Goal: Task Accomplishment & Management: Manage account settings

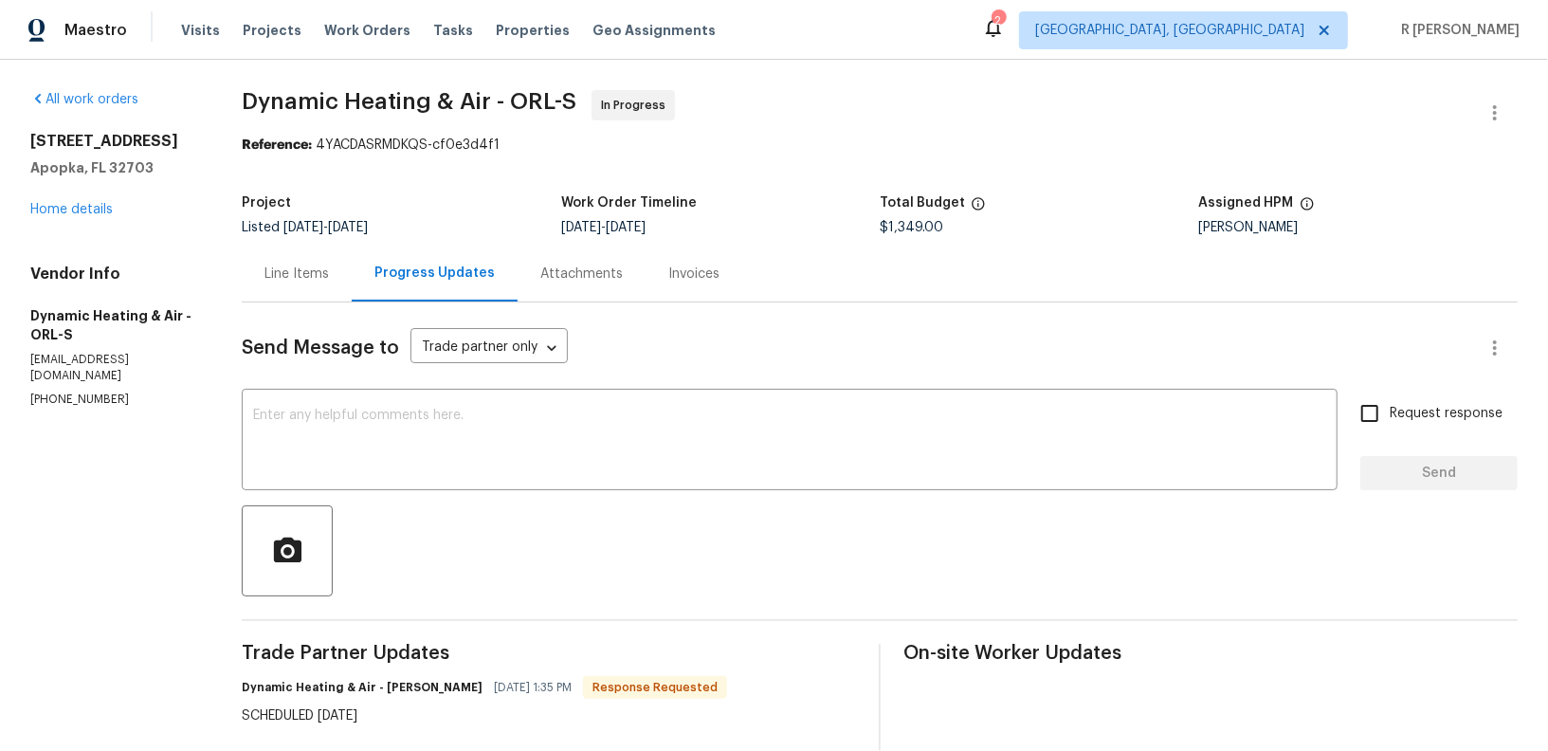
scroll to position [173, 0]
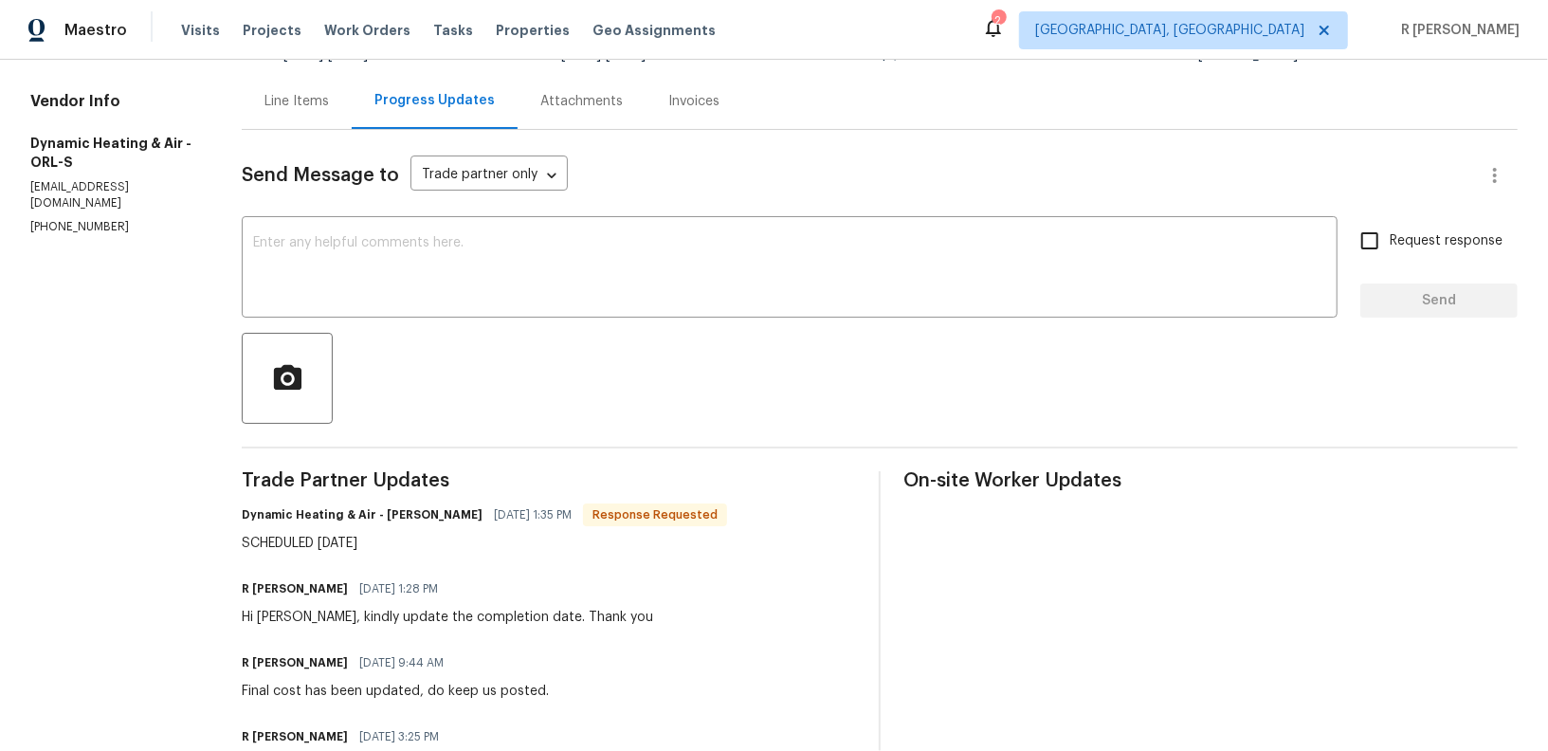
click at [455, 289] on textarea at bounding box center [789, 269] width 1073 height 66
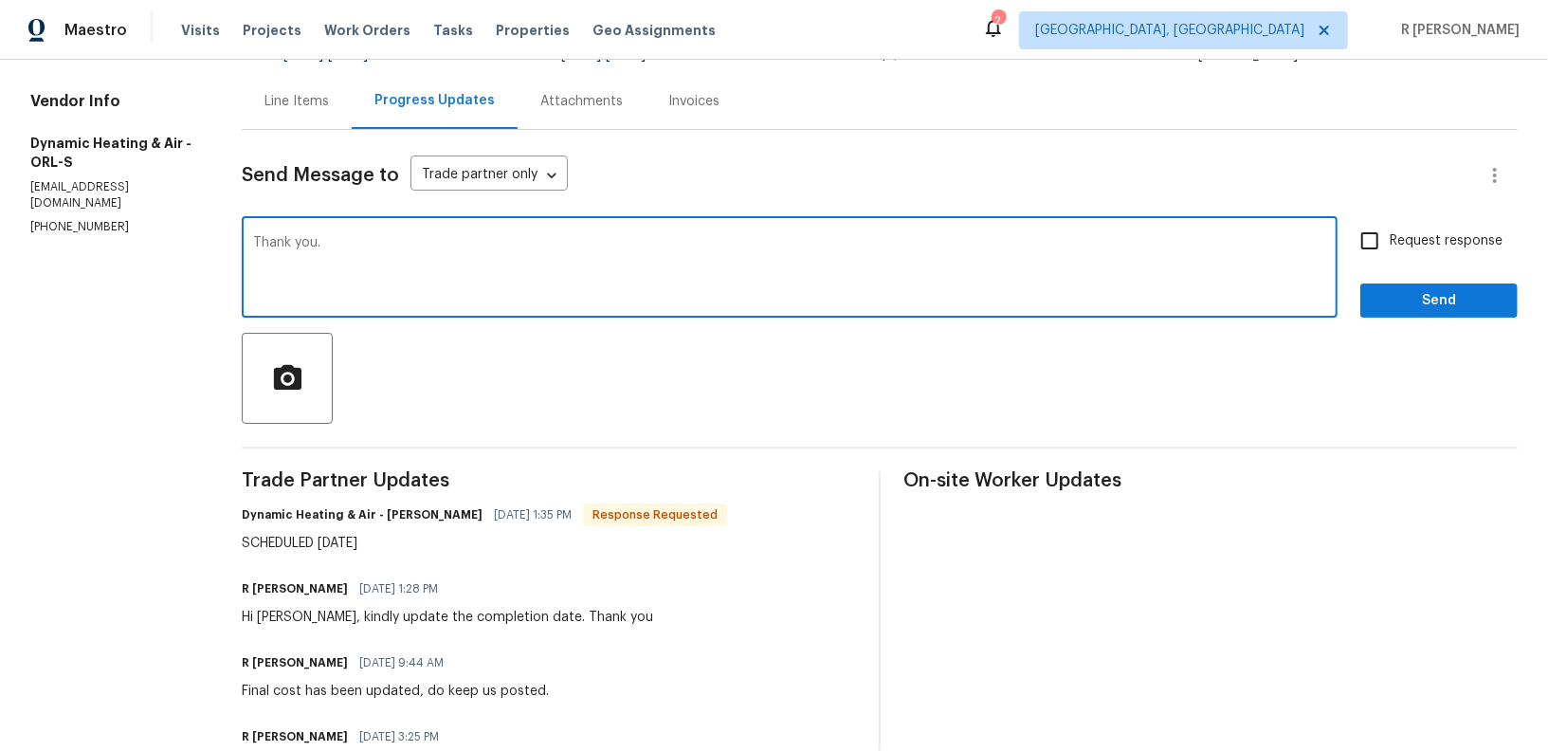
type textarea "Thank you."
click at [1410, 287] on button "Send" at bounding box center [1439, 300] width 157 height 35
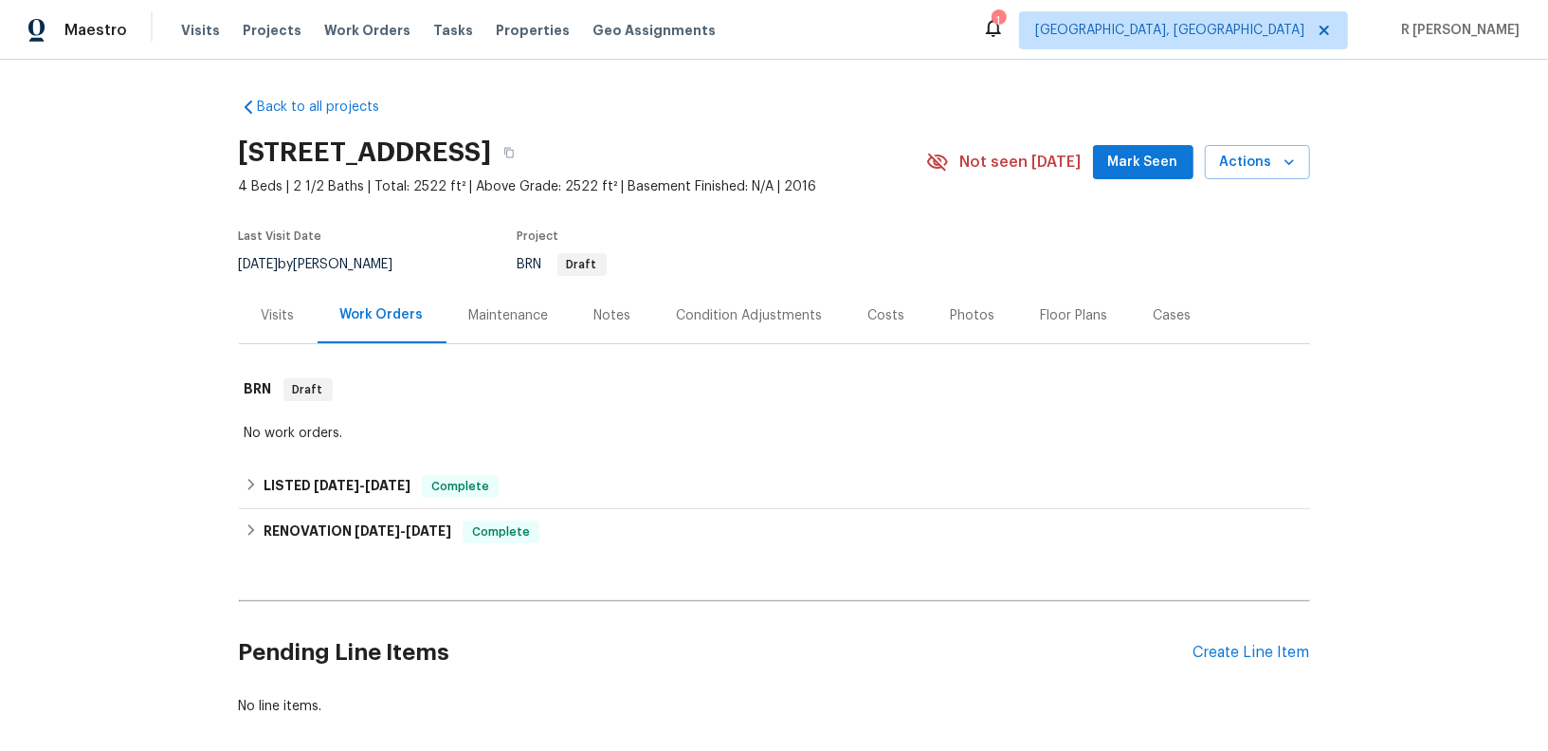
scroll to position [92, 0]
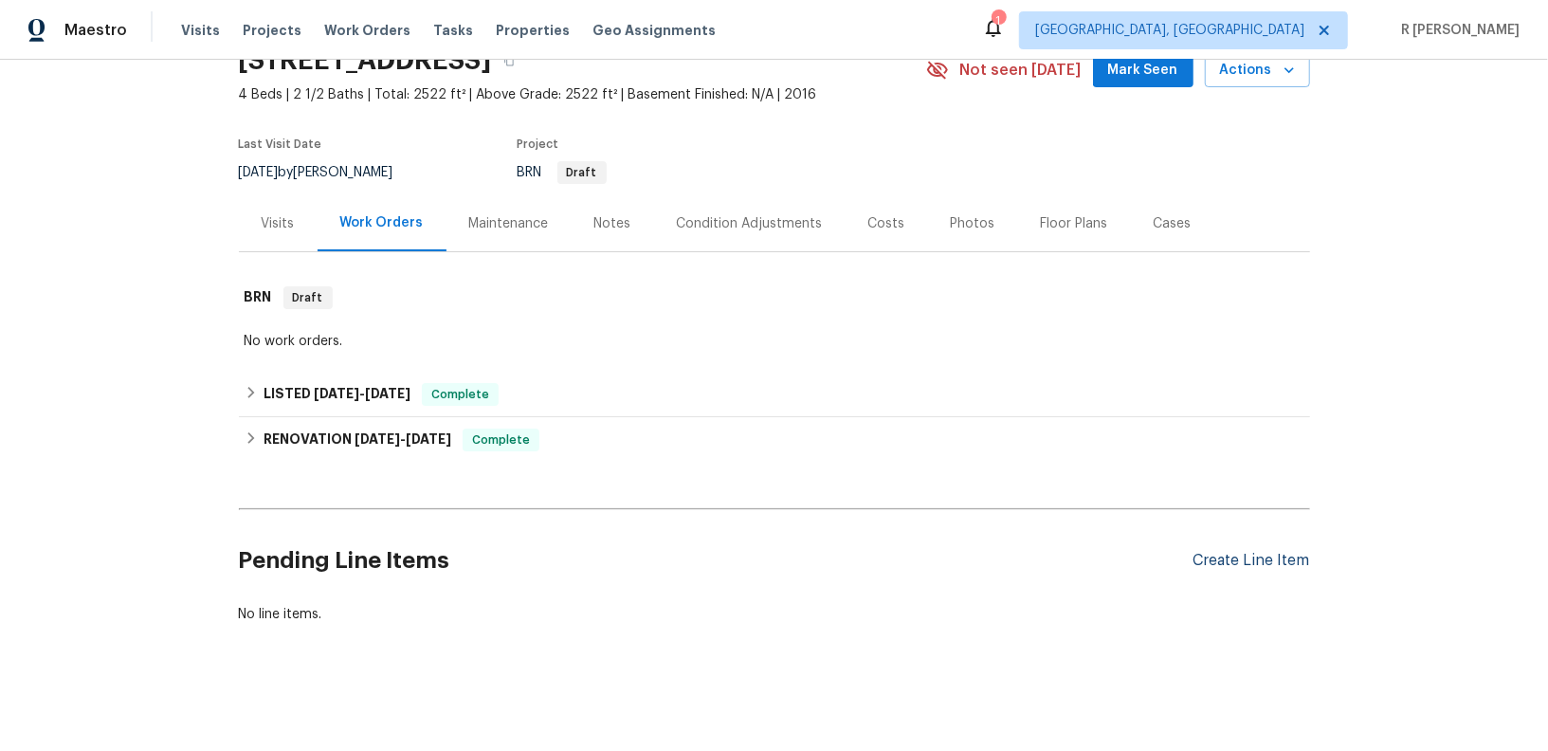
click at [1263, 561] on div "Create Line Item" at bounding box center [1252, 561] width 117 height 18
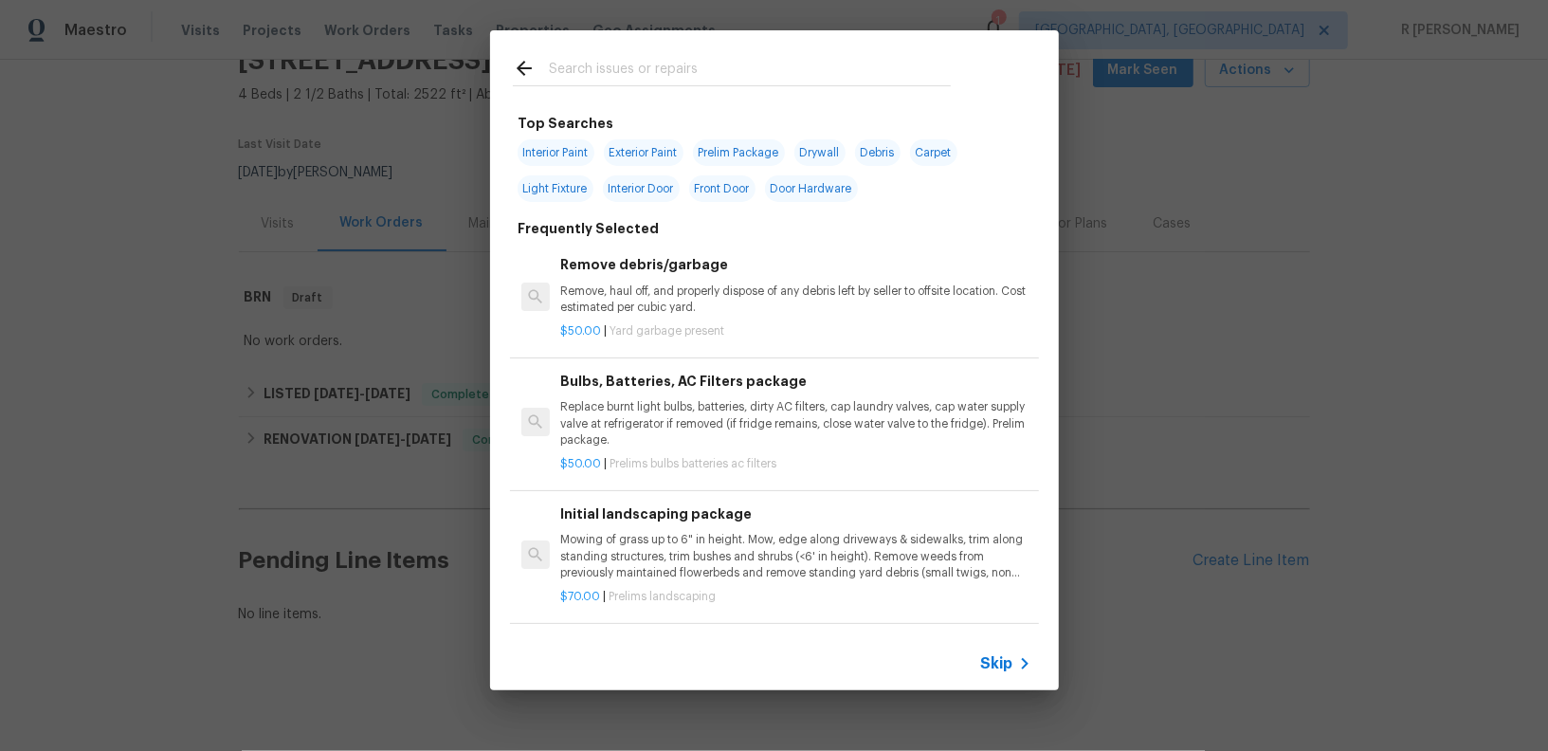
click at [691, 75] on input "text" at bounding box center [750, 71] width 402 height 28
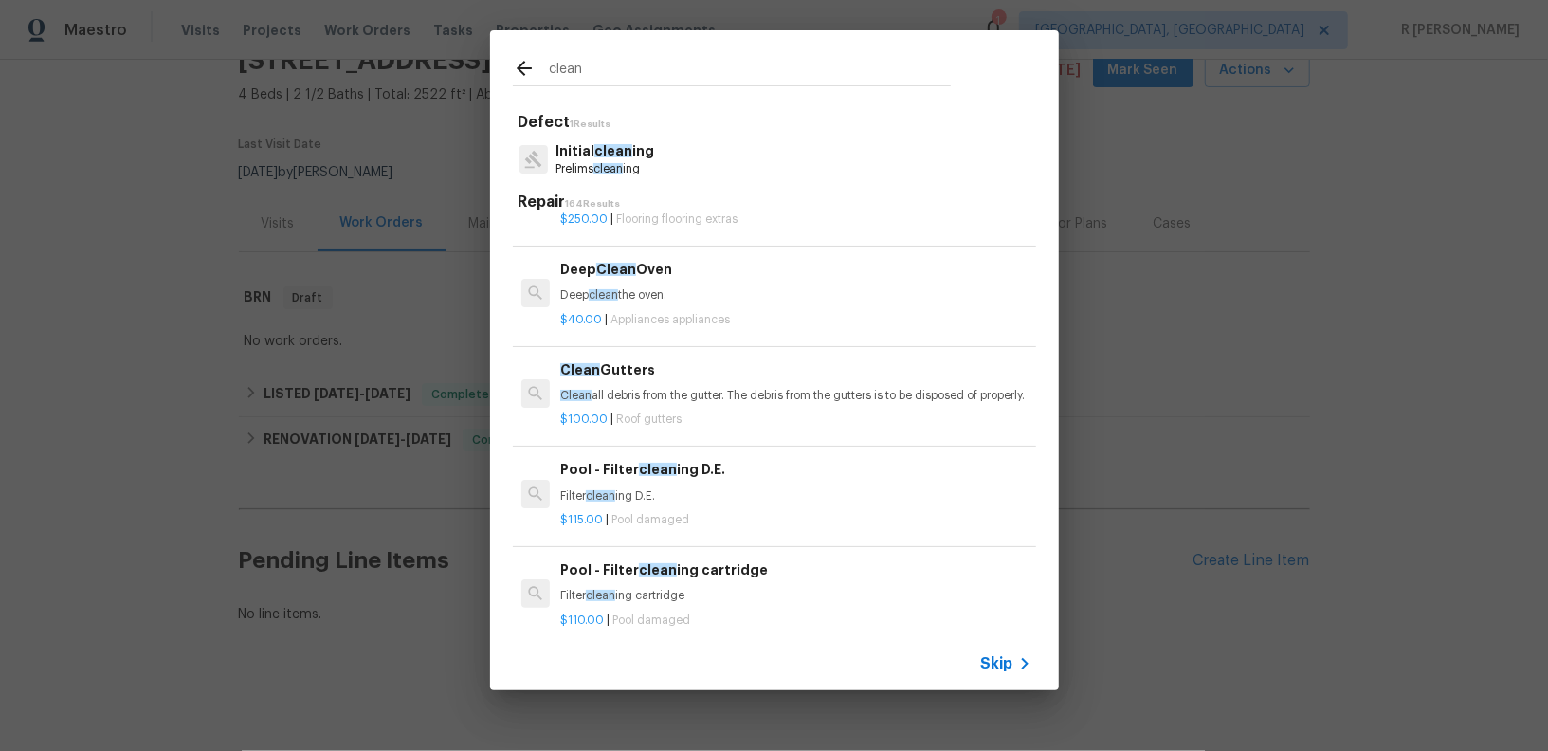
scroll to position [205, 0]
type input "clean"
click at [620, 289] on p "Deep clean the oven." at bounding box center [795, 292] width 470 height 16
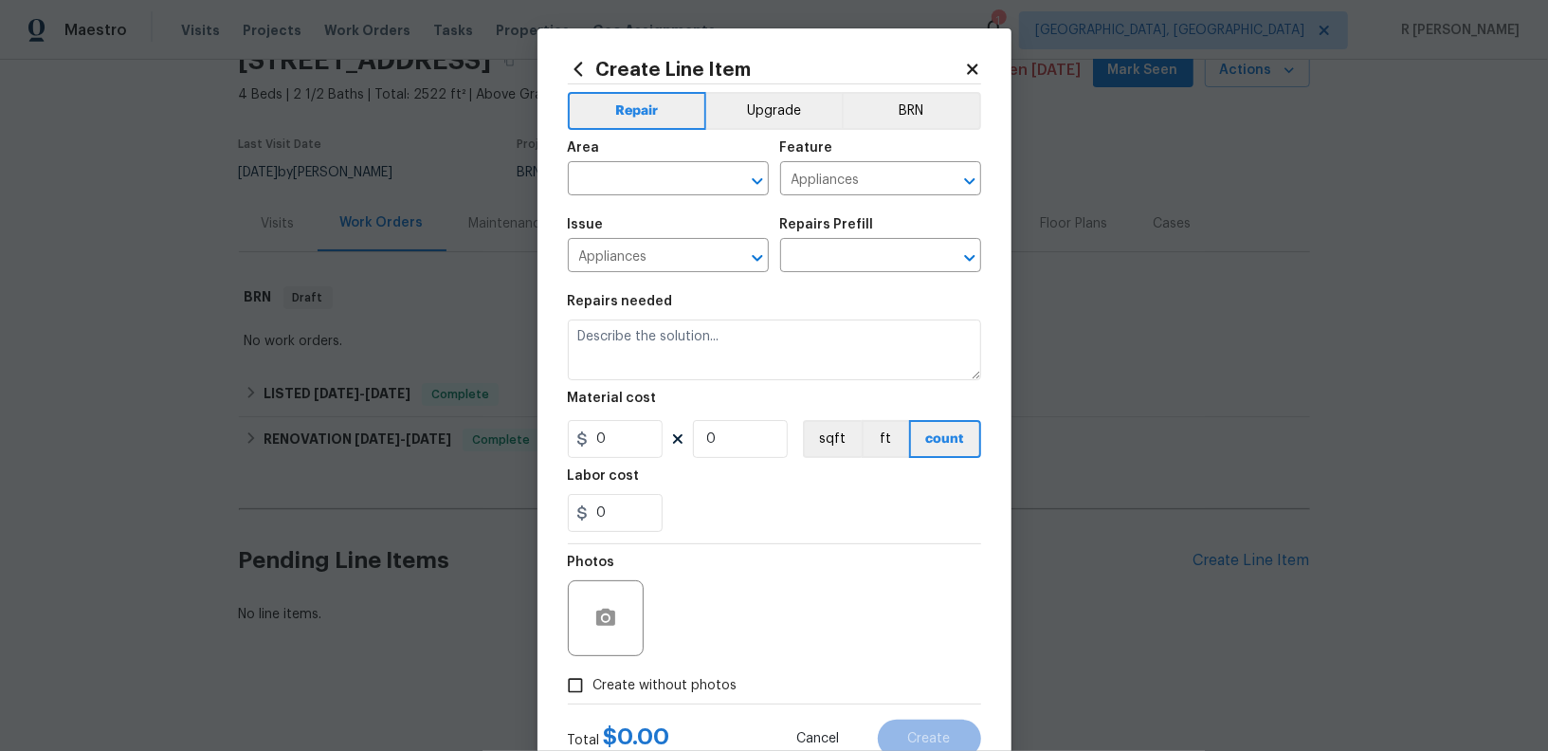
type input "Deep Clean Oven $40.00"
type textarea "Deep clean the oven."
type input "40"
type input "1"
click at [646, 182] on input "text" at bounding box center [642, 180] width 148 height 29
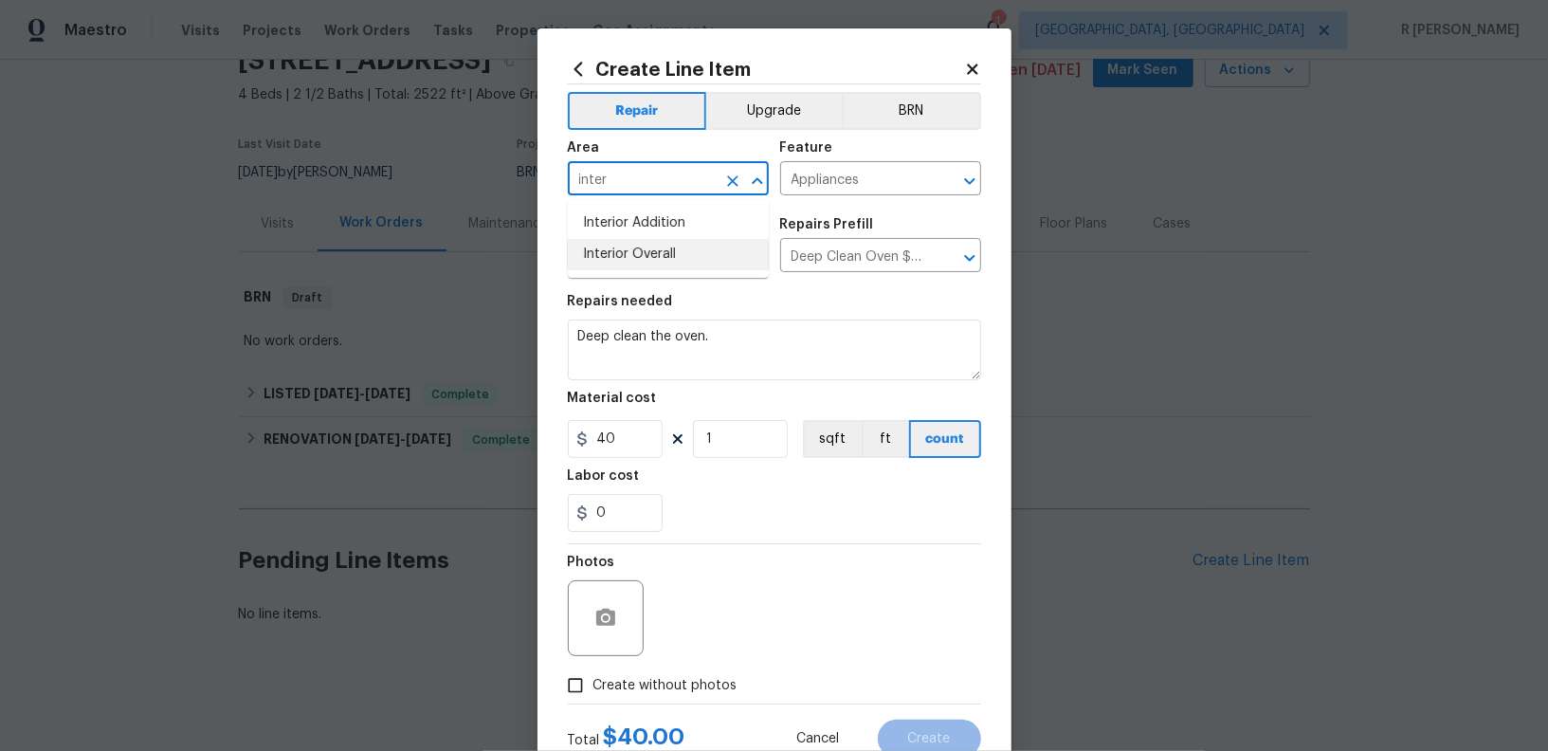
click at [619, 253] on li "Interior Overall" at bounding box center [668, 254] width 201 height 31
type input "Interior Overall"
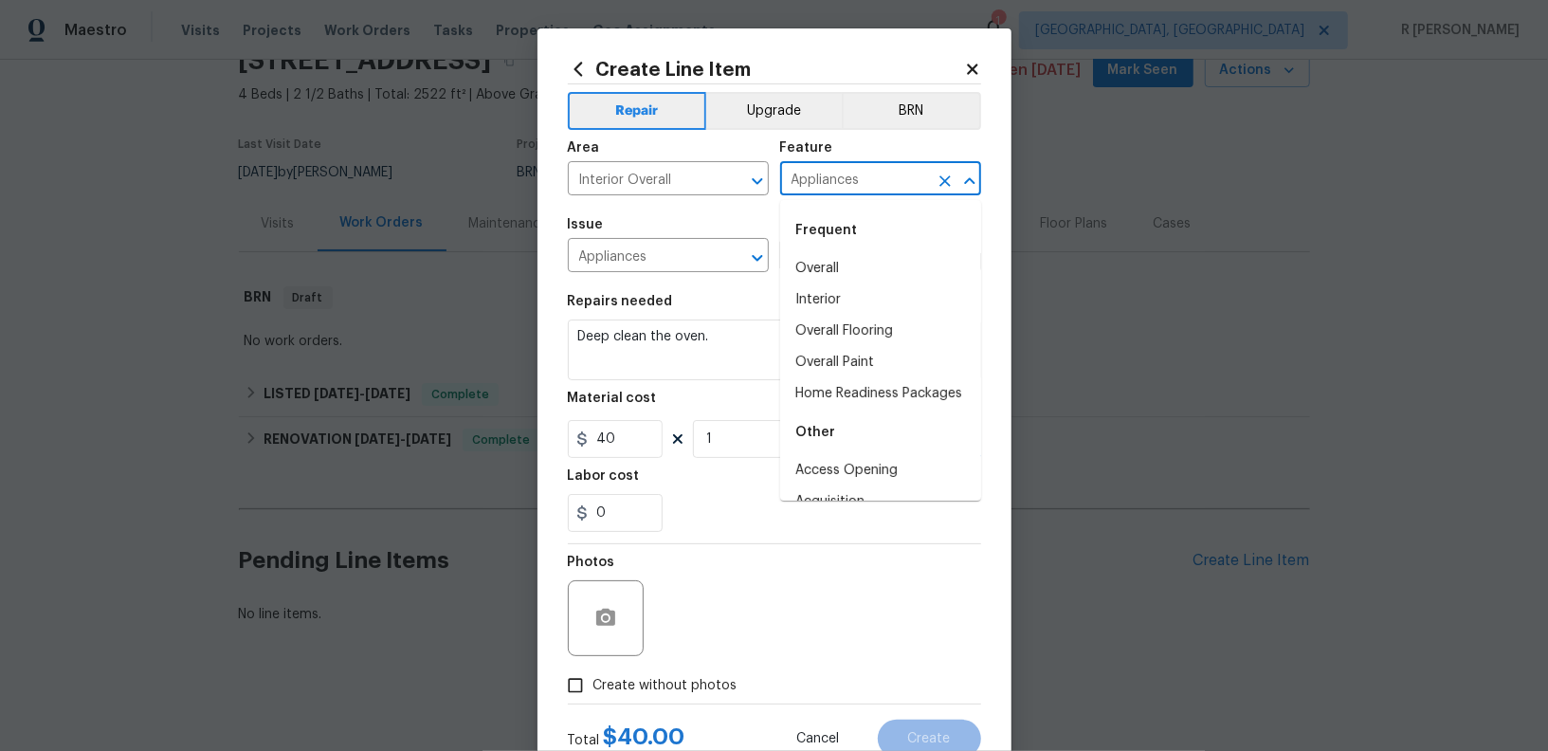
click at [855, 187] on input "Appliances" at bounding box center [854, 180] width 148 height 29
click at [845, 260] on li "Overall" at bounding box center [880, 268] width 201 height 31
type input "Overall"
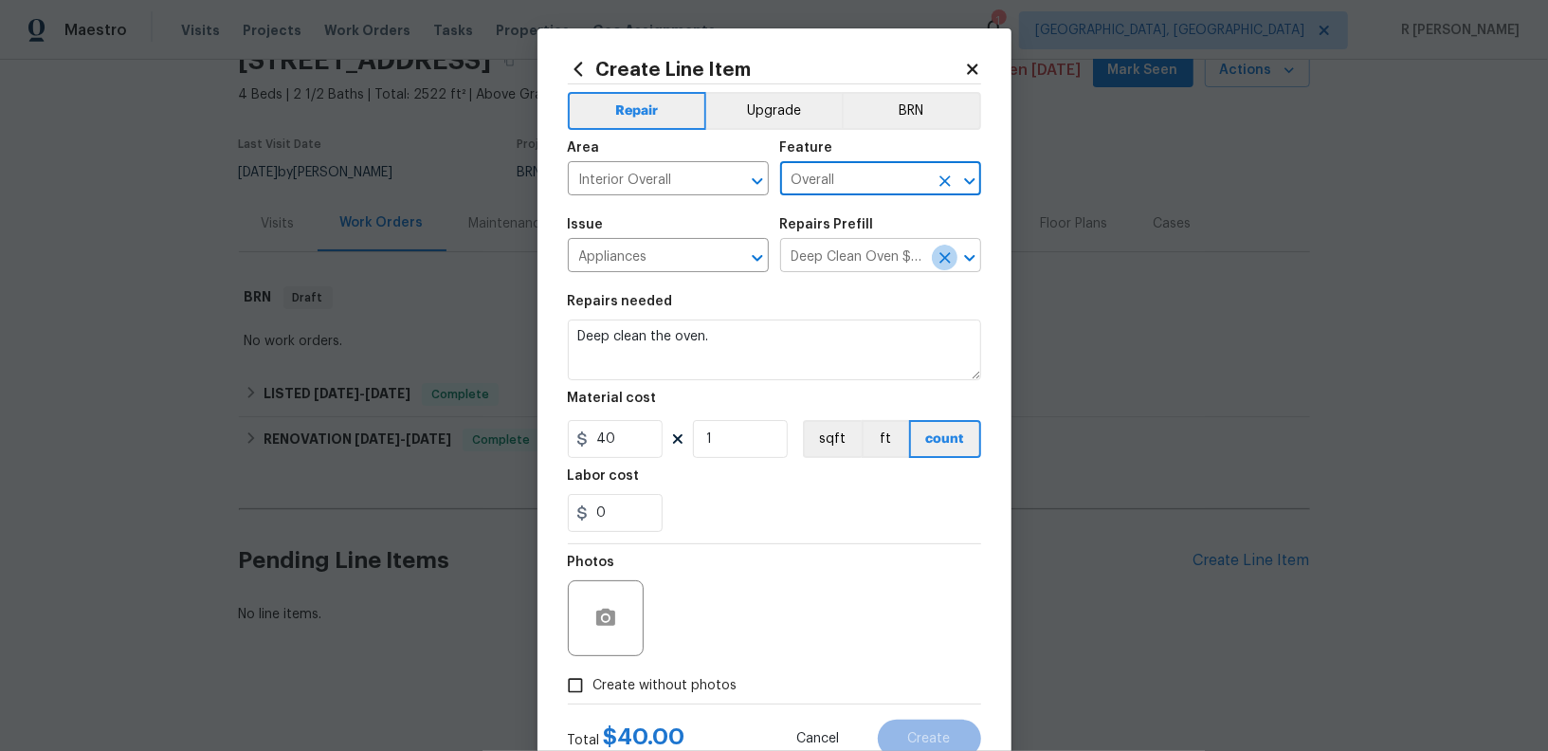
click at [938, 267] on button "Clear" at bounding box center [945, 258] width 27 height 27
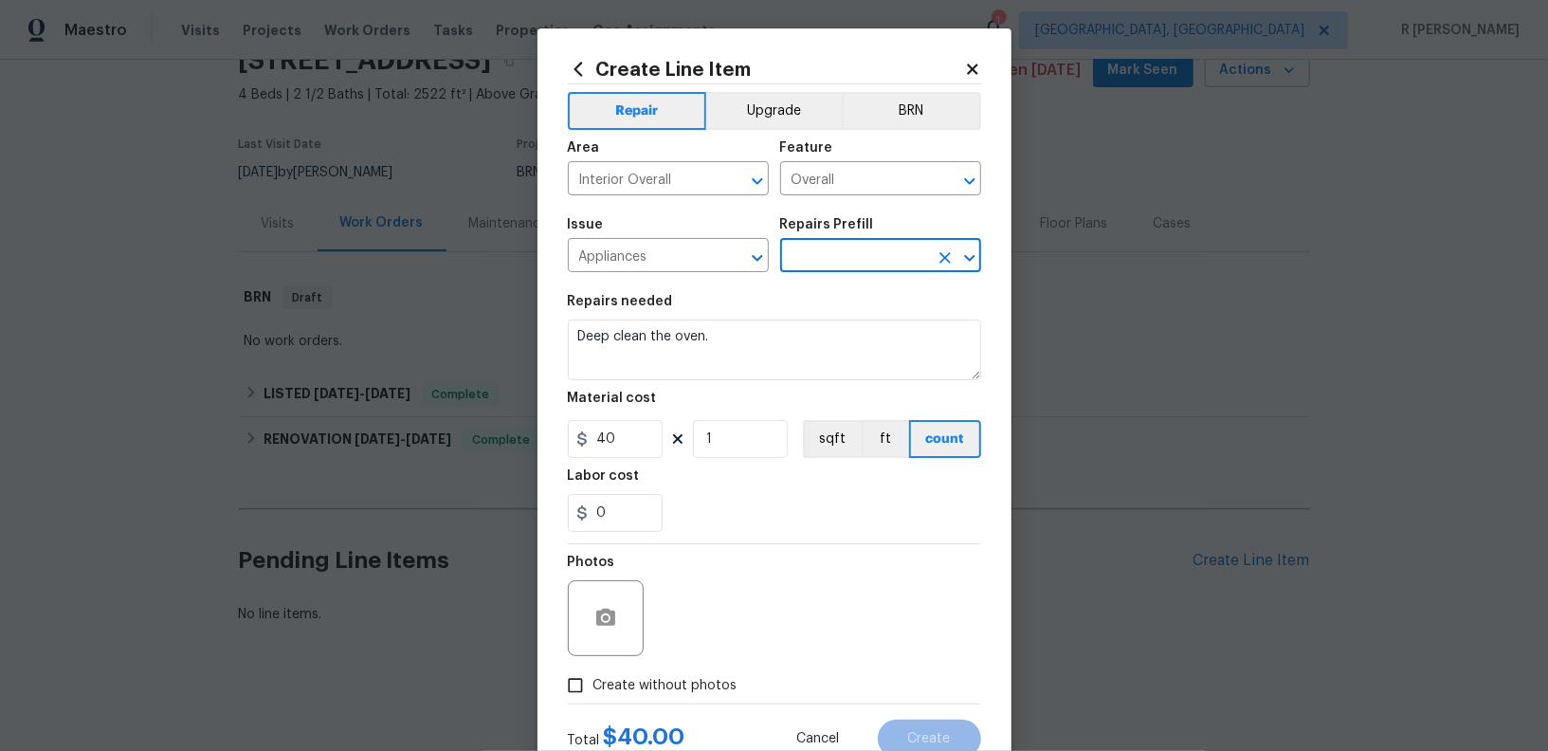
click at [860, 253] on input "text" at bounding box center [854, 257] width 148 height 29
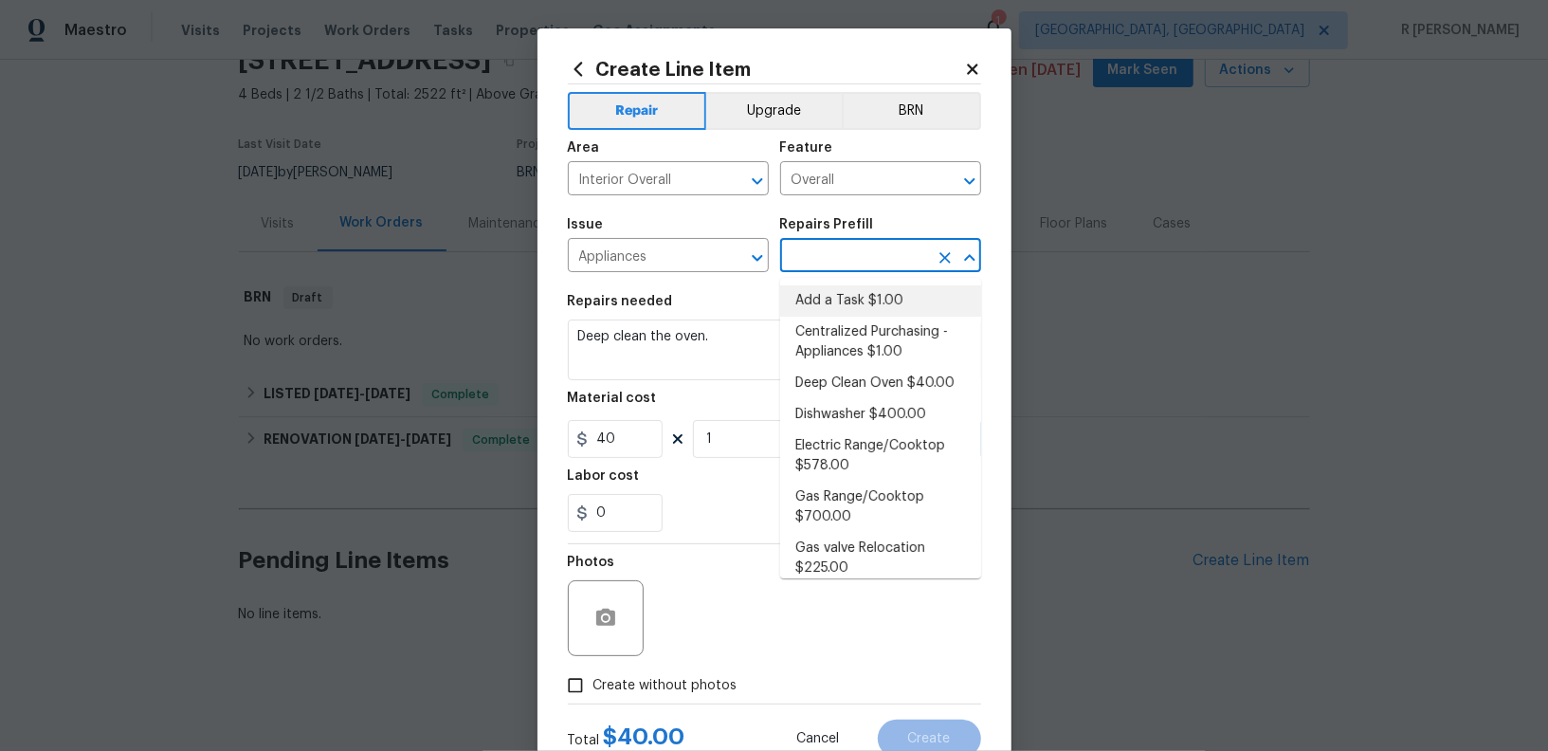
click at [846, 298] on li "Add a Task $1.00" at bounding box center [880, 300] width 201 height 31
type input "Appliances"
type input "Add a Task $1.00"
type textarea "HPM to detail"
type input "1"
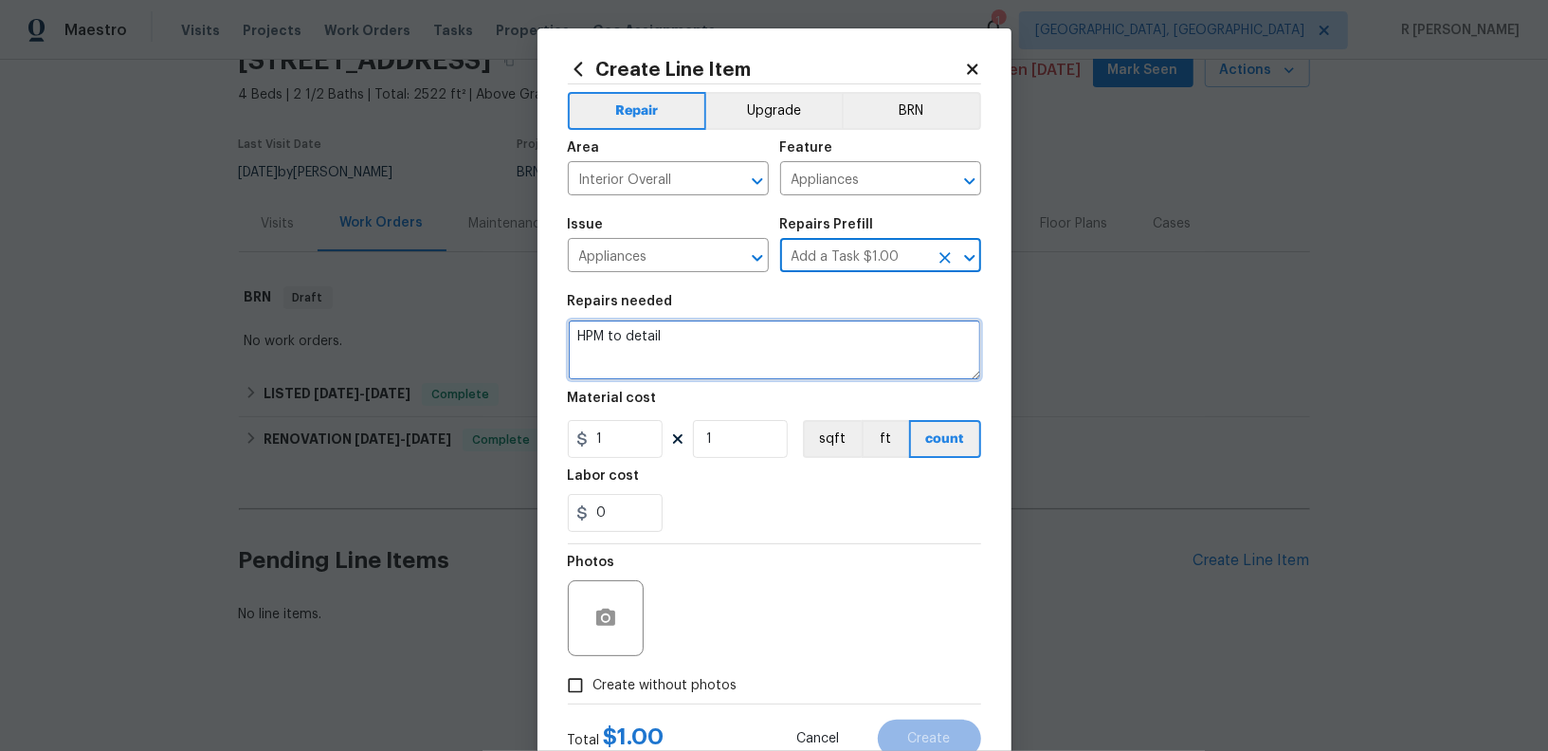
click at [691, 333] on textarea "HPM to detail" at bounding box center [774, 350] width 413 height 61
paste textarea "Rework: Please deep clean property for missed items such as above the refrigera…"
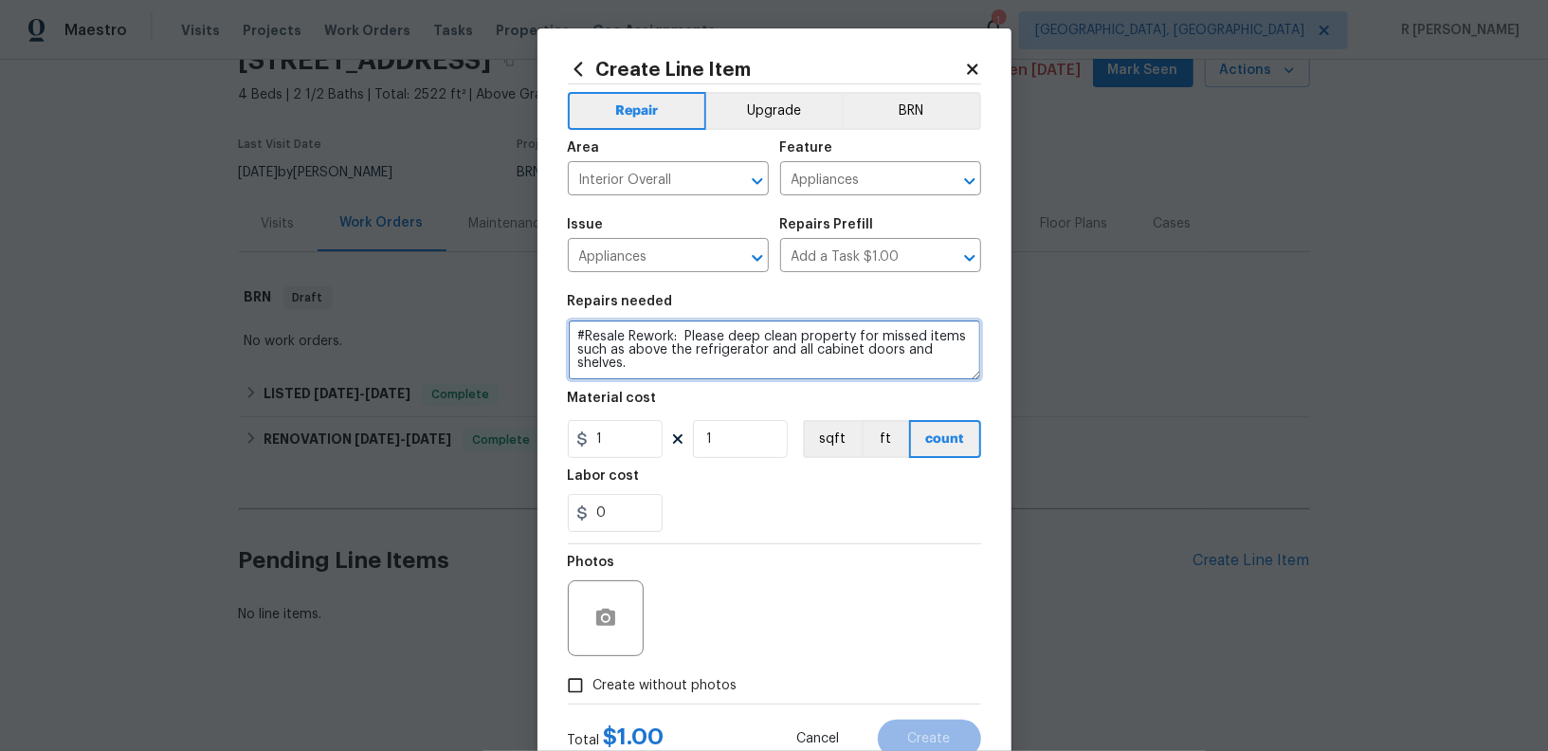
type textarea "#Resale Rework: Please deep clean property for missed items such as above the r…"
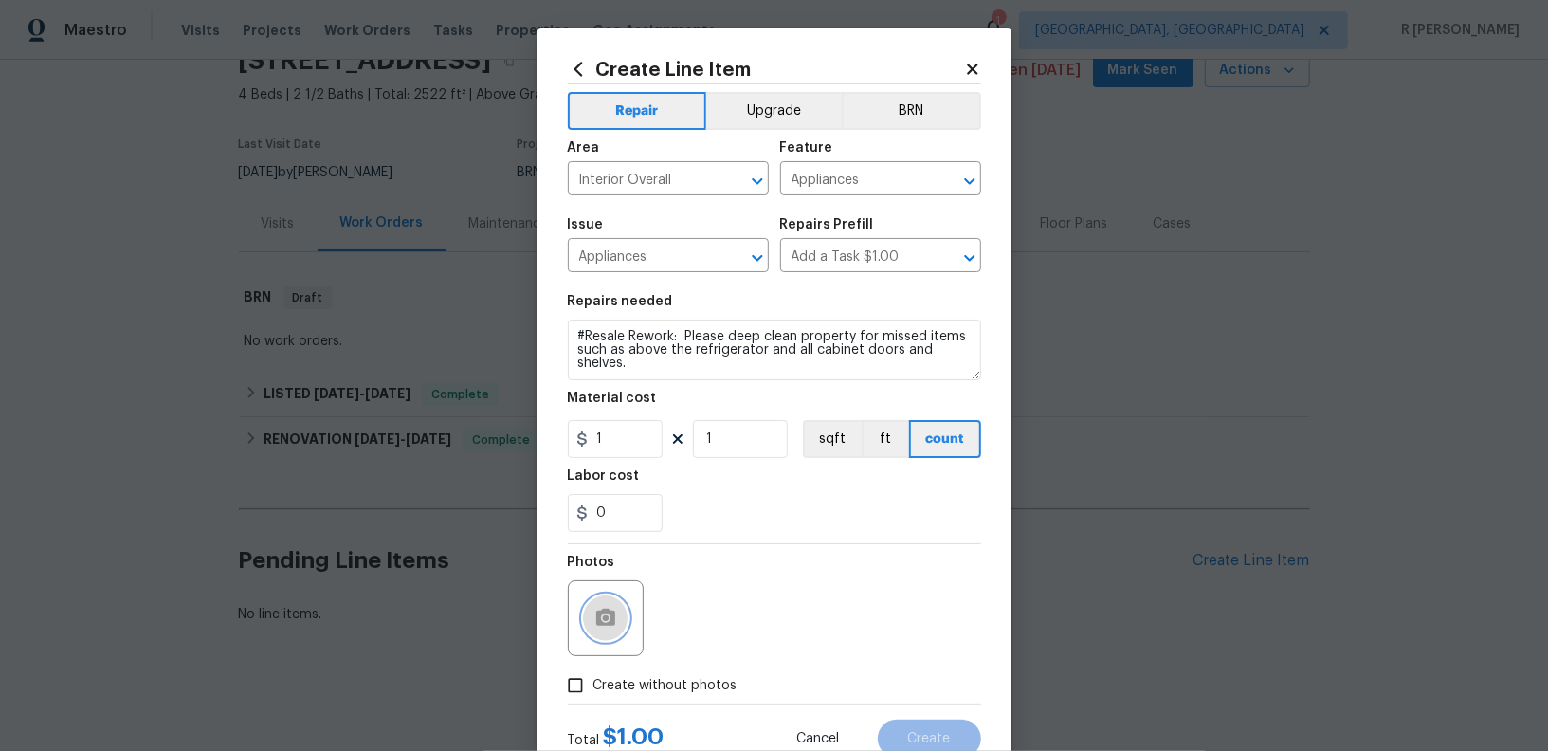
click at [608, 622] on icon "button" at bounding box center [605, 617] width 19 height 17
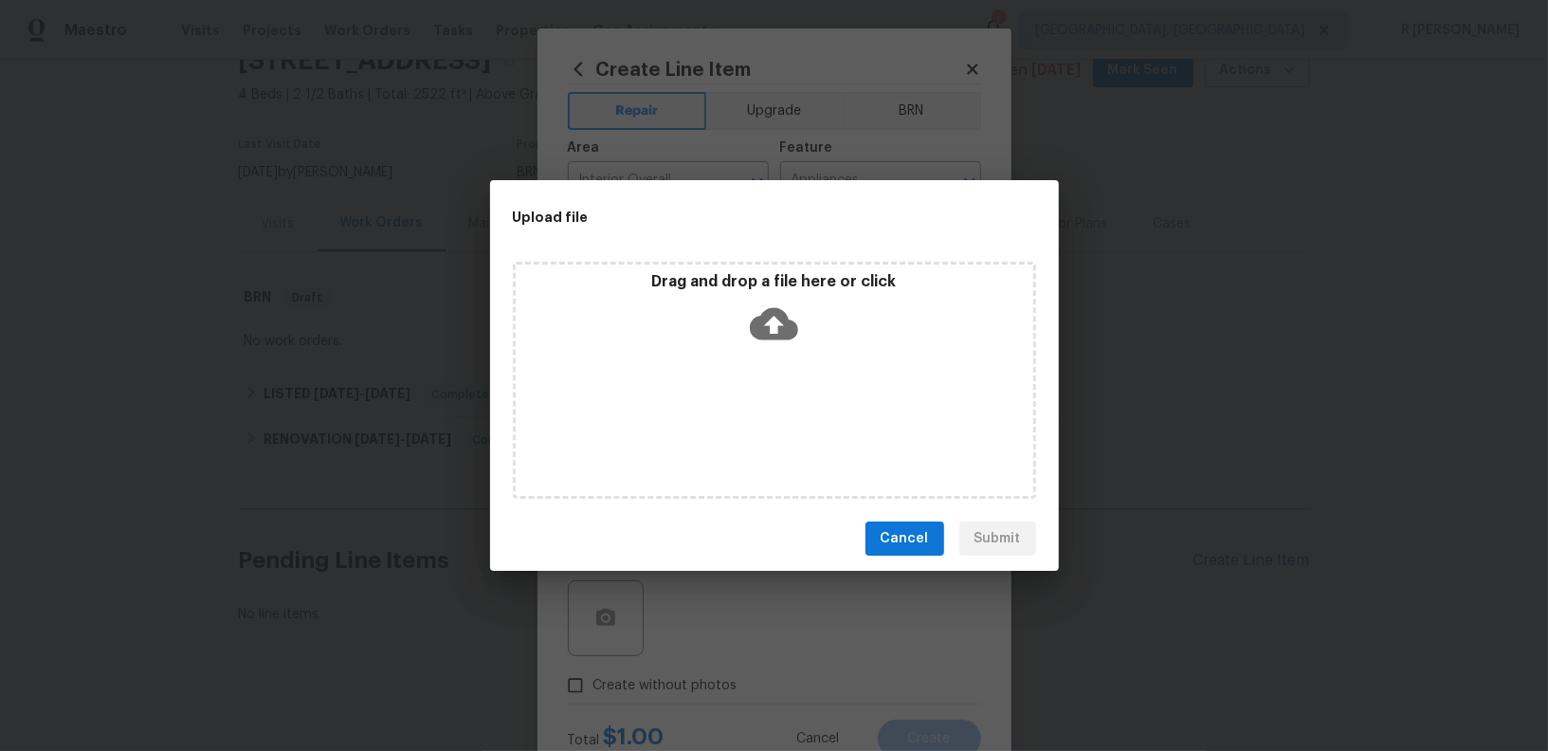
click at [783, 330] on icon at bounding box center [774, 324] width 48 height 32
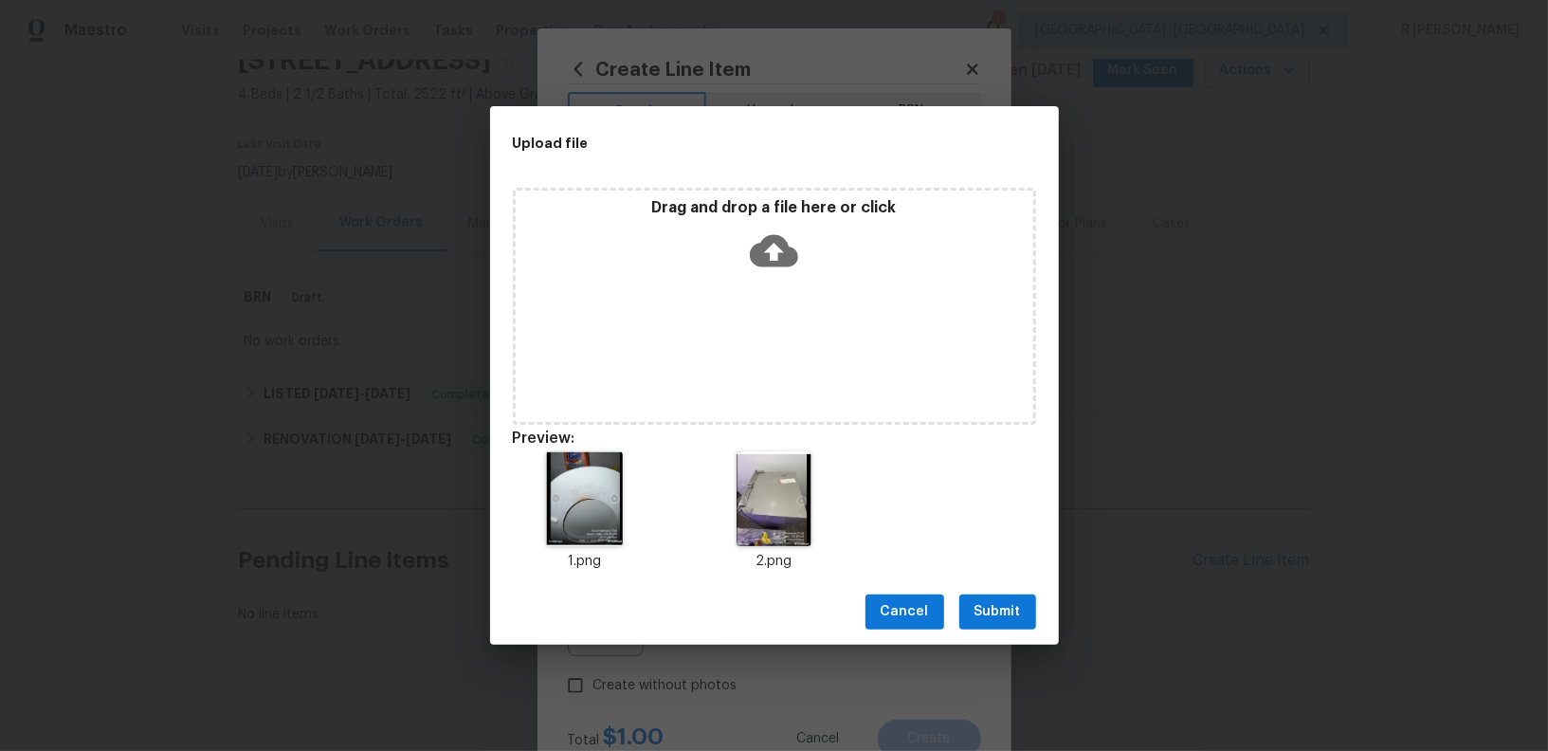
click at [997, 611] on span "Submit" at bounding box center [998, 612] width 46 height 24
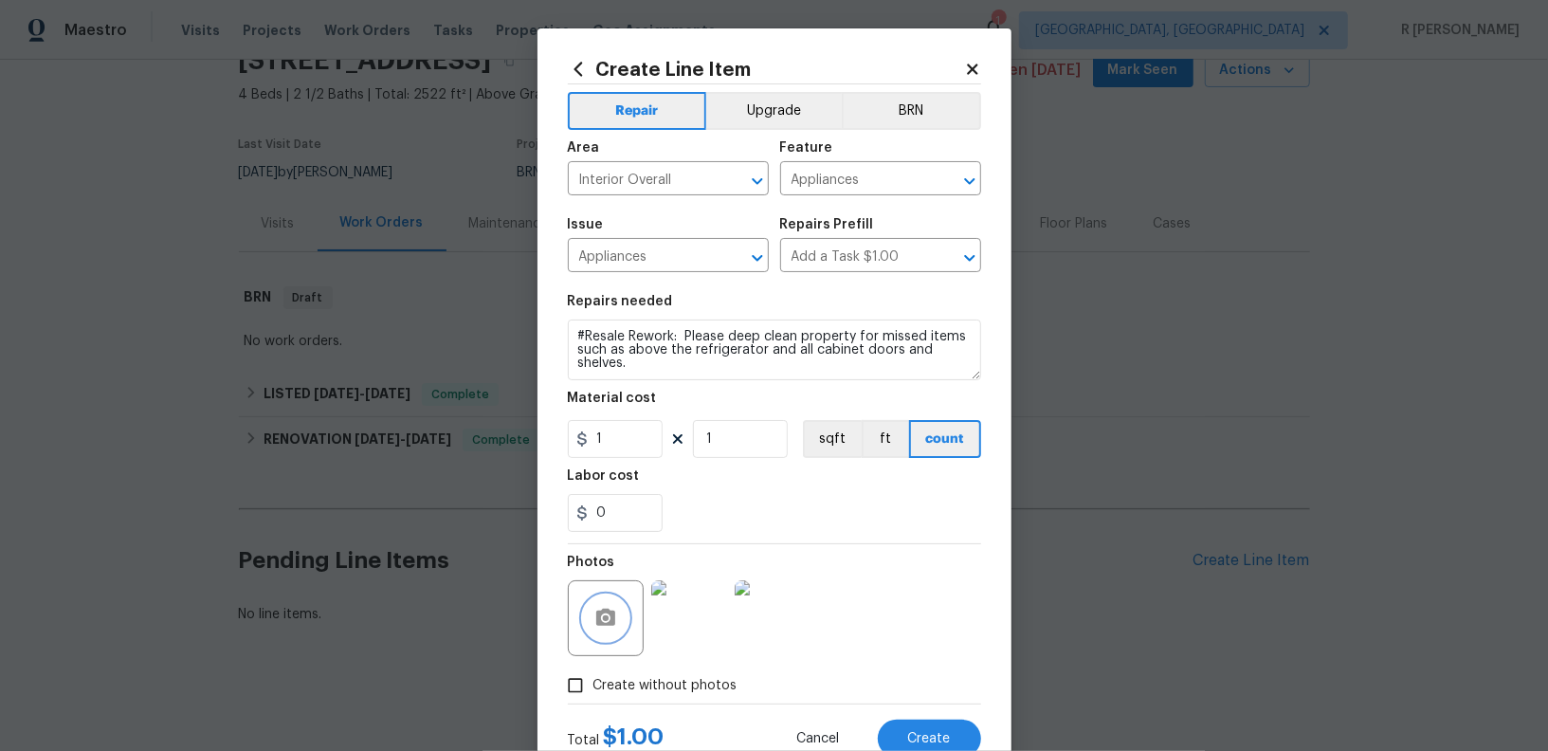
scroll to position [64, 0]
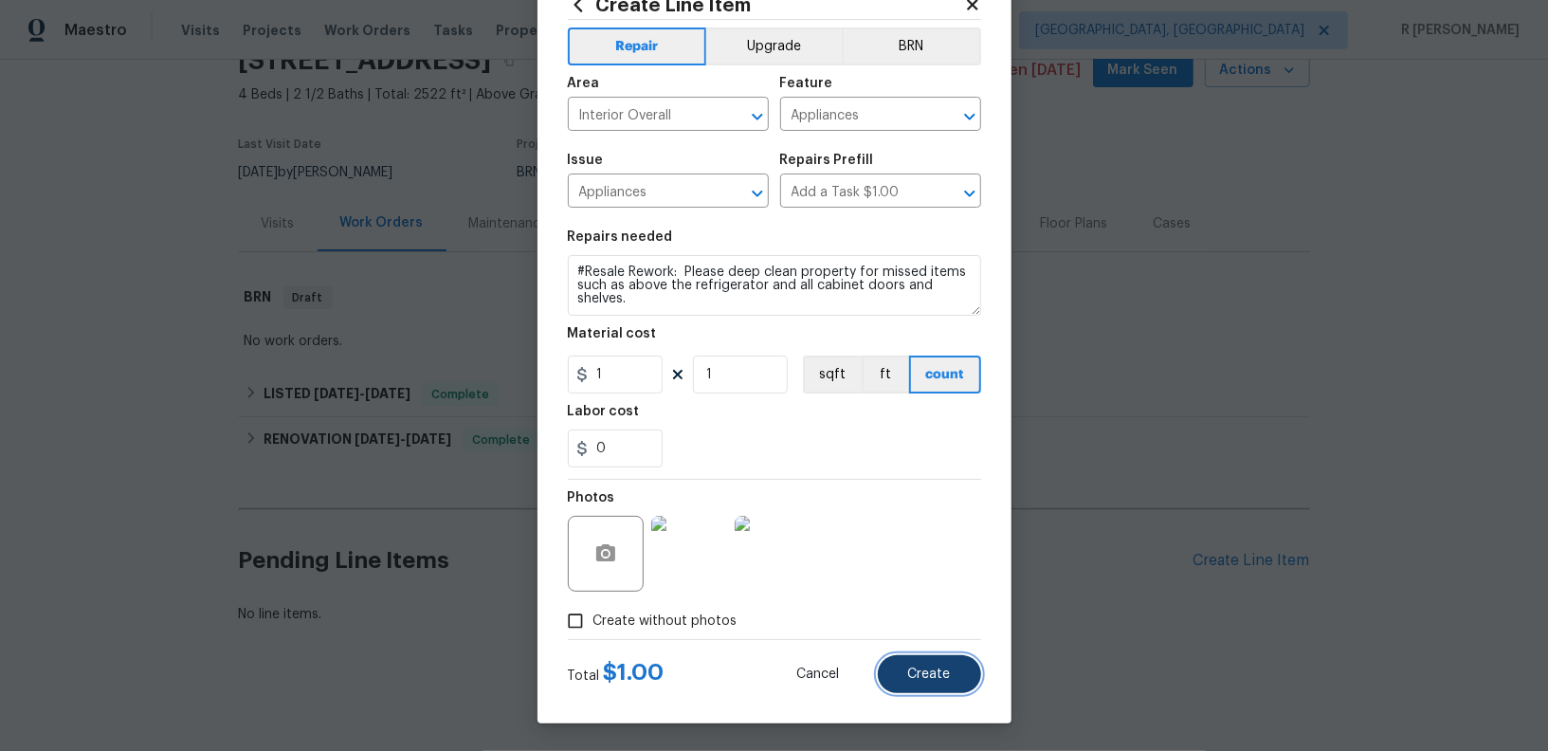
click at [889, 679] on button "Create" at bounding box center [929, 674] width 103 height 38
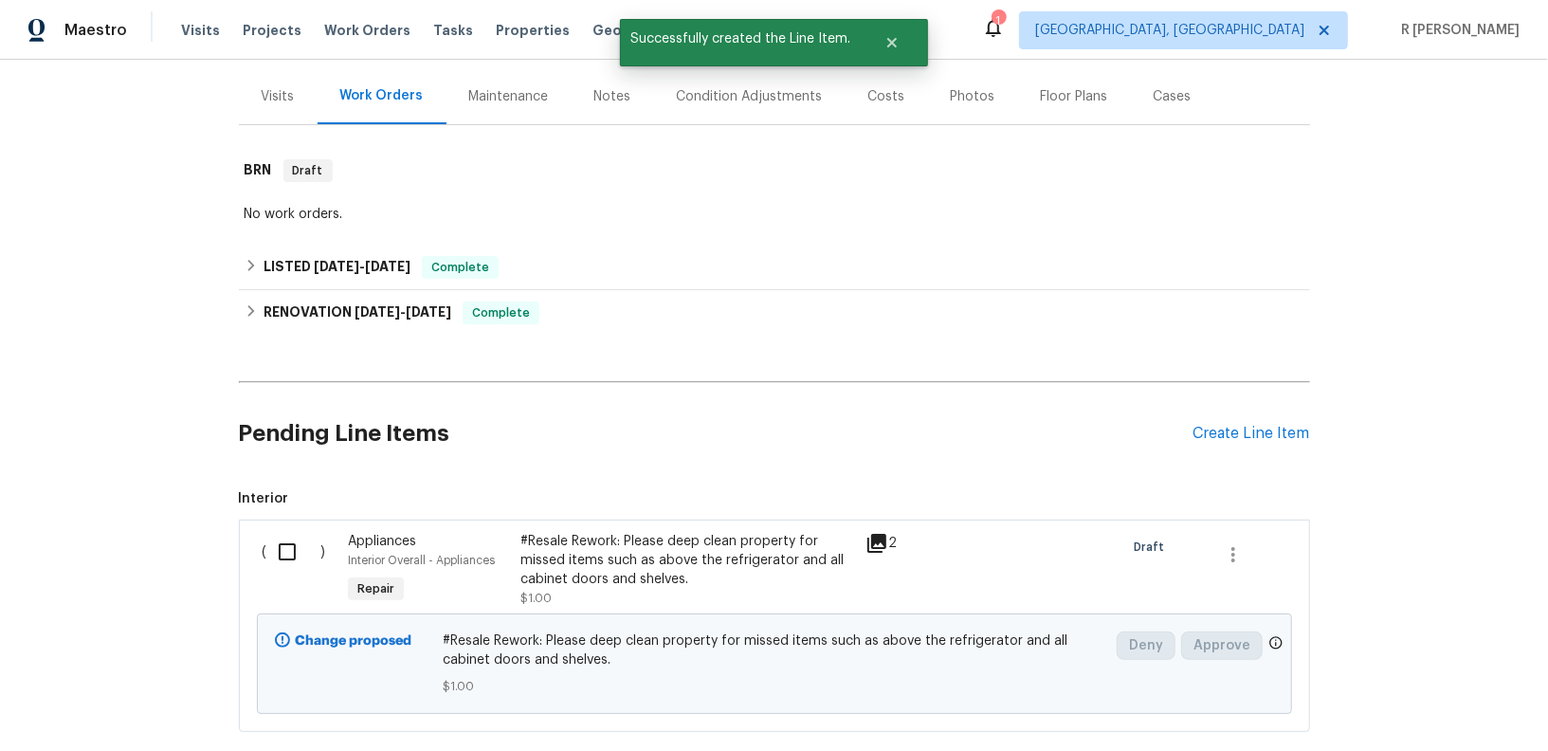
scroll to position [325, 0]
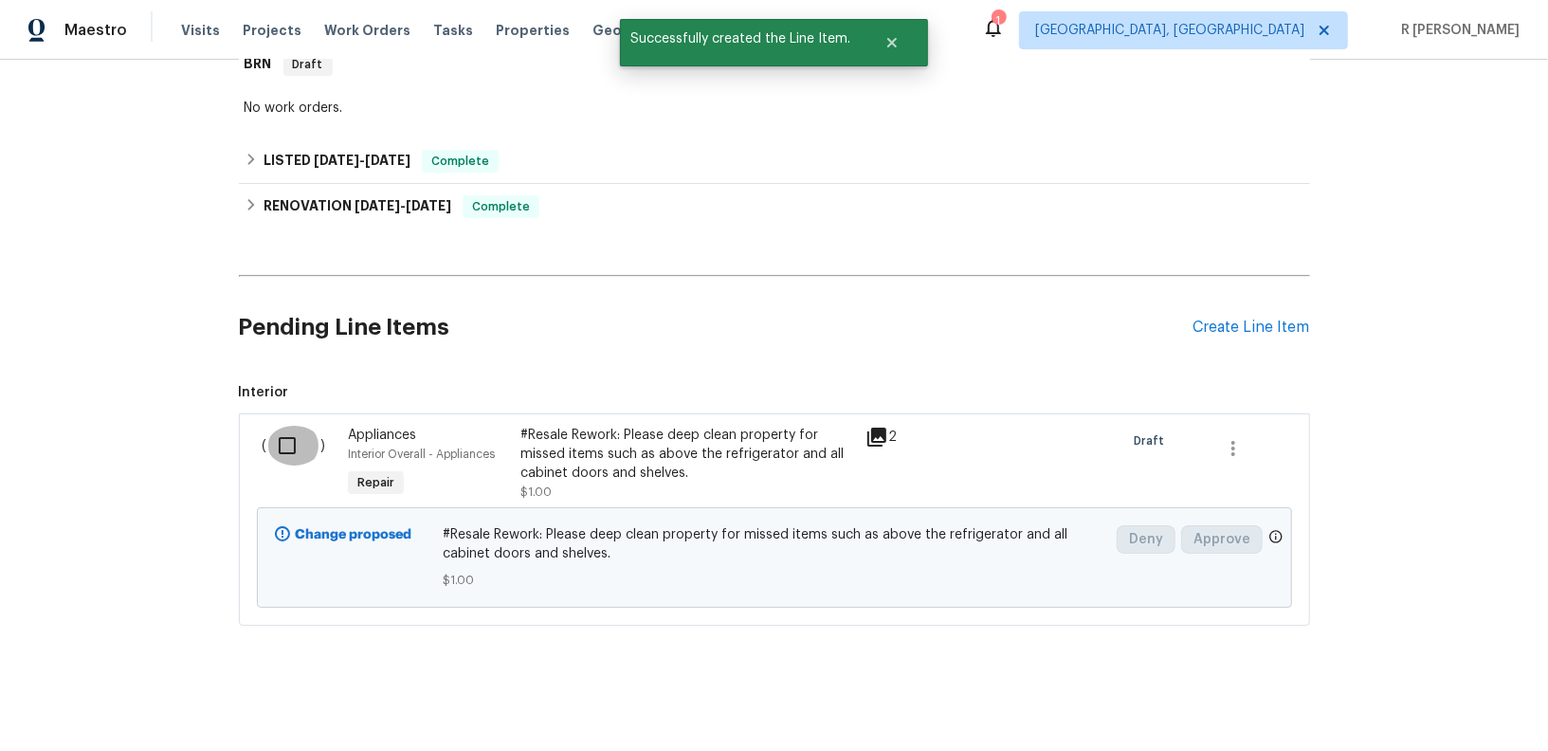
click at [282, 439] on input "checkbox" at bounding box center [294, 446] width 54 height 40
checkbox input "true"
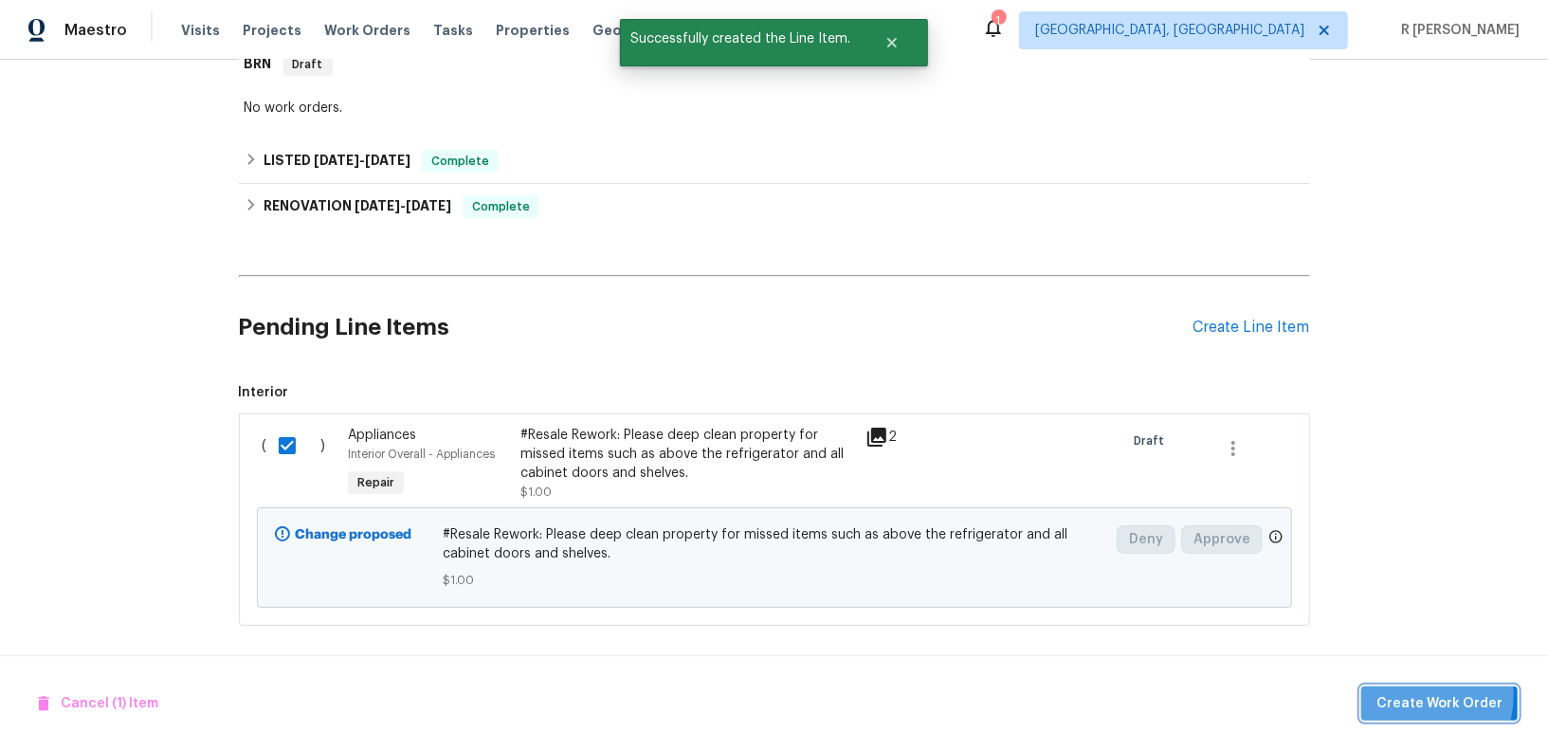
click at [1419, 696] on span "Create Work Order" at bounding box center [1440, 704] width 126 height 24
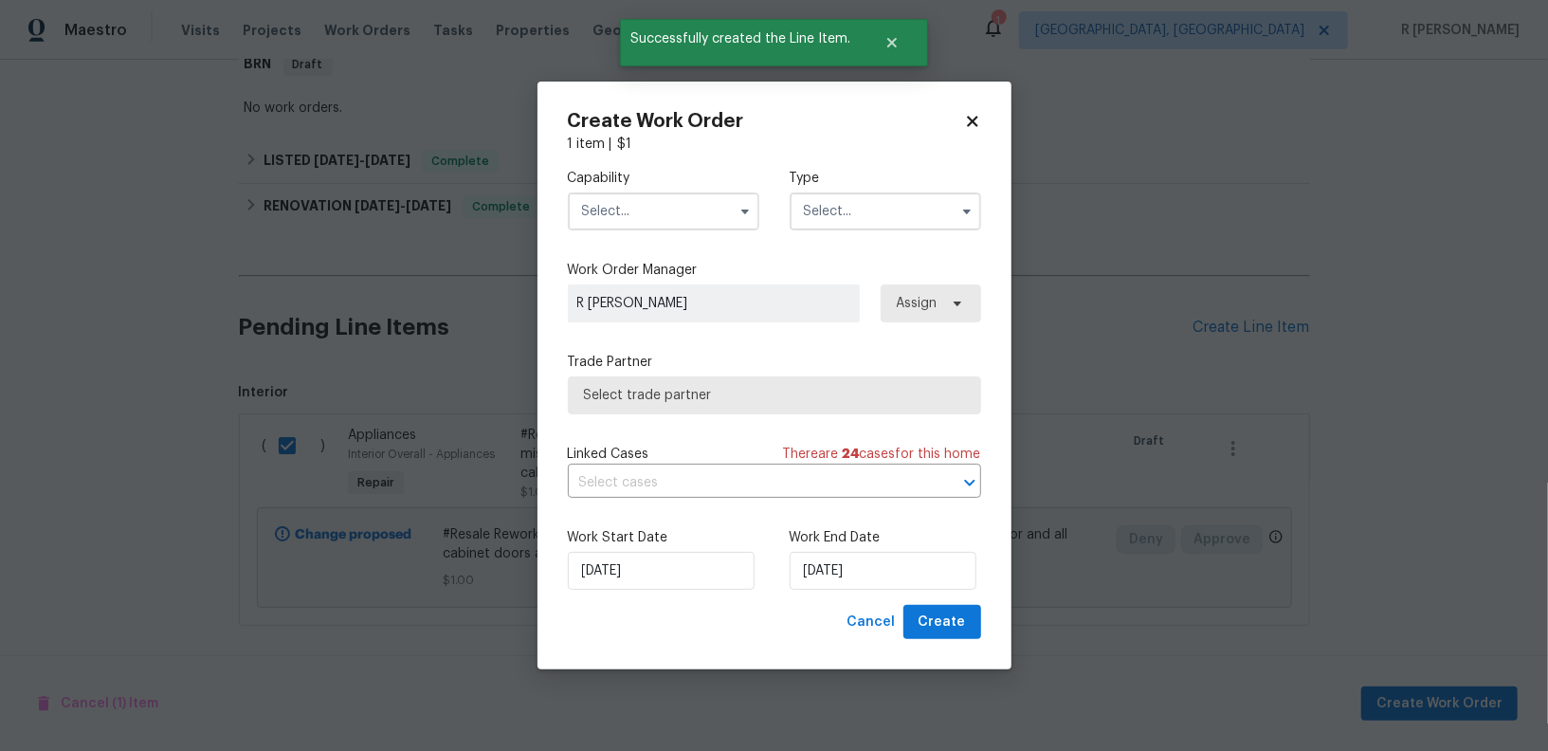
click at [645, 209] on input "text" at bounding box center [664, 211] width 192 height 38
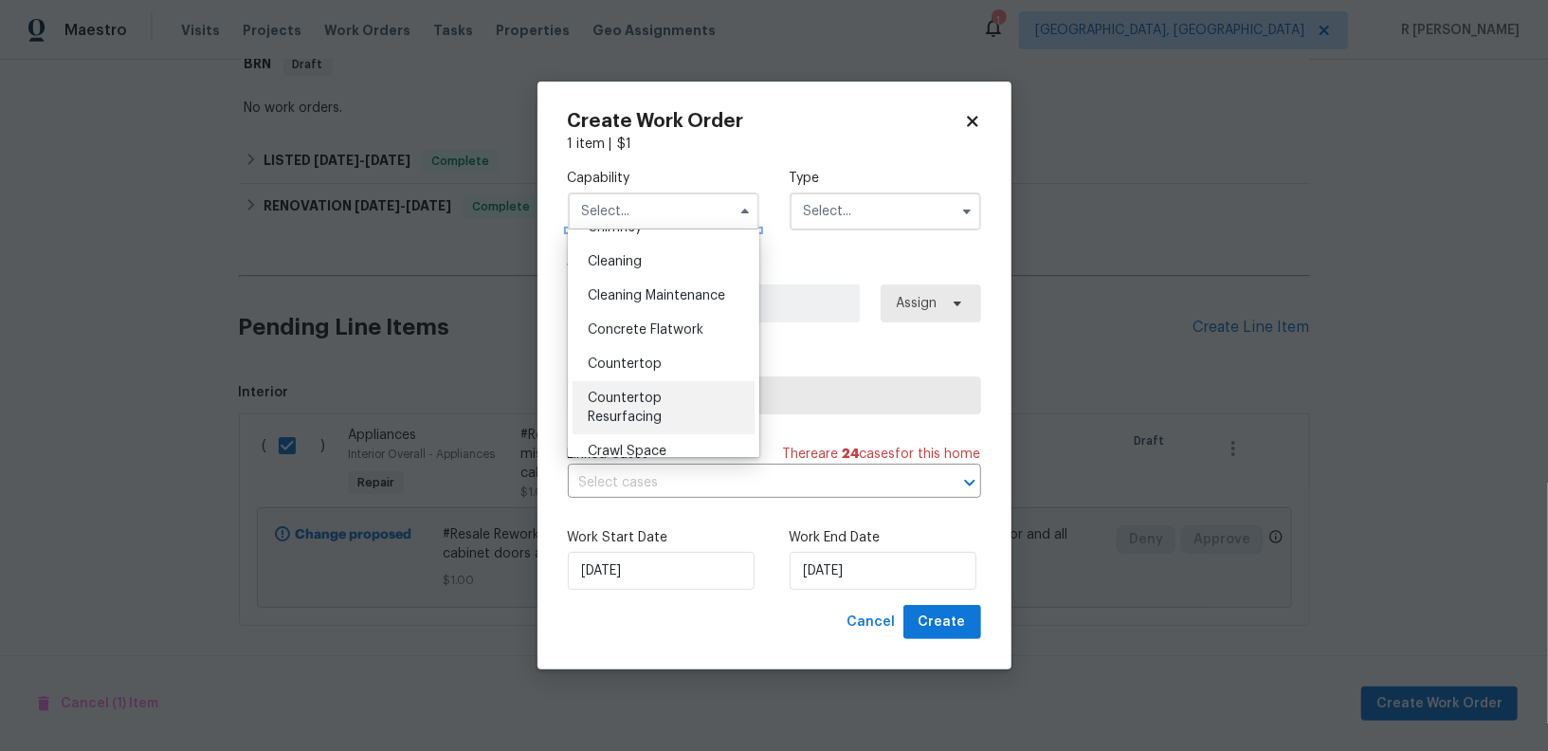
scroll to position [242, 0]
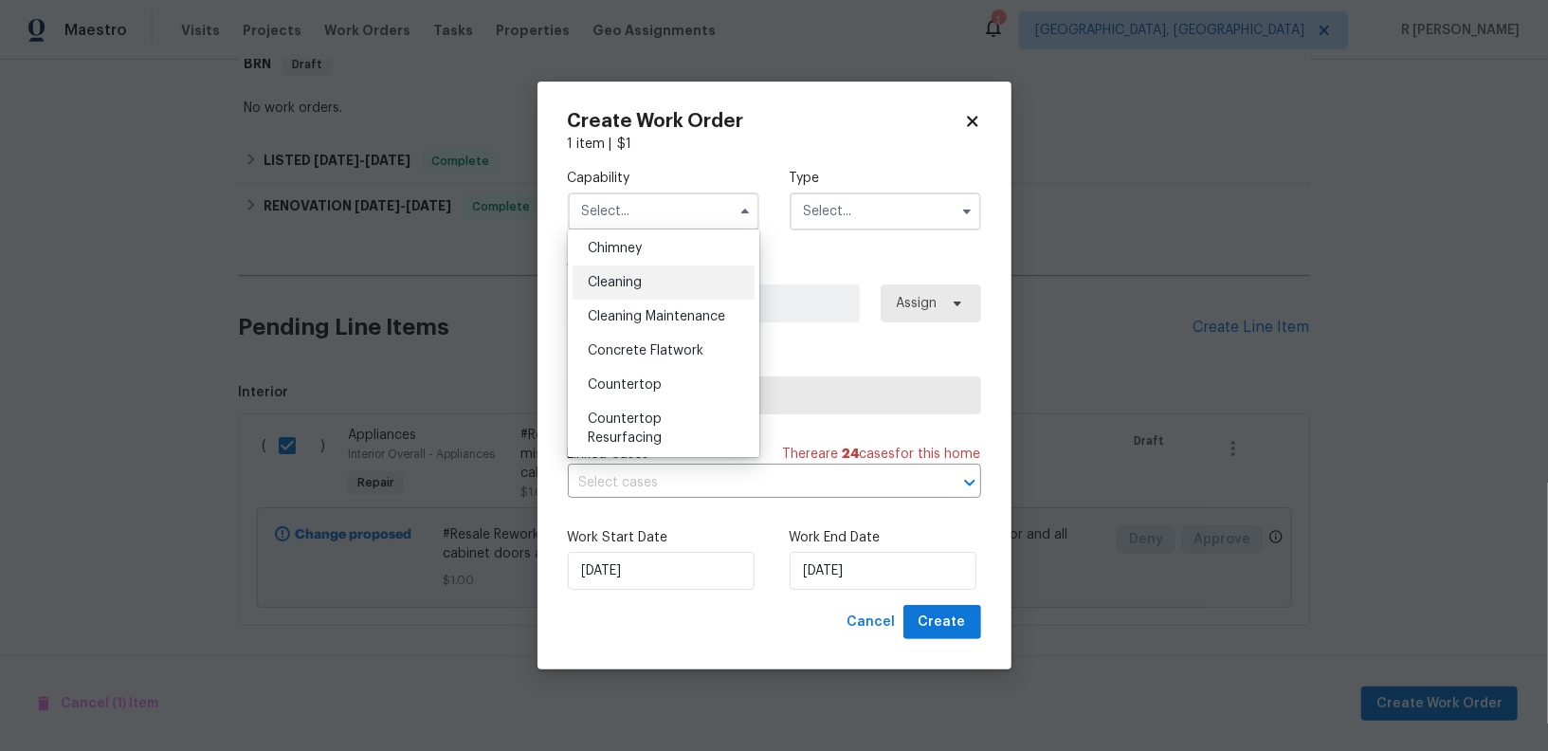
click at [644, 287] on div "Cleaning" at bounding box center [664, 282] width 182 height 34
type input "Cleaning"
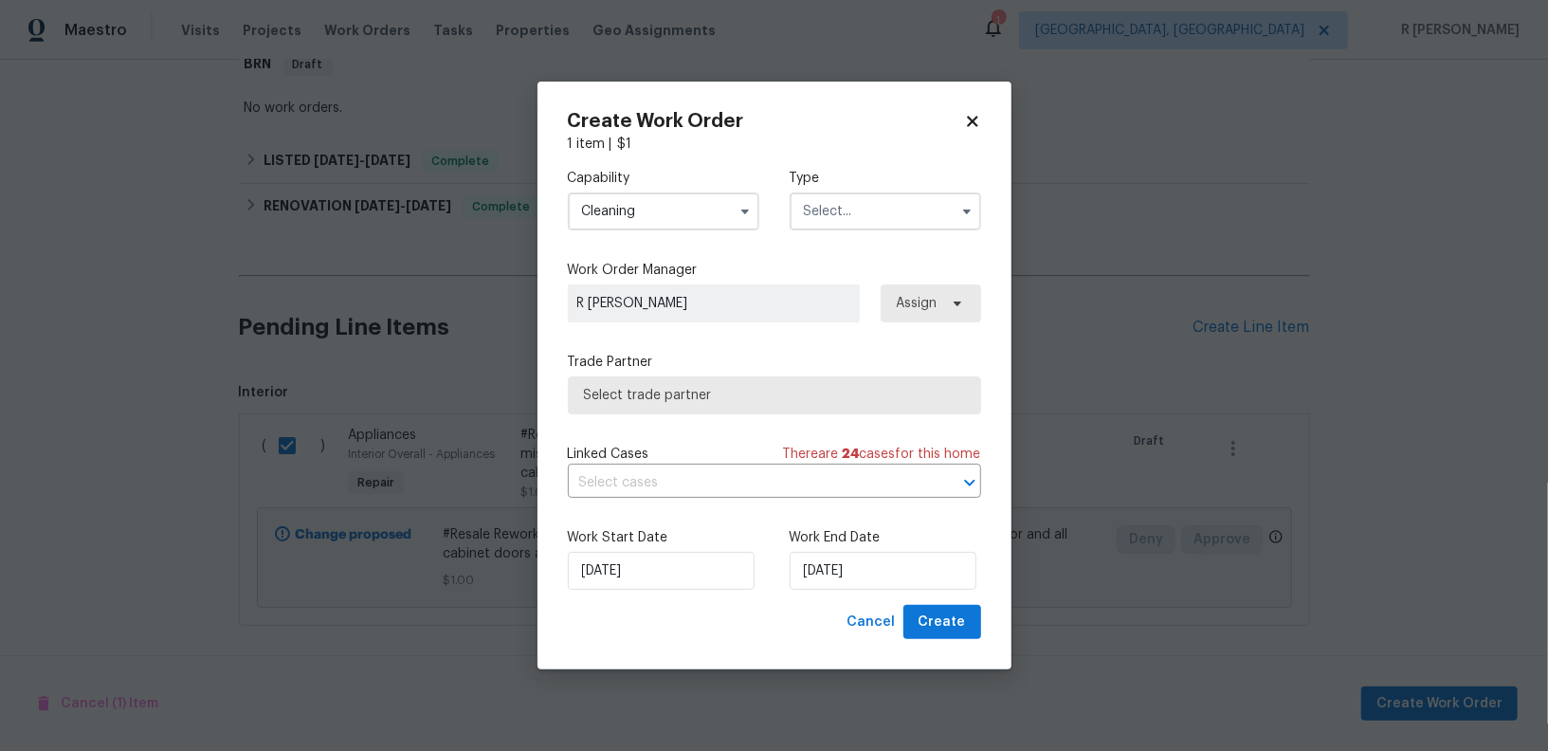
click at [884, 219] on input "text" at bounding box center [886, 211] width 192 height 38
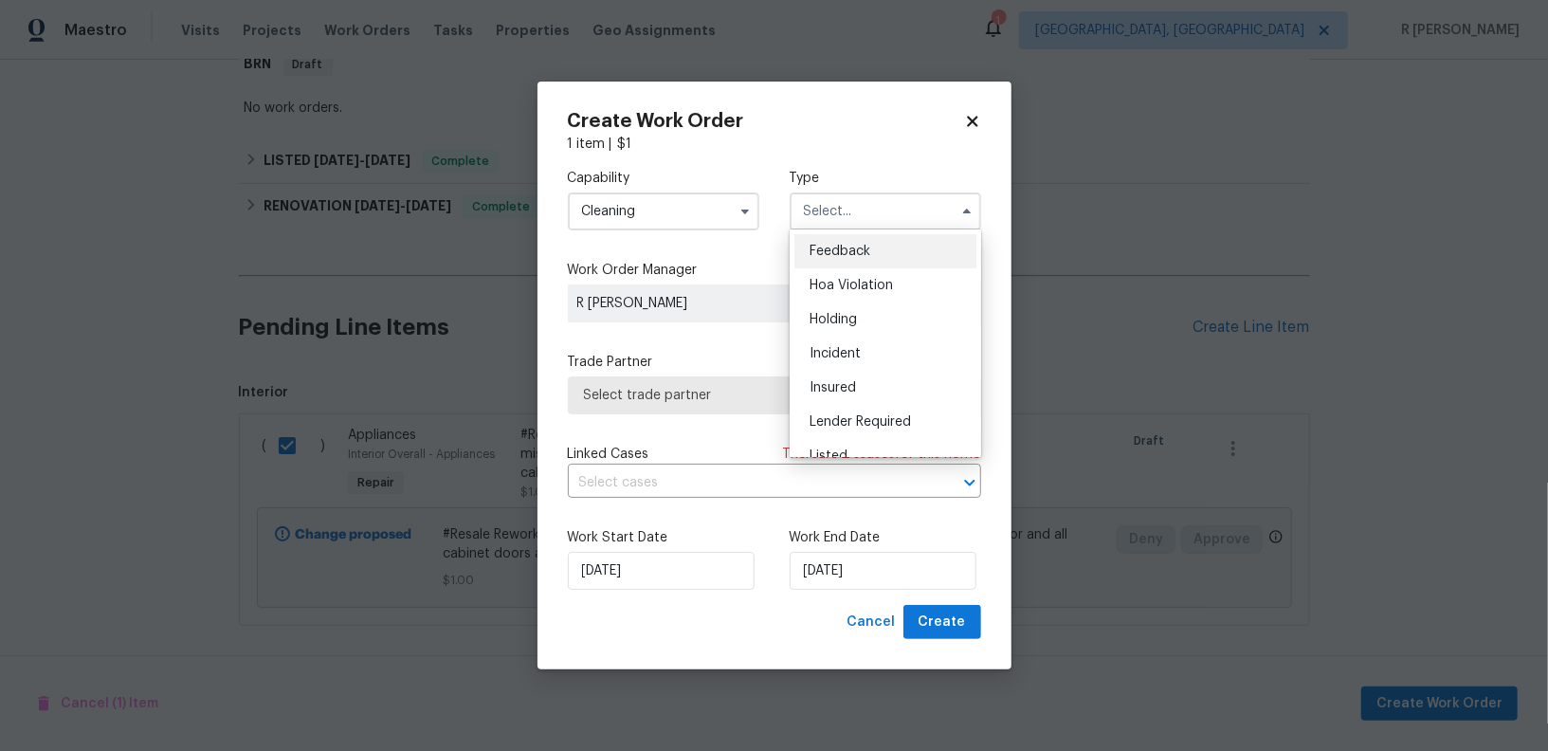
click at [873, 241] on div "Feedback" at bounding box center [886, 251] width 182 height 34
type input "Feedback"
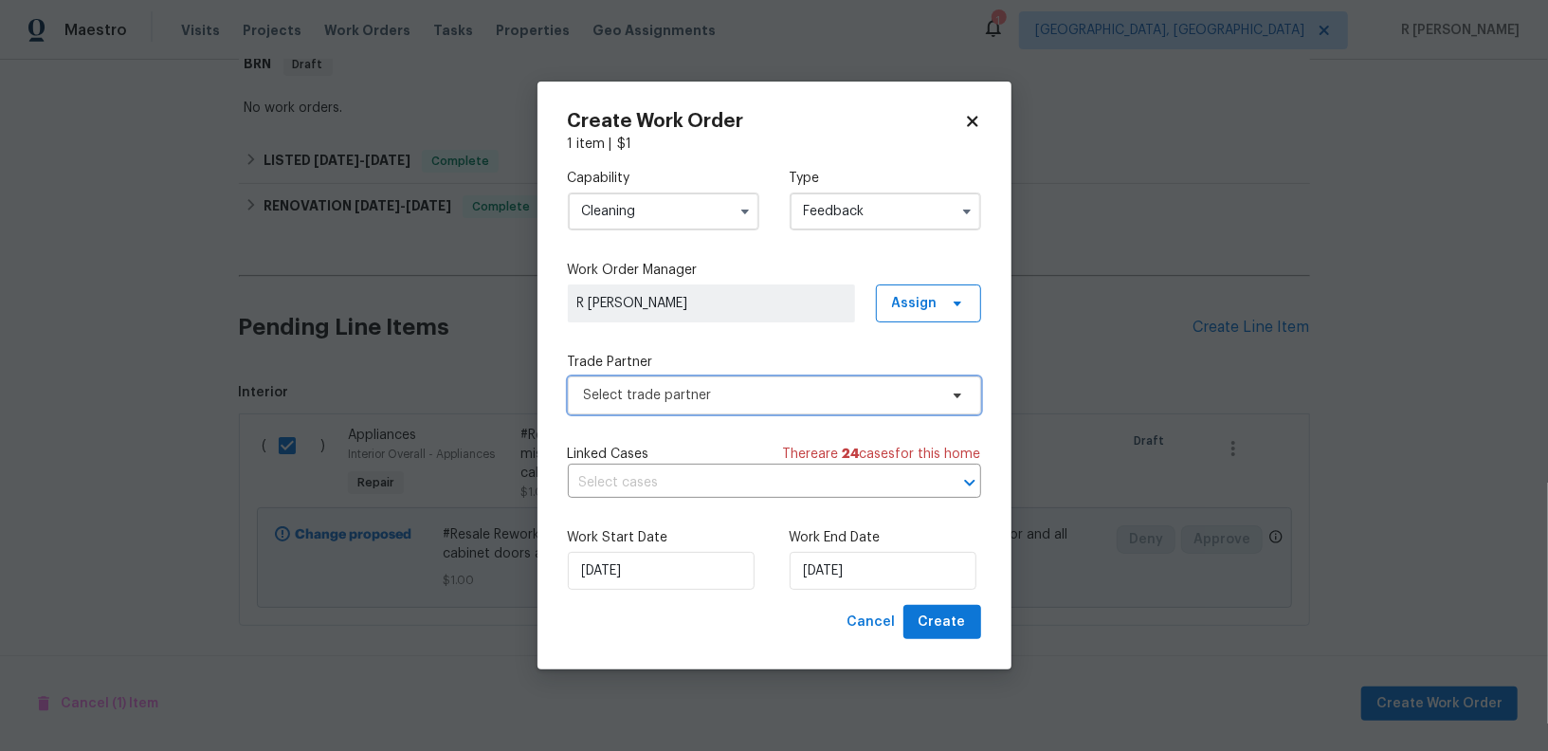
click at [649, 383] on span "Select trade partner" at bounding box center [774, 395] width 413 height 38
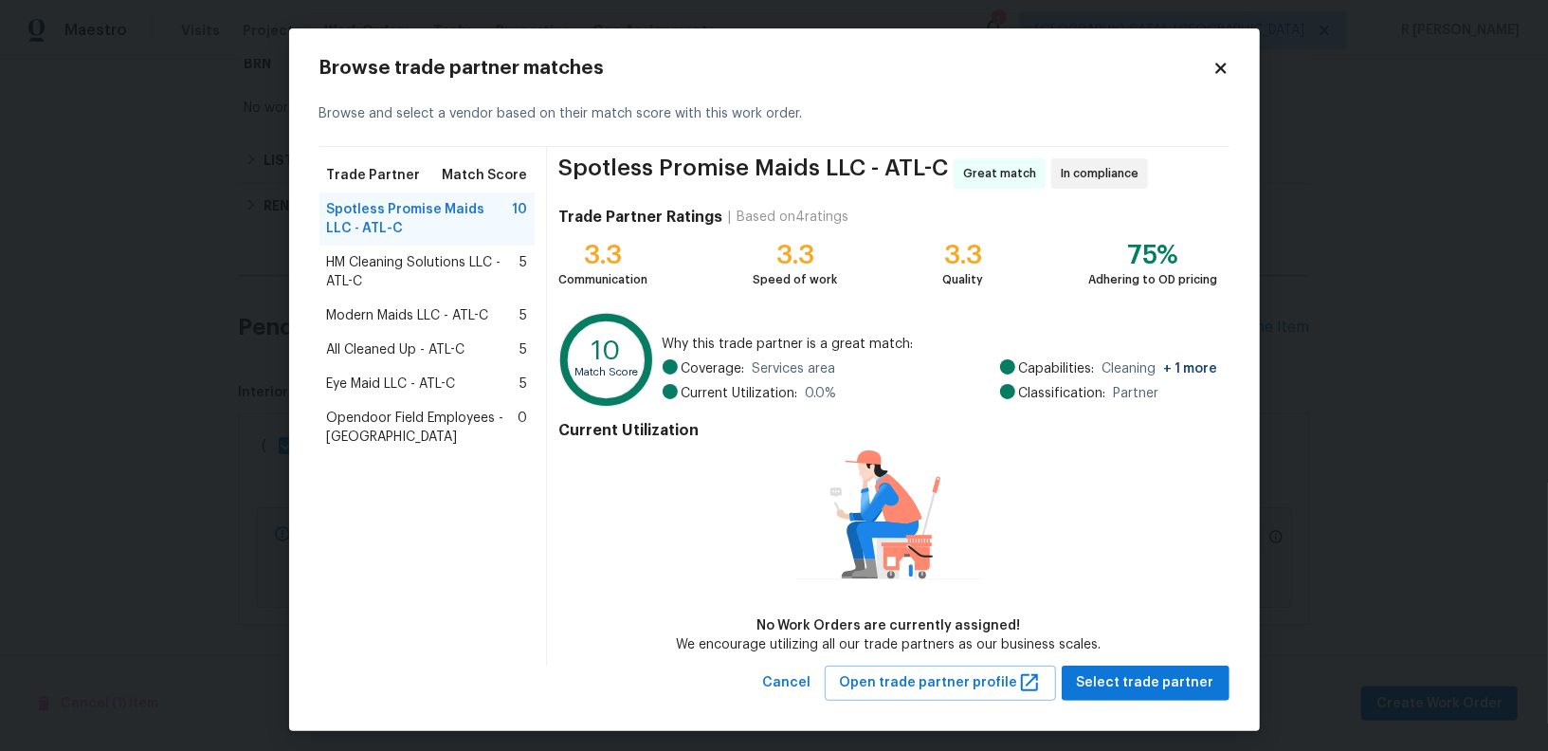
click at [1222, 64] on icon at bounding box center [1221, 68] width 17 height 17
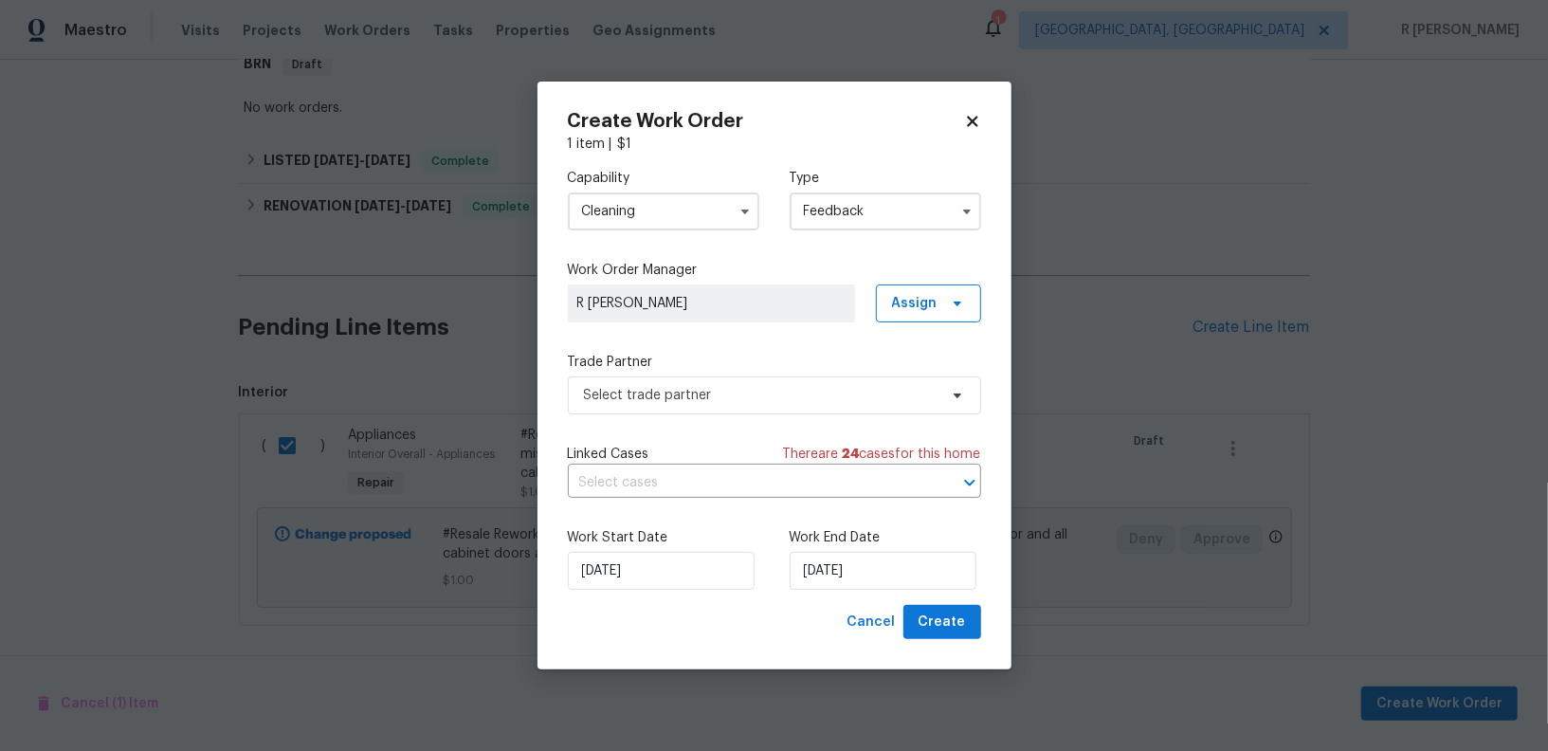
click at [636, 239] on div "Capability Cleaning Type Feedback" at bounding box center [774, 200] width 413 height 92
click at [636, 222] on input "Cleaning" at bounding box center [664, 211] width 192 height 38
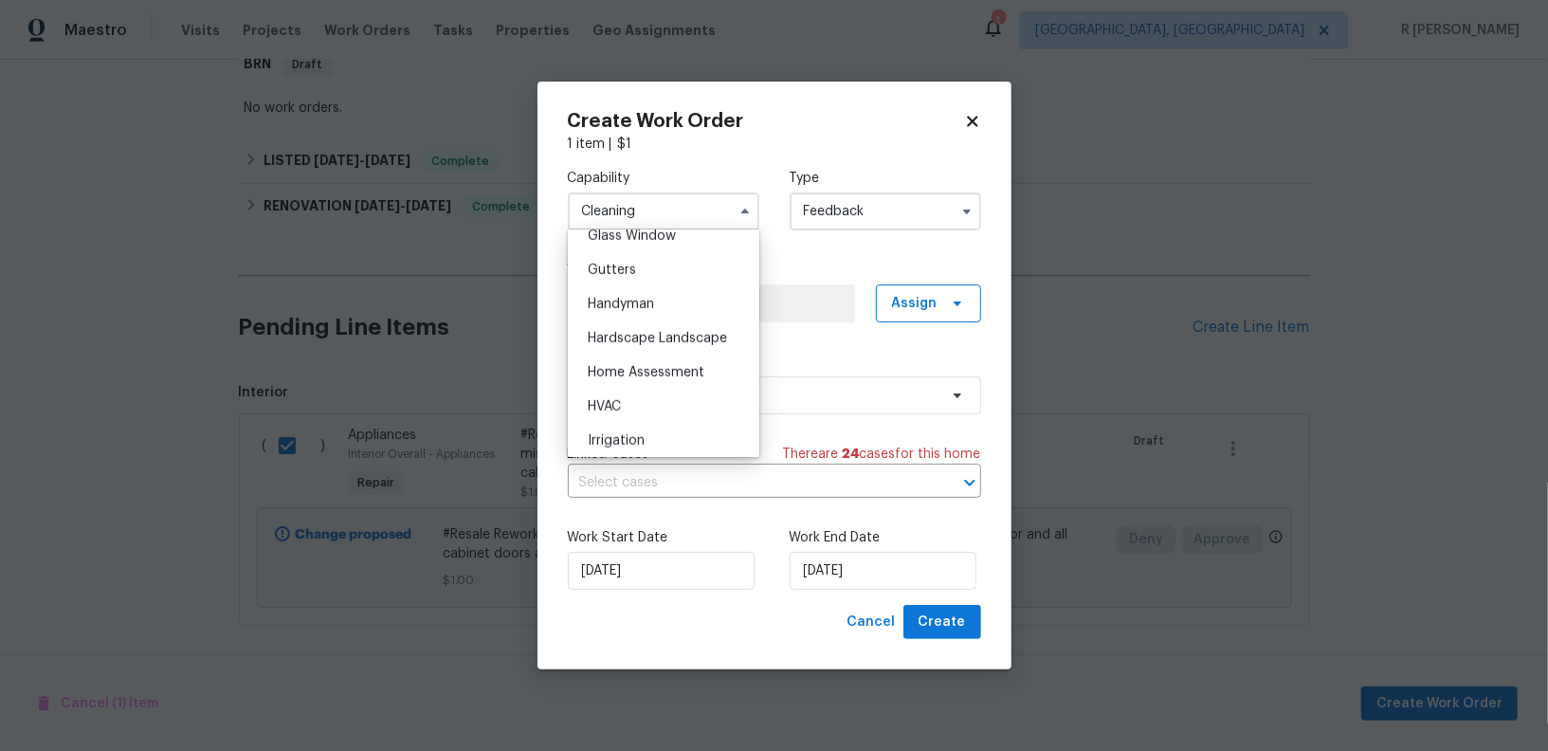
scroll to position [940, 0]
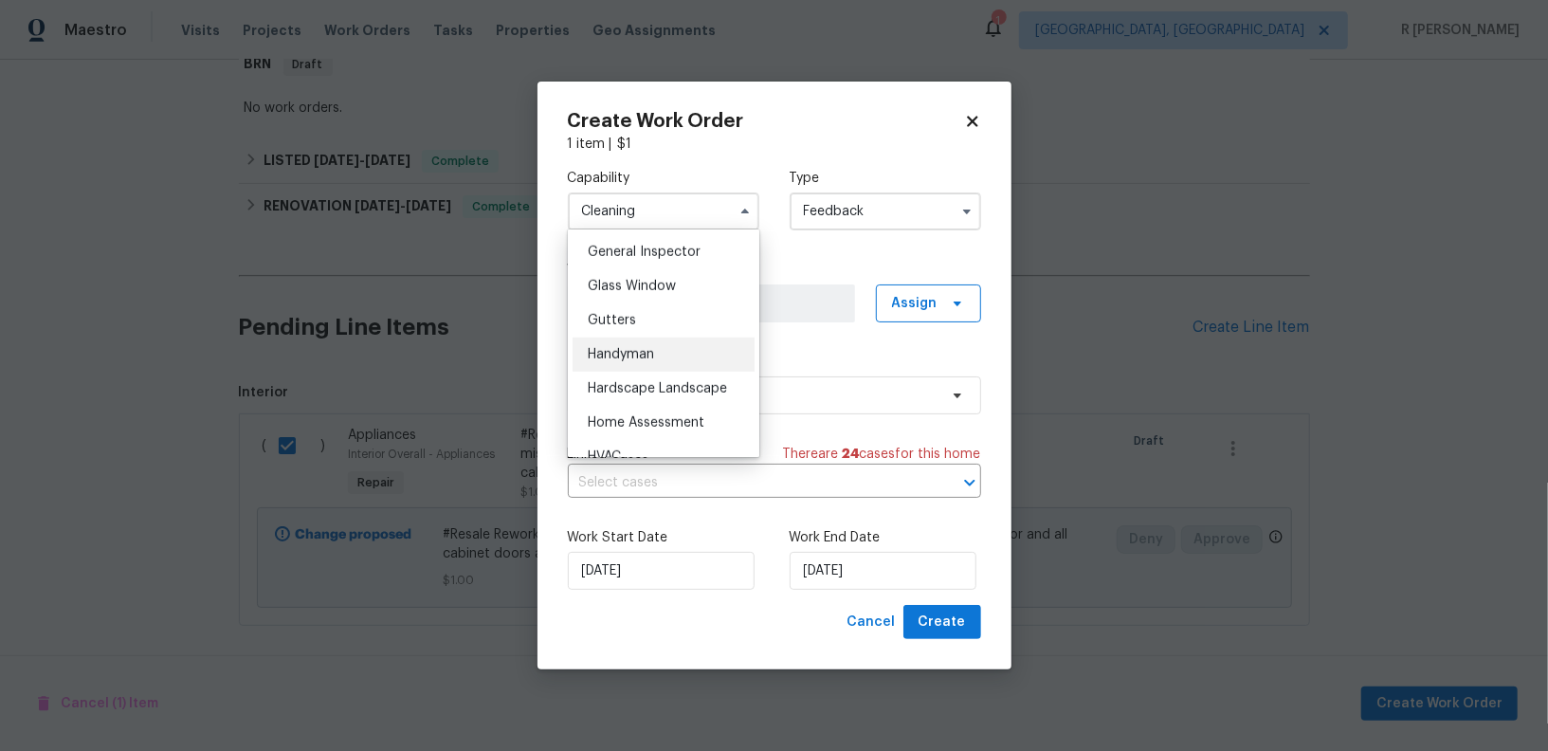
click at [662, 352] on div "Handyman" at bounding box center [664, 355] width 182 height 34
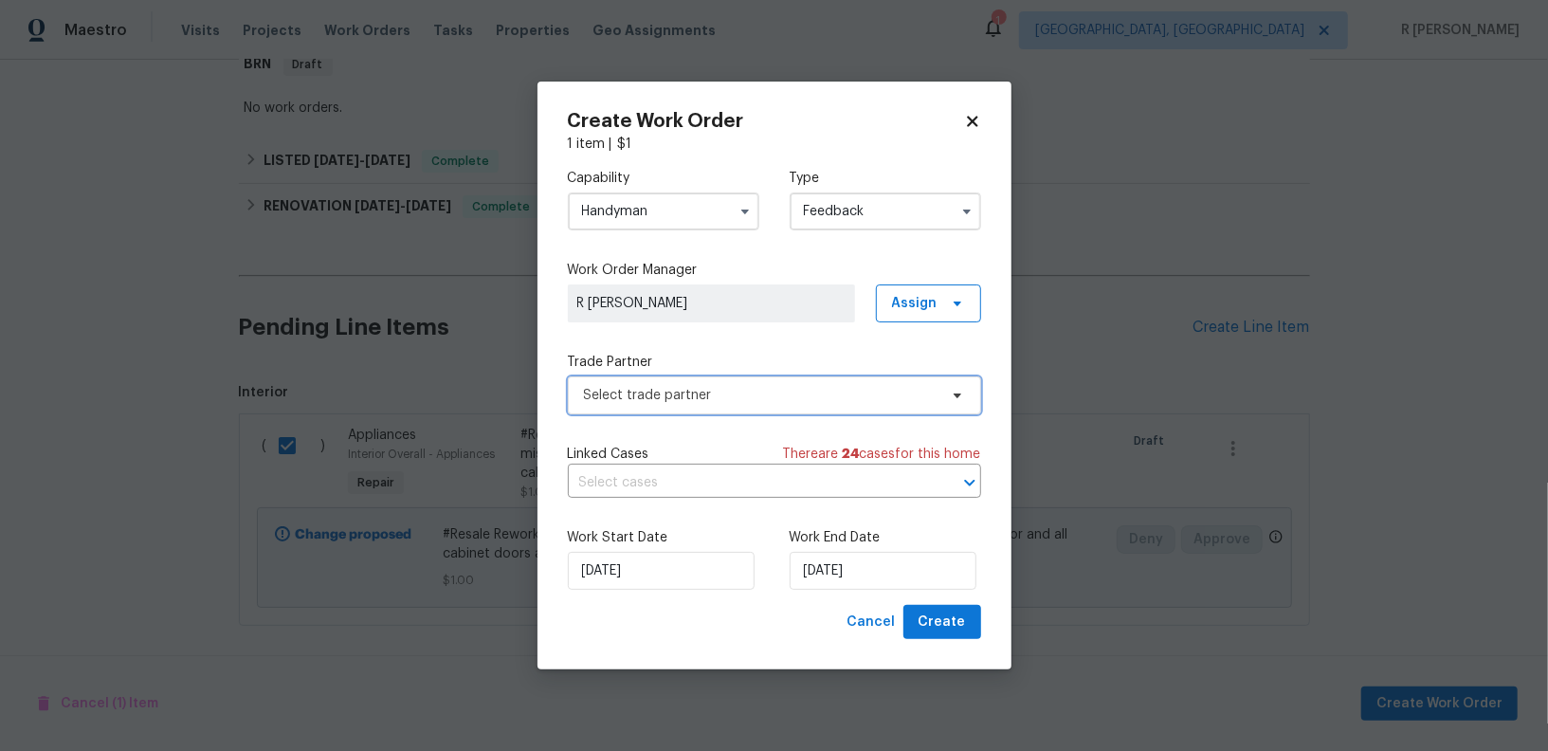
click at [642, 398] on span "Select trade partner" at bounding box center [761, 395] width 354 height 19
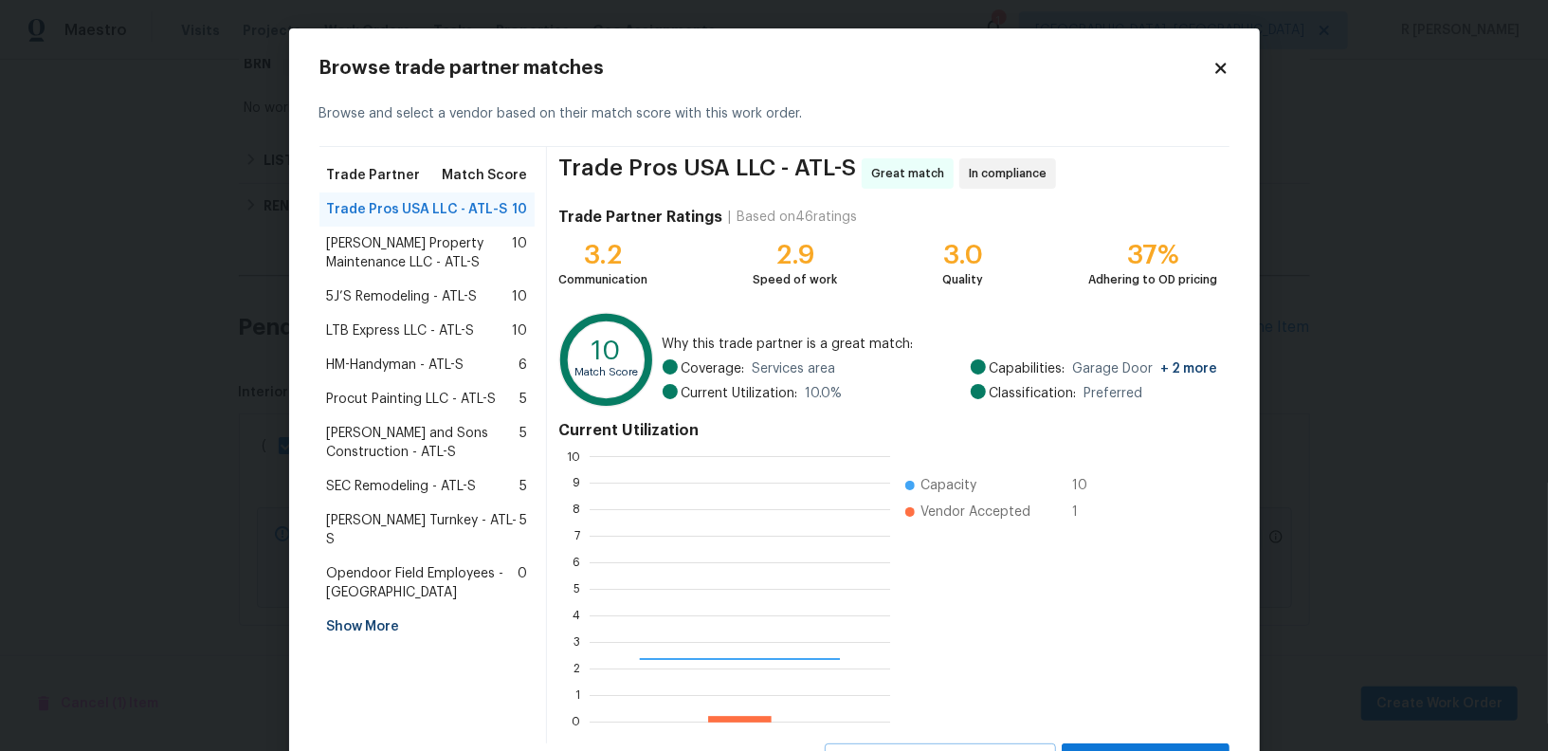
scroll to position [265, 300]
click at [347, 610] on div "Show More" at bounding box center [428, 627] width 216 height 34
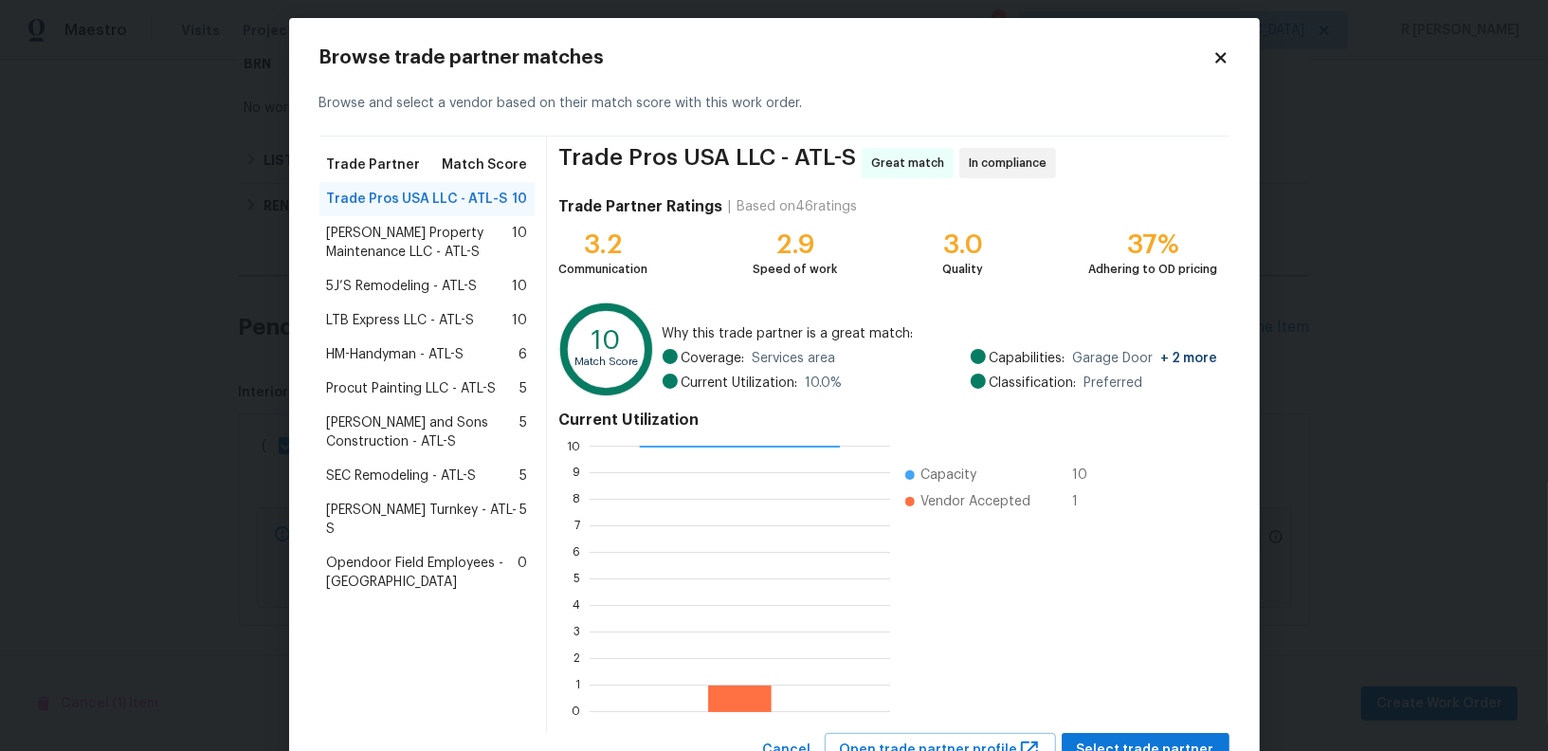
scroll to position [11, 0]
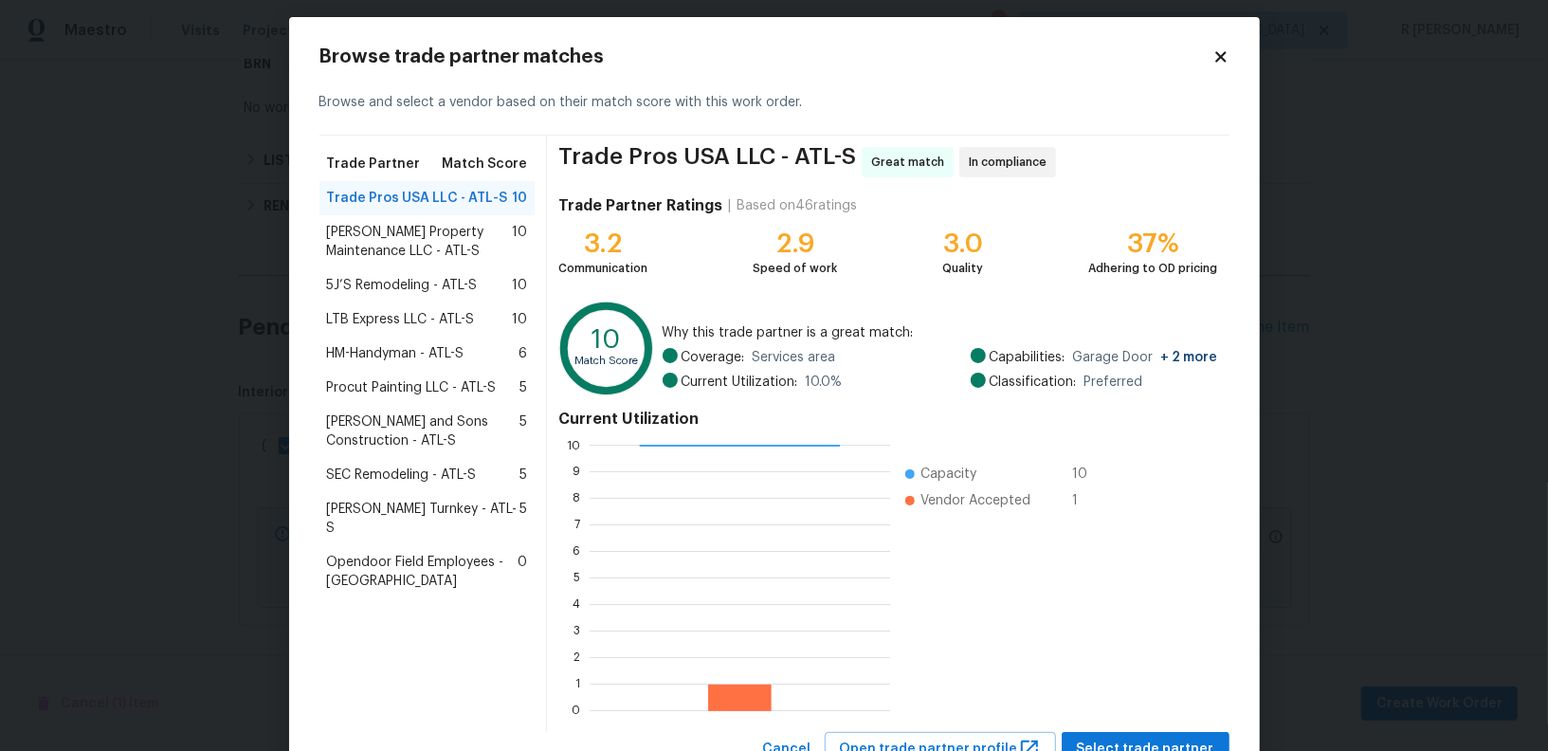
click at [1230, 46] on div "Browse trade partner matches Browse and select a vendor based on their match sc…" at bounding box center [774, 407] width 971 height 780
click at [1225, 52] on icon at bounding box center [1221, 56] width 10 height 10
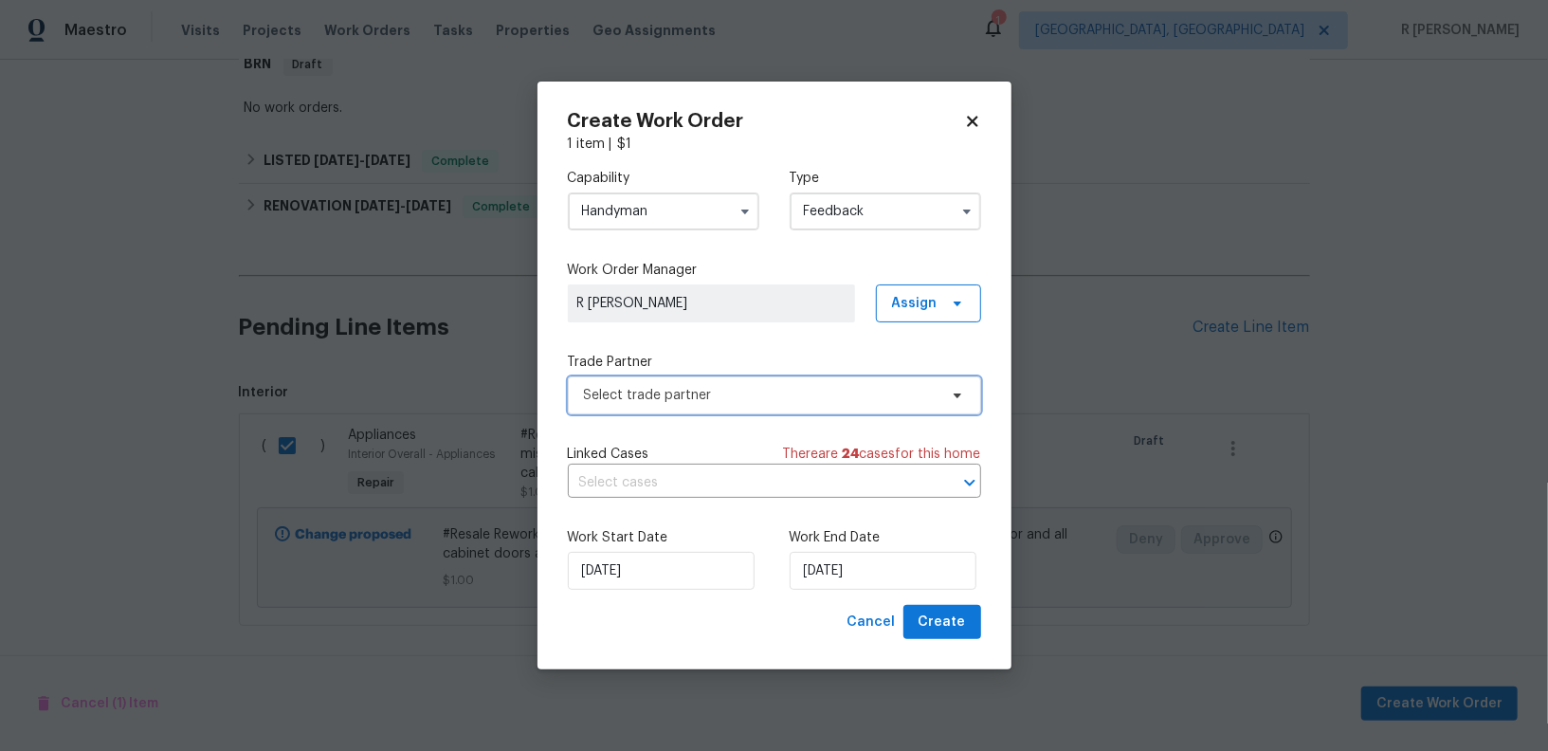
scroll to position [0, 0]
click at [690, 211] on input "Handyman" at bounding box center [664, 211] width 192 height 38
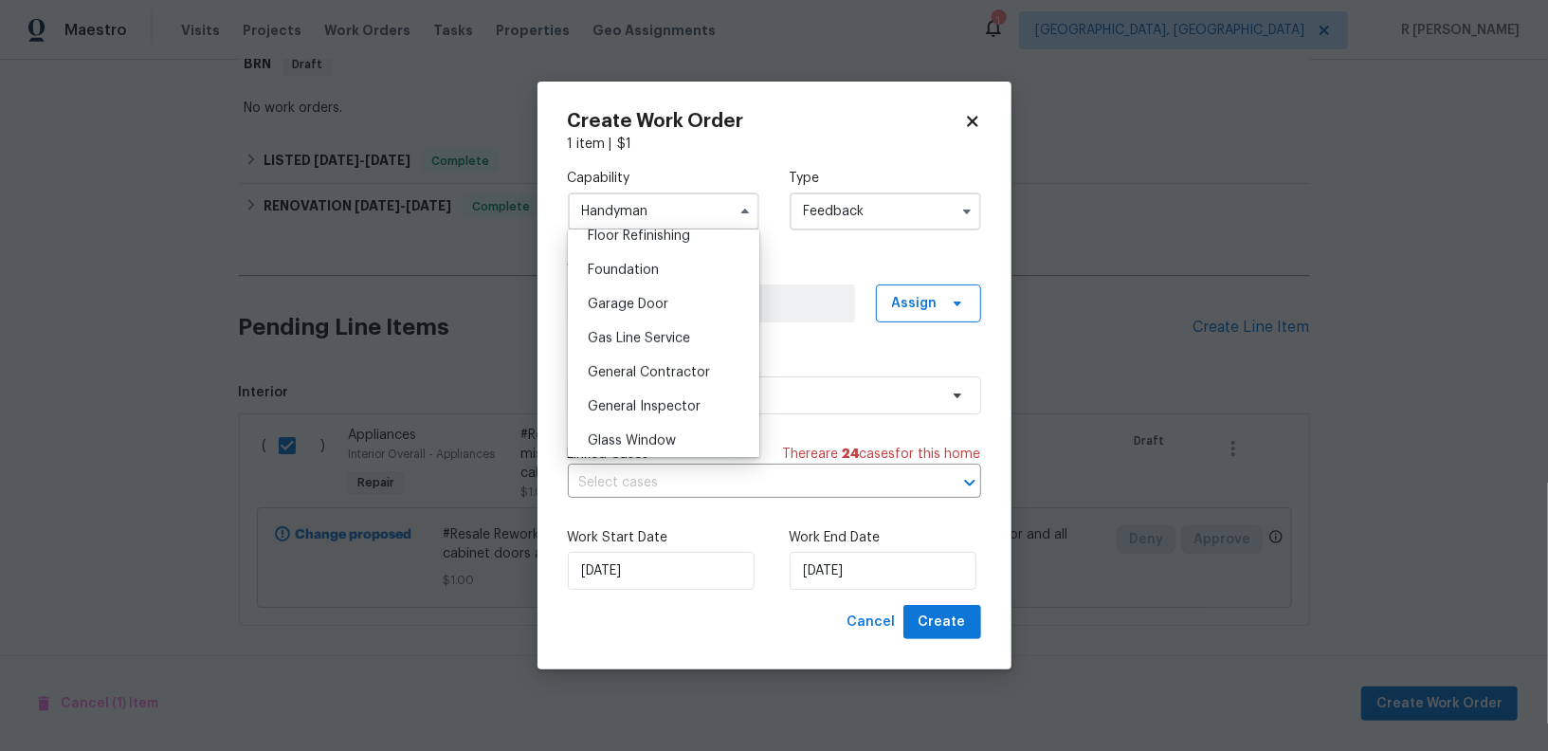
scroll to position [816, 0]
click at [664, 352] on div "General Contractor" at bounding box center [664, 341] width 182 height 34
type input "General Contractor"
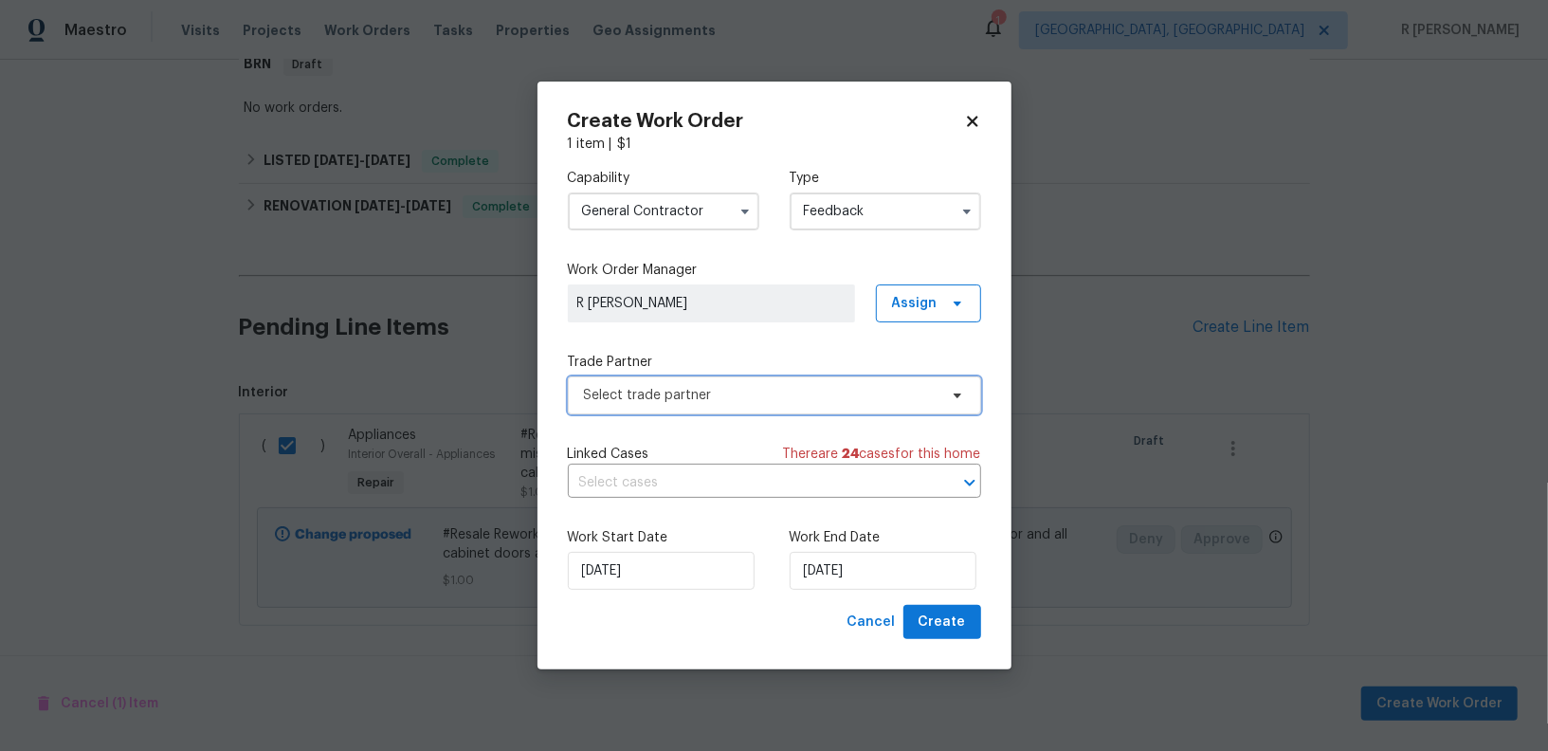
click at [665, 406] on span "Select trade partner" at bounding box center [774, 395] width 413 height 38
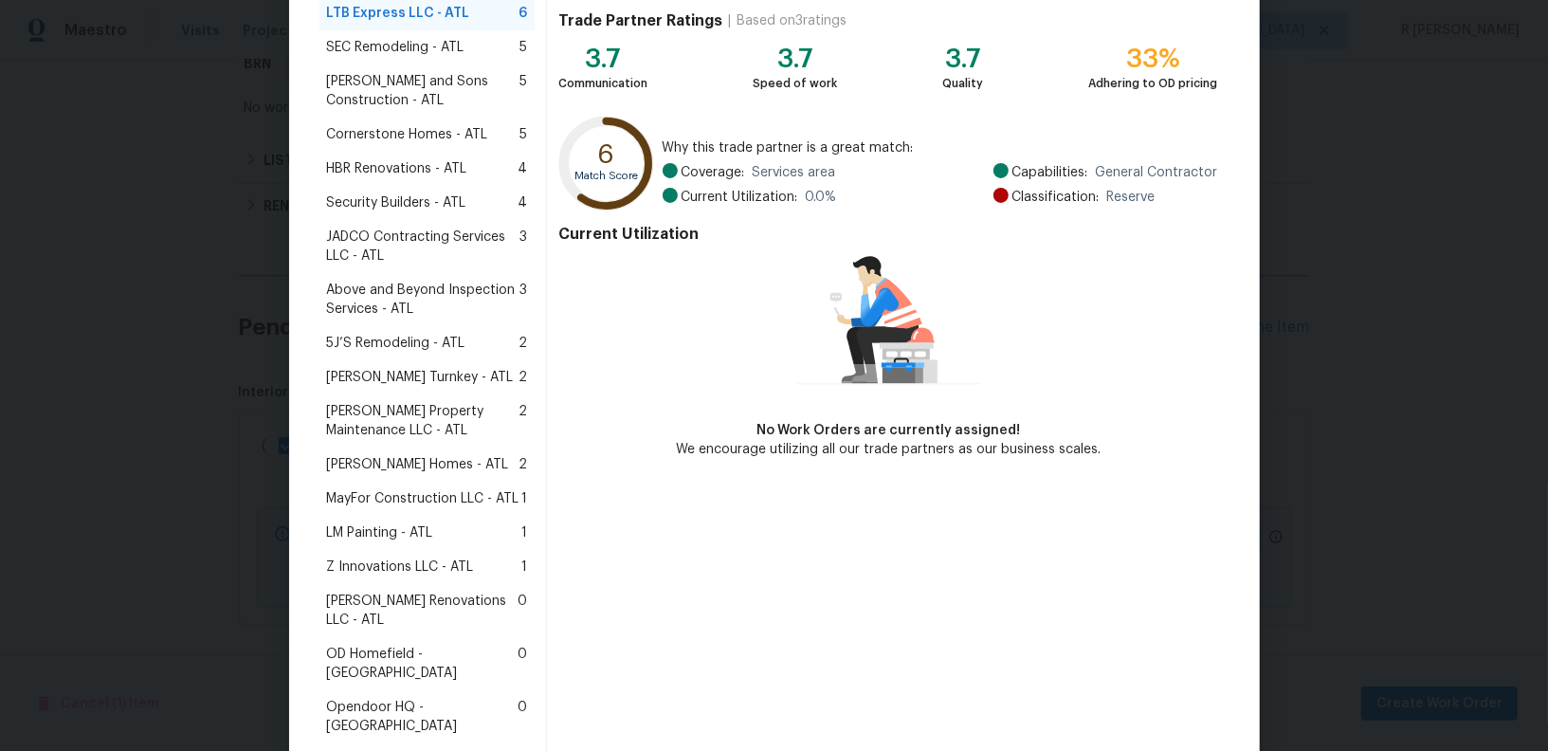
scroll to position [320, 0]
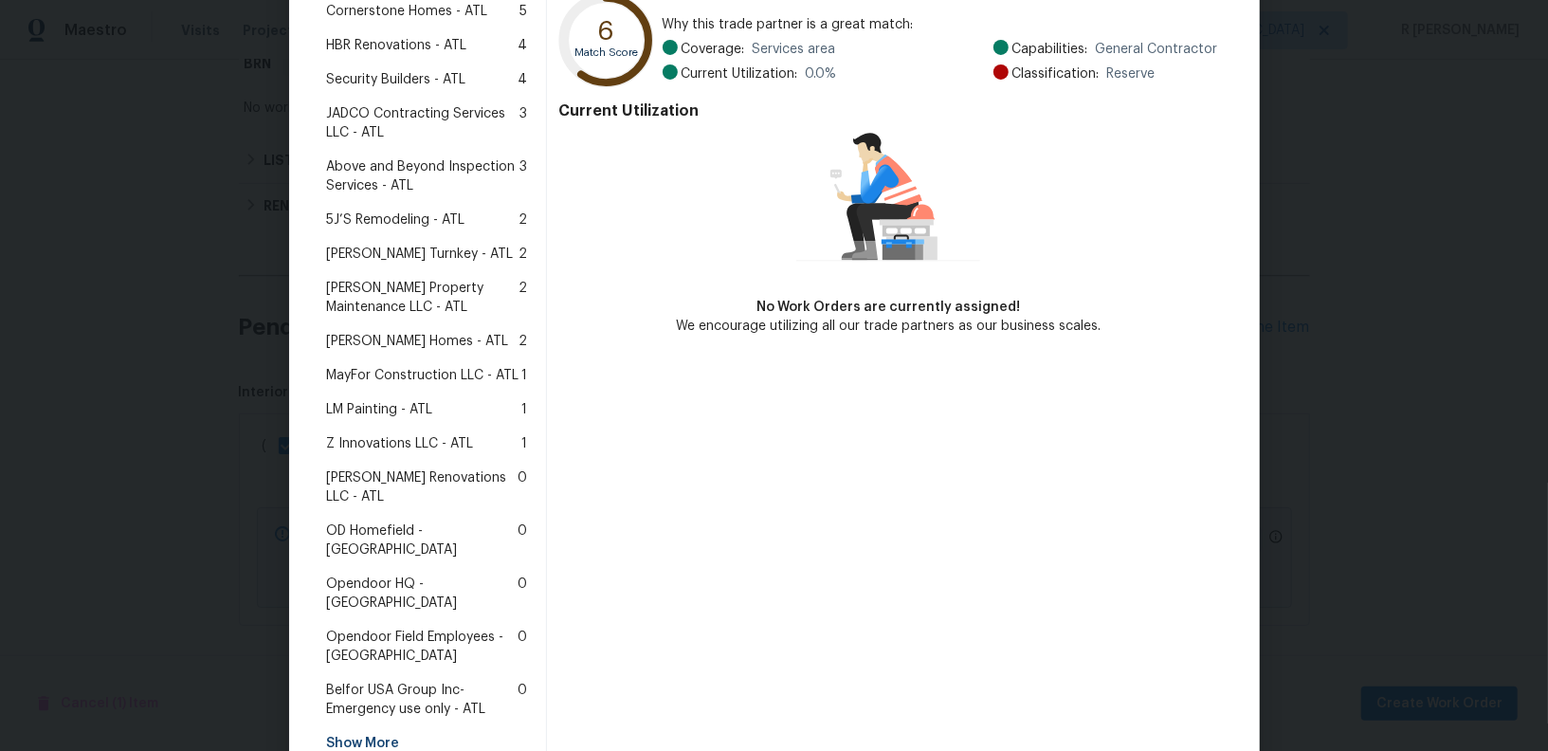
click at [361, 442] on span "Z Innovations LLC - ATL" at bounding box center [400, 443] width 147 height 19
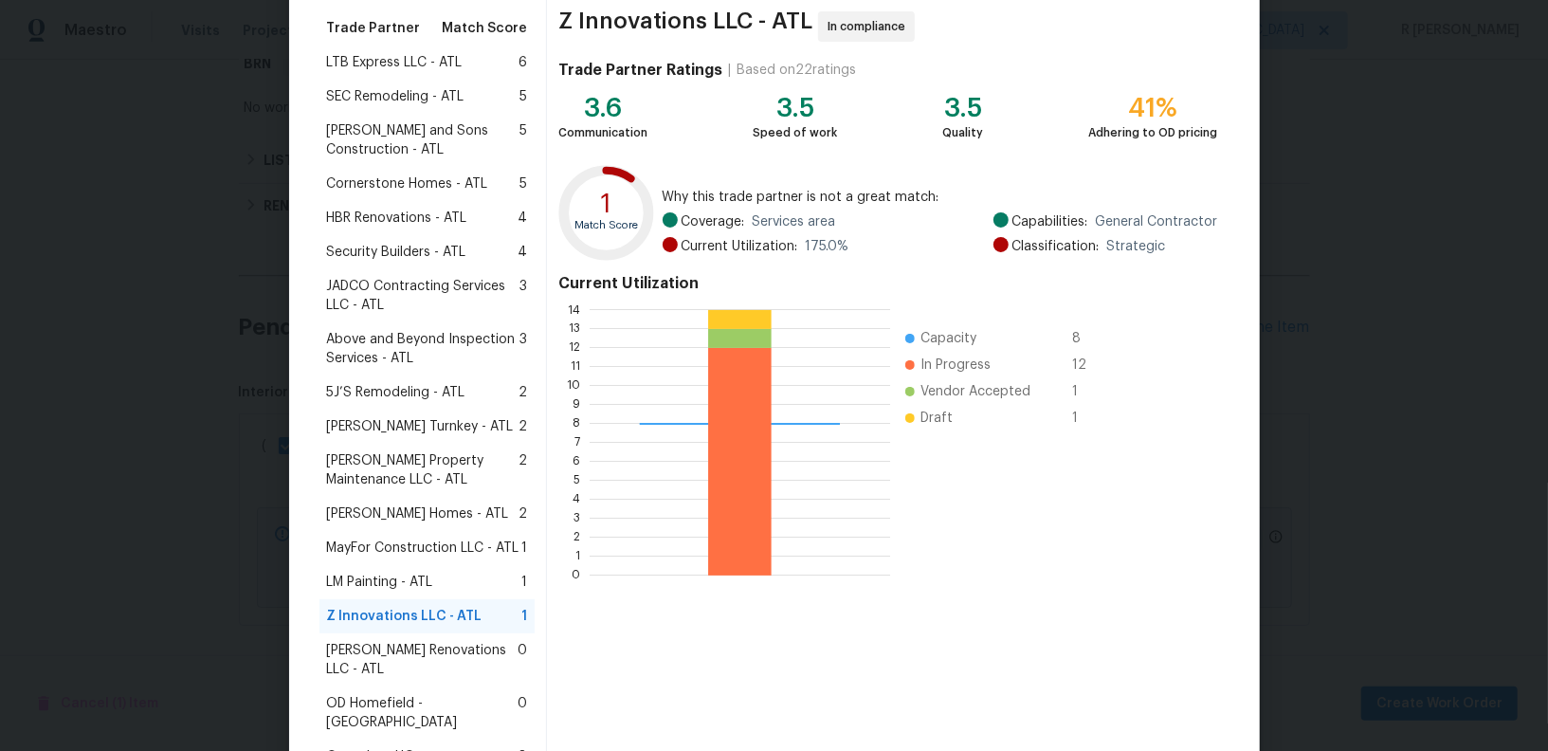
scroll to position [375, 0]
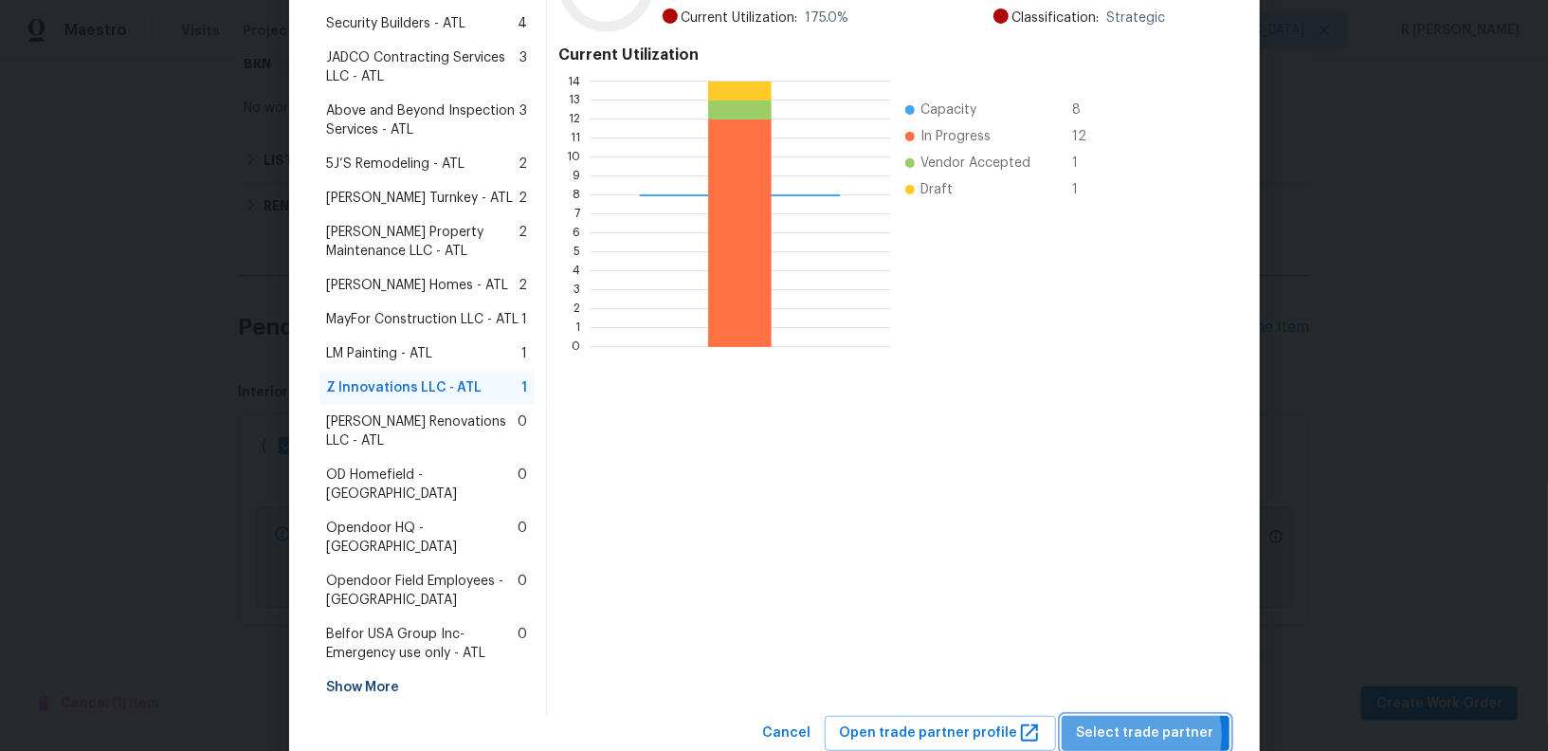
click at [1137, 722] on span "Select trade partner" at bounding box center [1145, 734] width 137 height 24
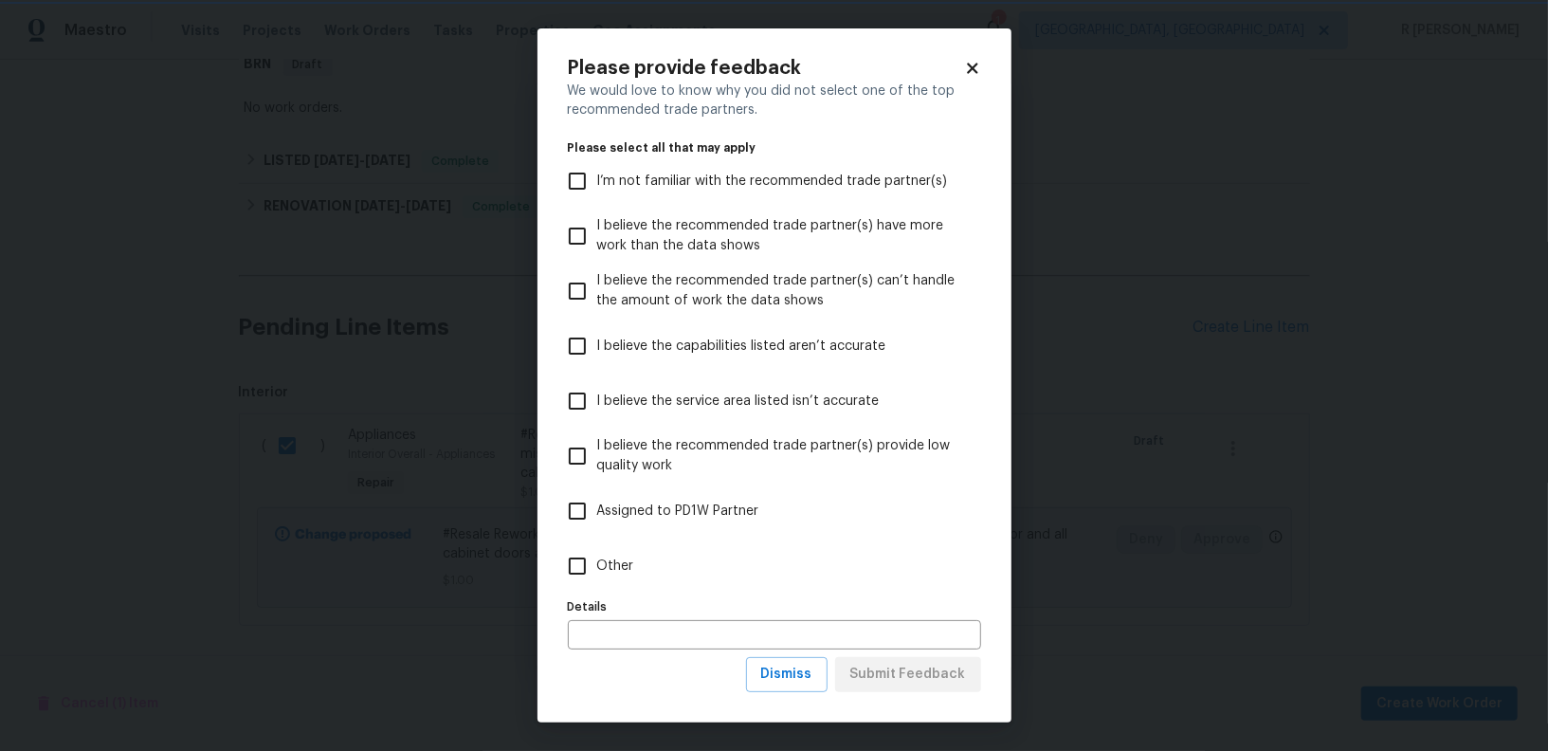
scroll to position [0, 0]
click at [618, 561] on span "Other" at bounding box center [615, 567] width 37 height 20
click at [597, 561] on input "Other" at bounding box center [578, 566] width 40 height 40
checkbox input "true"
click at [920, 667] on span "Submit Feedback" at bounding box center [908, 675] width 116 height 24
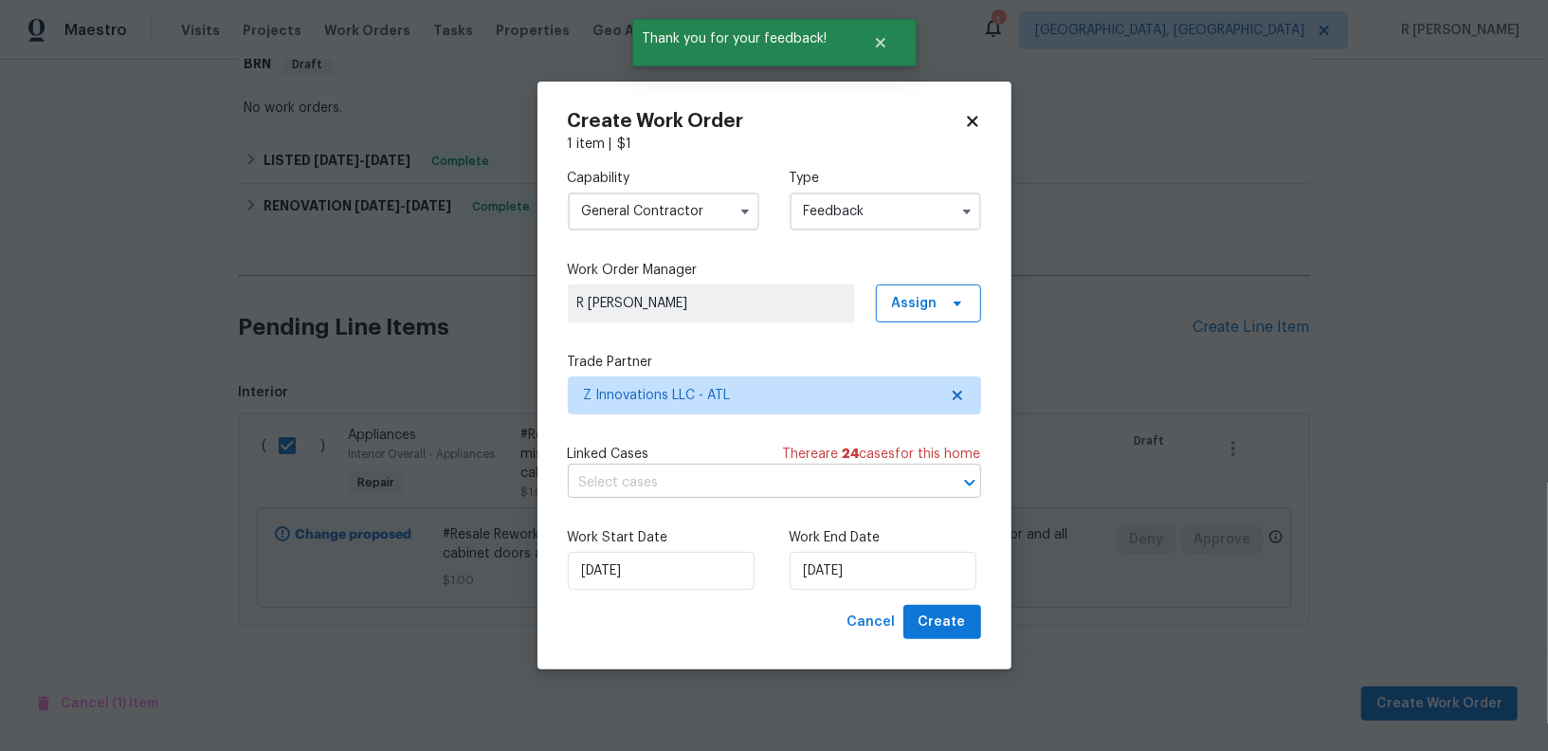
click at [658, 480] on input "text" at bounding box center [748, 482] width 360 height 29
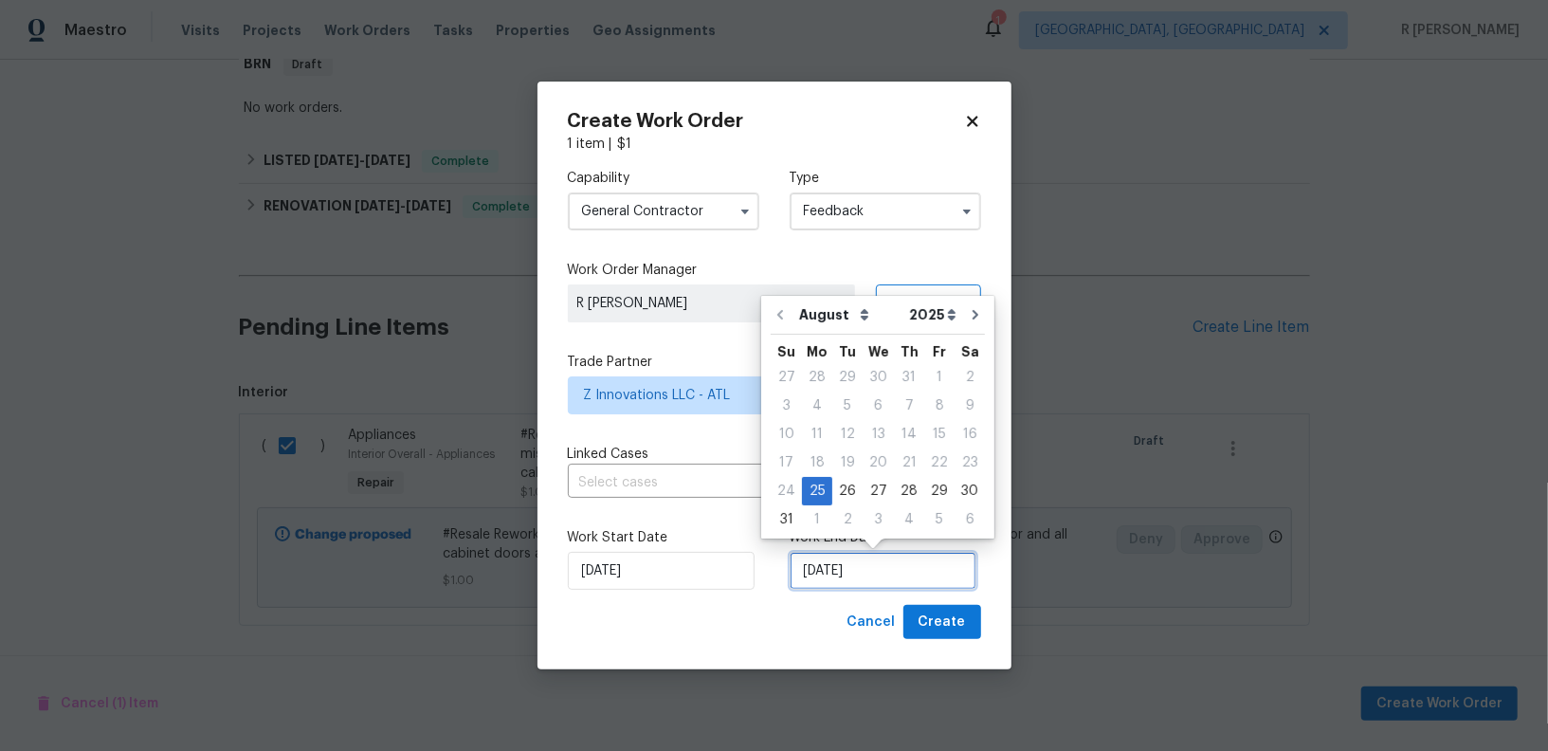
click at [840, 561] on input "25/08/2025" at bounding box center [883, 571] width 187 height 38
click at [876, 493] on div "27" at bounding box center [878, 491] width 31 height 27
type input "27/08/2025"
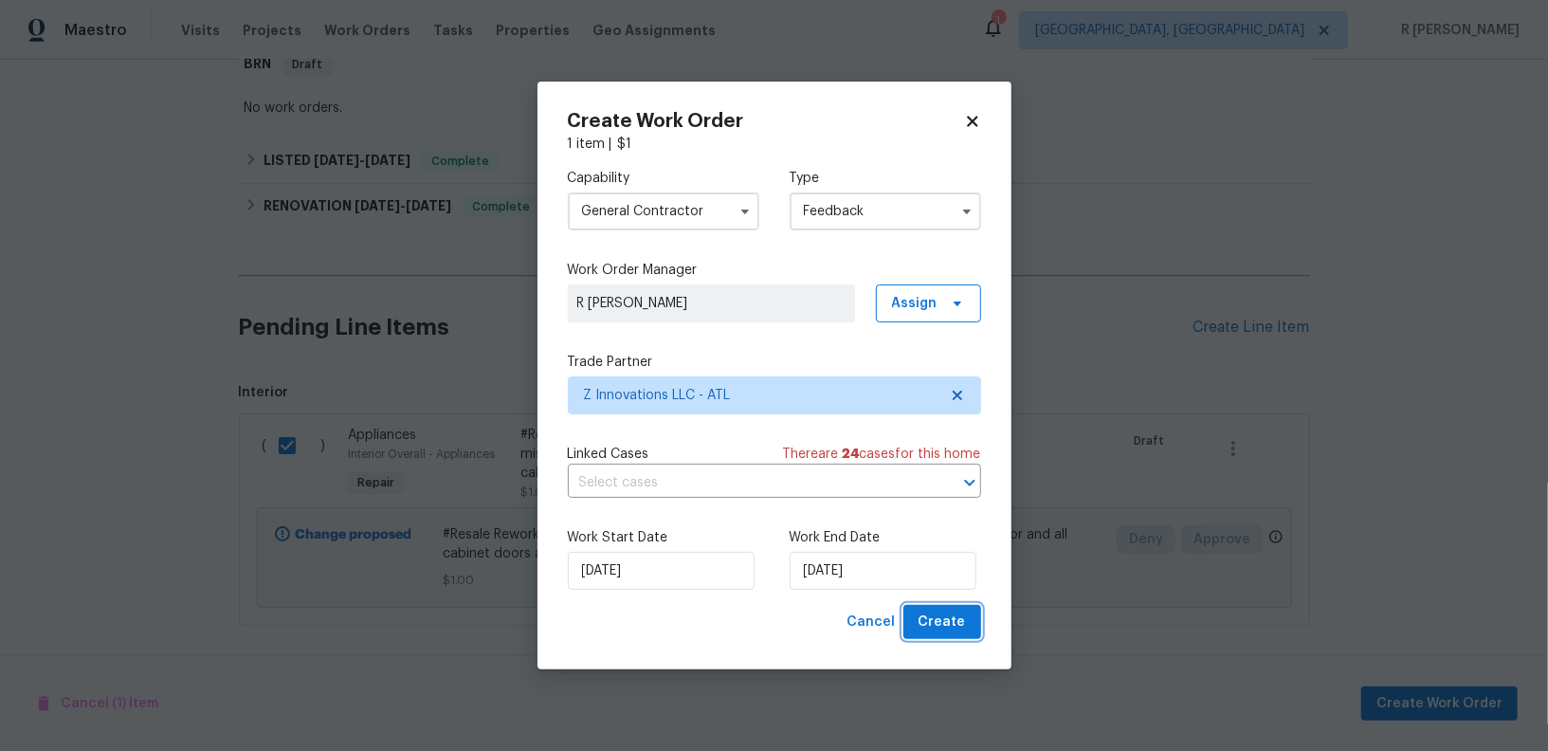
click at [922, 624] on button "Create" at bounding box center [943, 622] width 78 height 35
checkbox input "false"
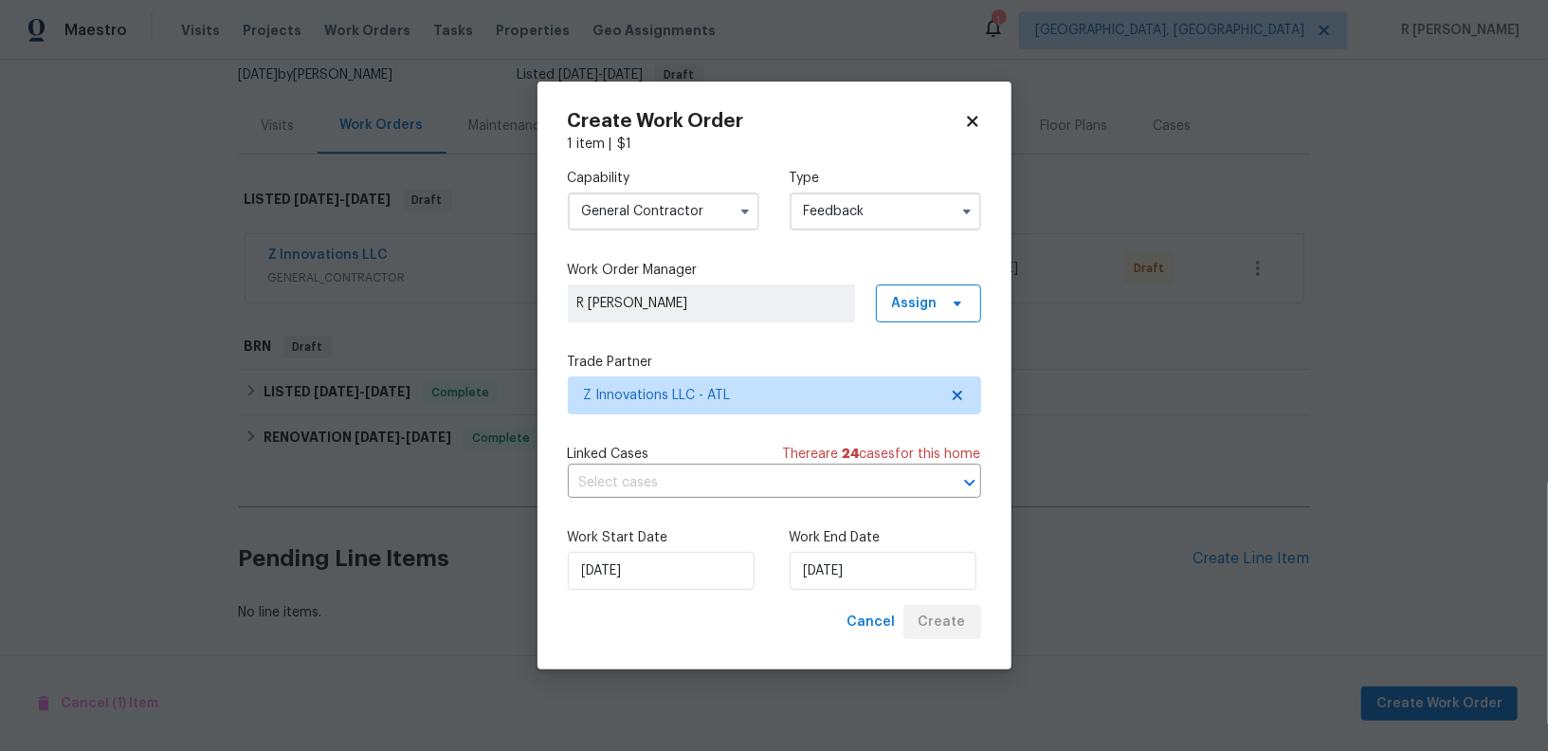
scroll to position [187, 0]
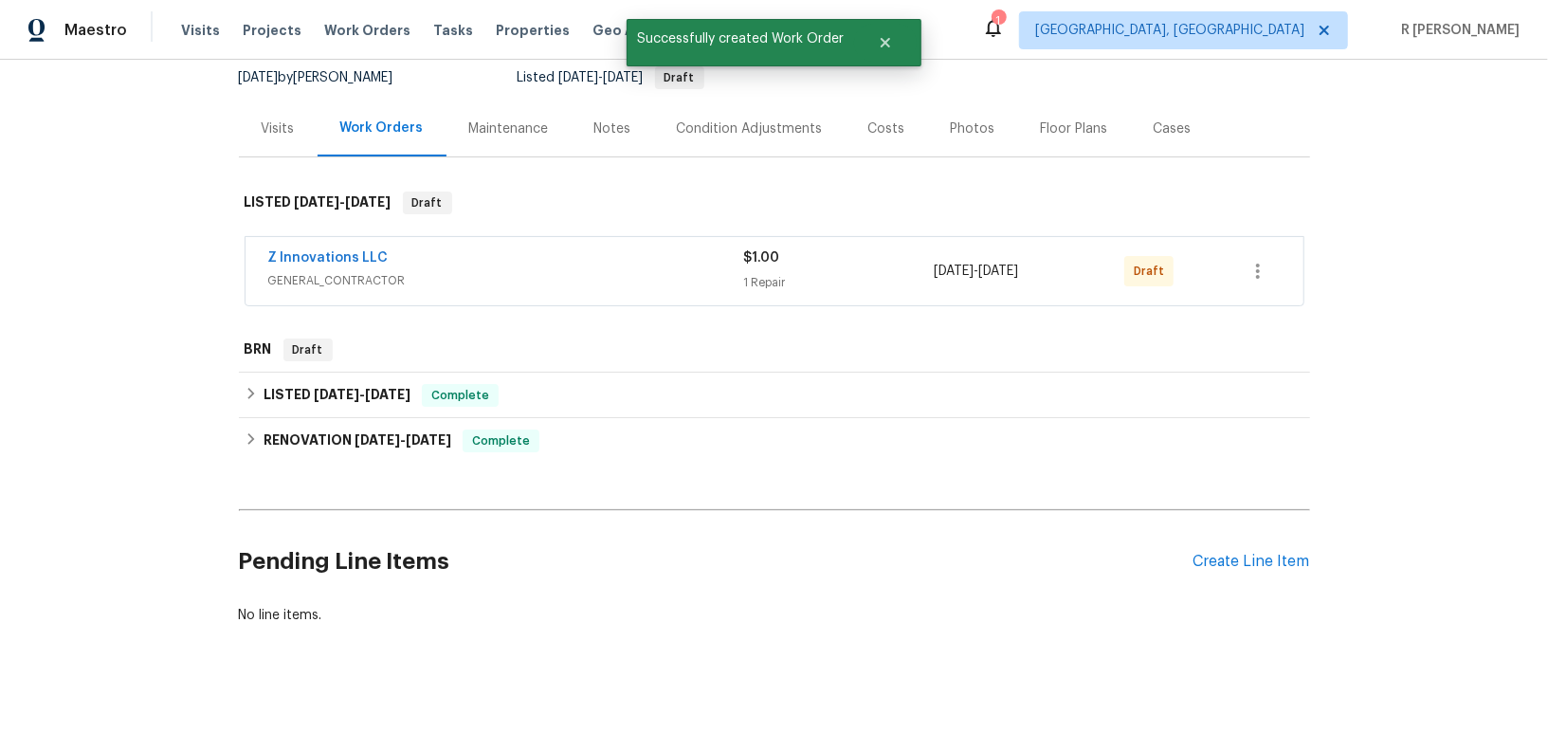
click at [332, 248] on span "Z Innovations LLC" at bounding box center [328, 257] width 120 height 19
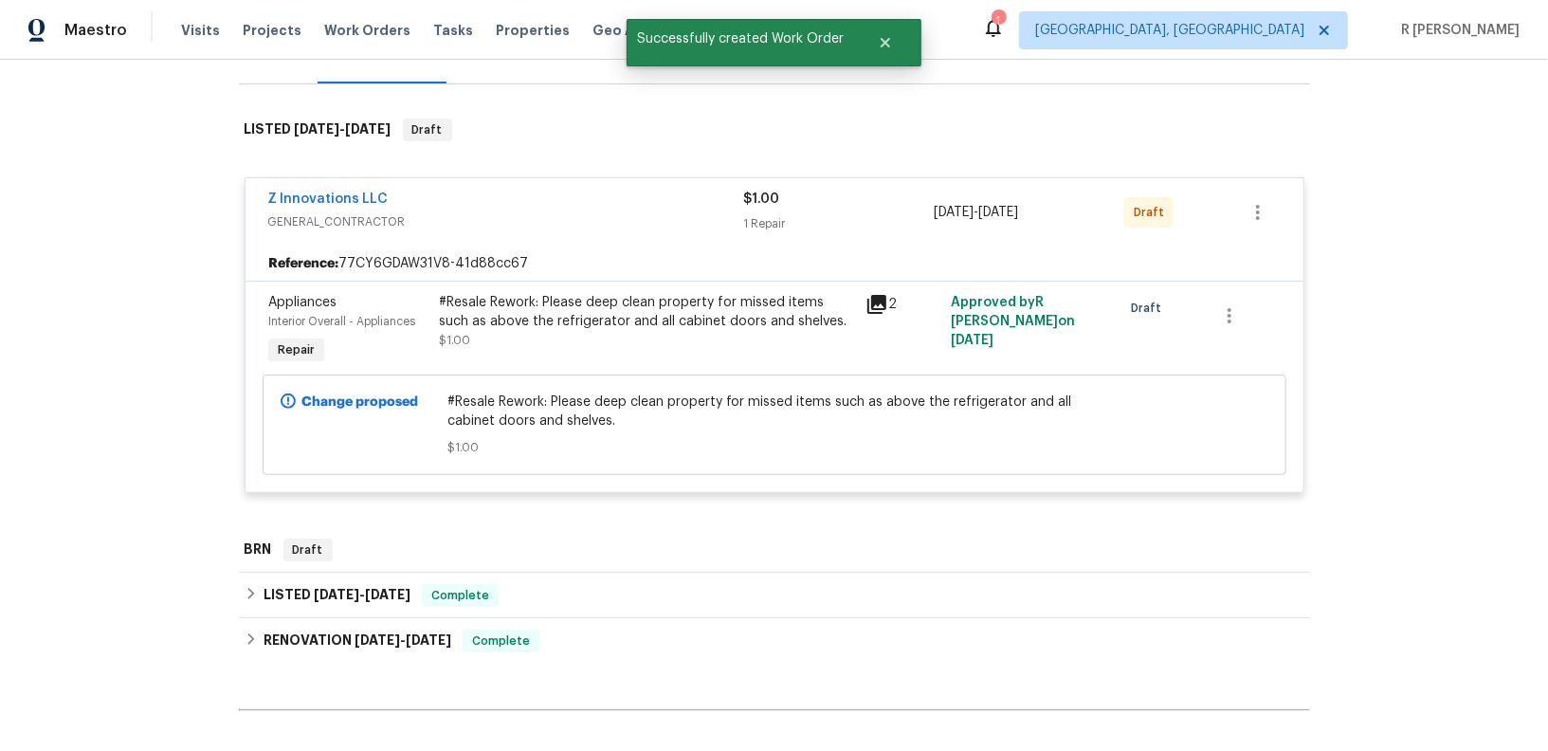
scroll to position [325, 0]
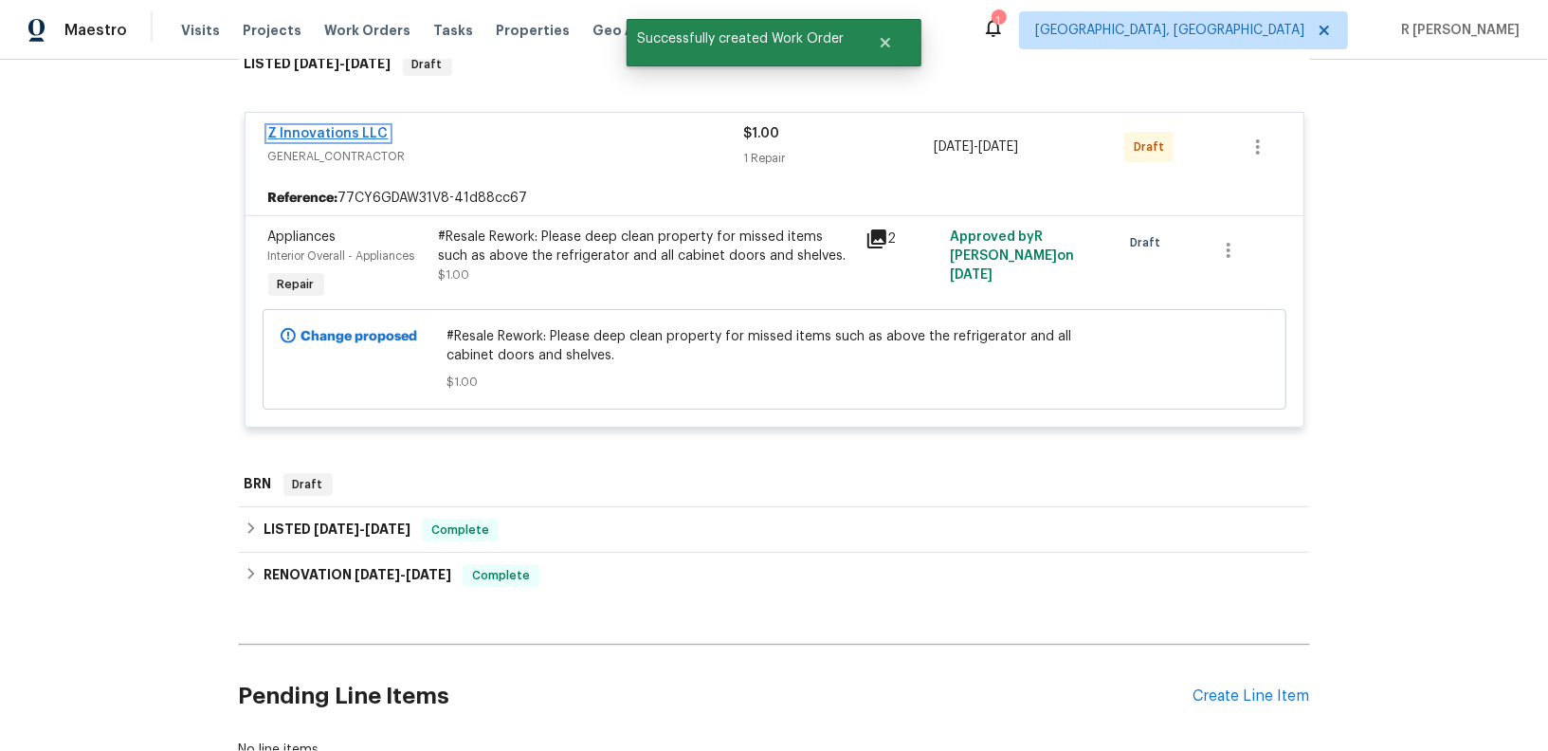
click at [331, 134] on link "Z Innovations LLC" at bounding box center [328, 133] width 120 height 13
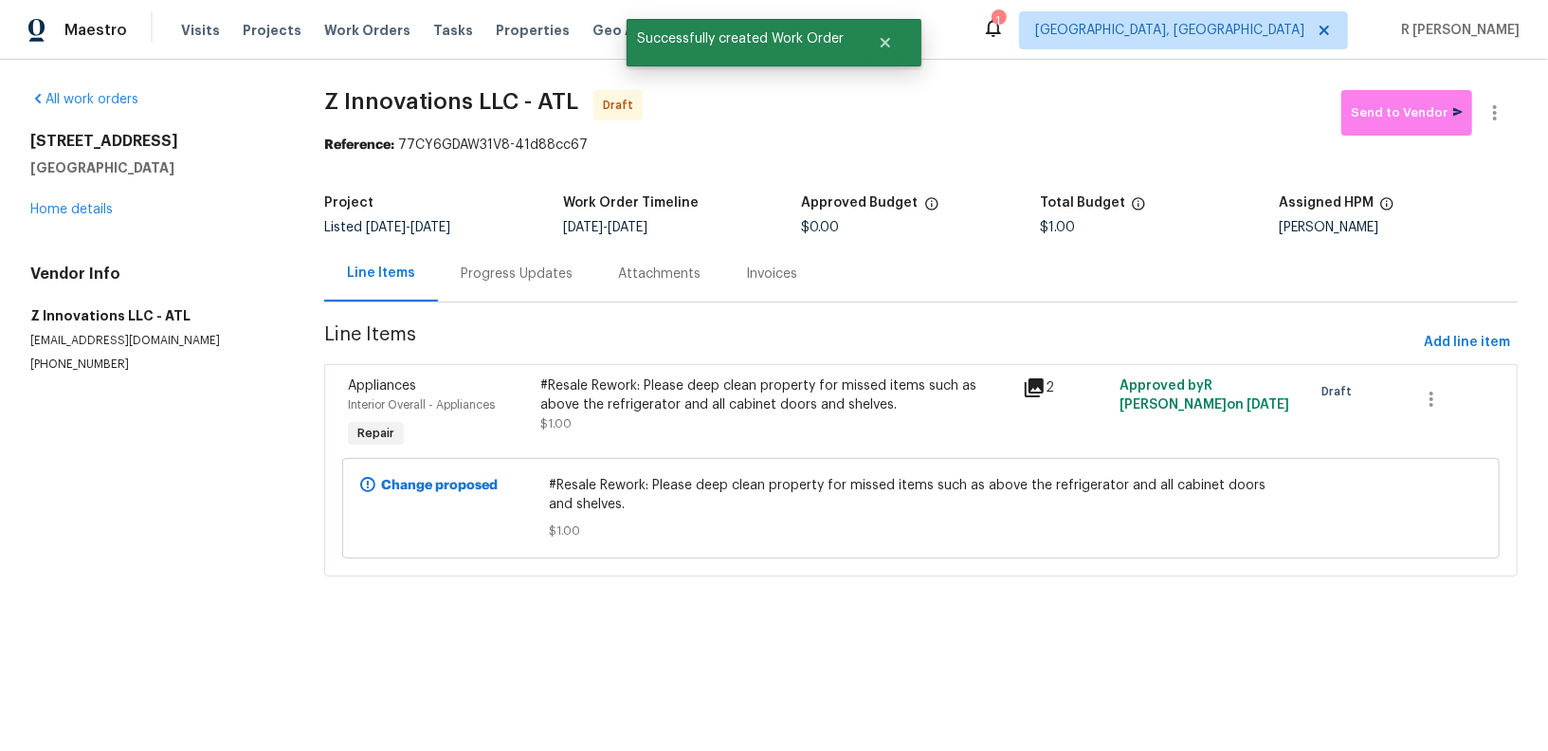
click at [525, 261] on div "Progress Updates" at bounding box center [516, 274] width 157 height 56
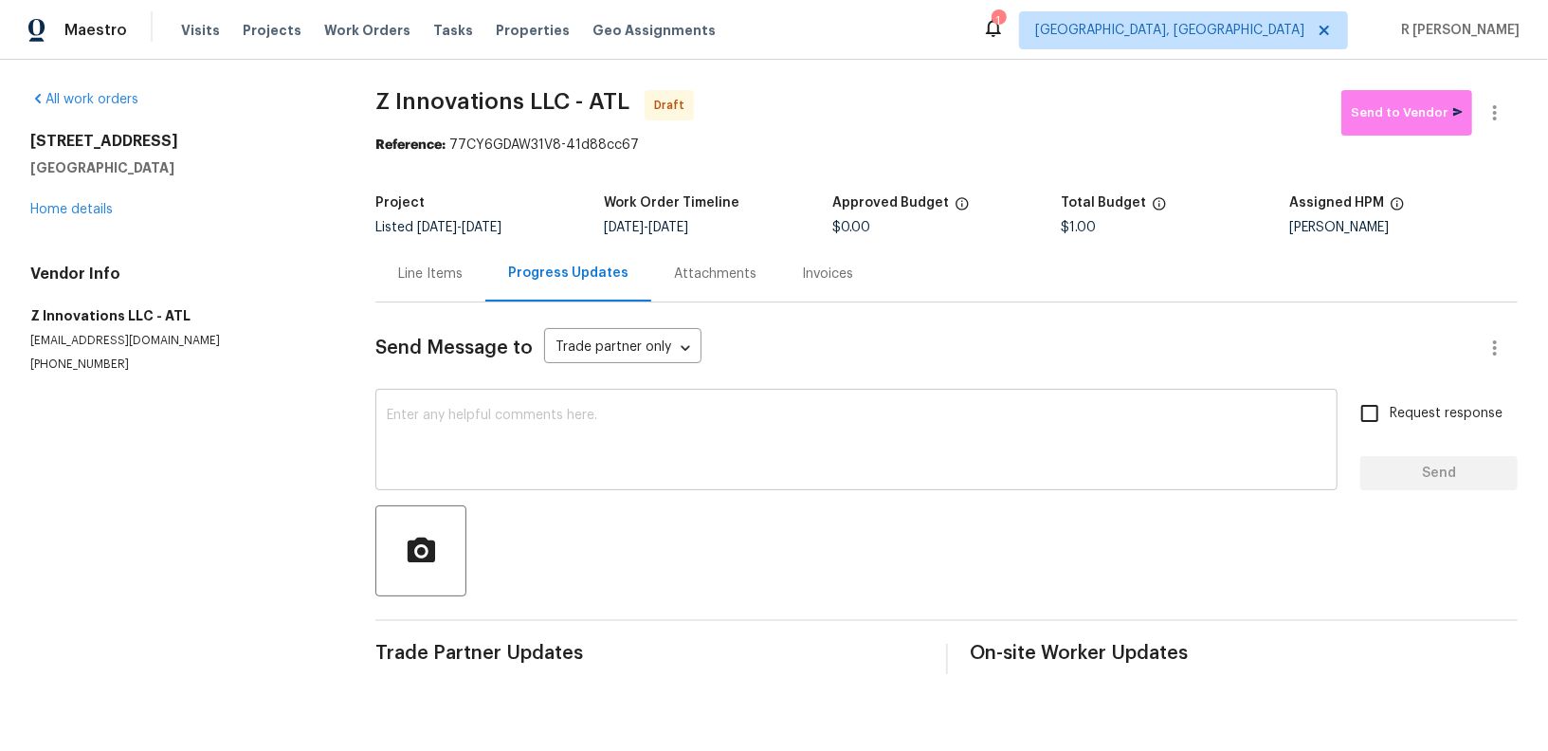
click at [610, 480] on div "x ​" at bounding box center [856, 441] width 962 height 97
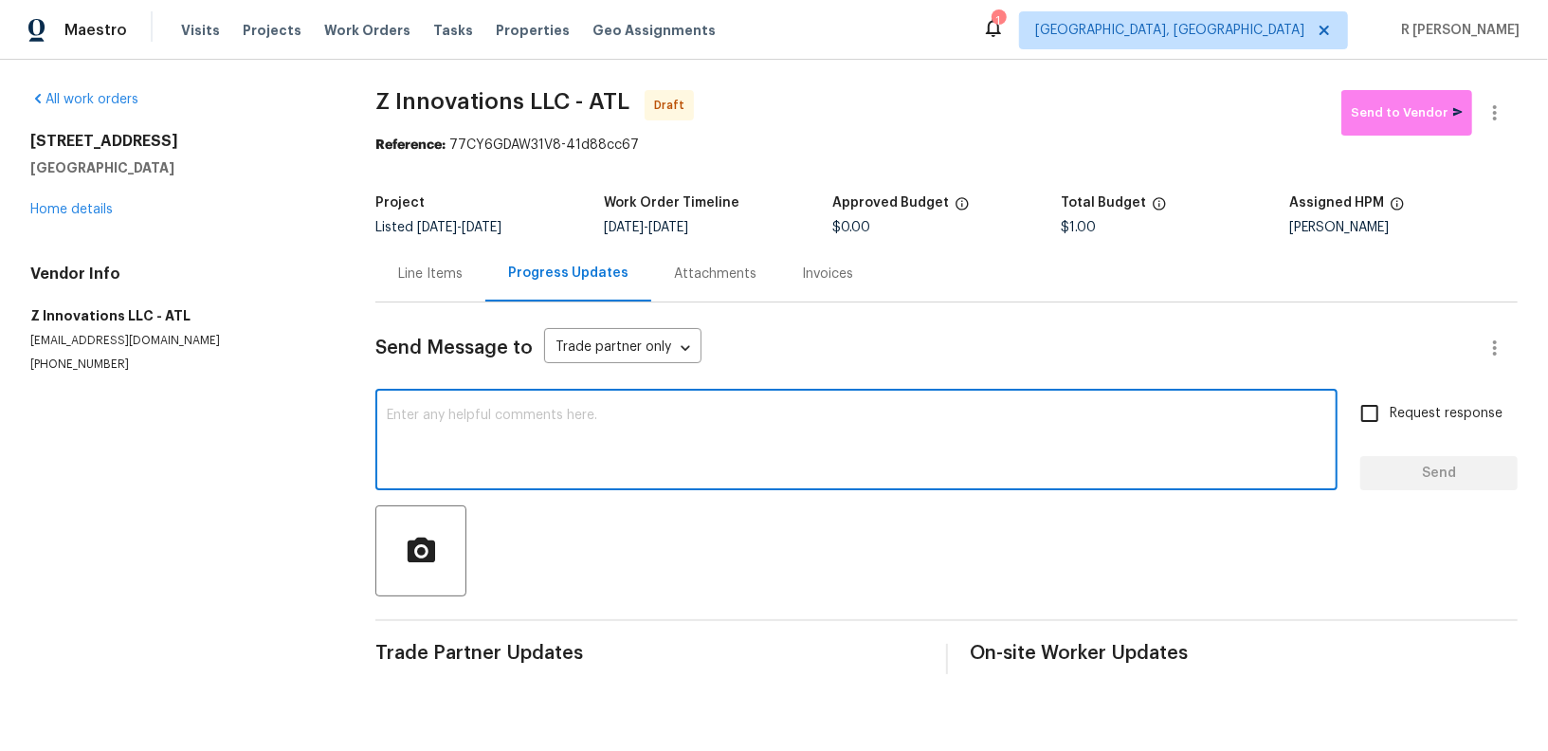
paste textarea "Hi this is (Yogesh) with Opendoor. I’m confirming you received the WO for the p…"
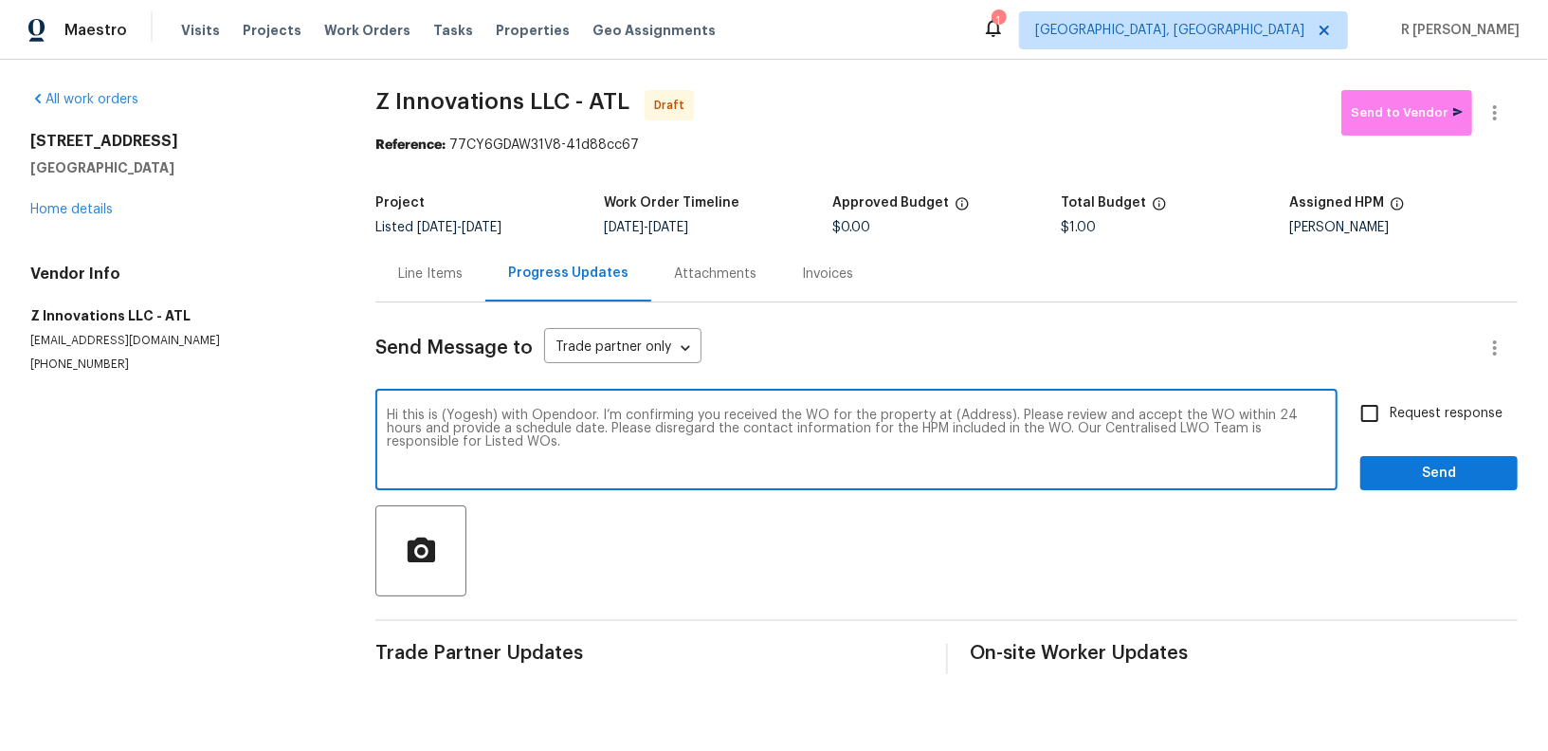
click at [978, 418] on textarea "Hi this is (Yogesh) with Opendoor. I’m confirming you received the WO for the p…" at bounding box center [857, 442] width 940 height 66
paste textarea "4212 Kenwood Trl, Atlanta, GA 30349"
type textarea "Hi this is (Yogesh) with Opendoor. I’m confirming you received the WO for the p…"
click at [1421, 412] on span "Request response" at bounding box center [1446, 414] width 113 height 20
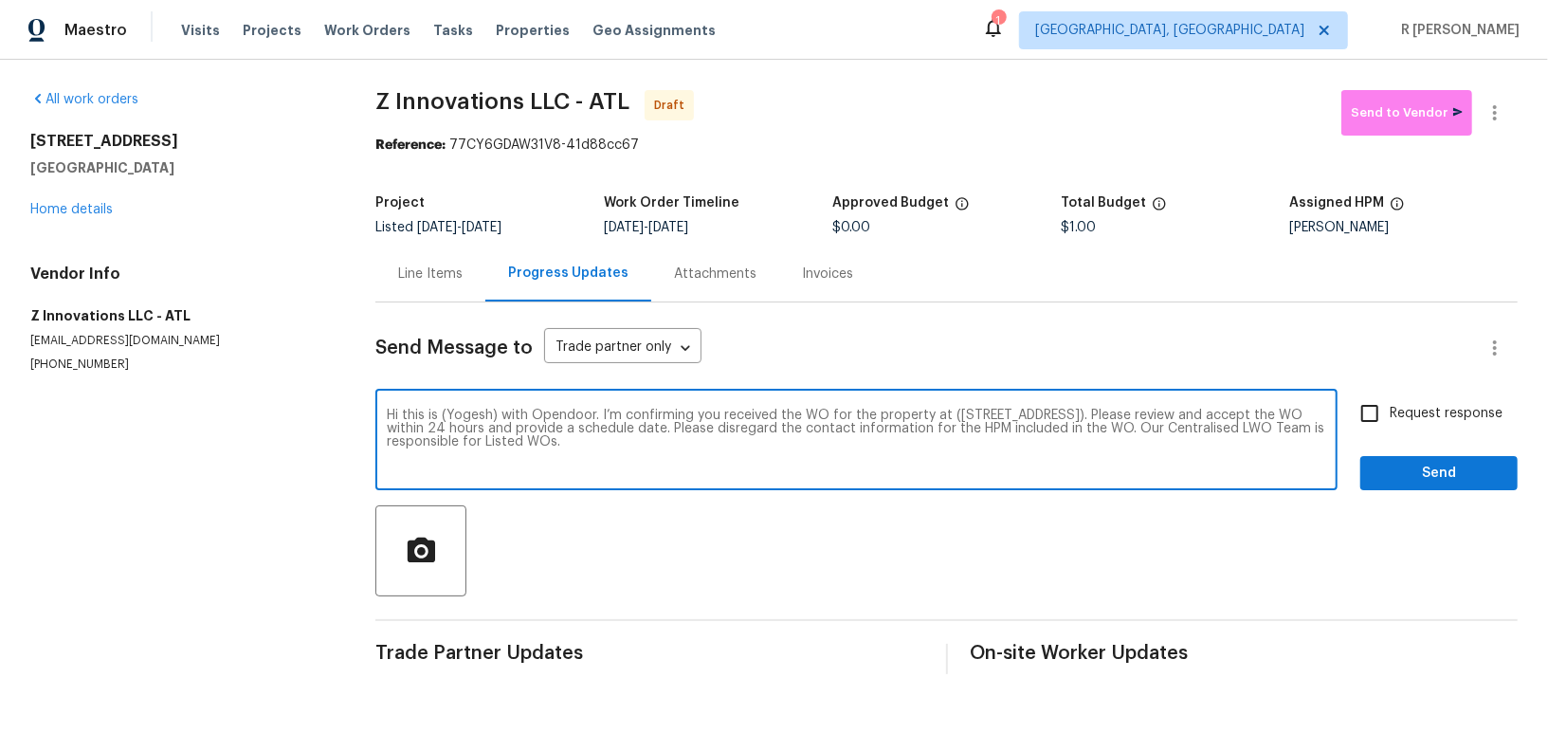
click at [1390, 412] on input "Request response" at bounding box center [1370, 413] width 40 height 40
checkbox input "true"
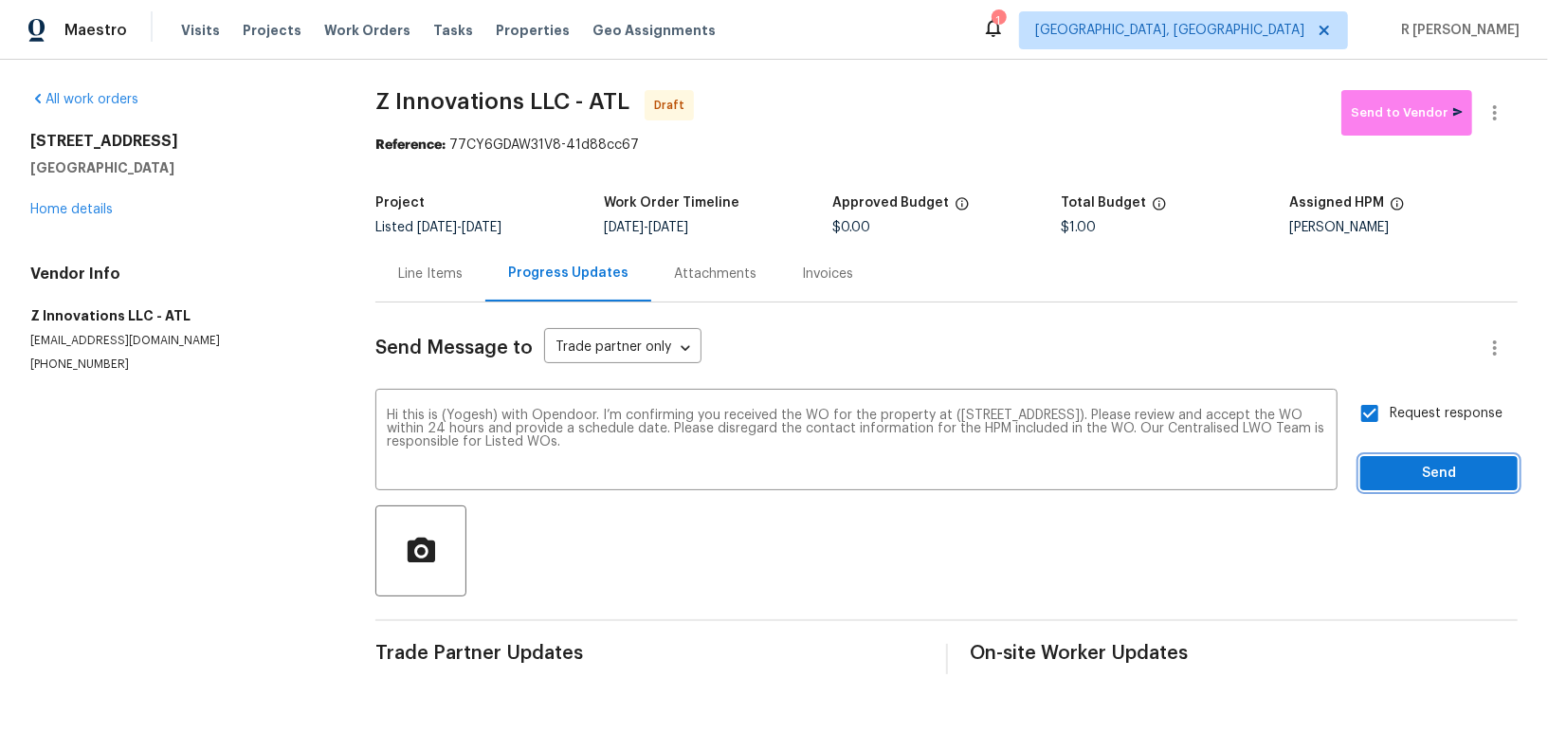
click at [1417, 463] on span "Send" at bounding box center [1439, 474] width 127 height 24
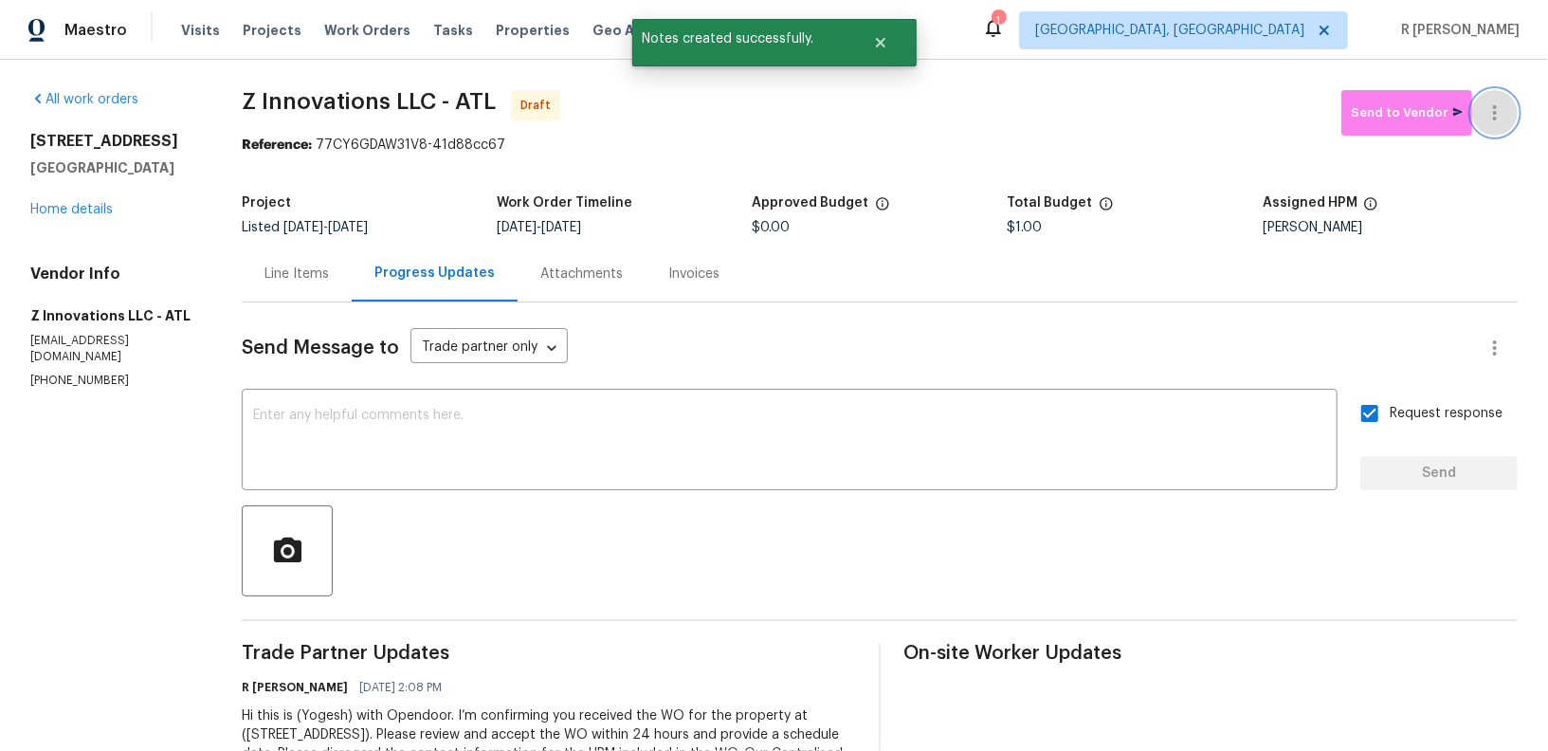
click at [1500, 104] on icon "button" at bounding box center [1495, 112] width 23 height 23
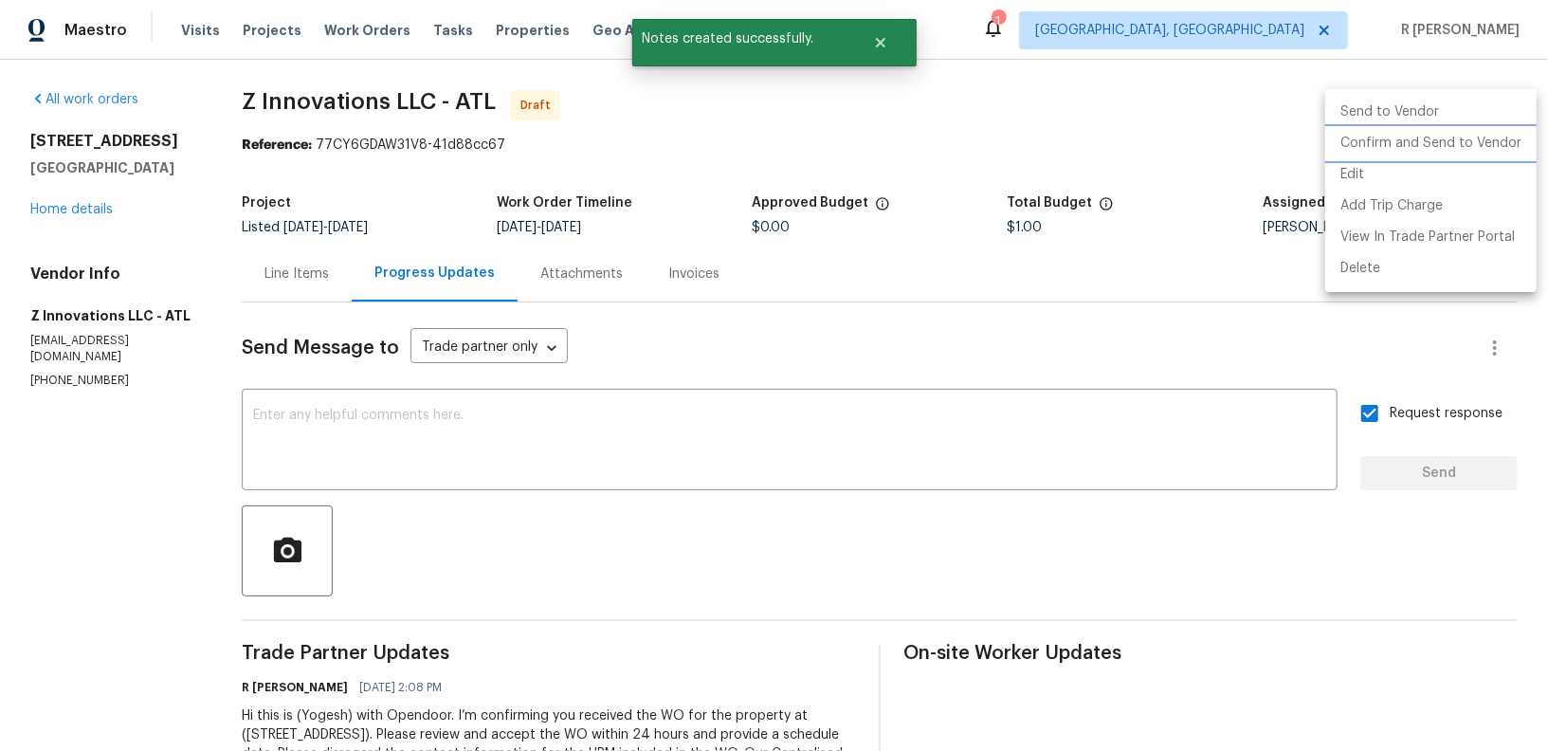
click at [1429, 130] on li "Confirm and Send to Vendor" at bounding box center [1431, 143] width 211 height 31
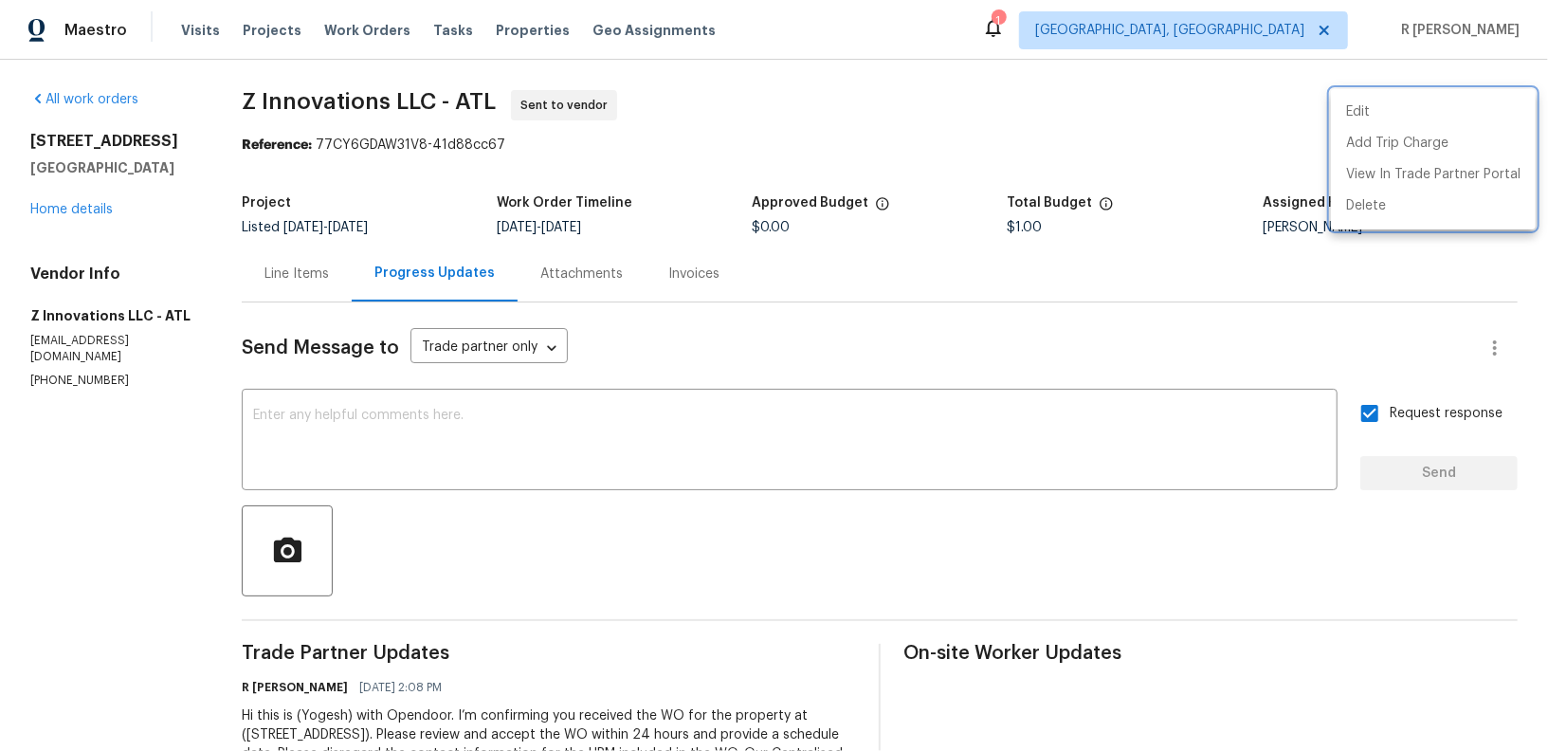
click at [79, 215] on div at bounding box center [774, 375] width 1548 height 751
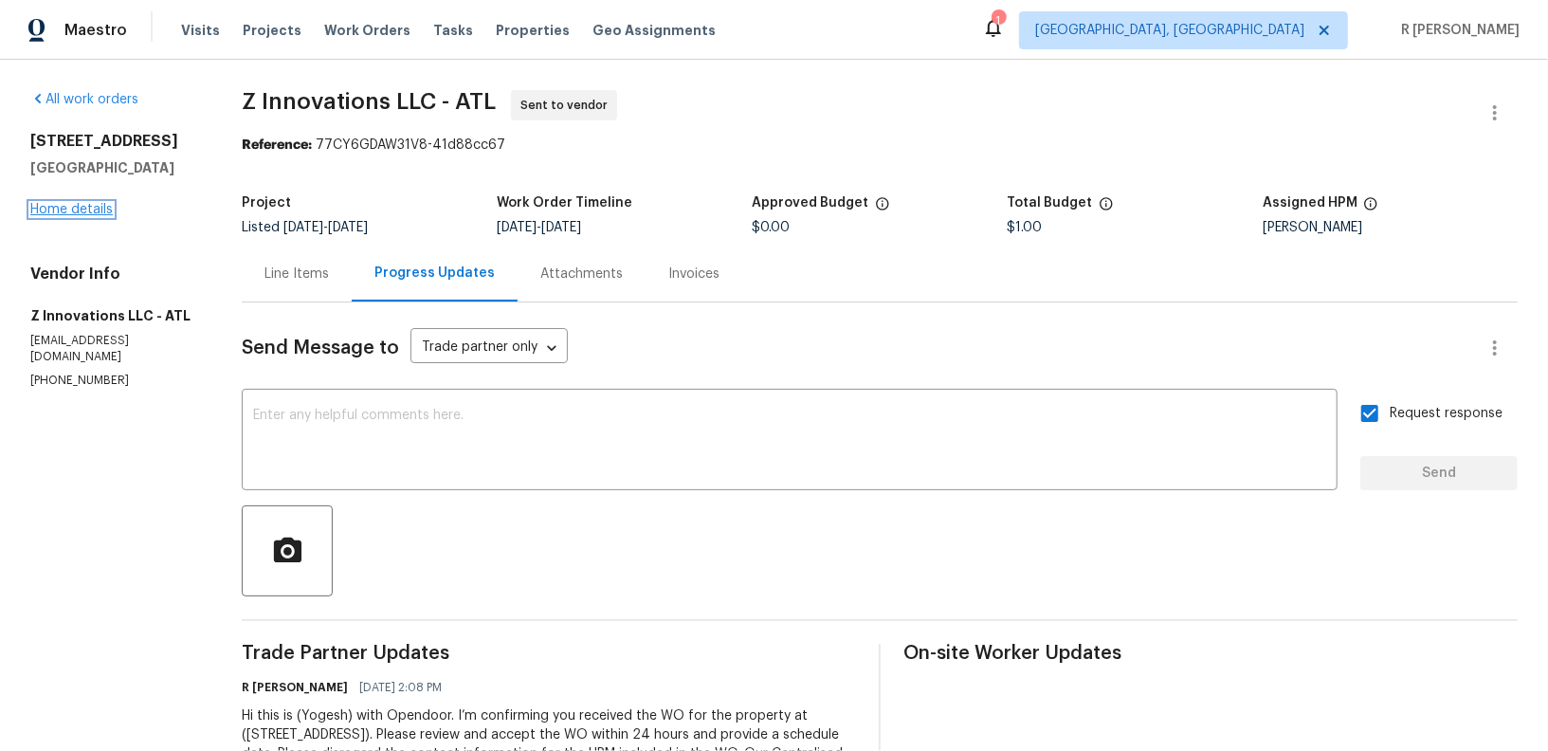
click at [70, 212] on link "Home details" at bounding box center [71, 209] width 82 height 13
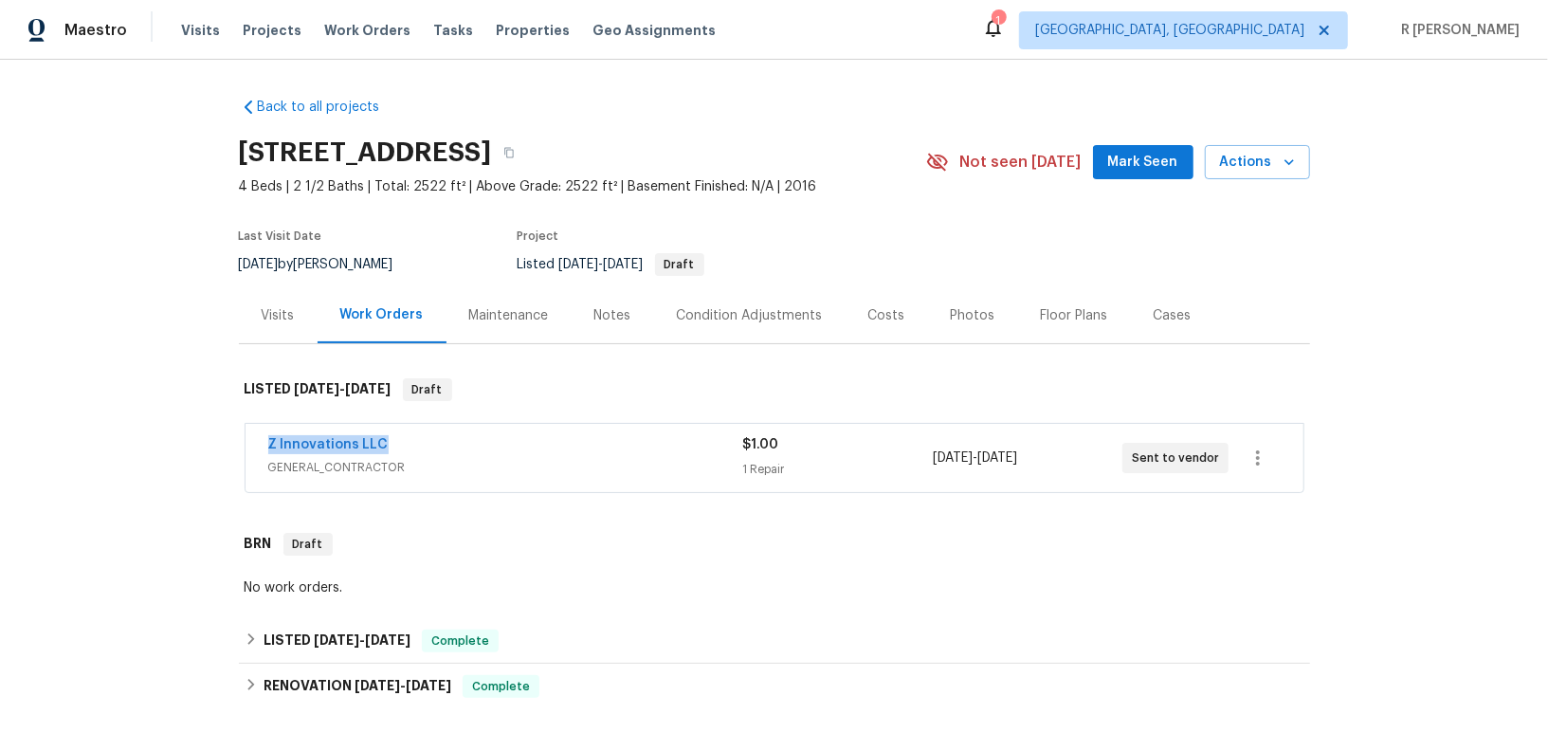
drag, startPoint x: 393, startPoint y: 447, endPoint x: 155, endPoint y: 447, distance: 238.9
click at [155, 447] on div "Back to all projects 4212 Kenwood Trl, Atlanta, GA 30349 4 Beds | 2 1/2 Baths |…" at bounding box center [774, 405] width 1548 height 691
copy link "Z Innovations LLC"
click at [338, 445] on link "Z Innovations LLC" at bounding box center [328, 444] width 120 height 13
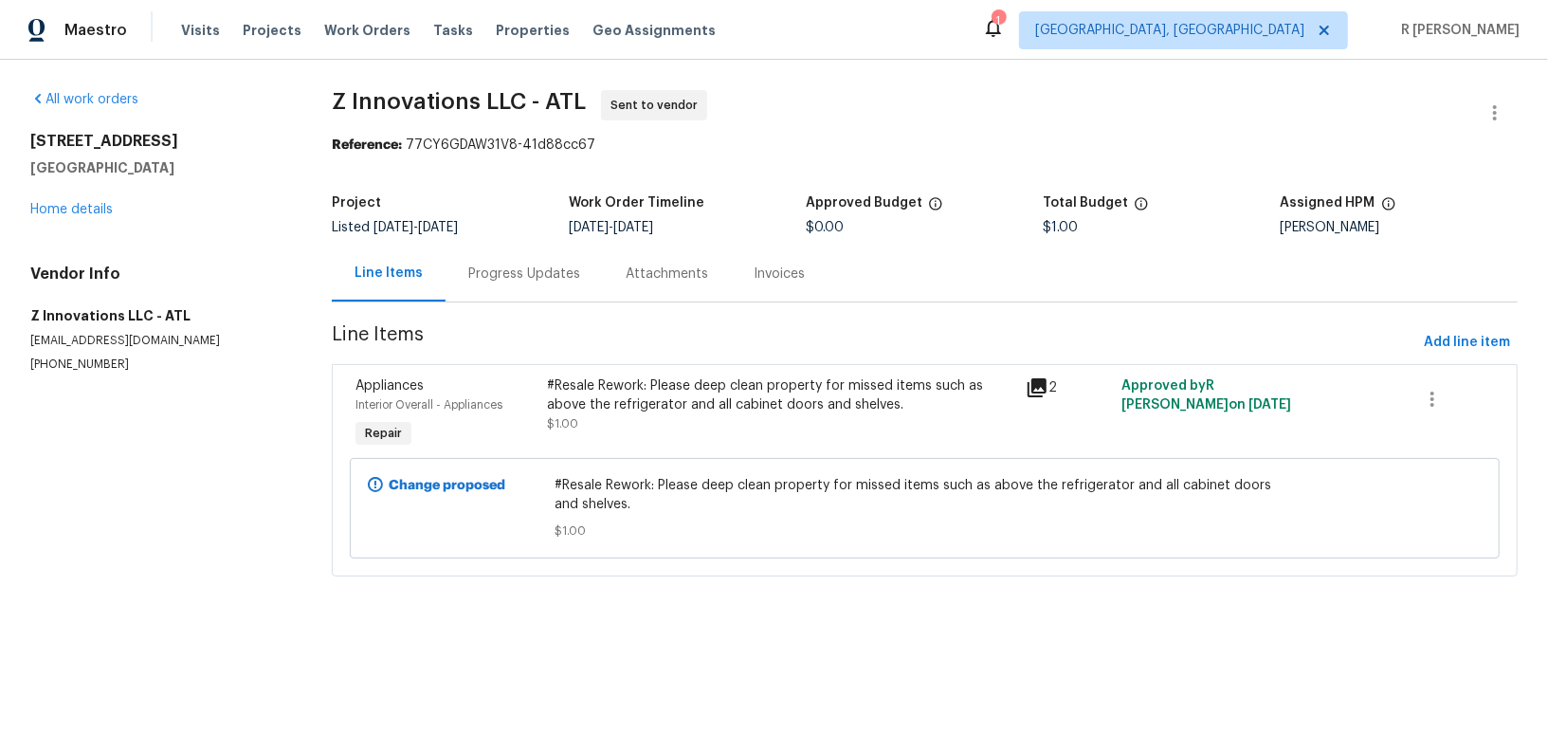
click at [63, 359] on p "(470) 210-1536" at bounding box center [158, 365] width 256 height 16
copy p "(470) 210-1536"
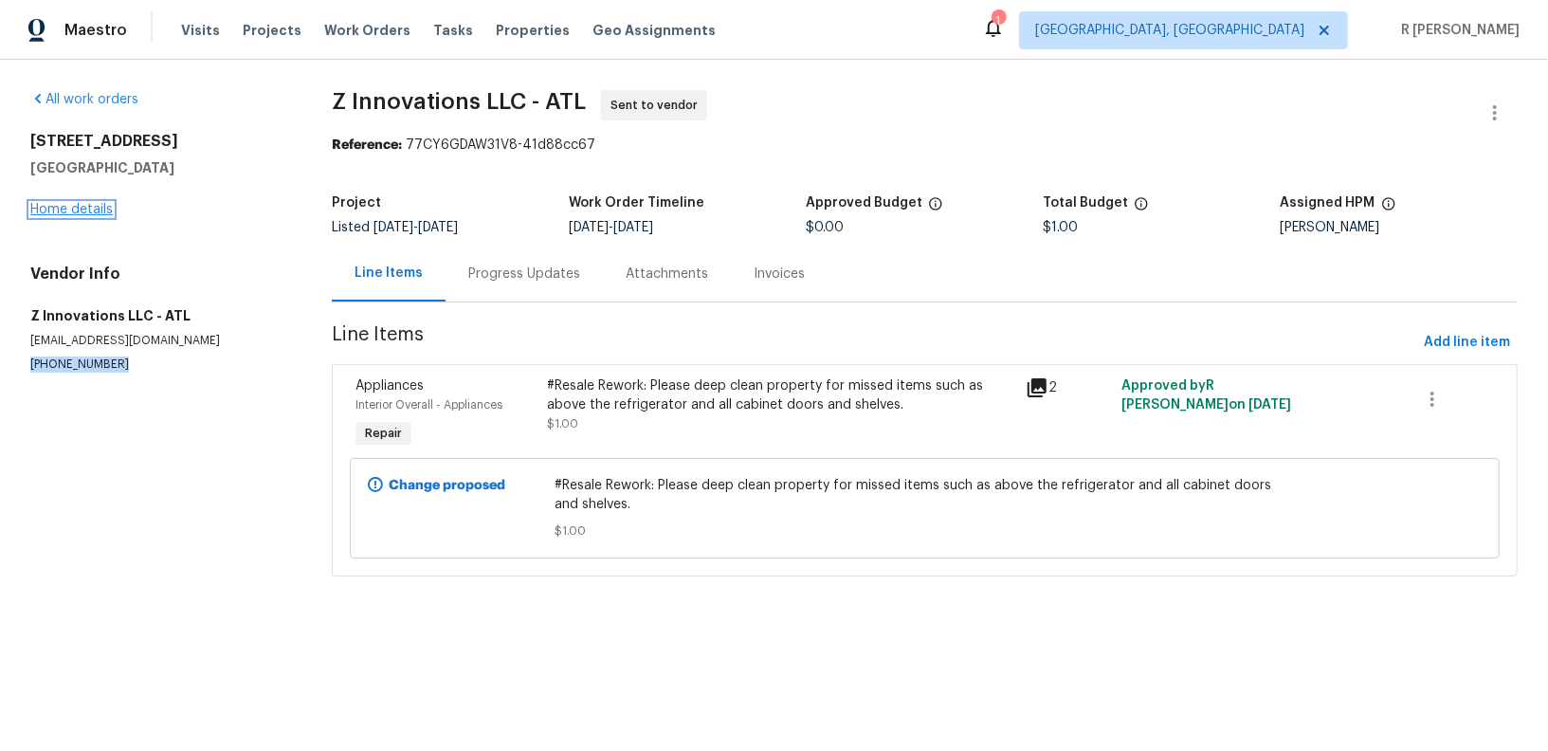
click at [96, 206] on link "Home details" at bounding box center [71, 209] width 82 height 13
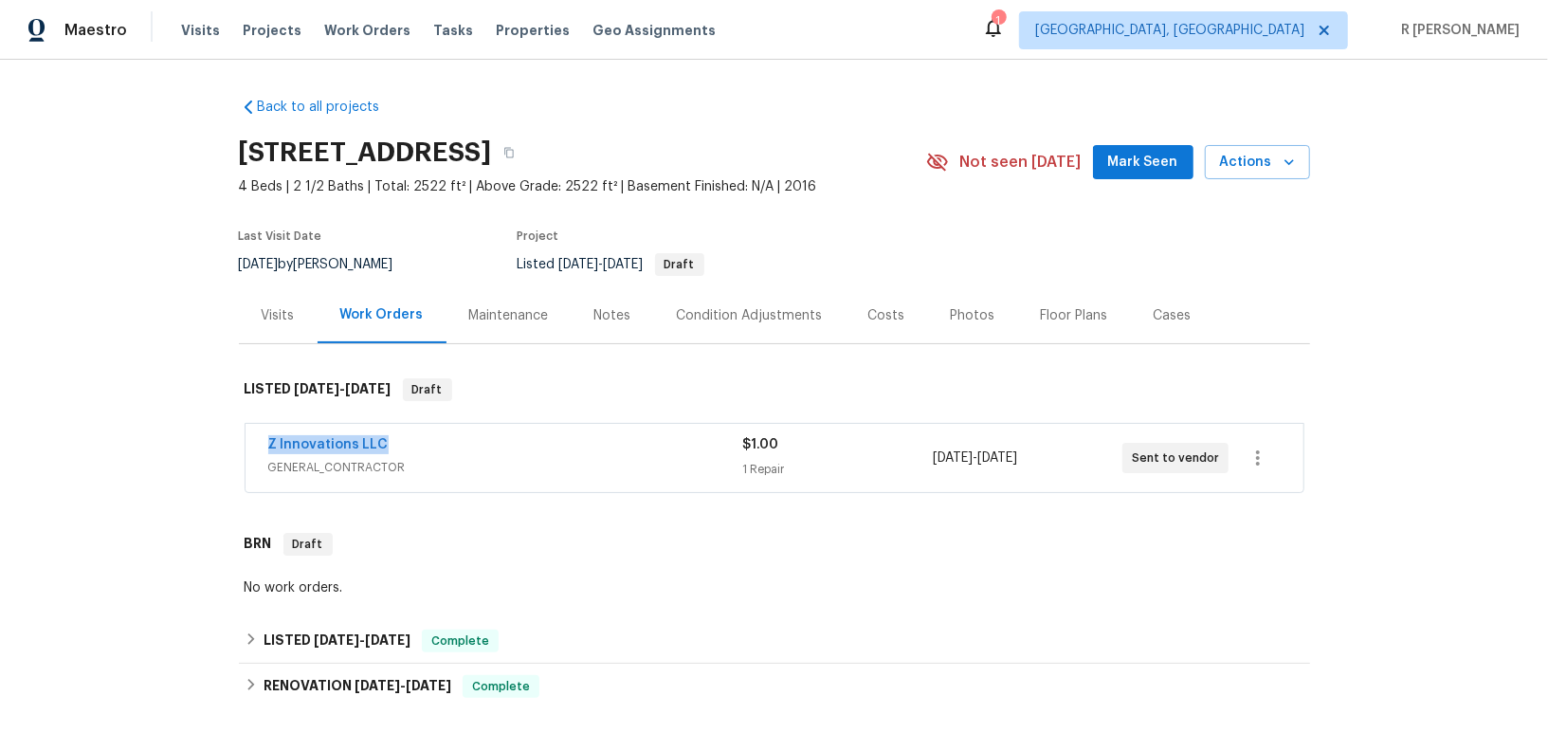
drag, startPoint x: 405, startPoint y: 443, endPoint x: 166, endPoint y: 436, distance: 239.0
click at [166, 436] on div "Back to all projects 4212 Kenwood Trl, Atlanta, GA 30349 4 Beds | 2 1/2 Baths |…" at bounding box center [774, 405] width 1548 height 691
copy link "Z Innovations LLC"
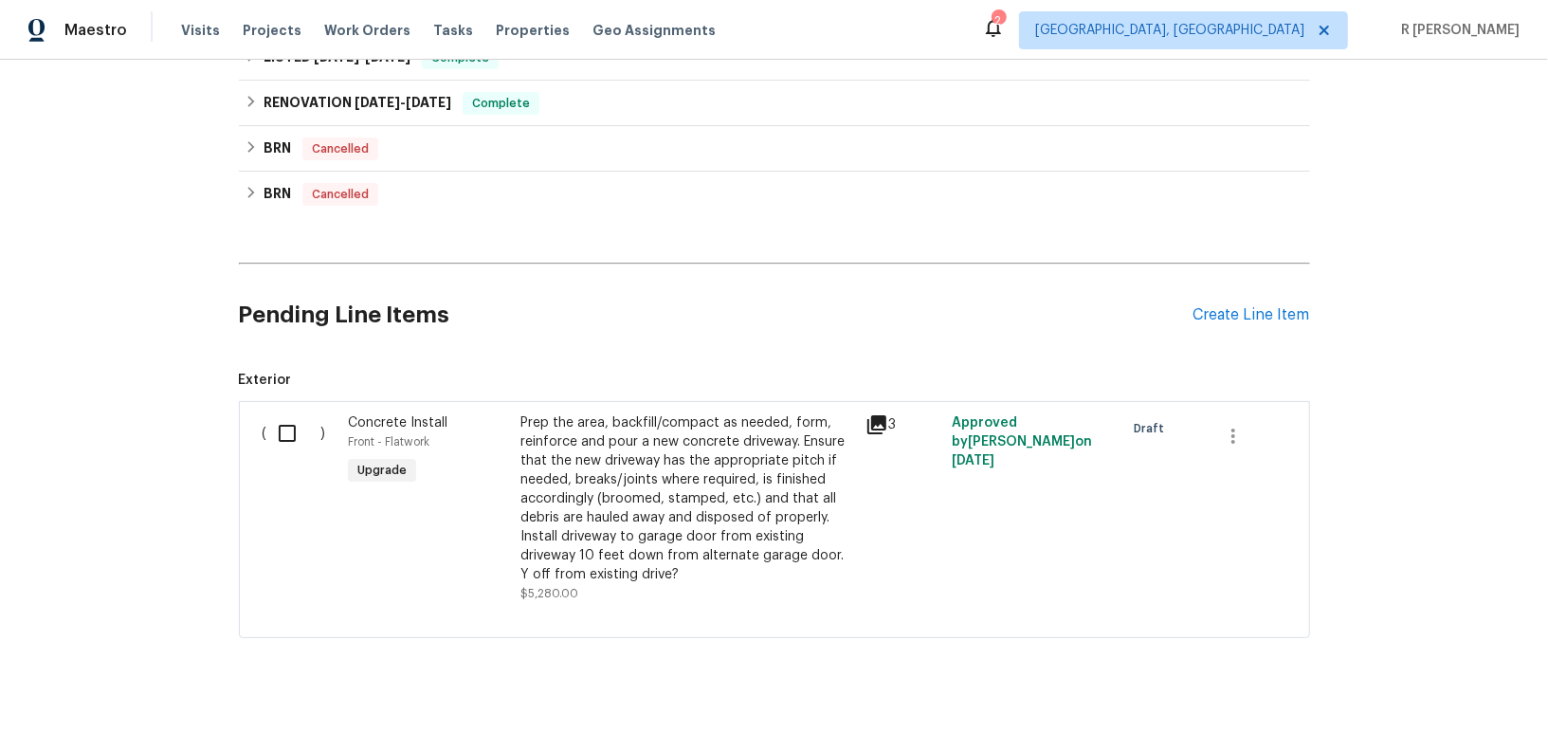
scroll to position [1256, 0]
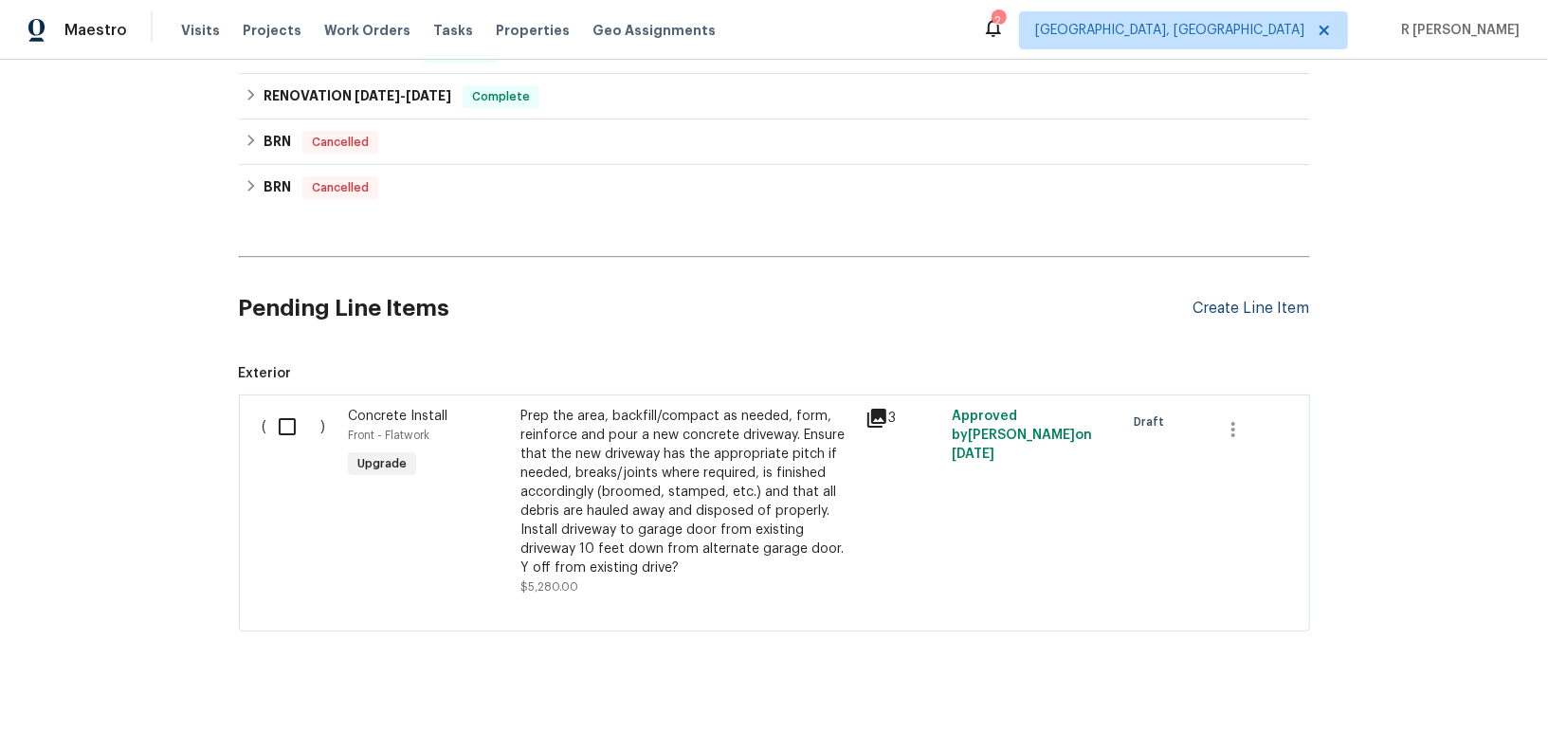
click at [1263, 300] on div "Create Line Item" at bounding box center [1252, 309] width 117 height 18
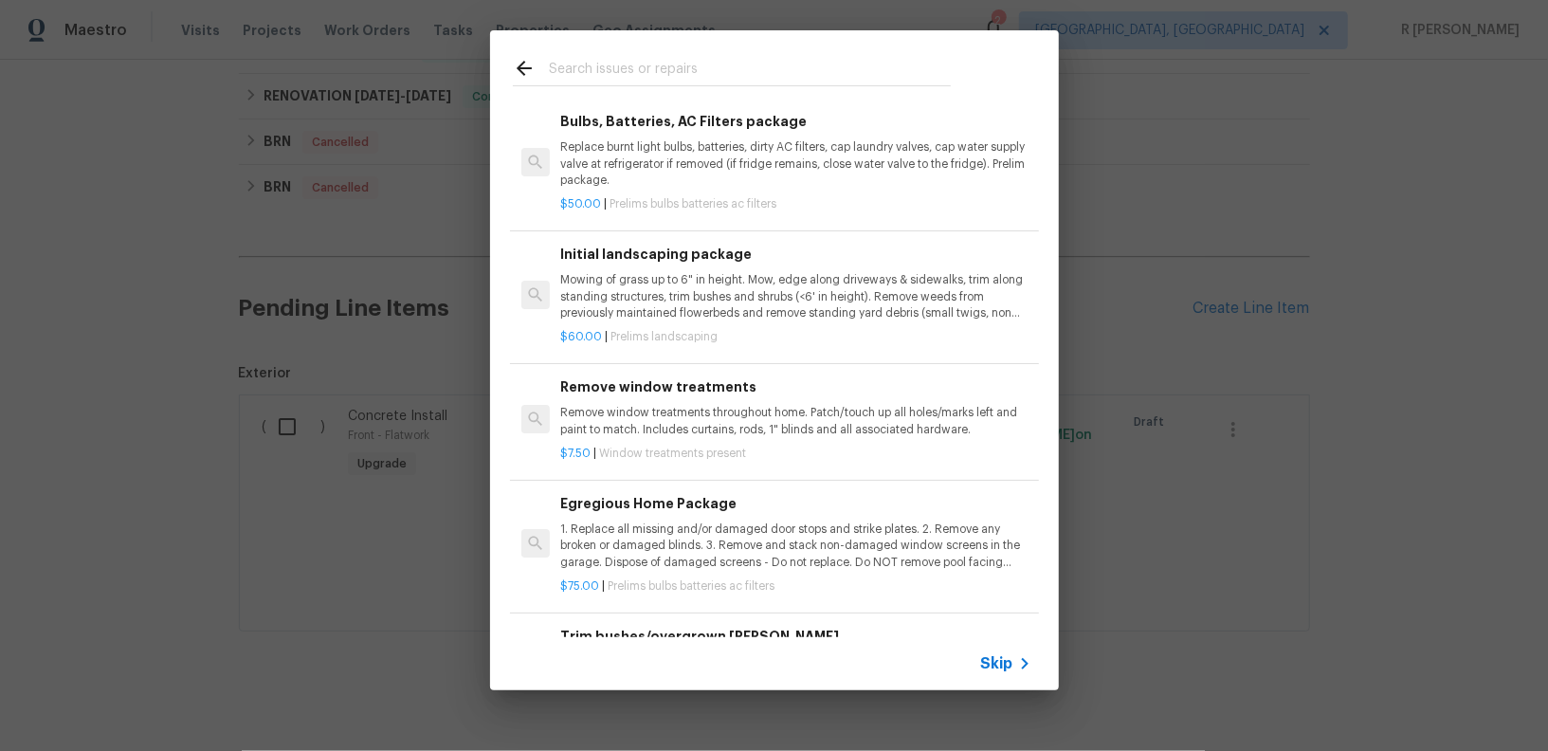
scroll to position [0, 0]
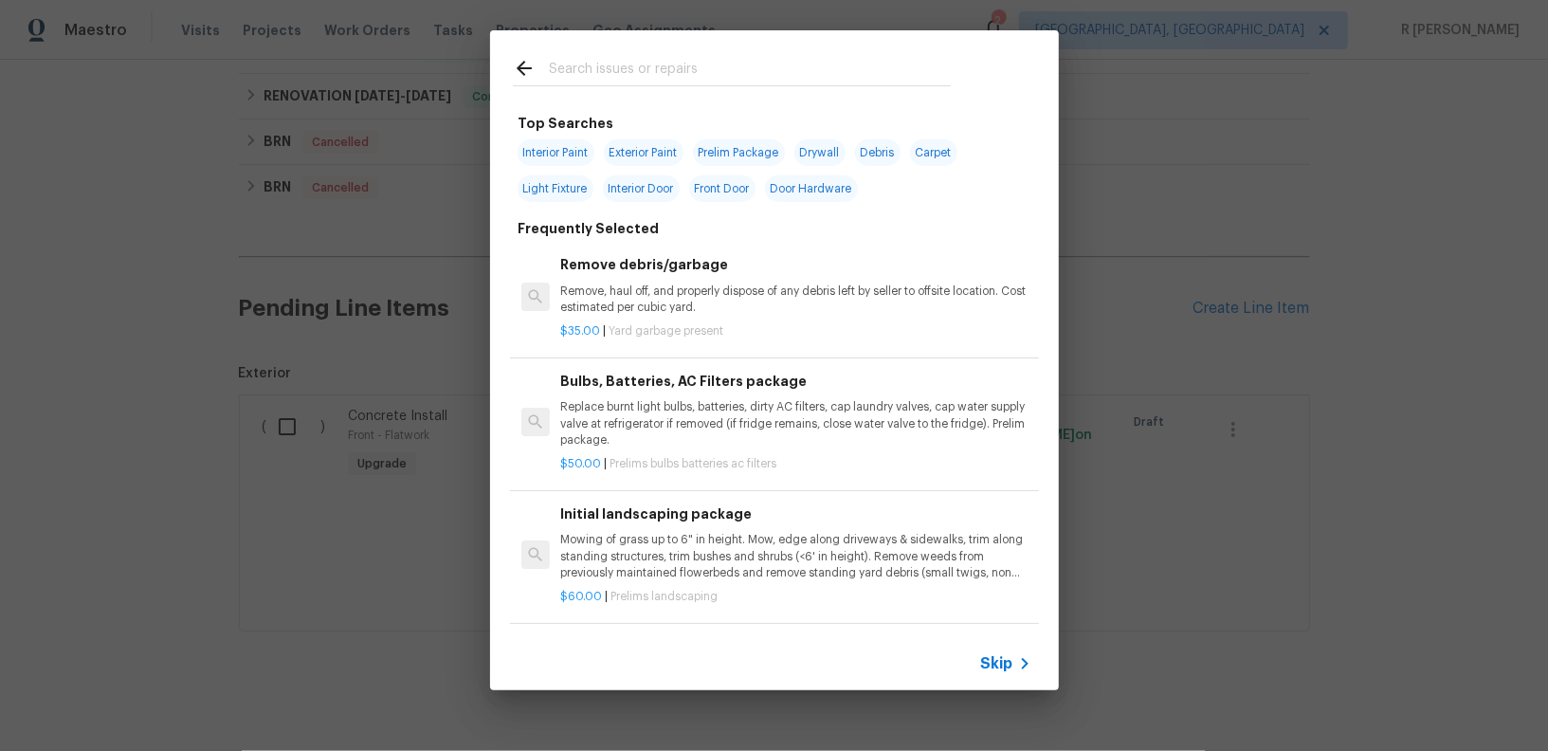
click at [694, 66] on input "text" at bounding box center [750, 71] width 402 height 28
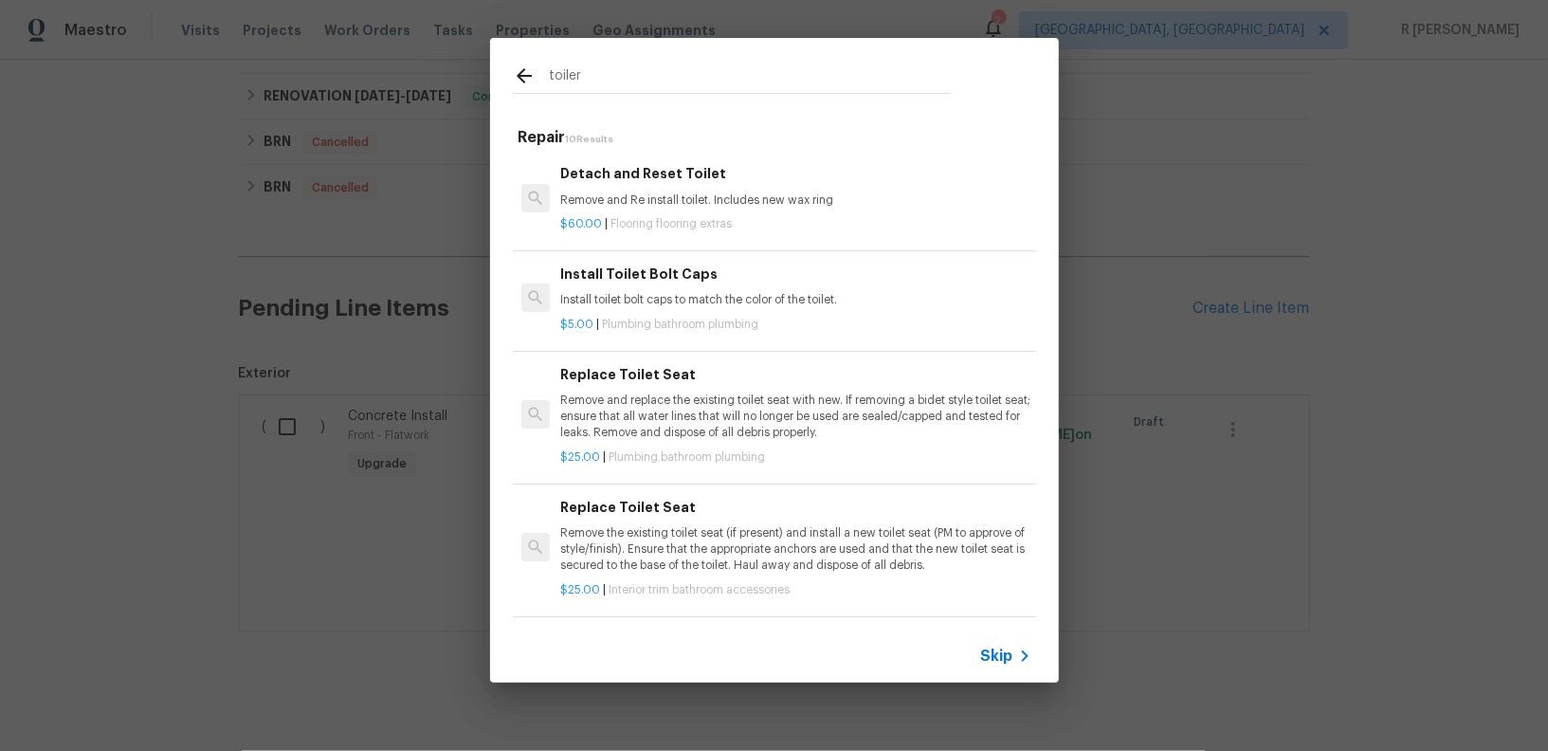
type input "toile"
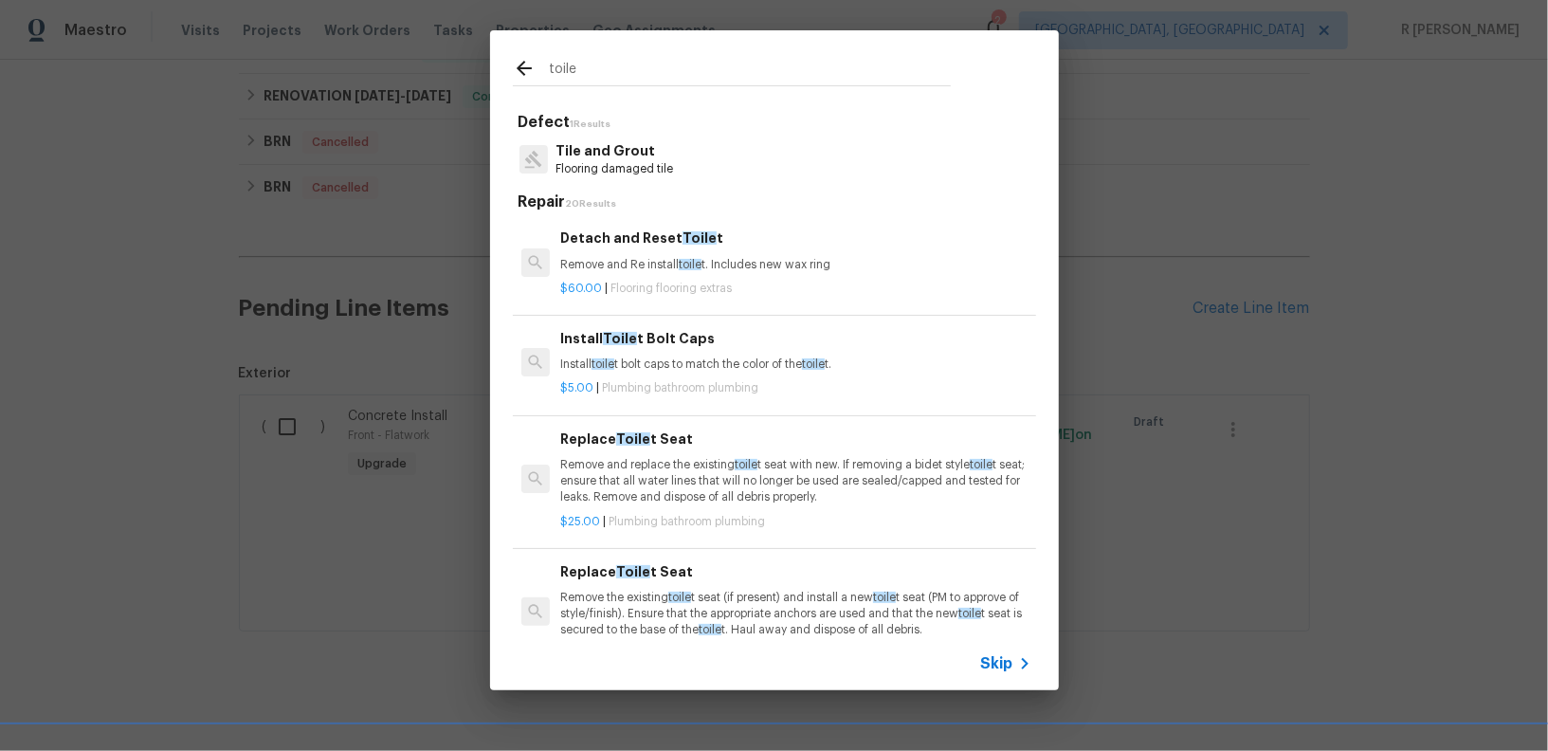
click at [639, 271] on p "Remove and Re install toile t. Includes new wax ring" at bounding box center [795, 265] width 470 height 16
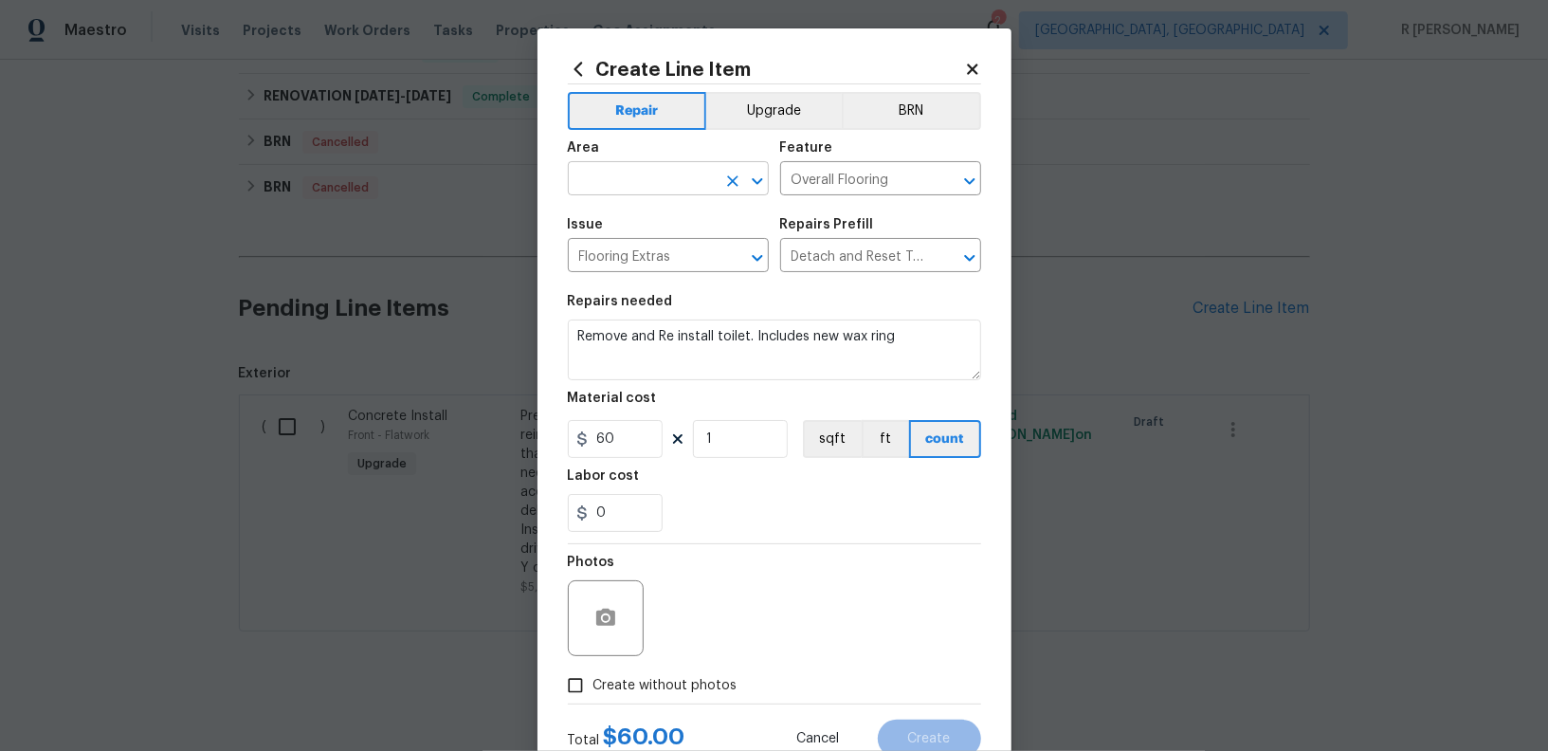
click at [636, 188] on input "text" at bounding box center [642, 180] width 148 height 29
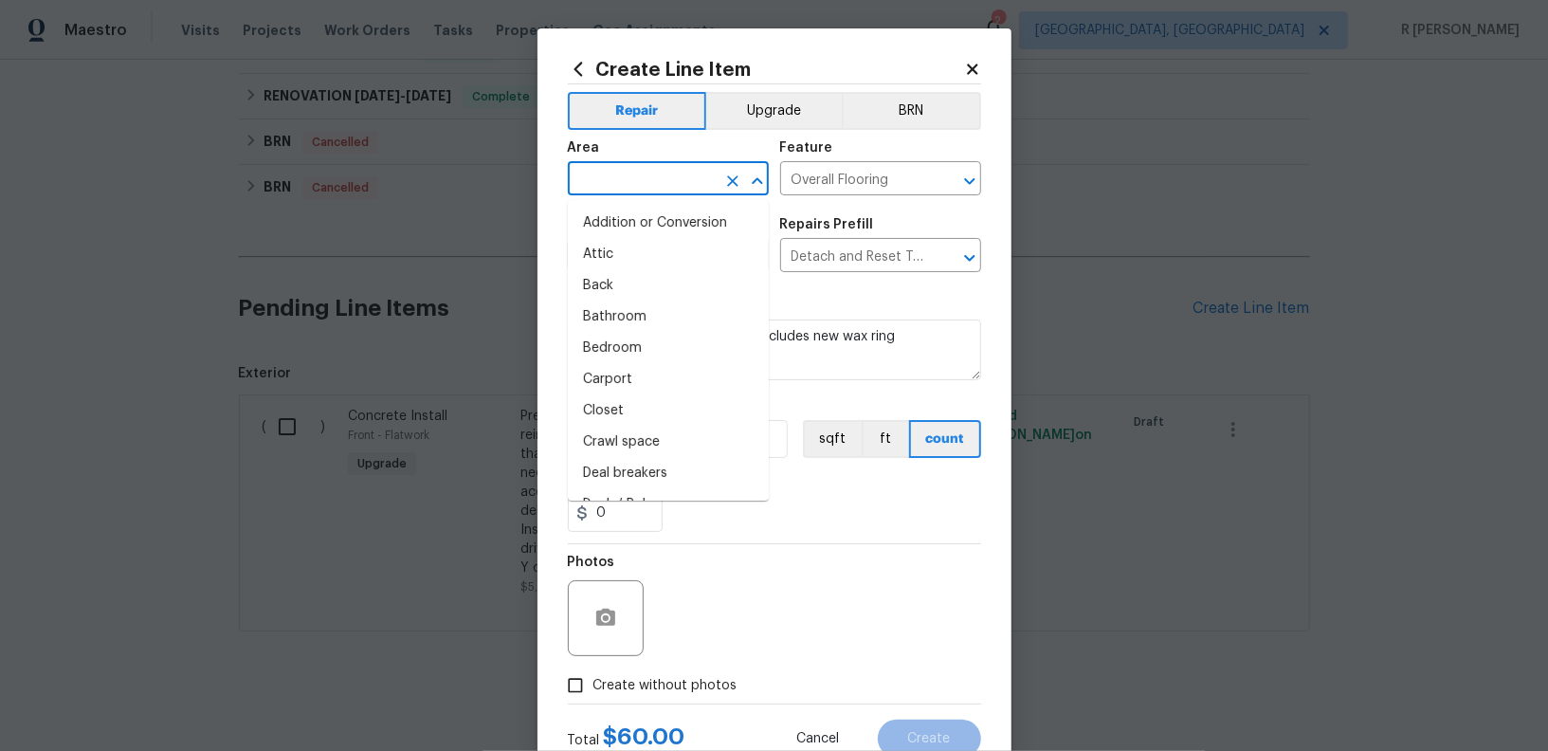
click at [964, 72] on icon at bounding box center [972, 69] width 17 height 17
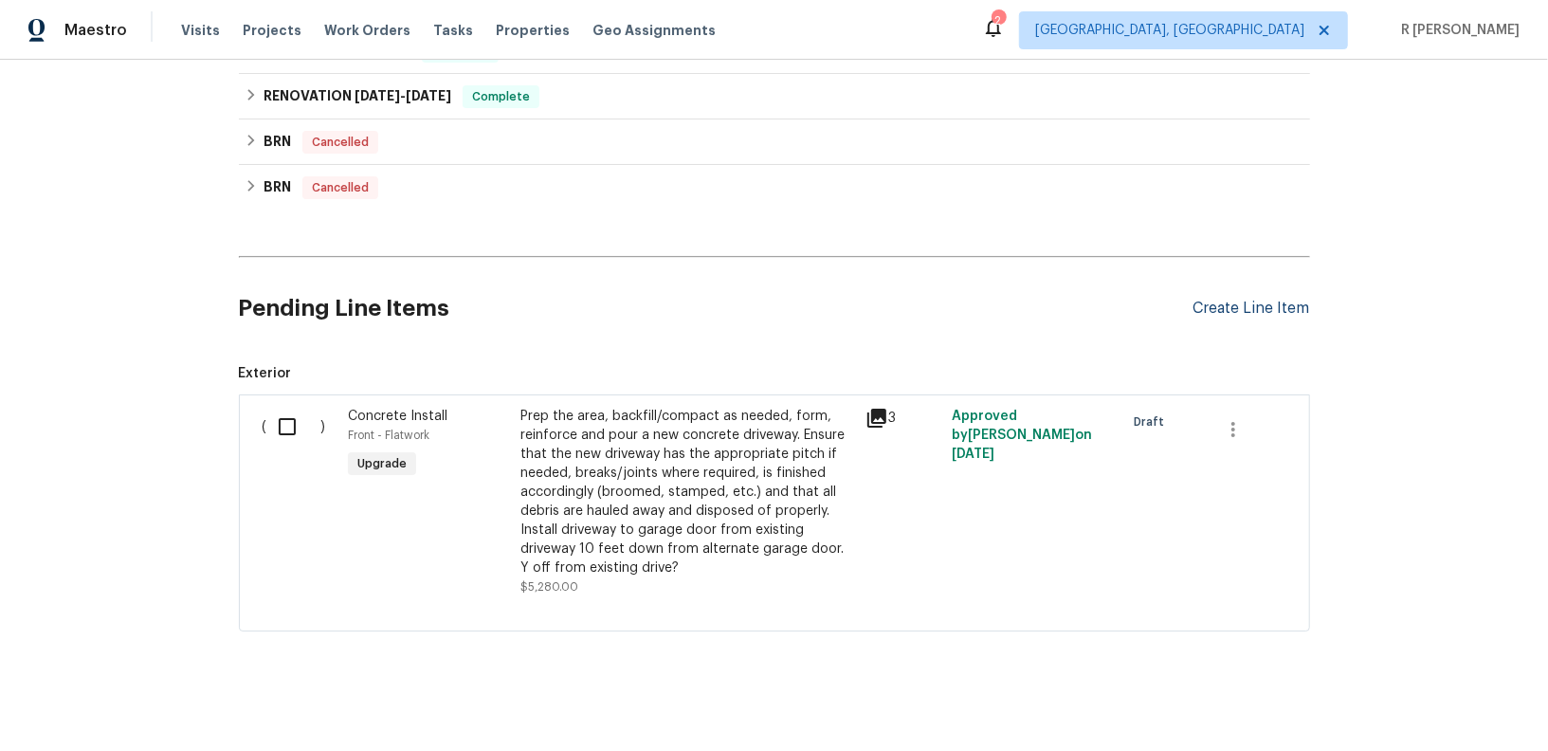
click at [1220, 308] on div "Create Line Item" at bounding box center [1252, 309] width 117 height 18
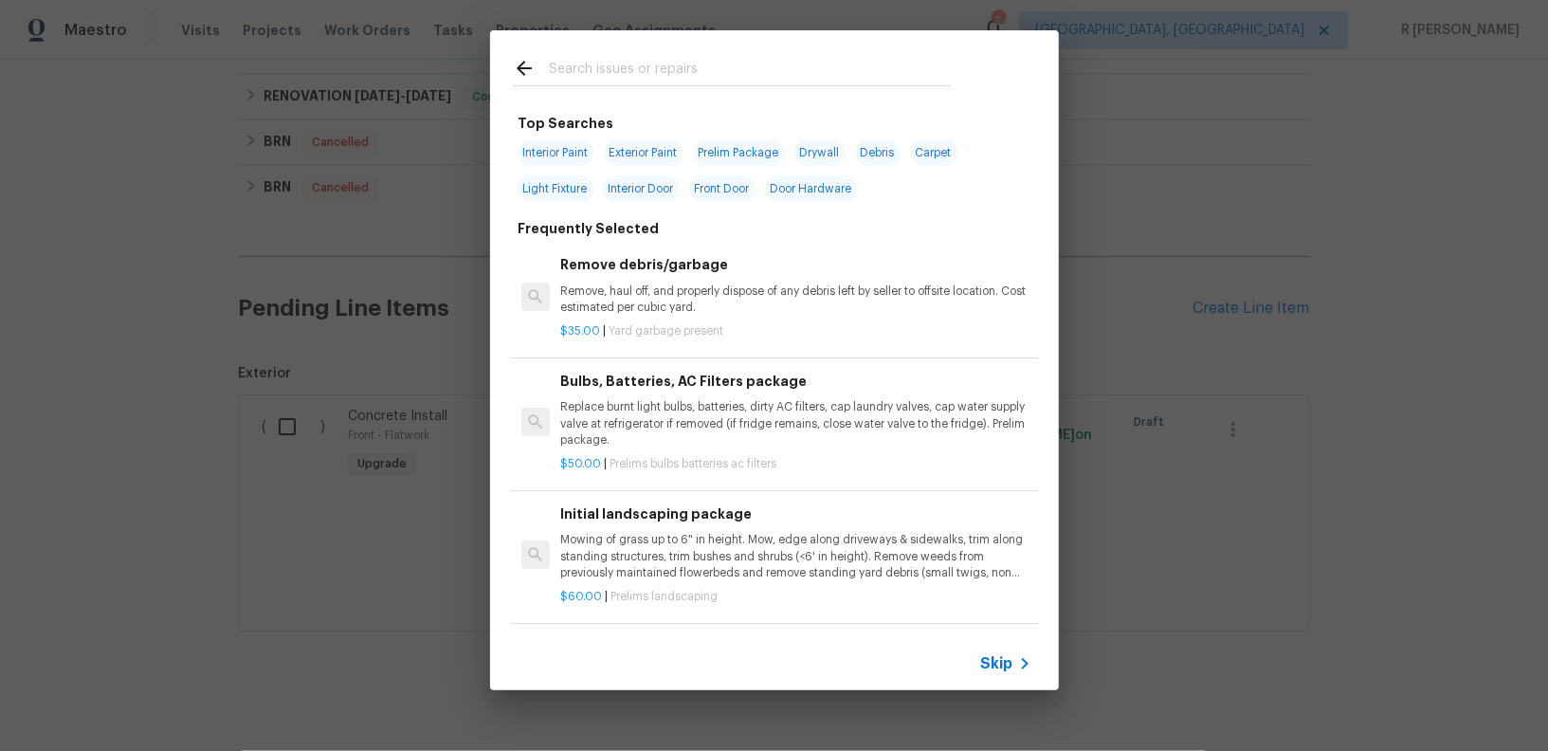
click at [654, 67] on input "text" at bounding box center [750, 71] width 402 height 28
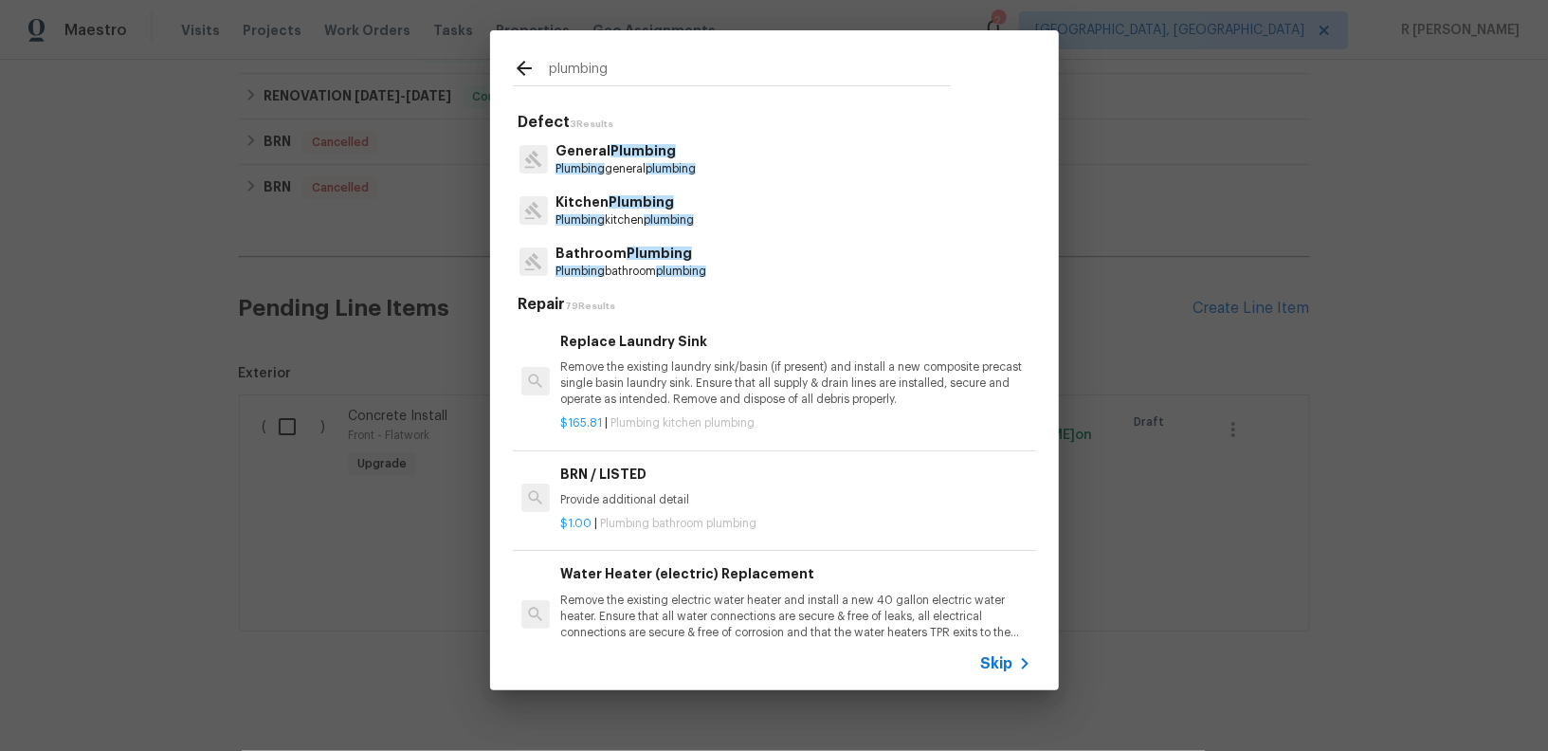
type input "plumbing"
click at [594, 262] on p "Bathroom Plumbing" at bounding box center [631, 254] width 151 height 20
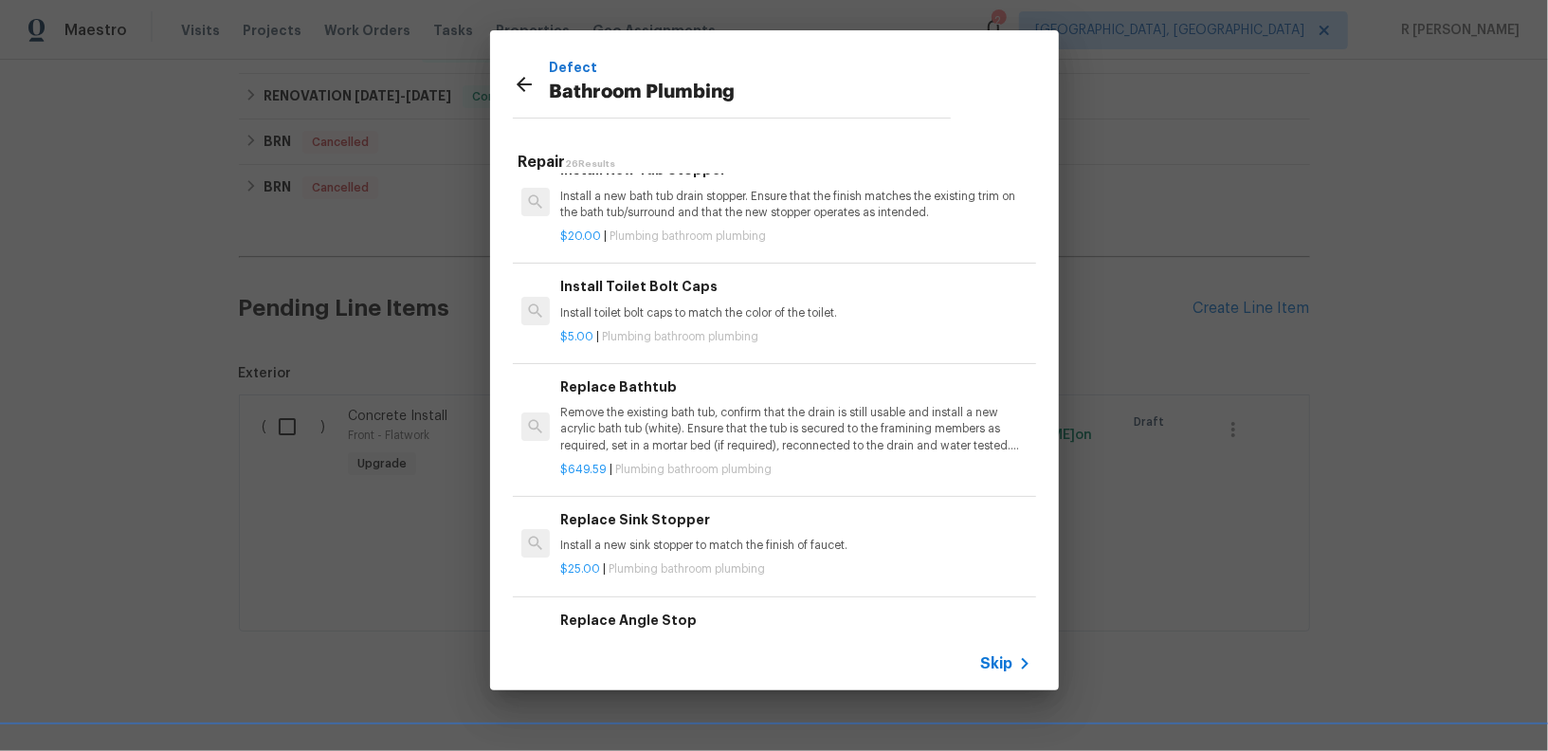
scroll to position [1448, 0]
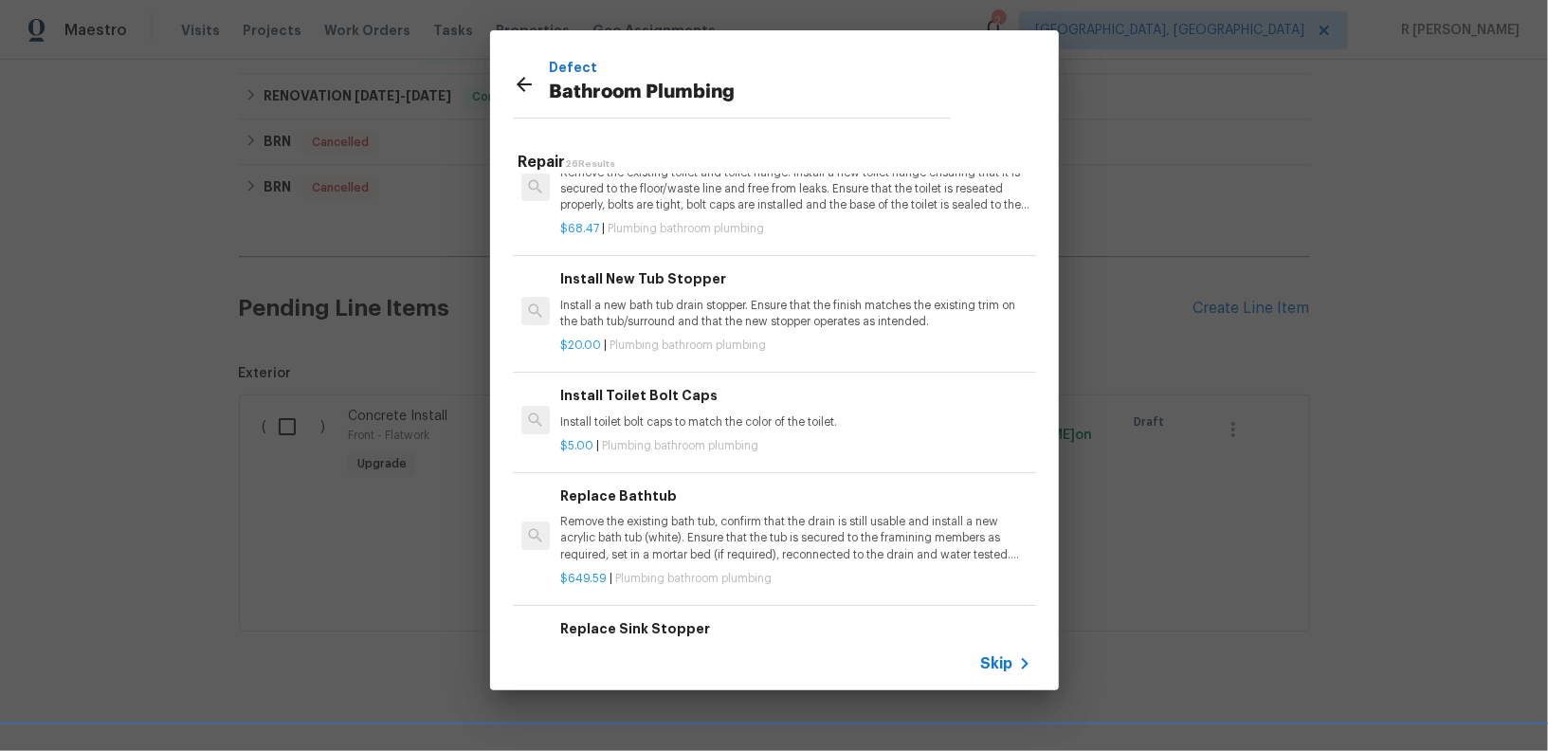
click at [639, 414] on p "Install toilet bolt caps to match the color of the toilet." at bounding box center [795, 422] width 470 height 16
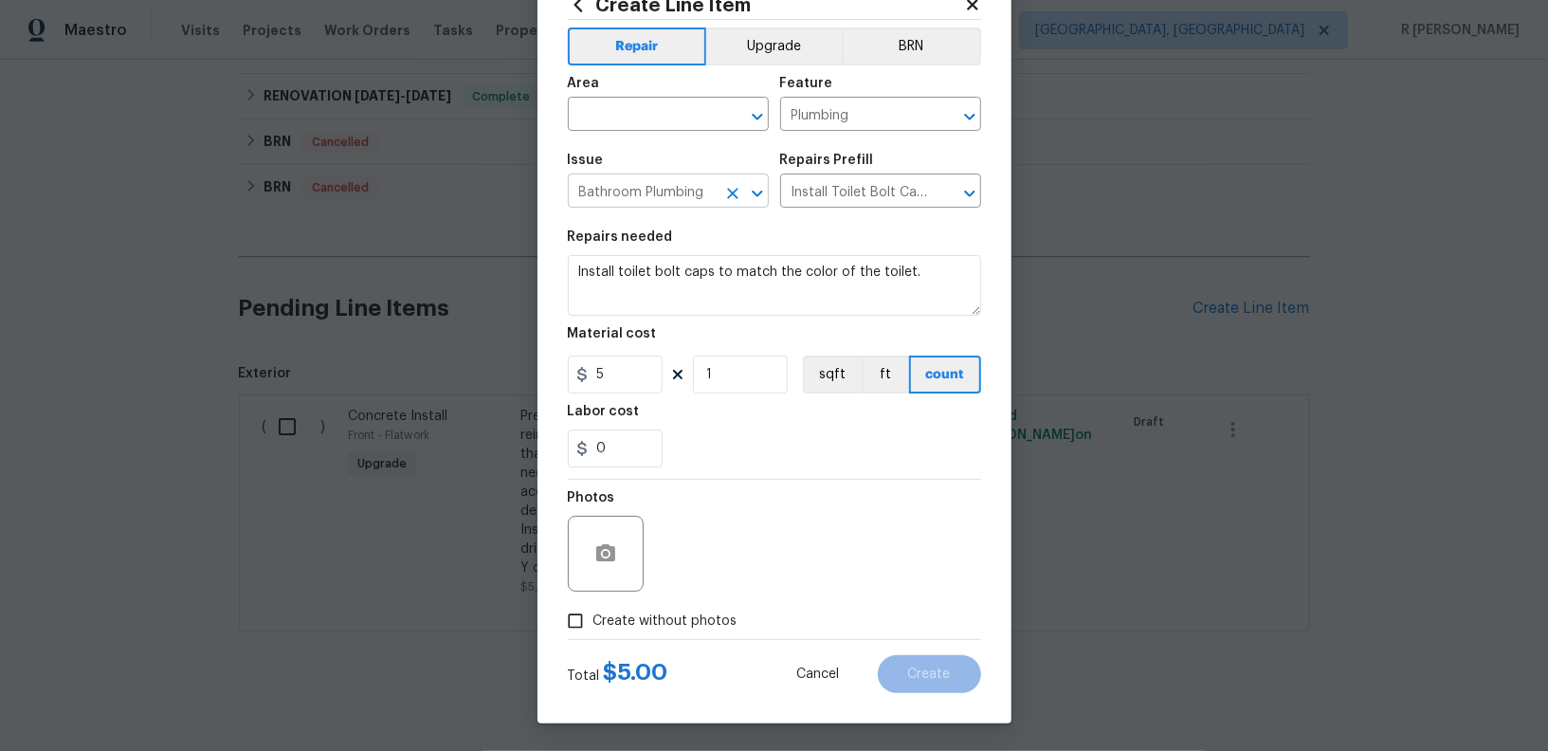
scroll to position [0, 0]
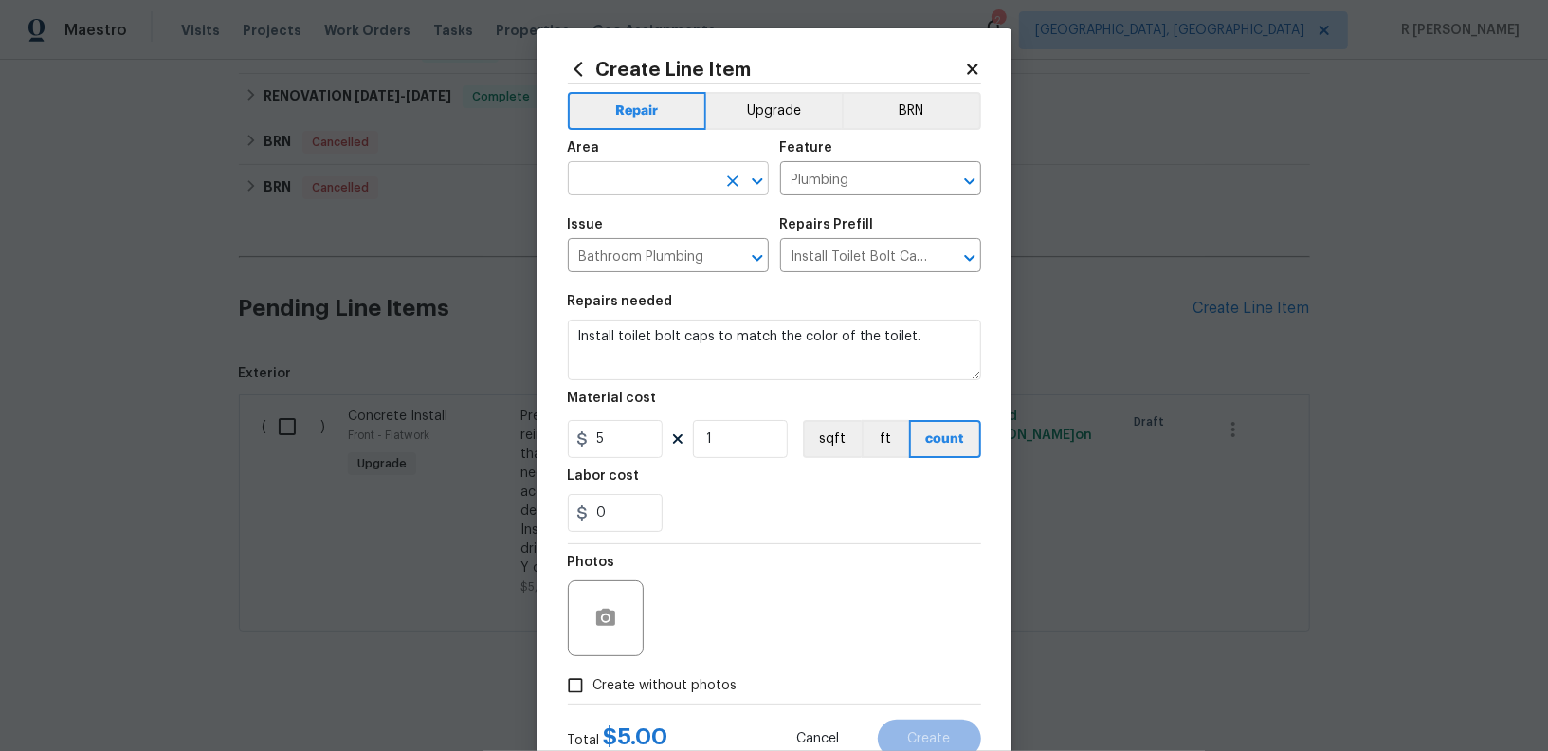
click at [667, 176] on input "text" at bounding box center [642, 180] width 148 height 29
click at [647, 260] on li "Interior Overall" at bounding box center [668, 254] width 201 height 31
type input "Interior Overall"
click at [894, 260] on input "Install Toilet Bolt Caps $5.00" at bounding box center [854, 257] width 148 height 29
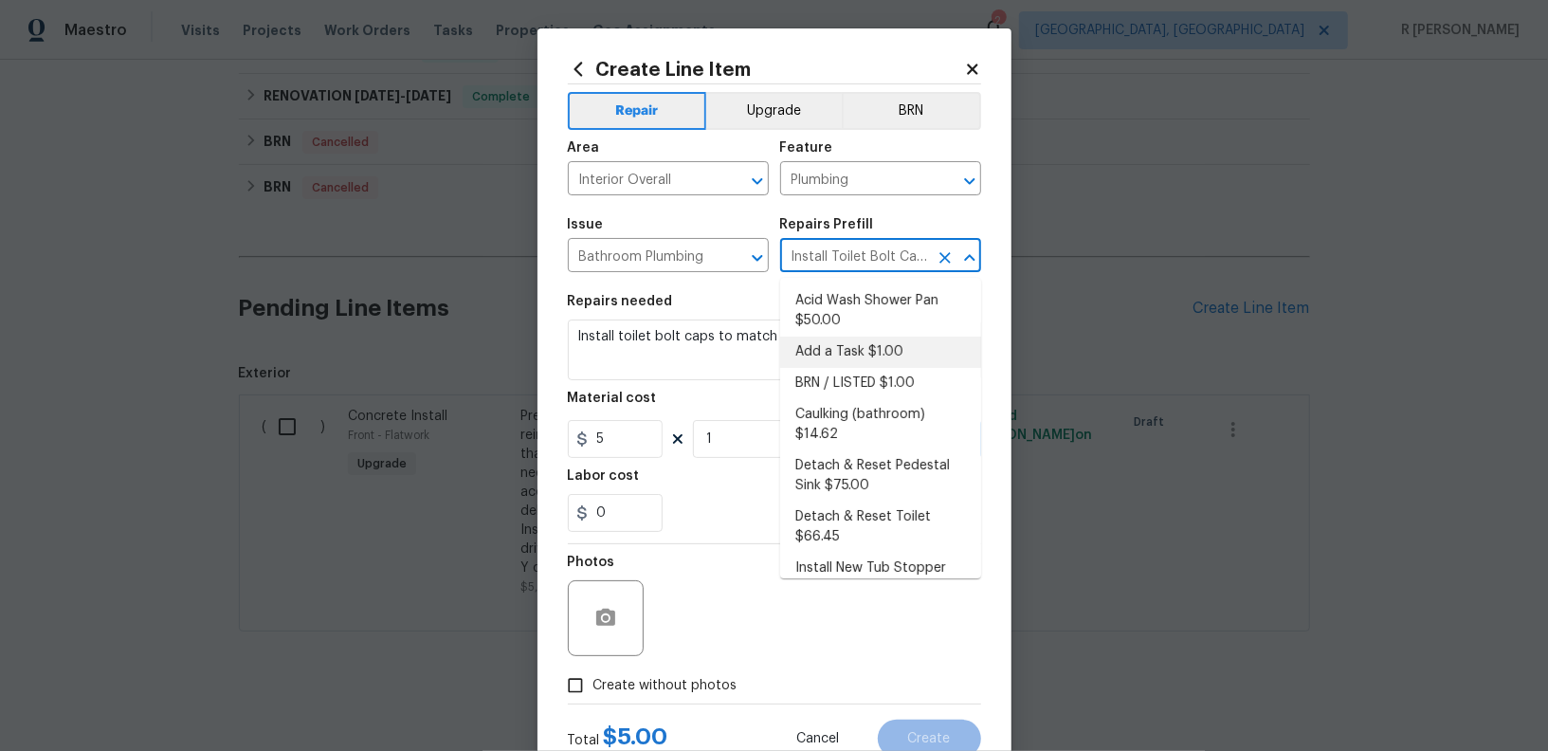
click at [880, 358] on li "Add a Task $1.00" at bounding box center [880, 352] width 201 height 31
type input "Add a Task $1.00"
type textarea "HPM to detail"
type input "1"
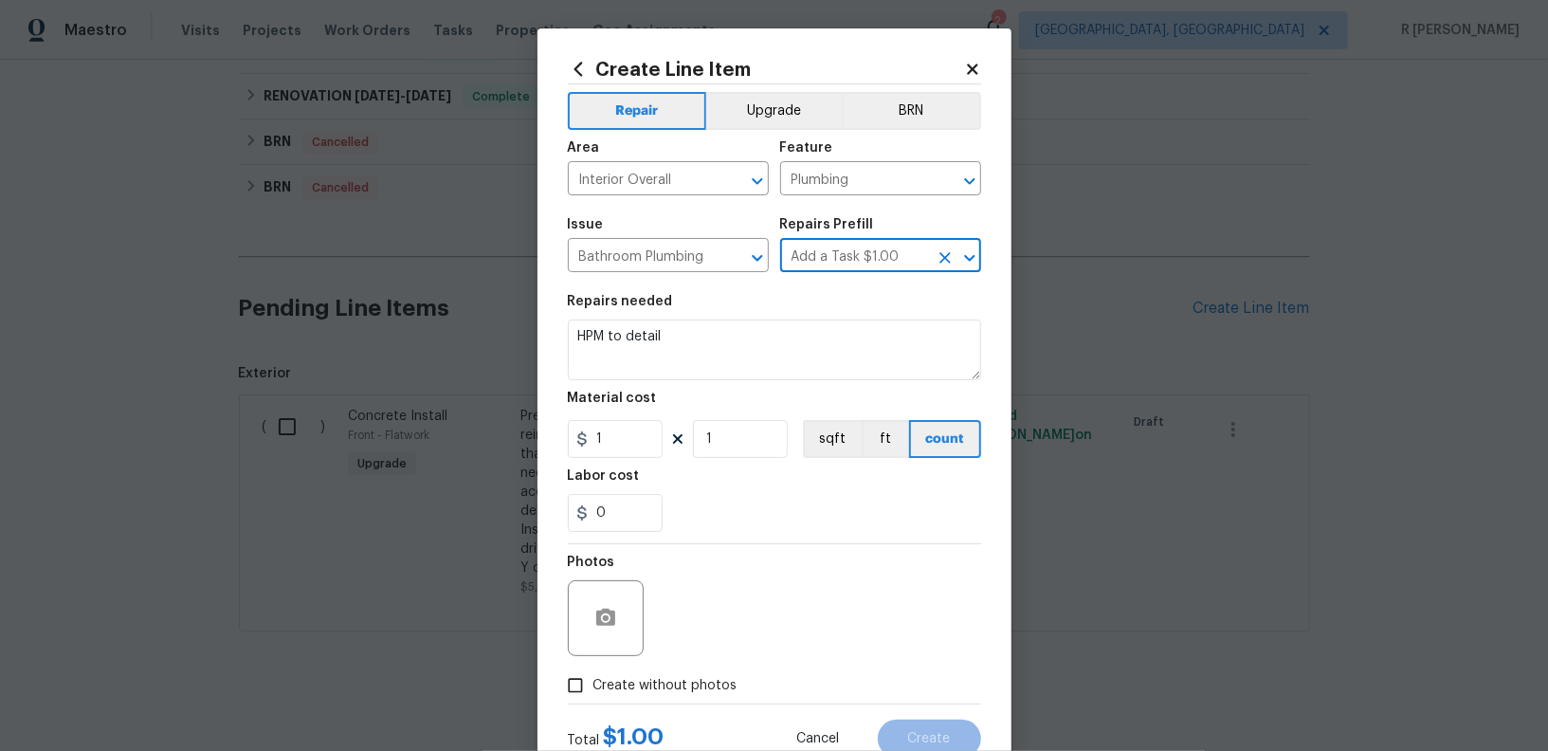
click at [728, 319] on div "Repairs needed" at bounding box center [774, 307] width 413 height 25
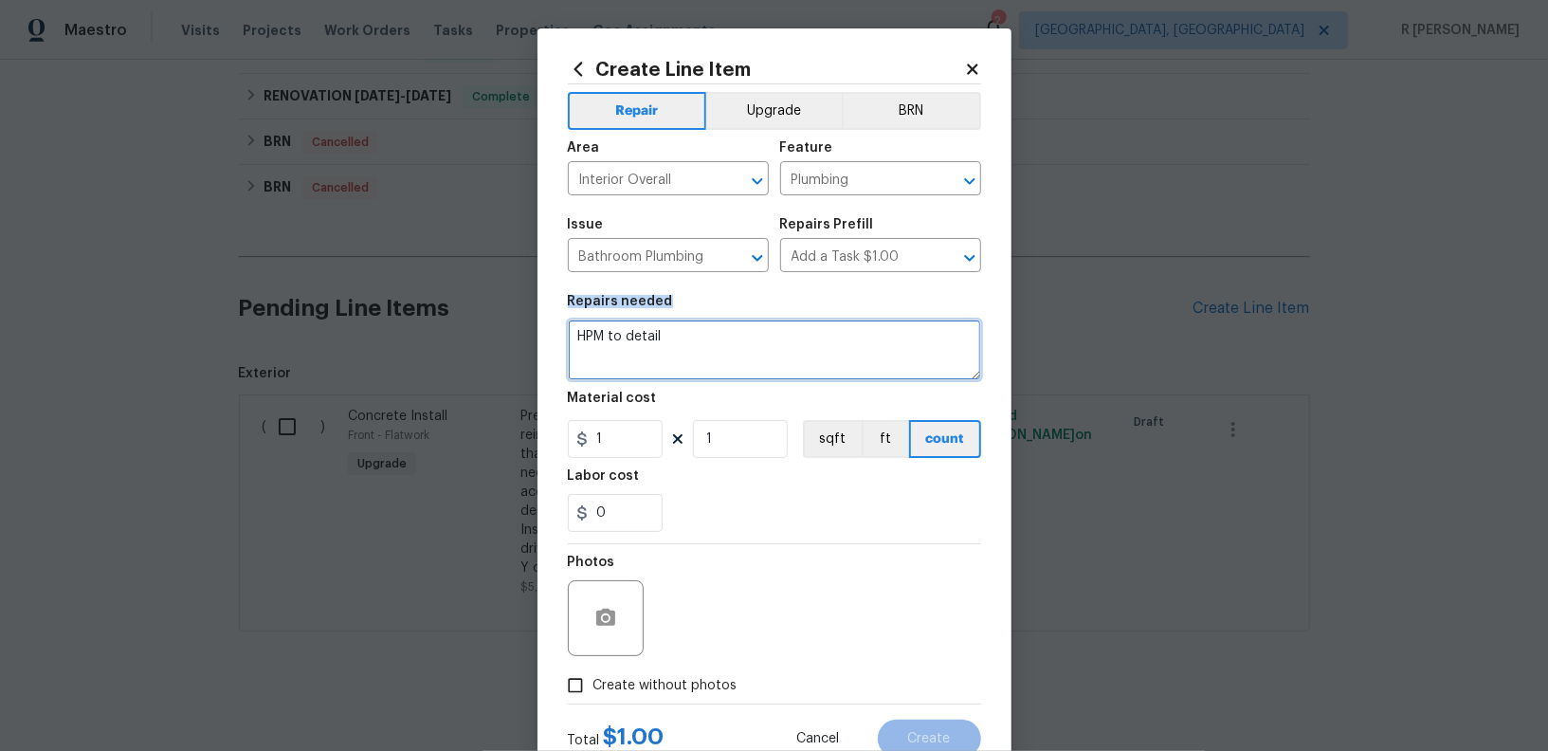
click at [723, 342] on textarea "HPM to detail" at bounding box center [774, 350] width 413 height 61
paste textarea "Identify the toilet(s) in need of repair, unclog toilet and remove all debris i…"
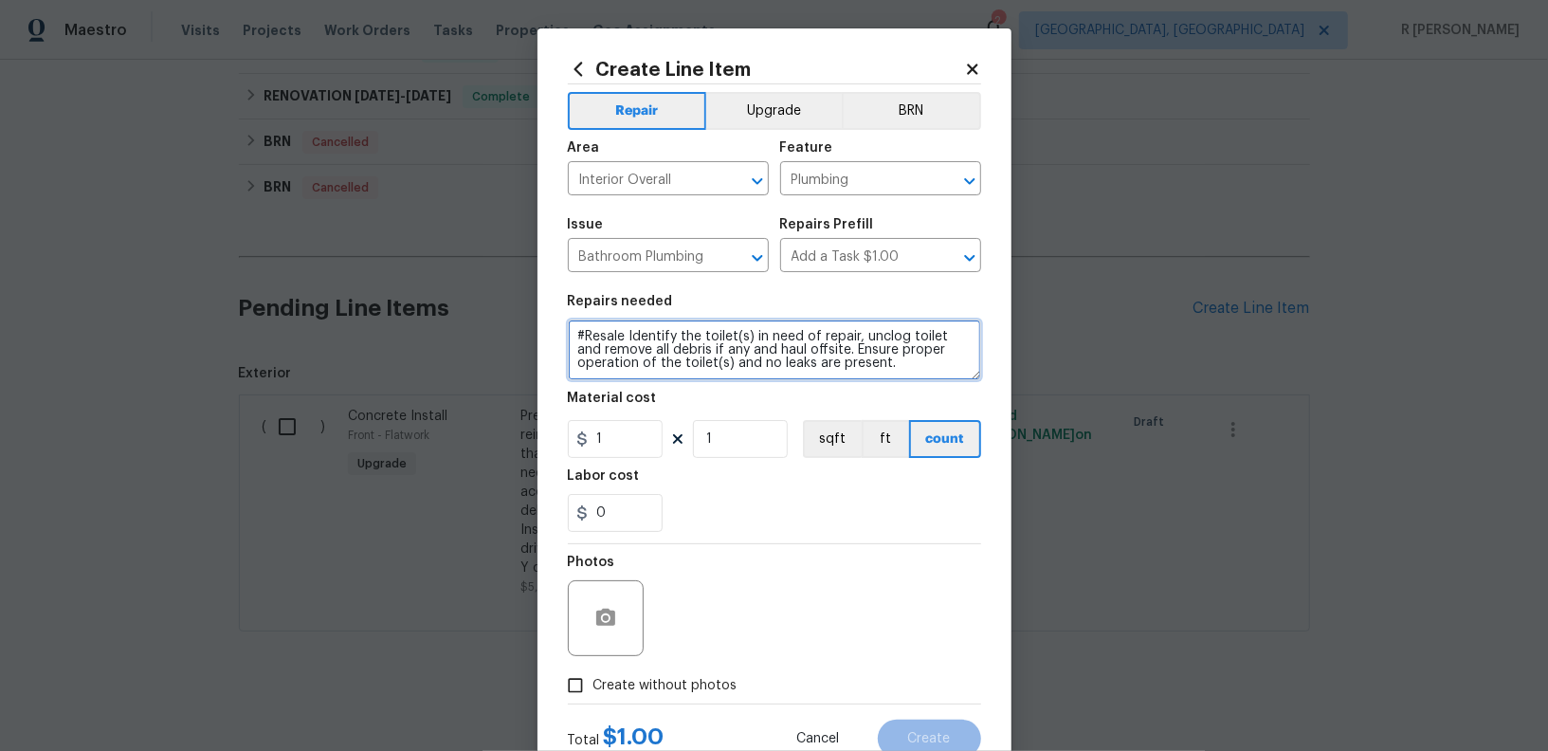
type textarea "#Resale Identify the toilet(s) in need of repair, unclog toilet and remove all …"
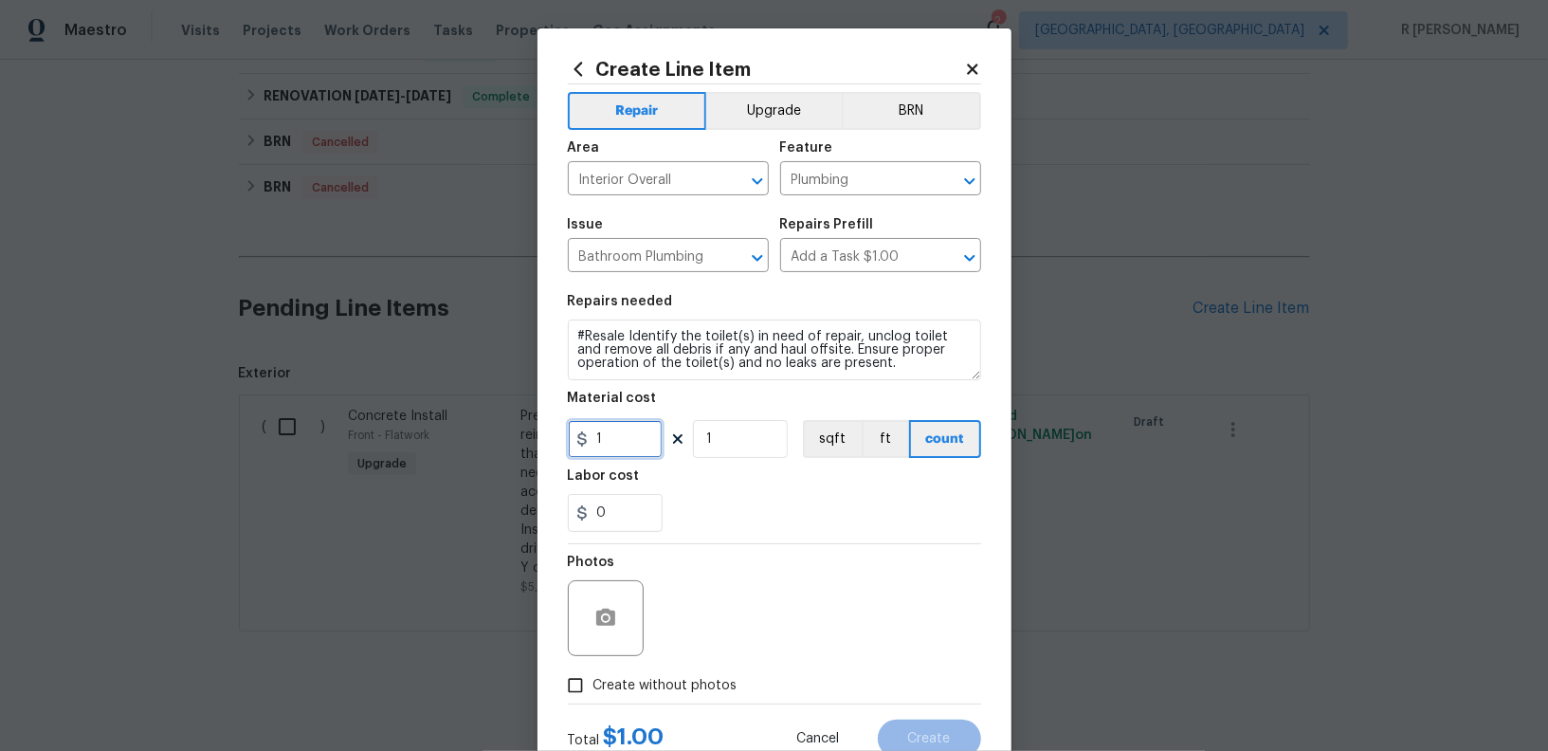
click at [613, 440] on input "1" at bounding box center [615, 439] width 95 height 38
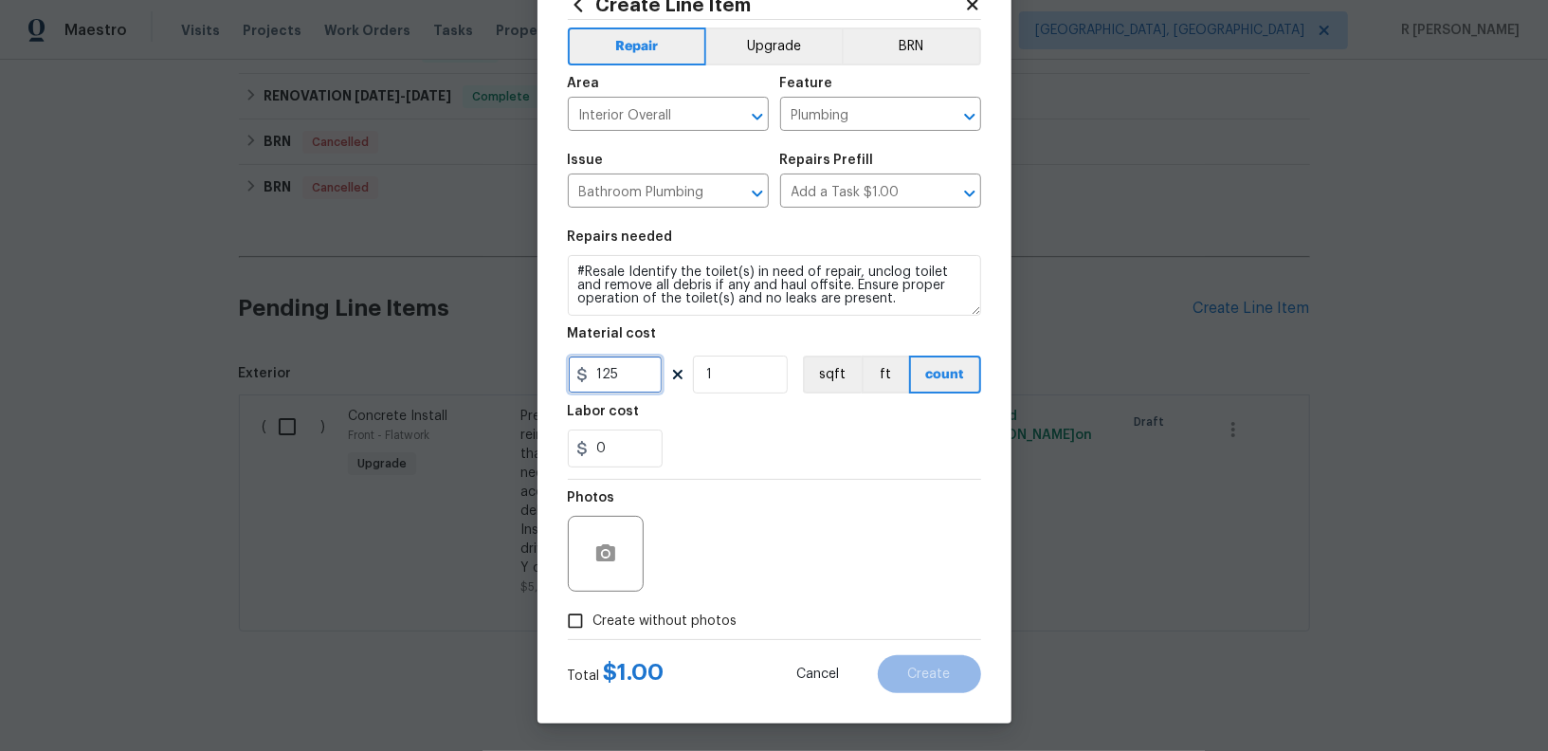
type input "125"
click at [599, 619] on span "Create without photos" at bounding box center [666, 622] width 144 height 20
click at [594, 619] on input "Create without photos" at bounding box center [576, 621] width 36 height 36
checkbox input "true"
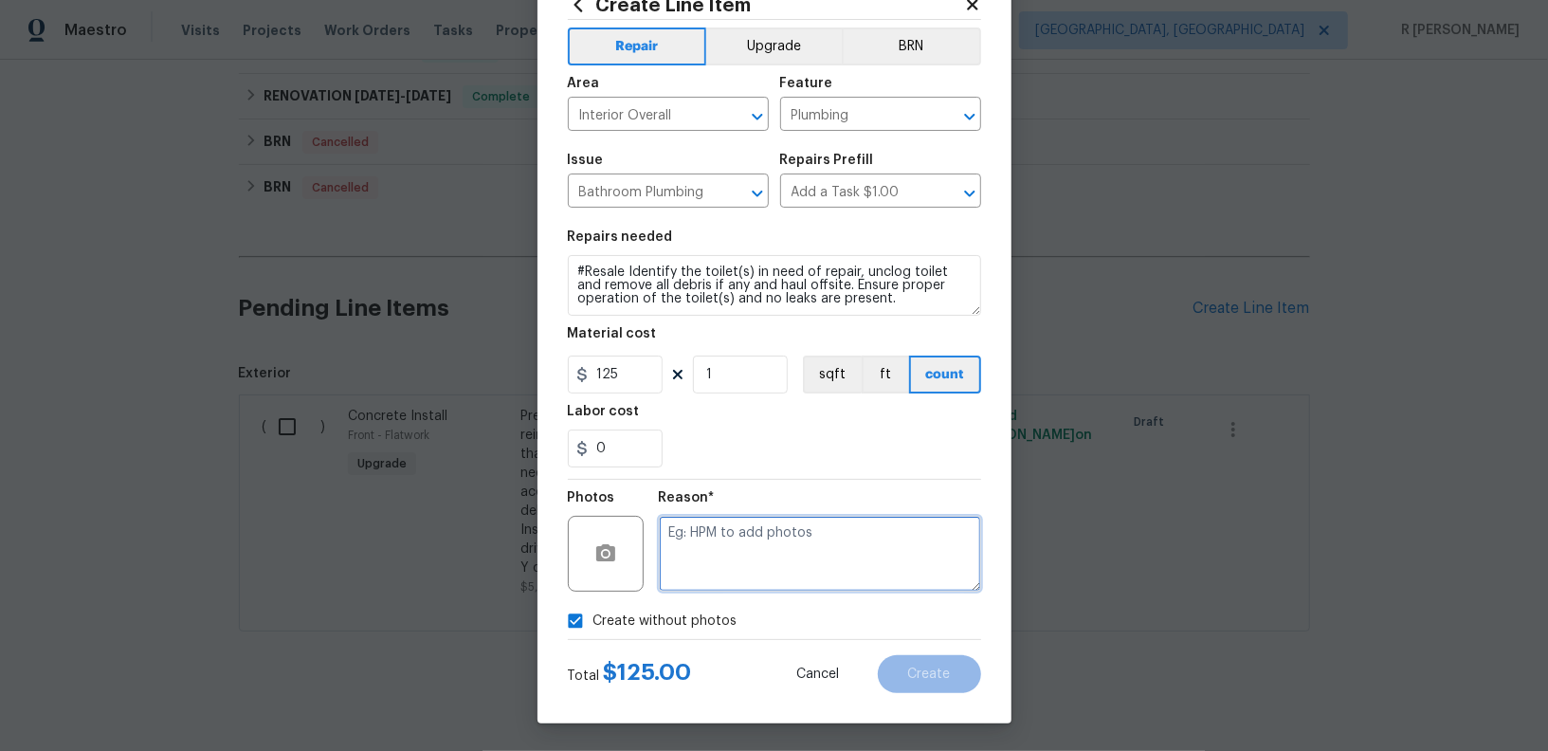
click at [795, 575] on textarea at bounding box center [820, 554] width 322 height 76
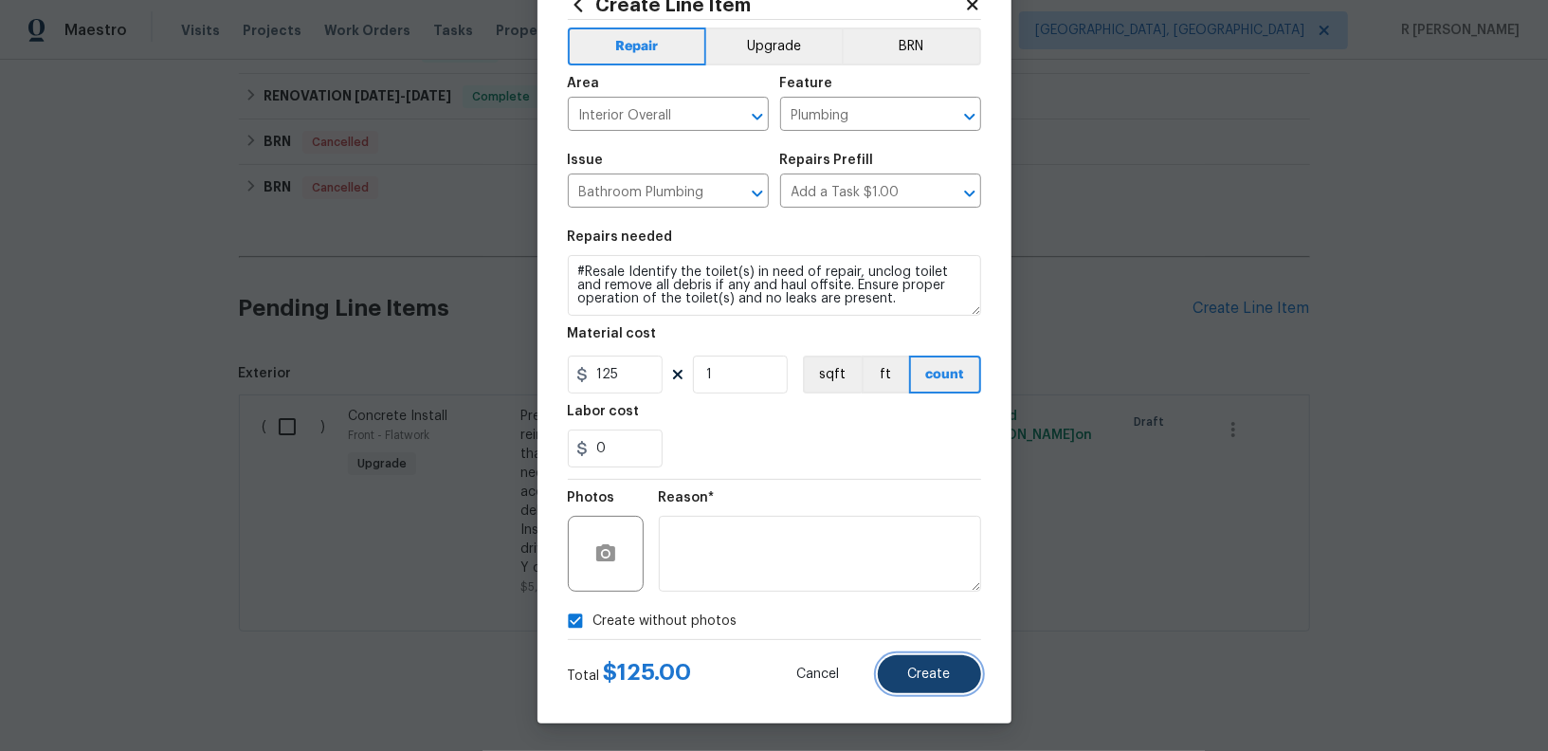
click at [923, 669] on span "Create" at bounding box center [929, 674] width 43 height 14
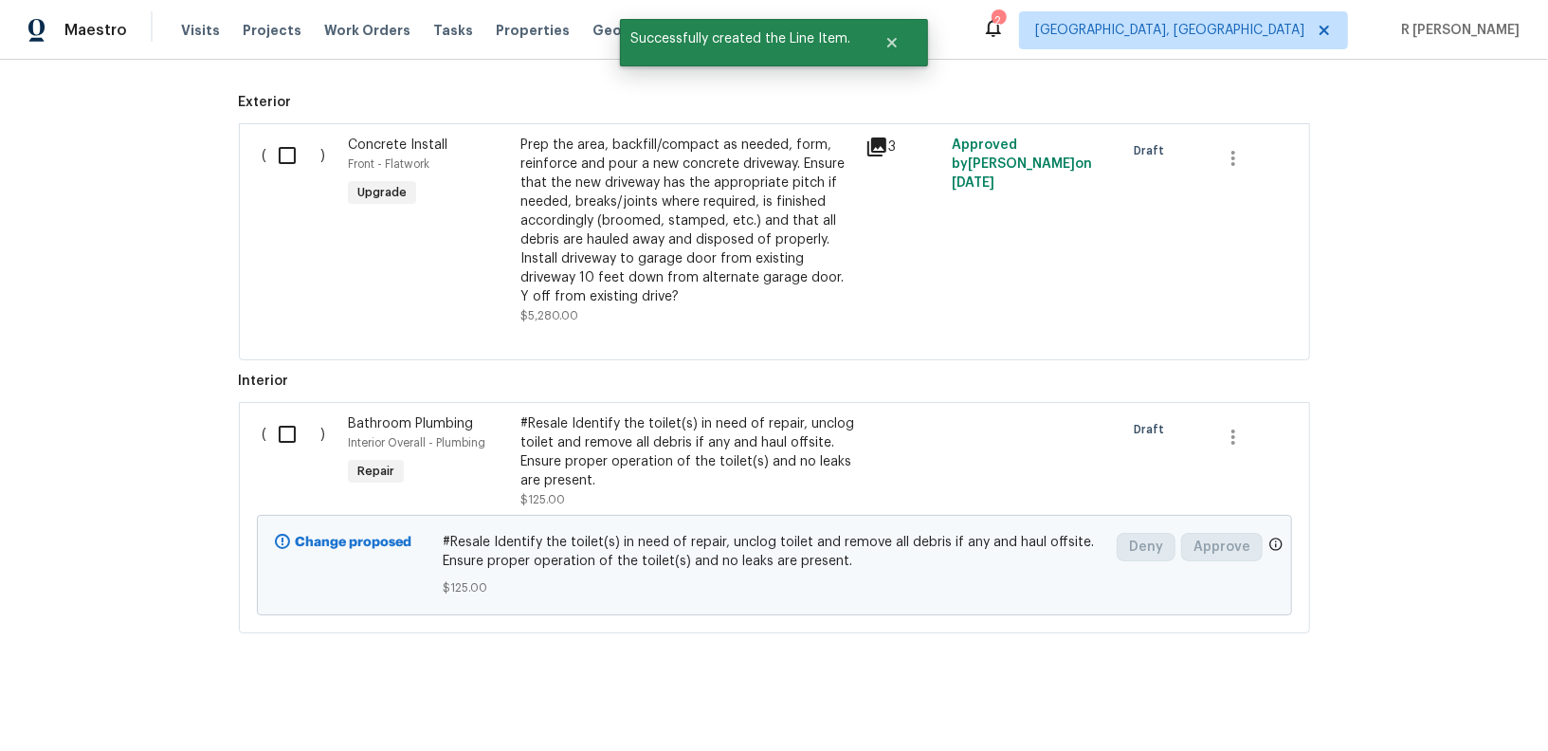
scroll to position [1528, 0]
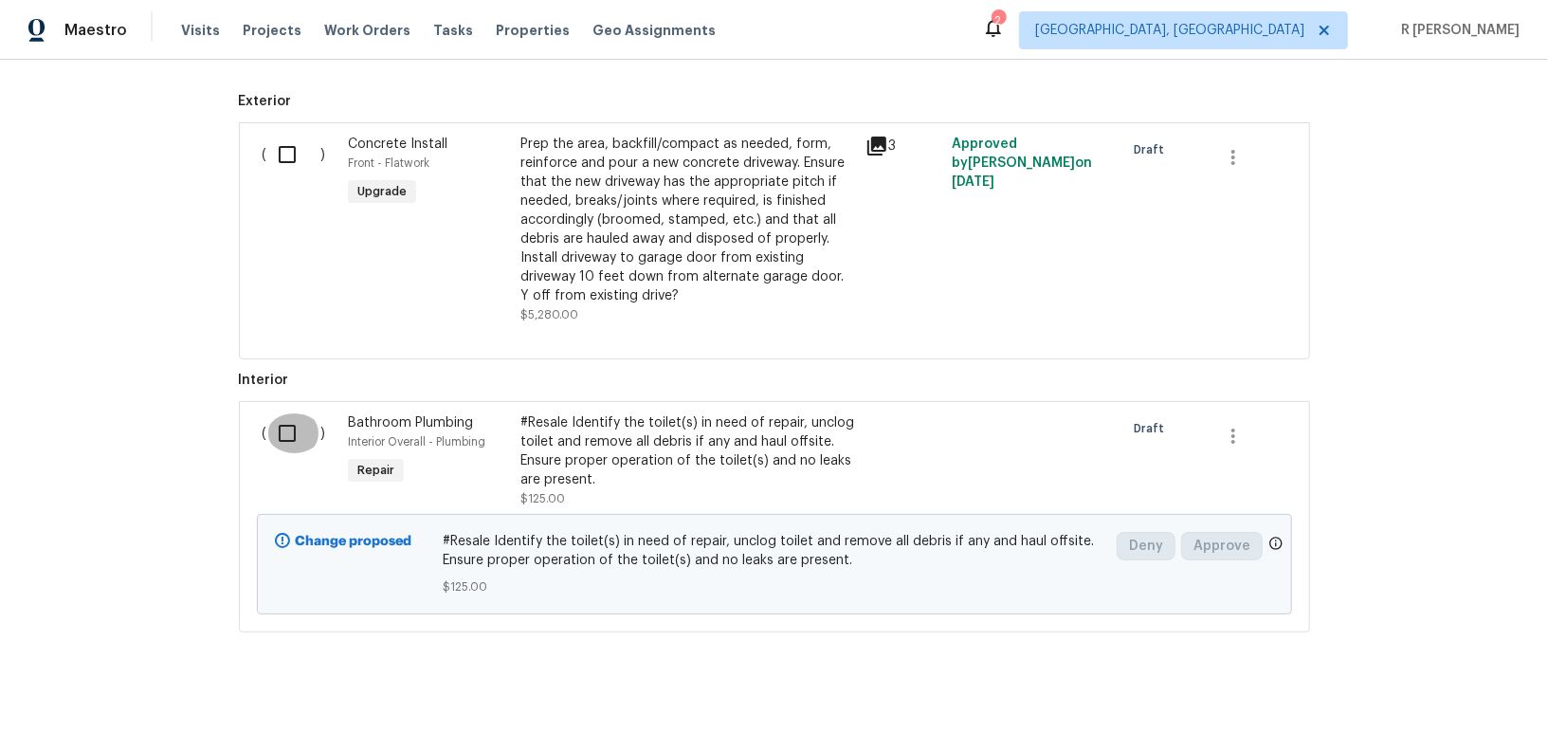
click at [294, 422] on input "checkbox" at bounding box center [294, 433] width 54 height 40
checkbox input "true"
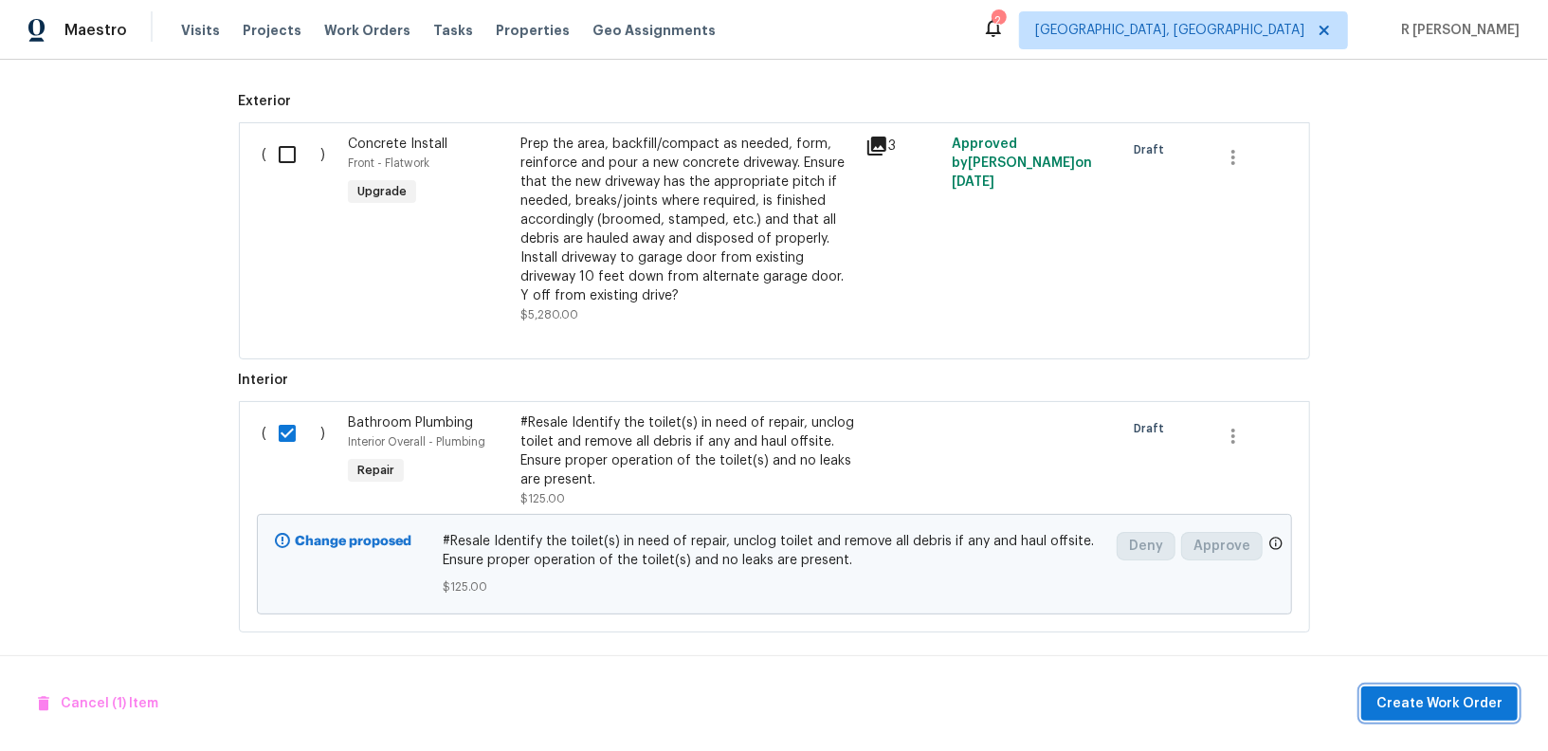
click at [1464, 707] on span "Create Work Order" at bounding box center [1440, 704] width 126 height 24
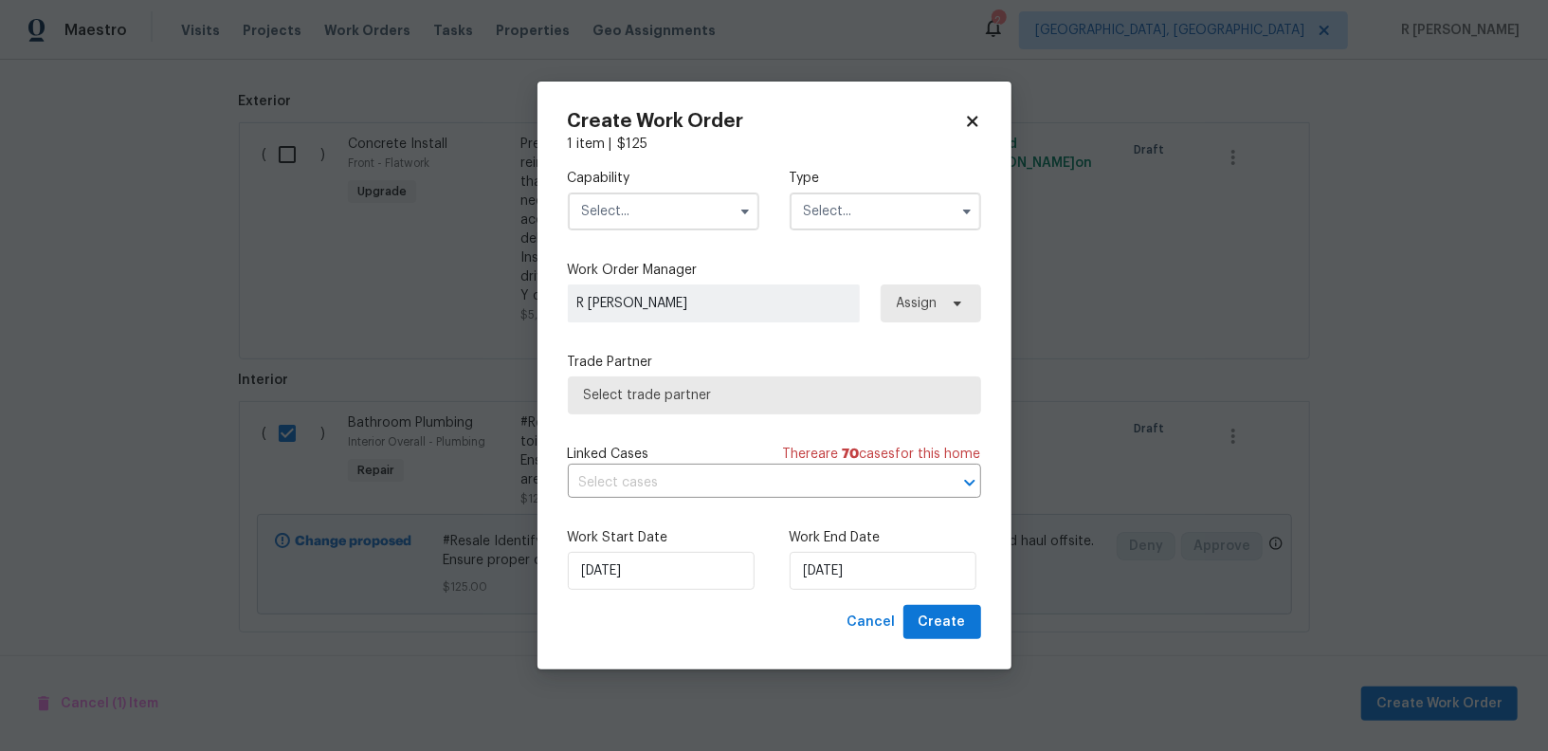
click at [664, 220] on input "text" at bounding box center [664, 211] width 192 height 38
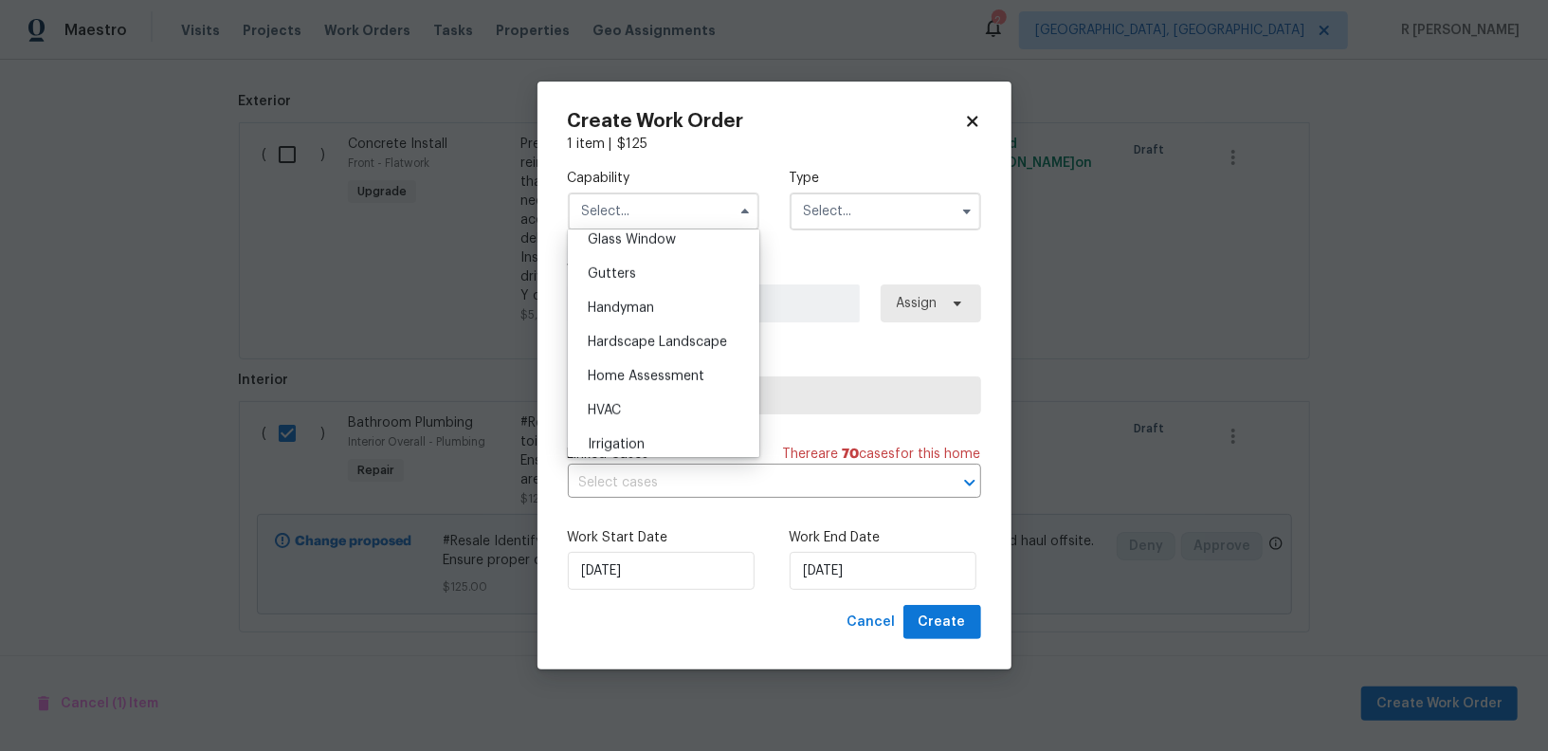
scroll to position [965, 0]
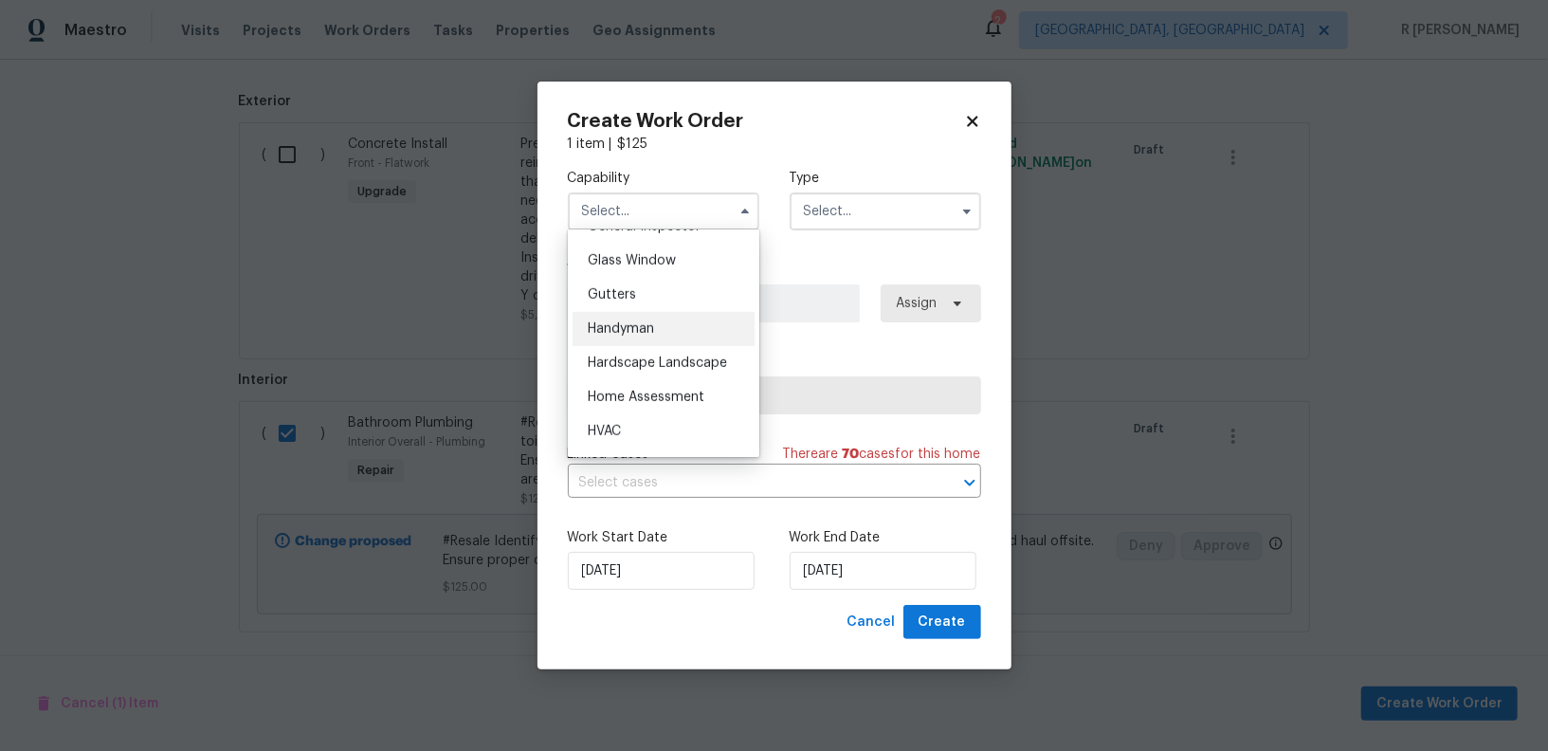
click at [631, 319] on div "Handyman" at bounding box center [664, 329] width 182 height 34
type input "Handyman"
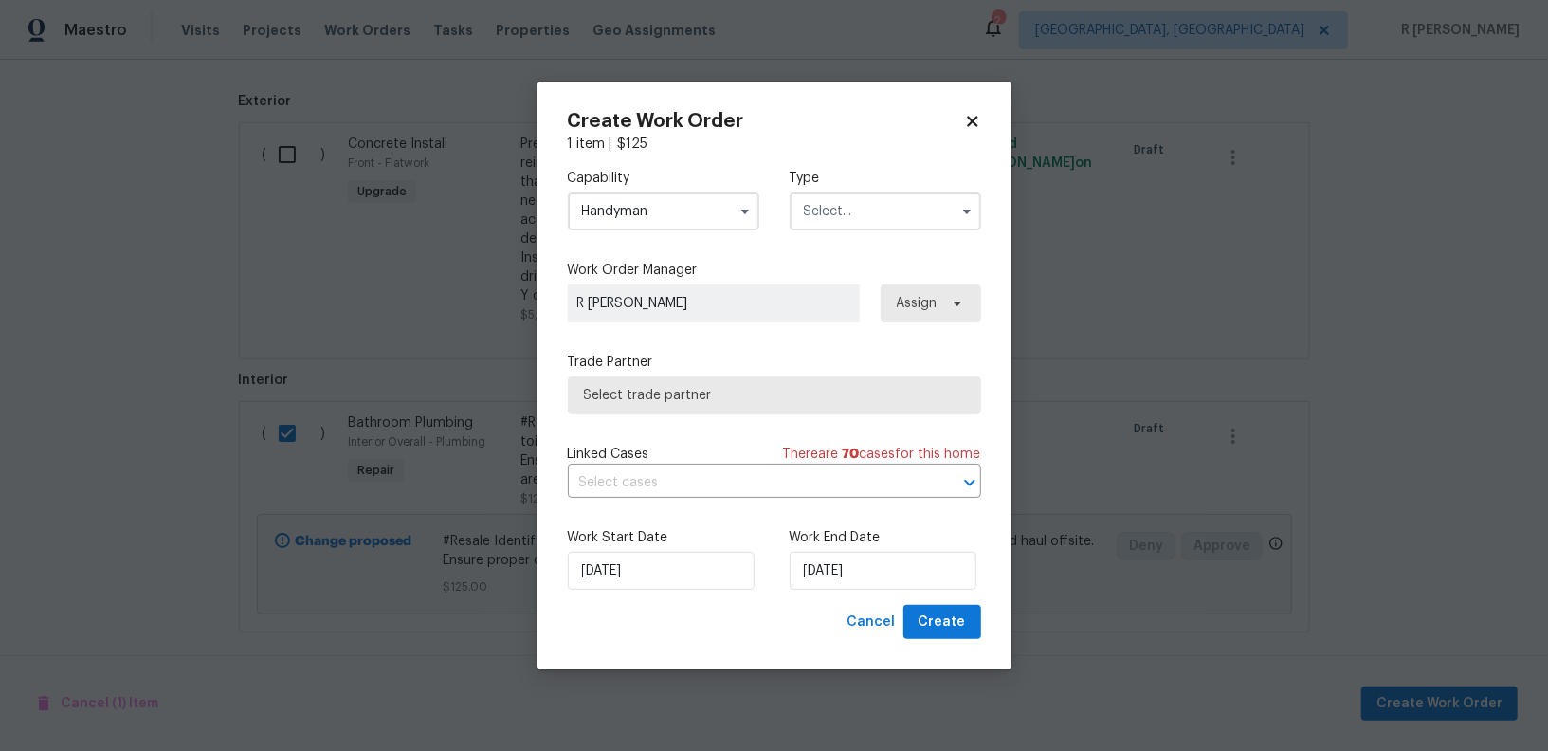
click at [855, 194] on input "text" at bounding box center [886, 211] width 192 height 38
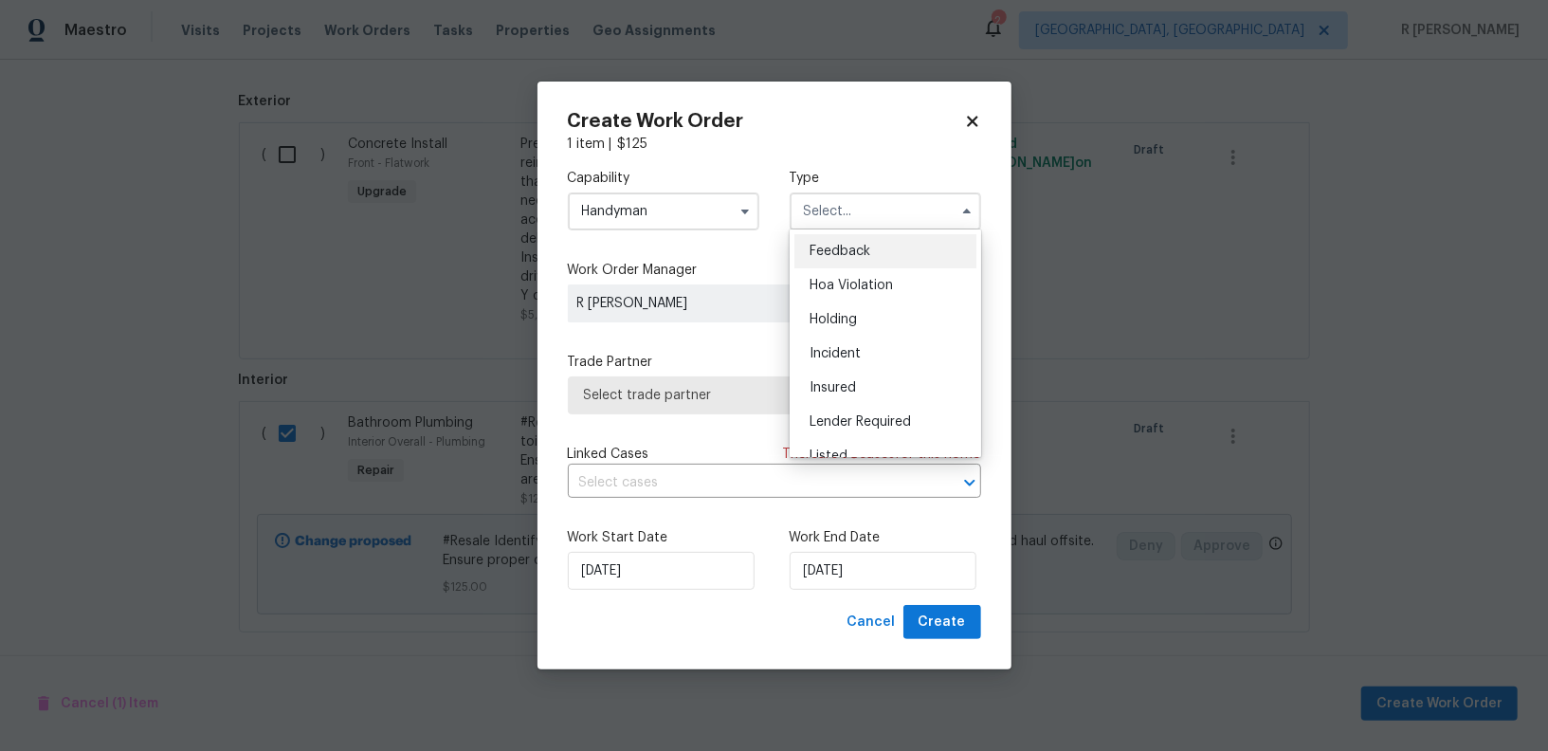
click at [852, 254] on span "Feedback" at bounding box center [840, 251] width 61 height 13
type input "Feedback"
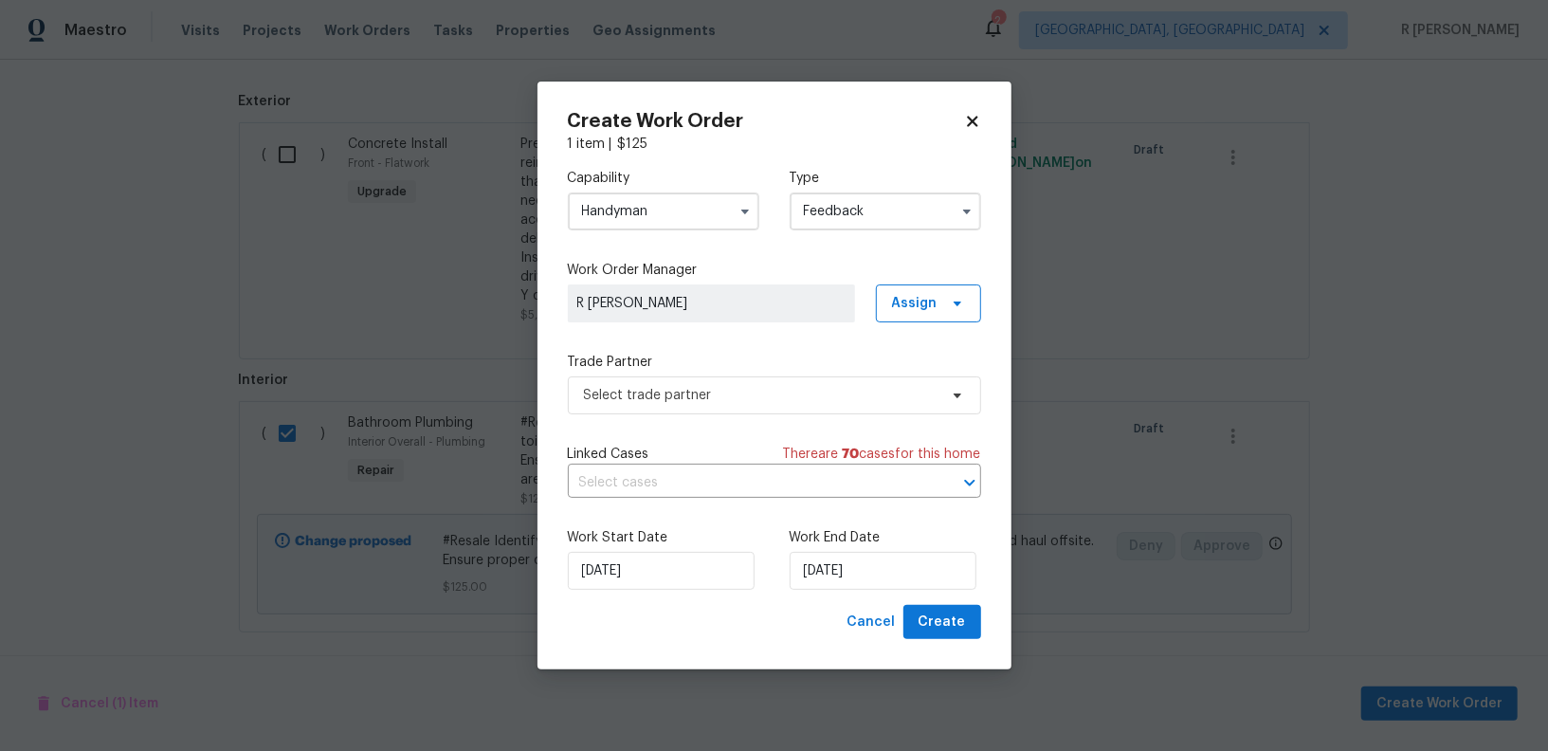
click at [674, 369] on label "Trade Partner" at bounding box center [774, 362] width 413 height 19
click at [682, 389] on span "Select trade partner" at bounding box center [761, 395] width 354 height 19
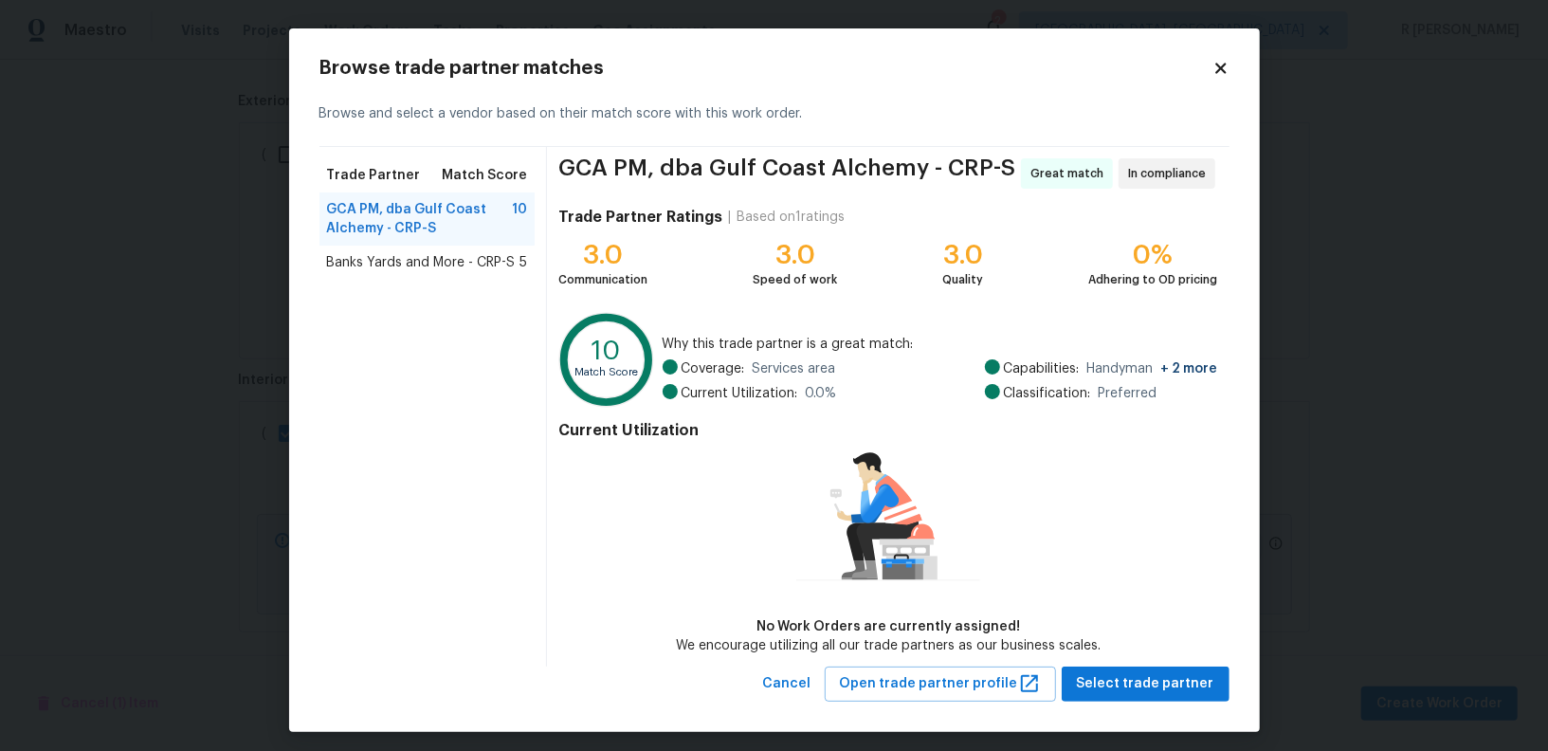
click at [1220, 64] on icon at bounding box center [1221, 68] width 17 height 17
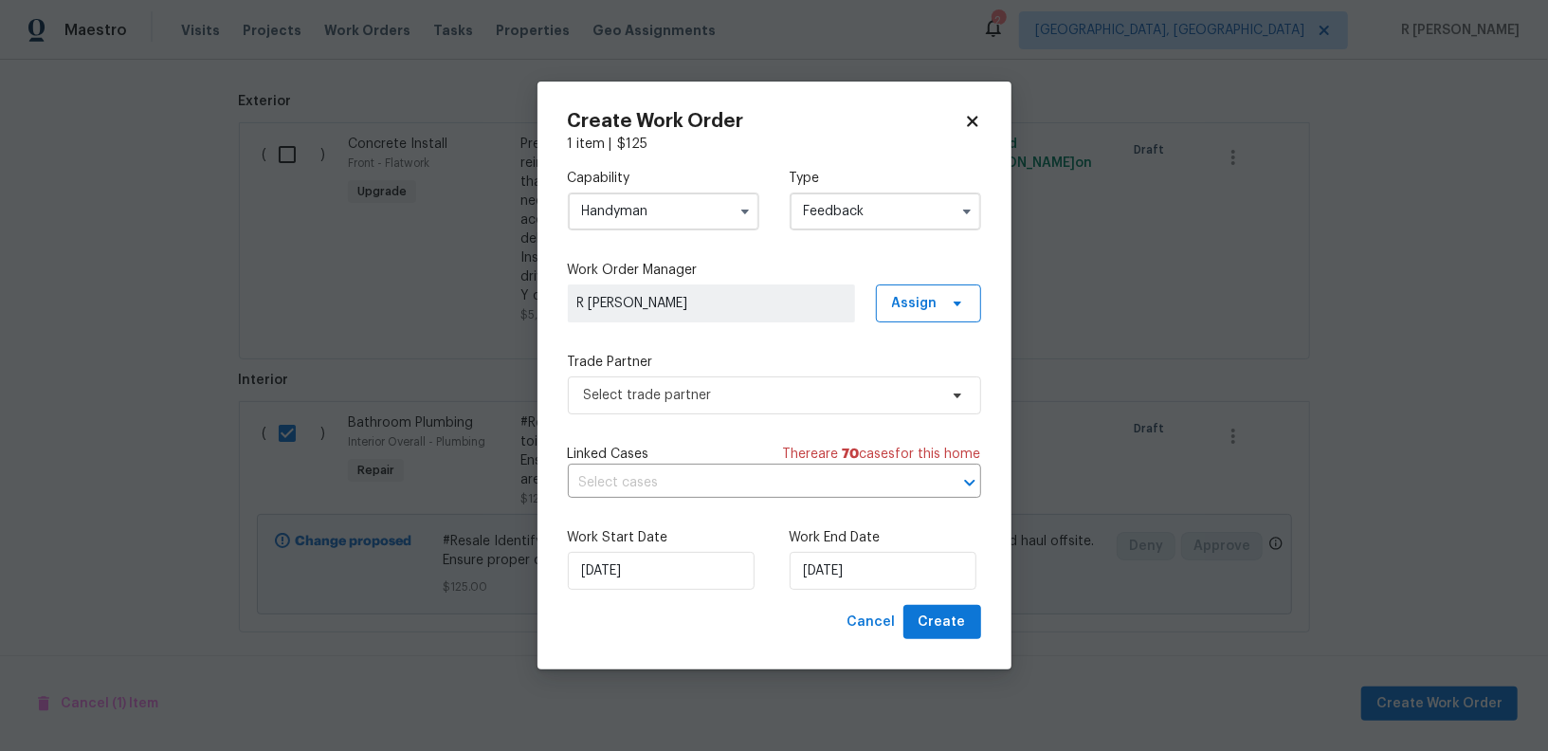
click at [684, 218] on input "Handyman" at bounding box center [664, 211] width 192 height 38
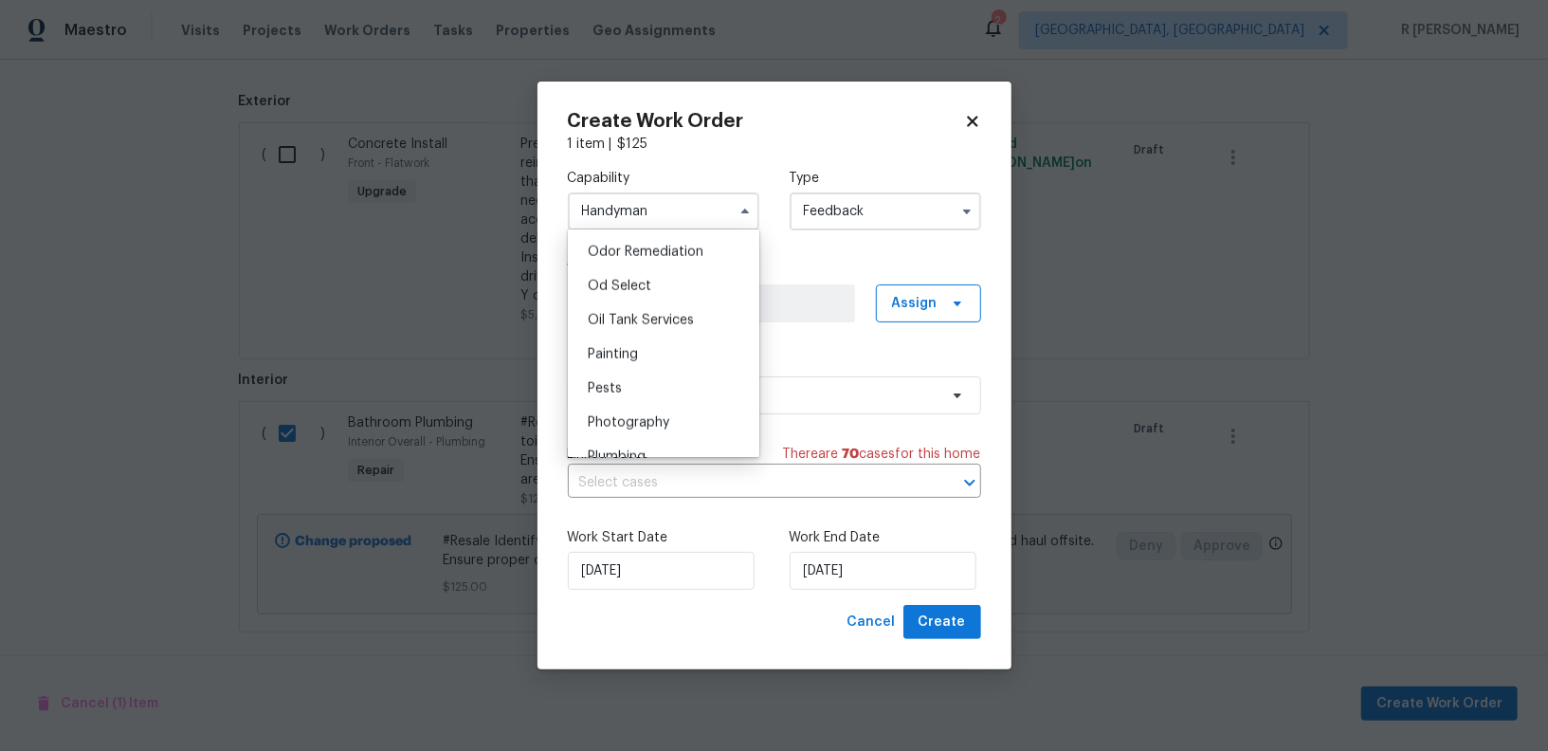
scroll to position [1542, 0]
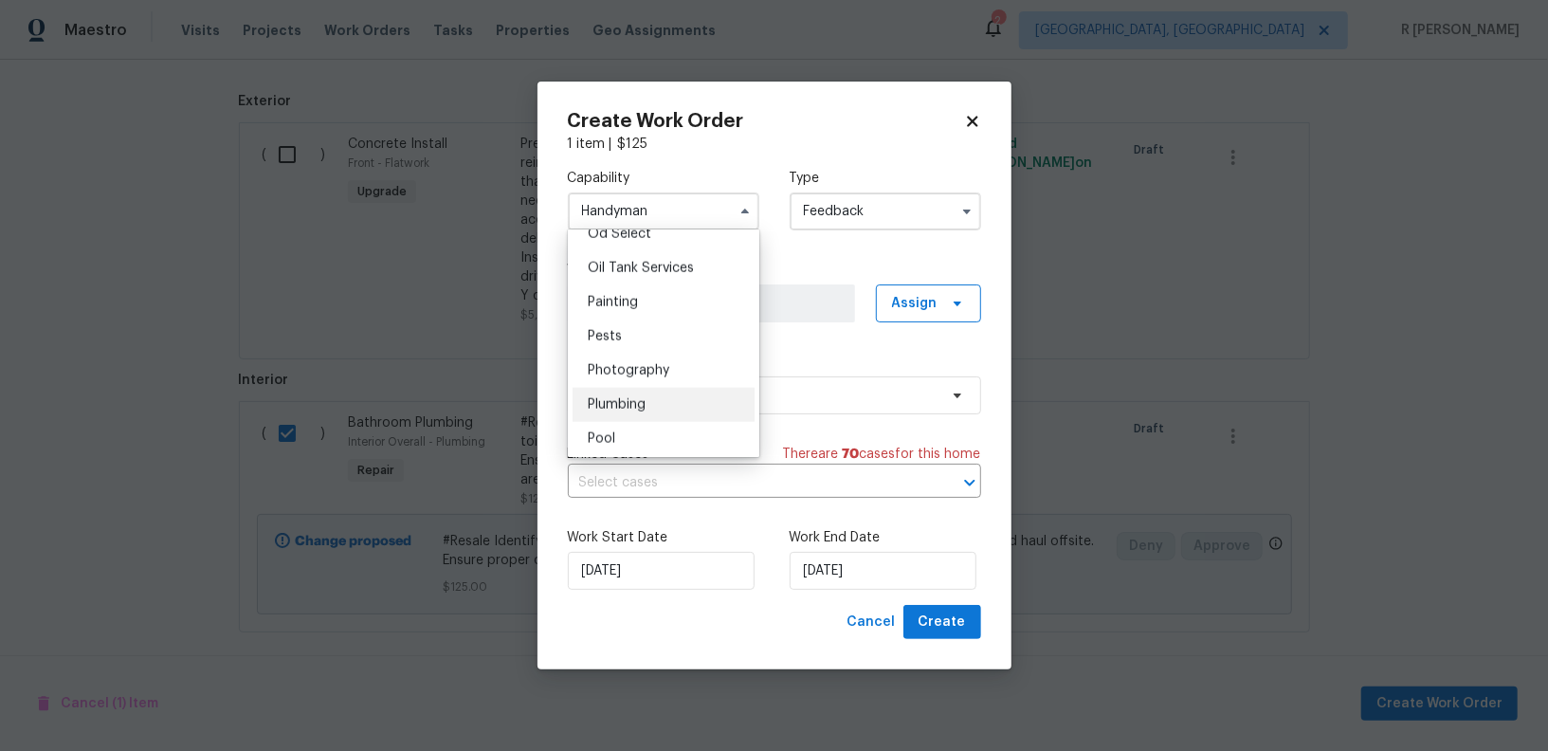
click at [618, 393] on div "Plumbing" at bounding box center [664, 405] width 182 height 34
type input "Plumbing"
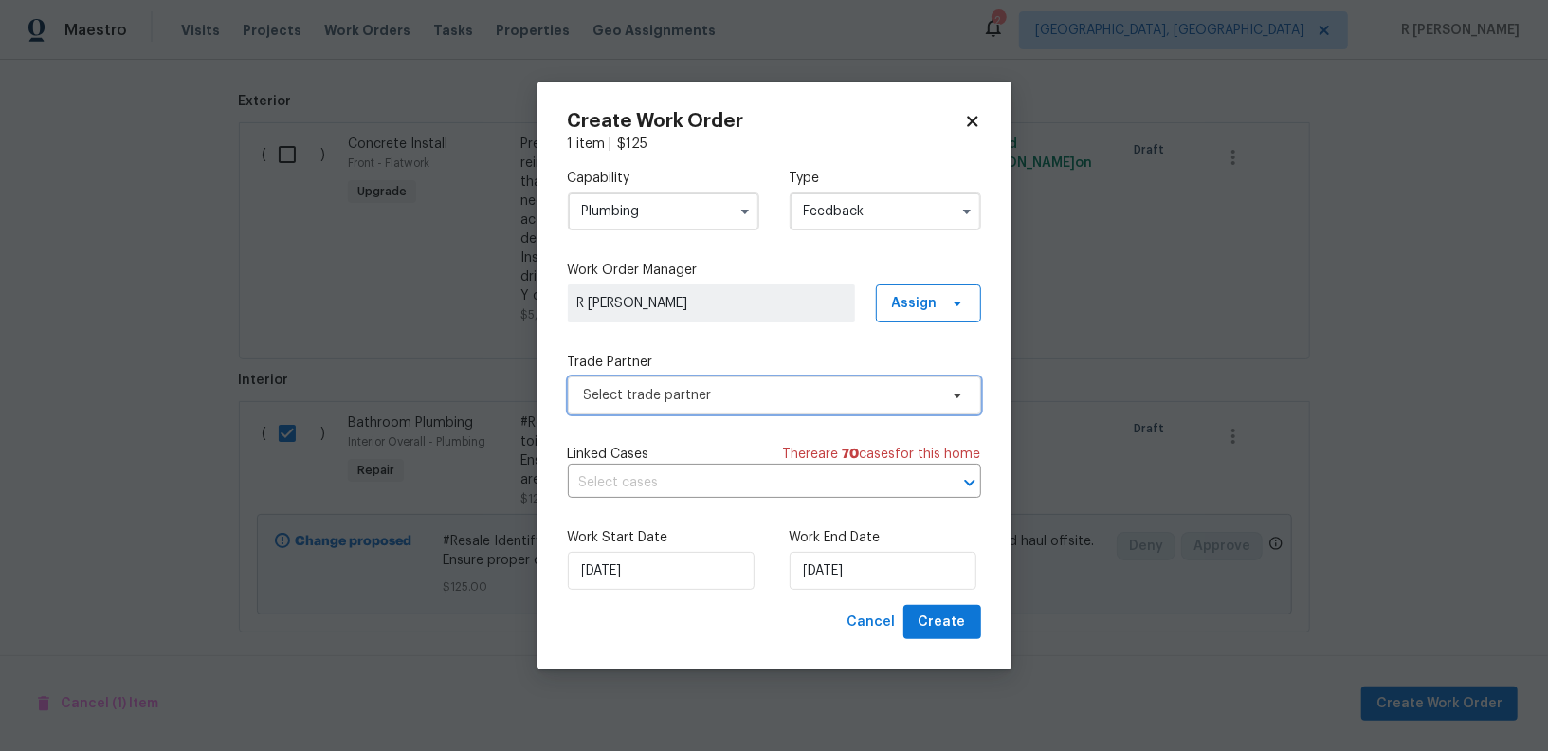
click at [609, 402] on span "Select trade partner" at bounding box center [761, 395] width 354 height 19
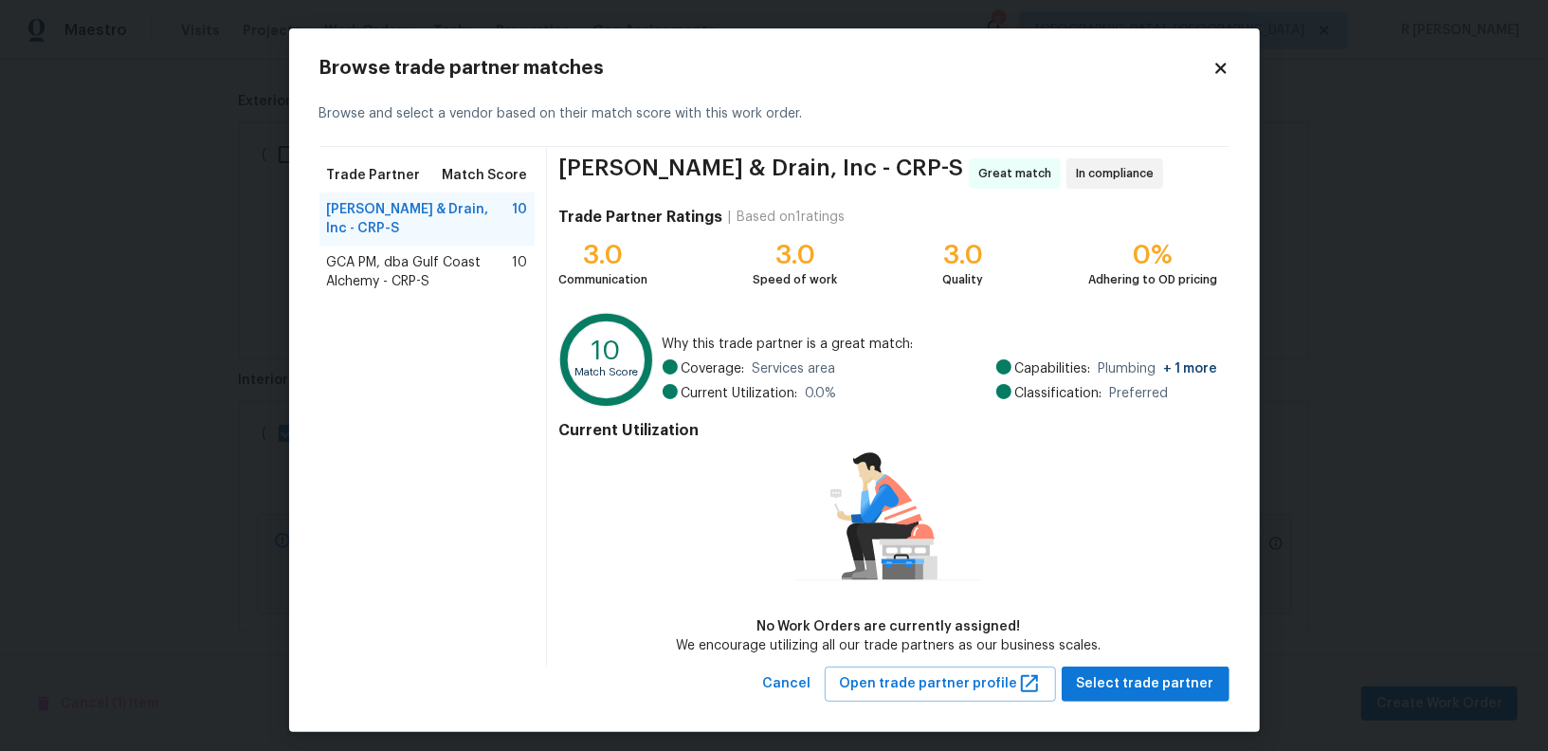
click at [803, 468] on icon at bounding box center [888, 515] width 184 height 134
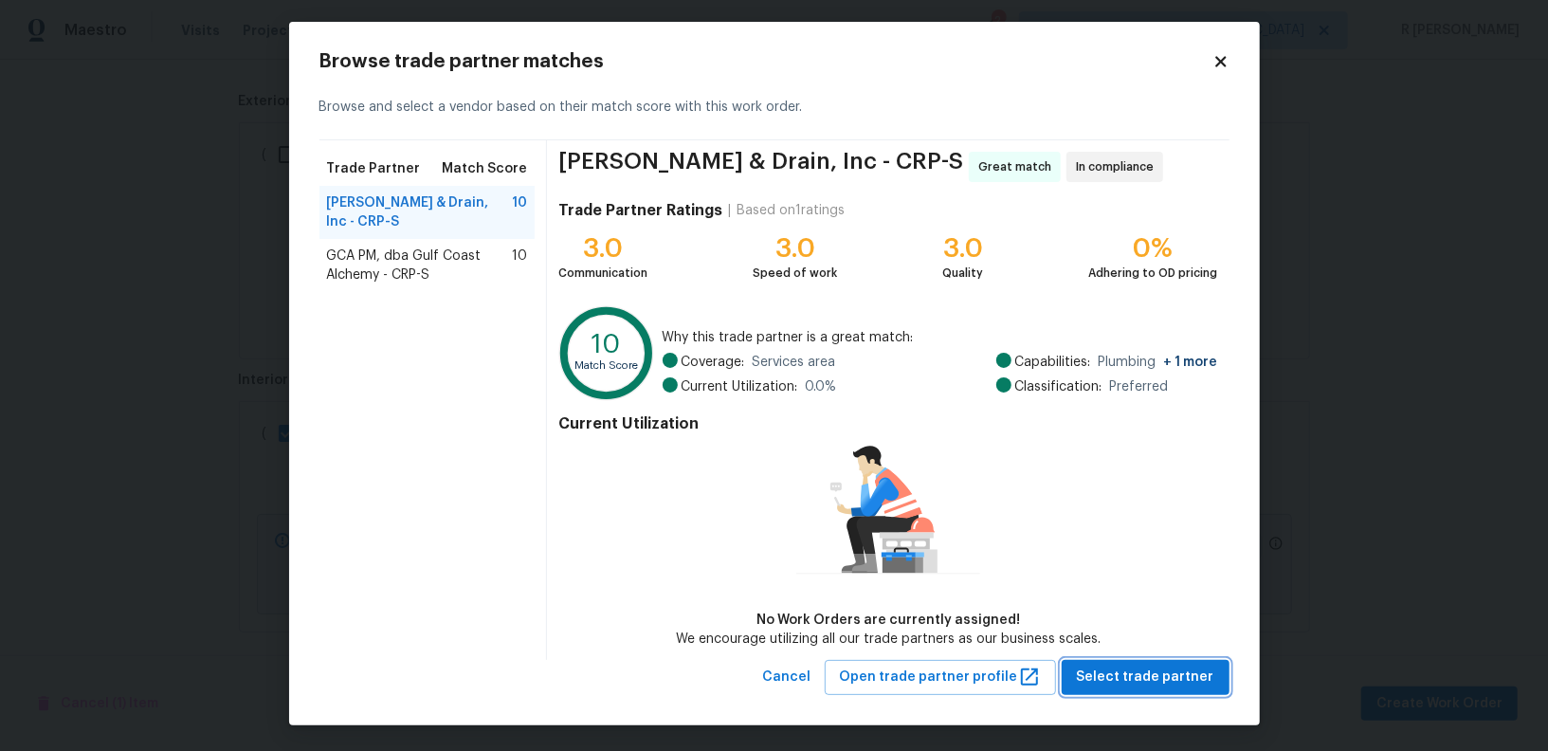
click at [1115, 666] on span "Select trade partner" at bounding box center [1145, 678] width 137 height 24
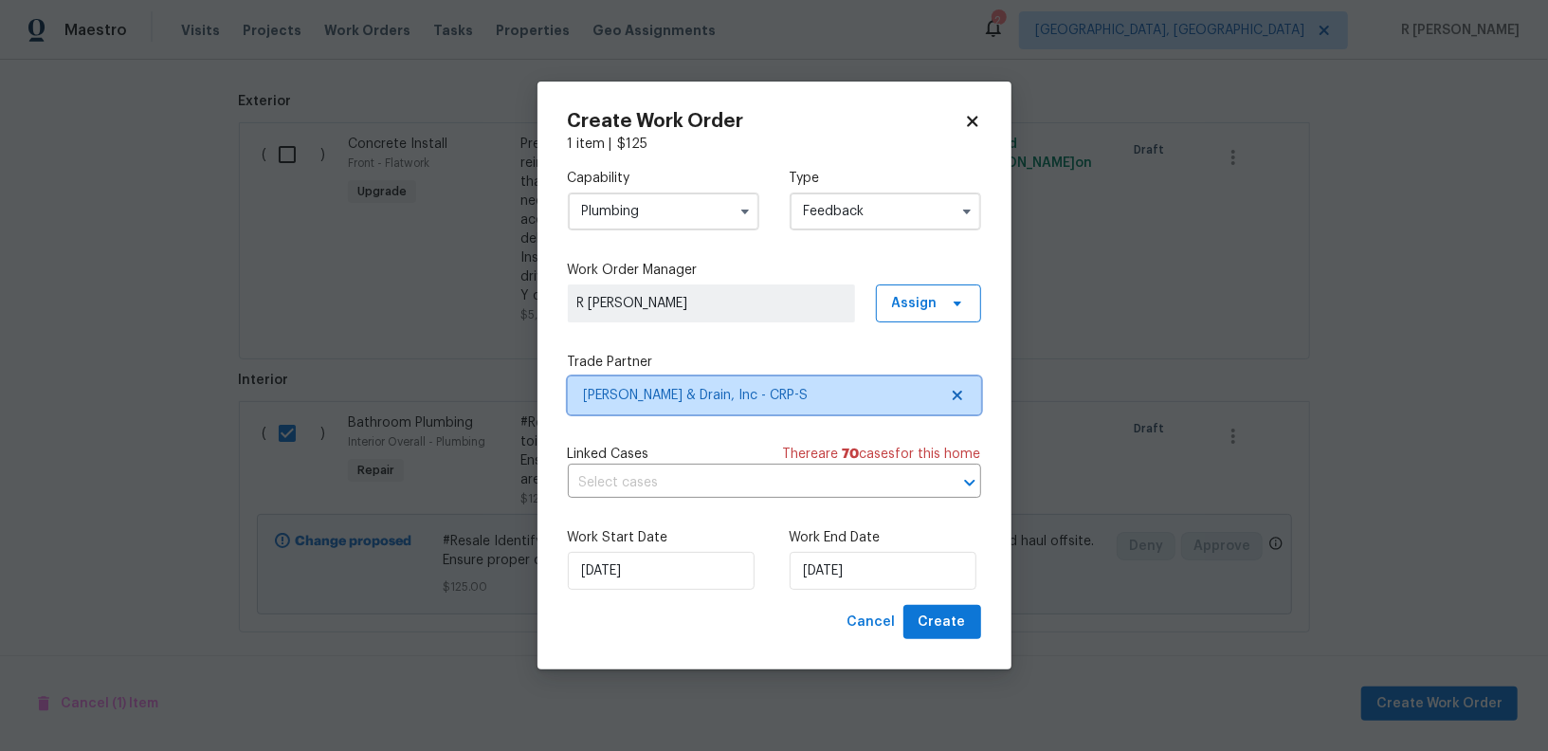
scroll to position [0, 0]
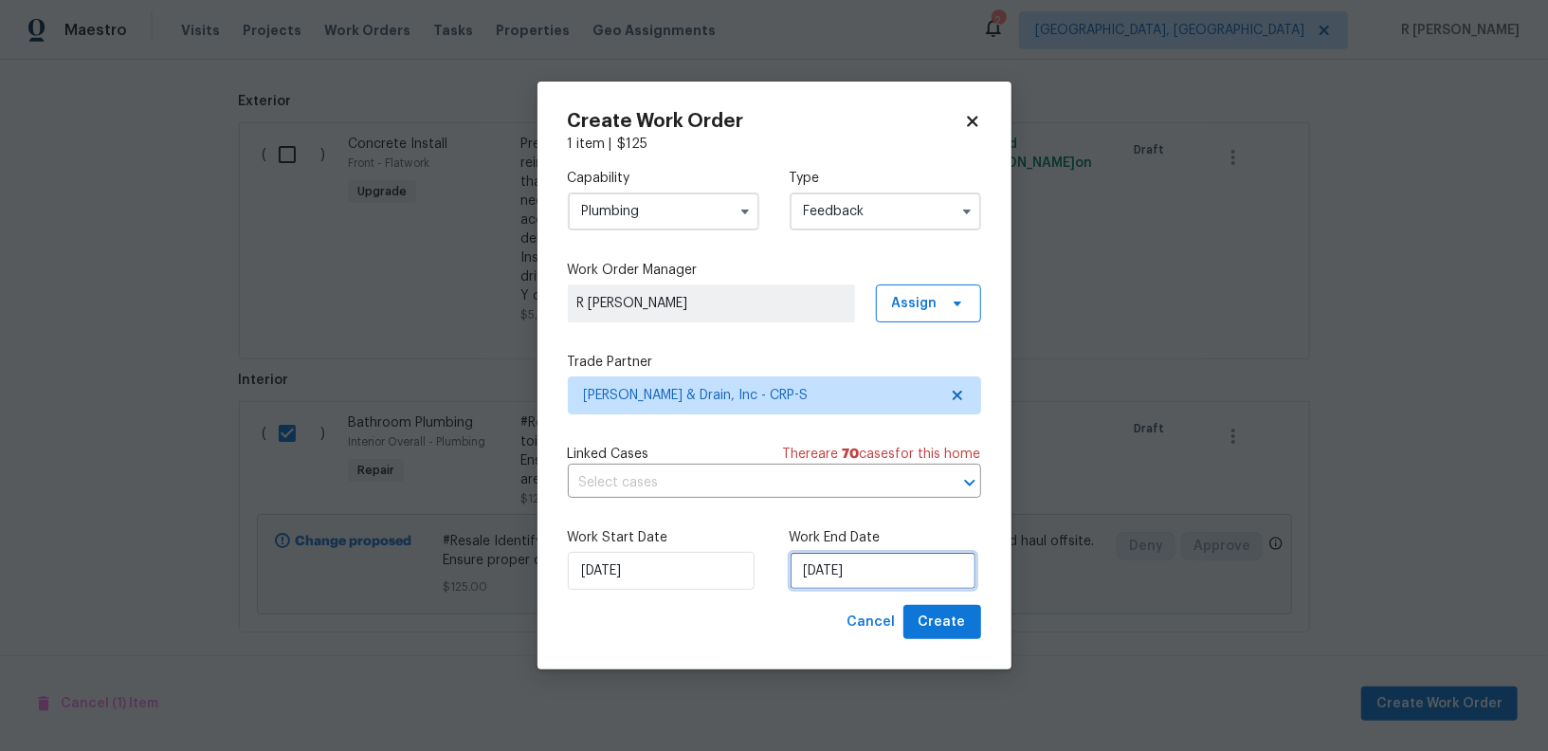
click at [889, 556] on input "[DATE]" at bounding box center [883, 571] width 187 height 38
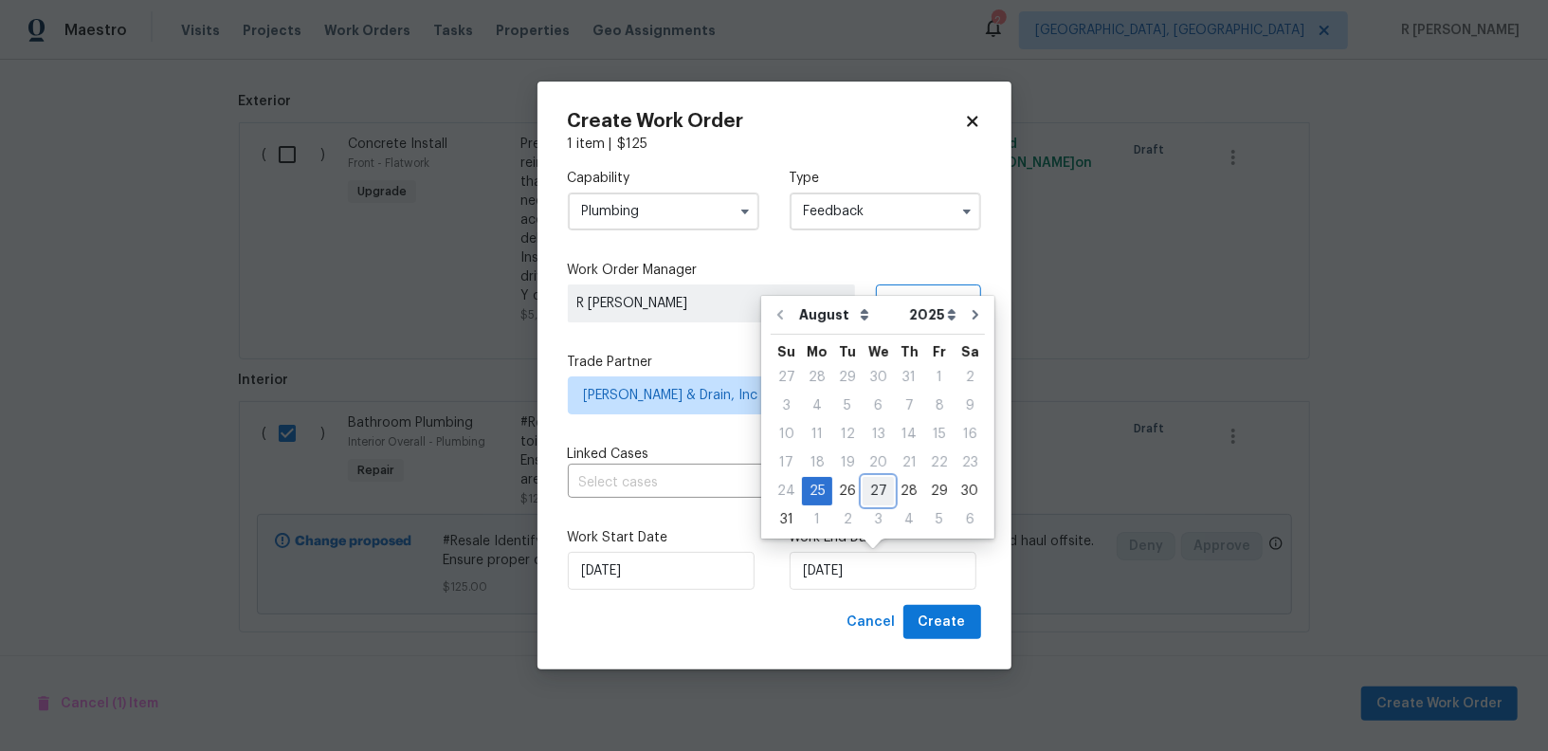
click at [871, 491] on div "27" at bounding box center [878, 491] width 31 height 27
type input "27/08/2025"
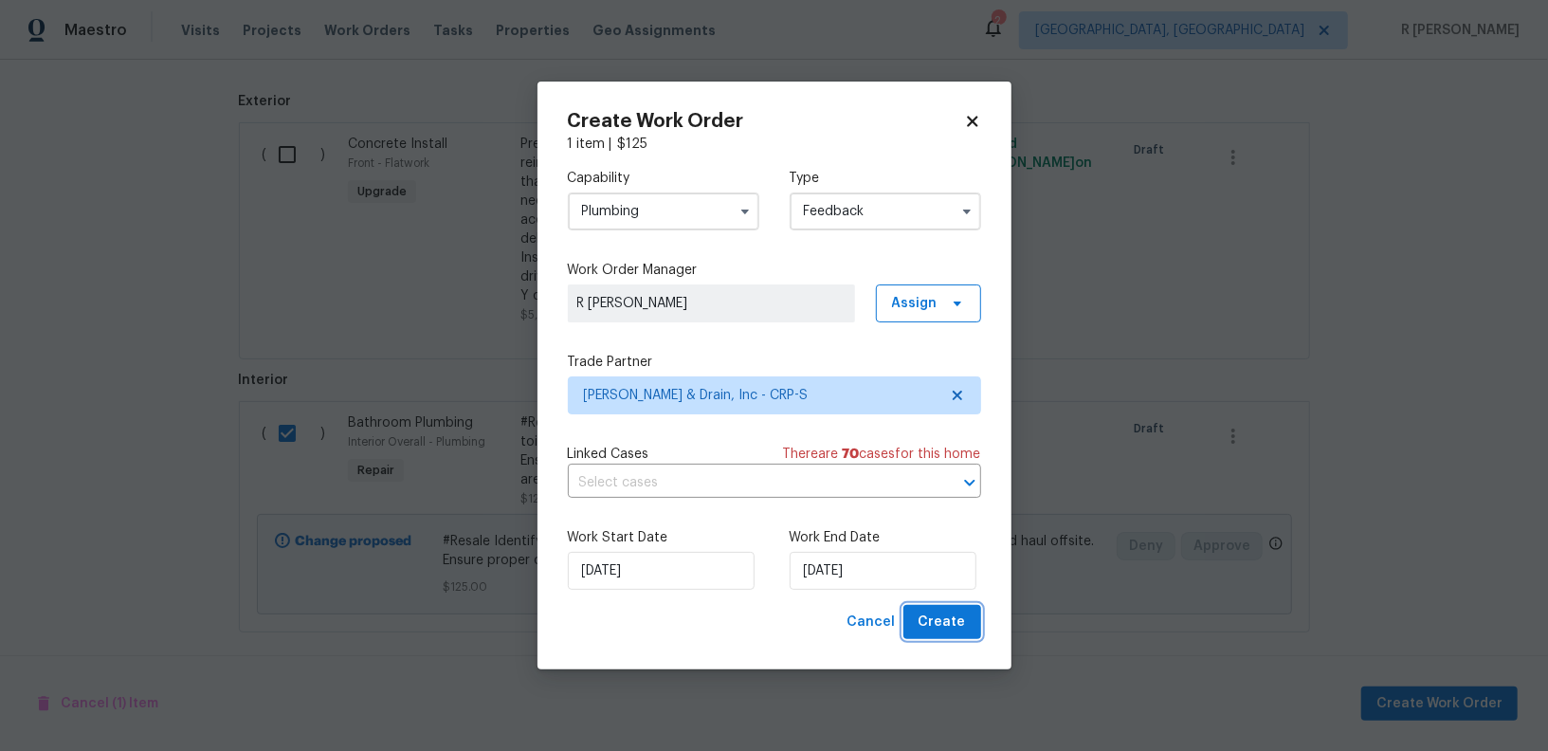
click at [940, 629] on span "Create" at bounding box center [942, 623] width 47 height 24
checkbox input "false"
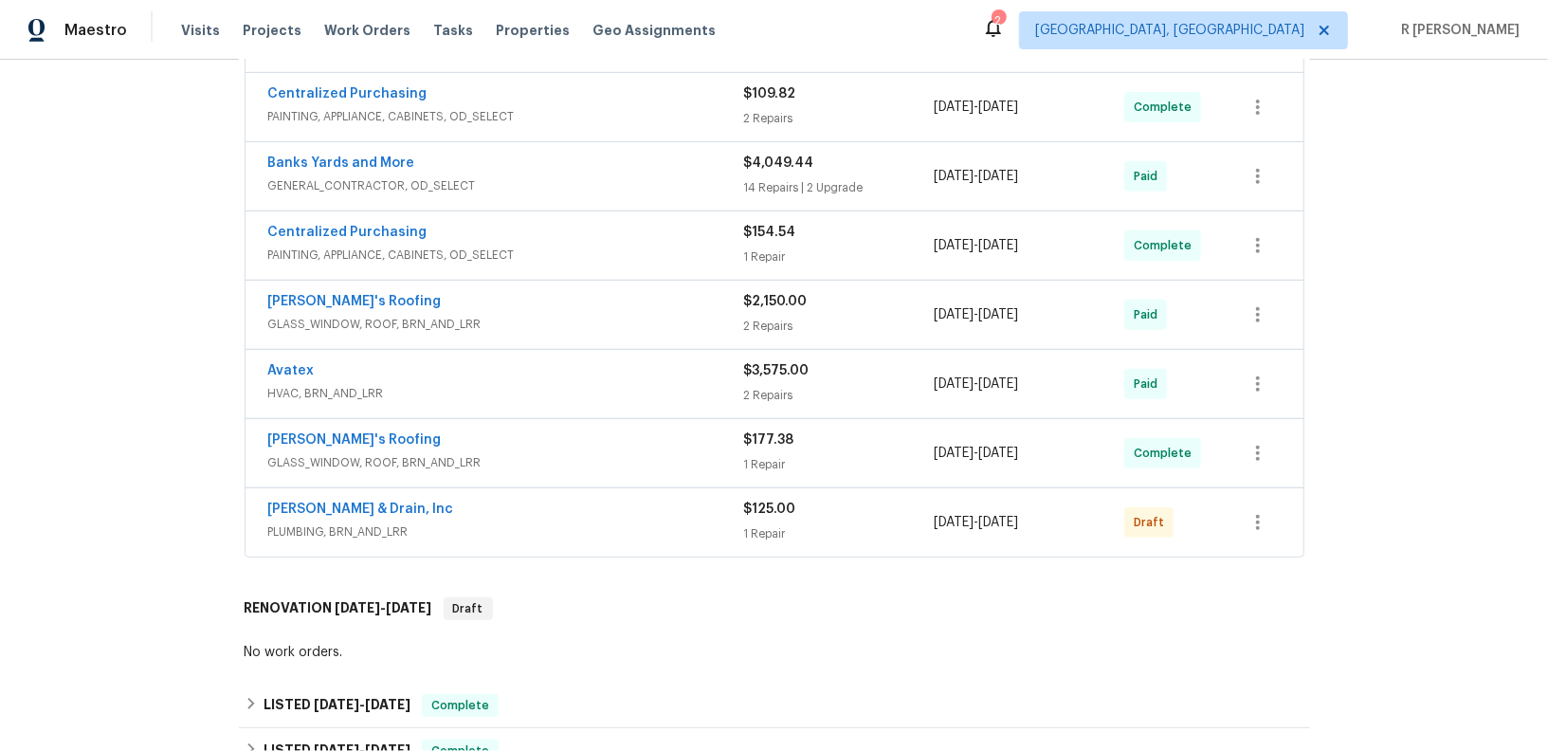
scroll to position [638, 0]
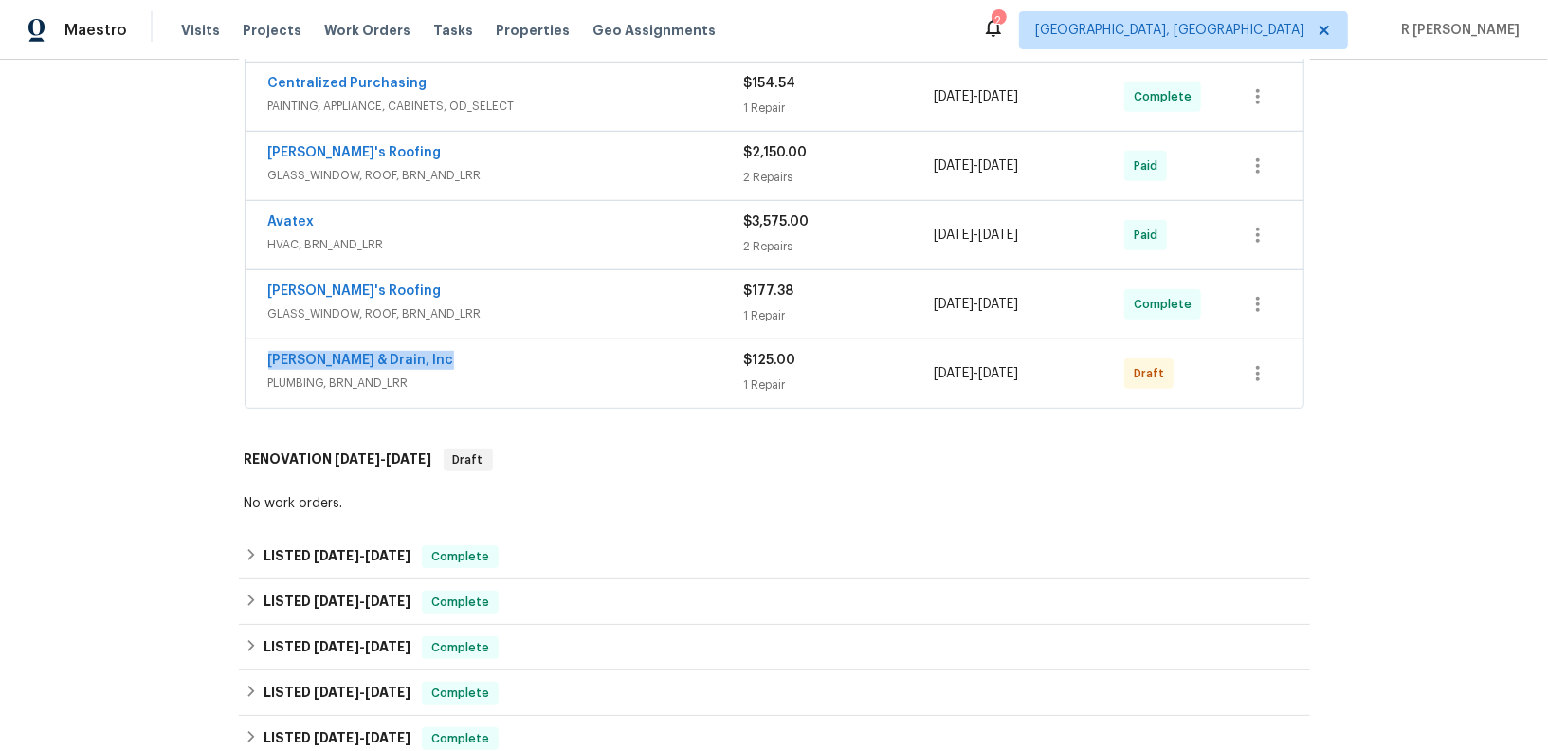
drag, startPoint x: 461, startPoint y: 360, endPoint x: 261, endPoint y: 346, distance: 200.6
click at [261, 346] on div "Owen Plumbing & Drain, Inc PLUMBING, BRN_AND_LRR $125.00 1 Repair 8/25/2025 - 8…" at bounding box center [775, 373] width 1058 height 68
click at [543, 362] on div "Owen Plumbing & Drain, Inc" at bounding box center [506, 362] width 476 height 23
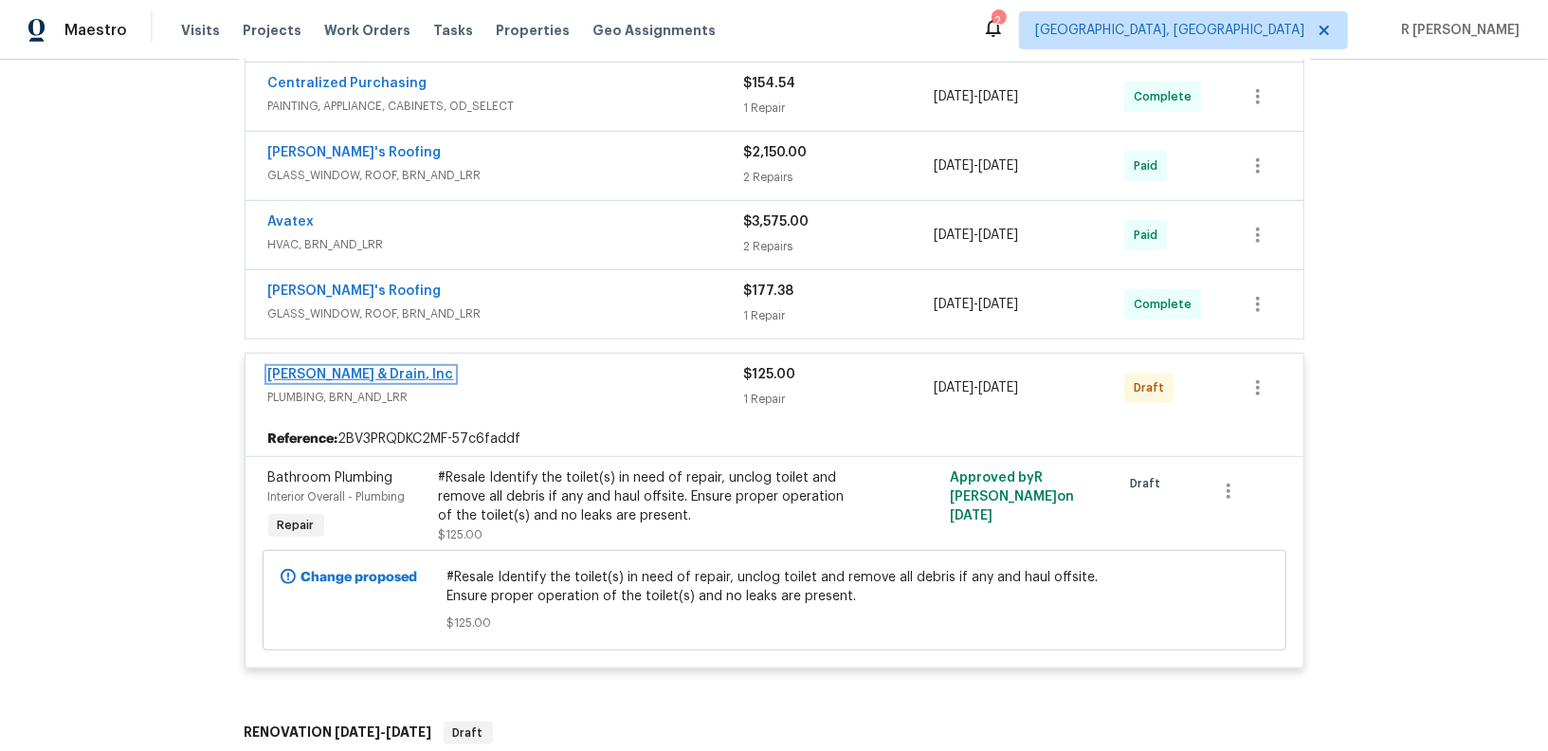
click at [321, 370] on link "Owen Plumbing & Drain, Inc" at bounding box center [361, 374] width 186 height 13
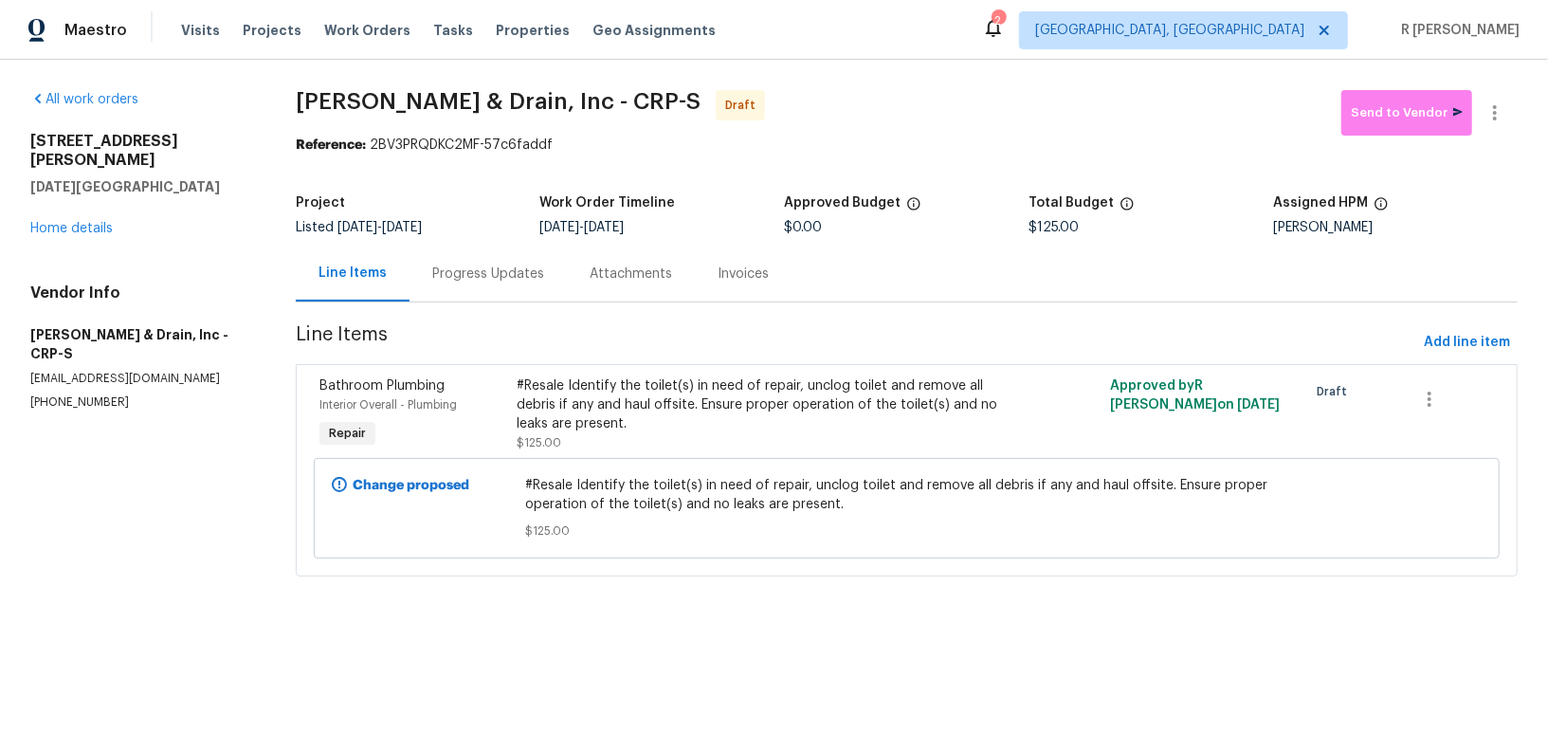
click at [491, 266] on div "Progress Updates" at bounding box center [488, 274] width 112 height 19
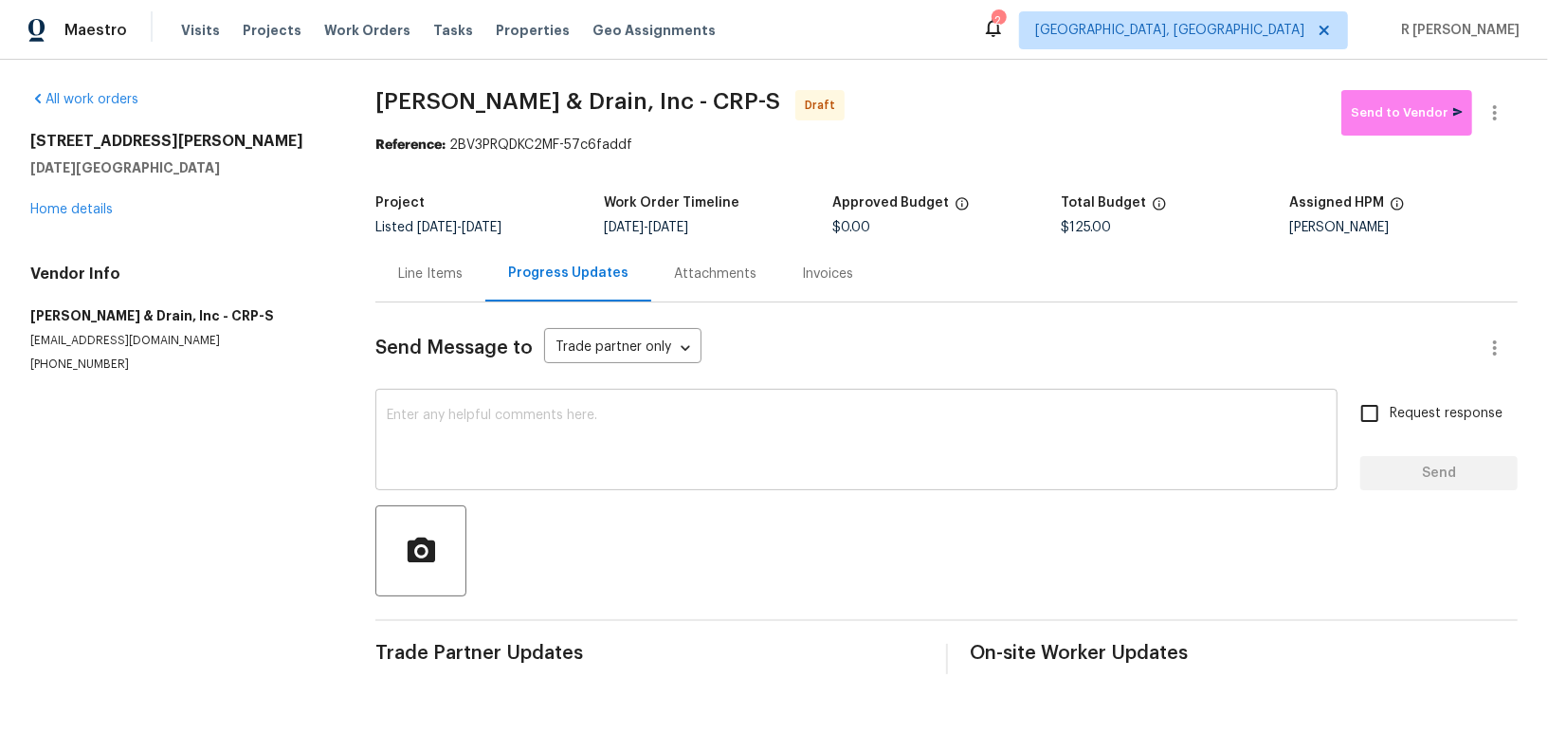
click at [682, 466] on textarea at bounding box center [857, 442] width 940 height 66
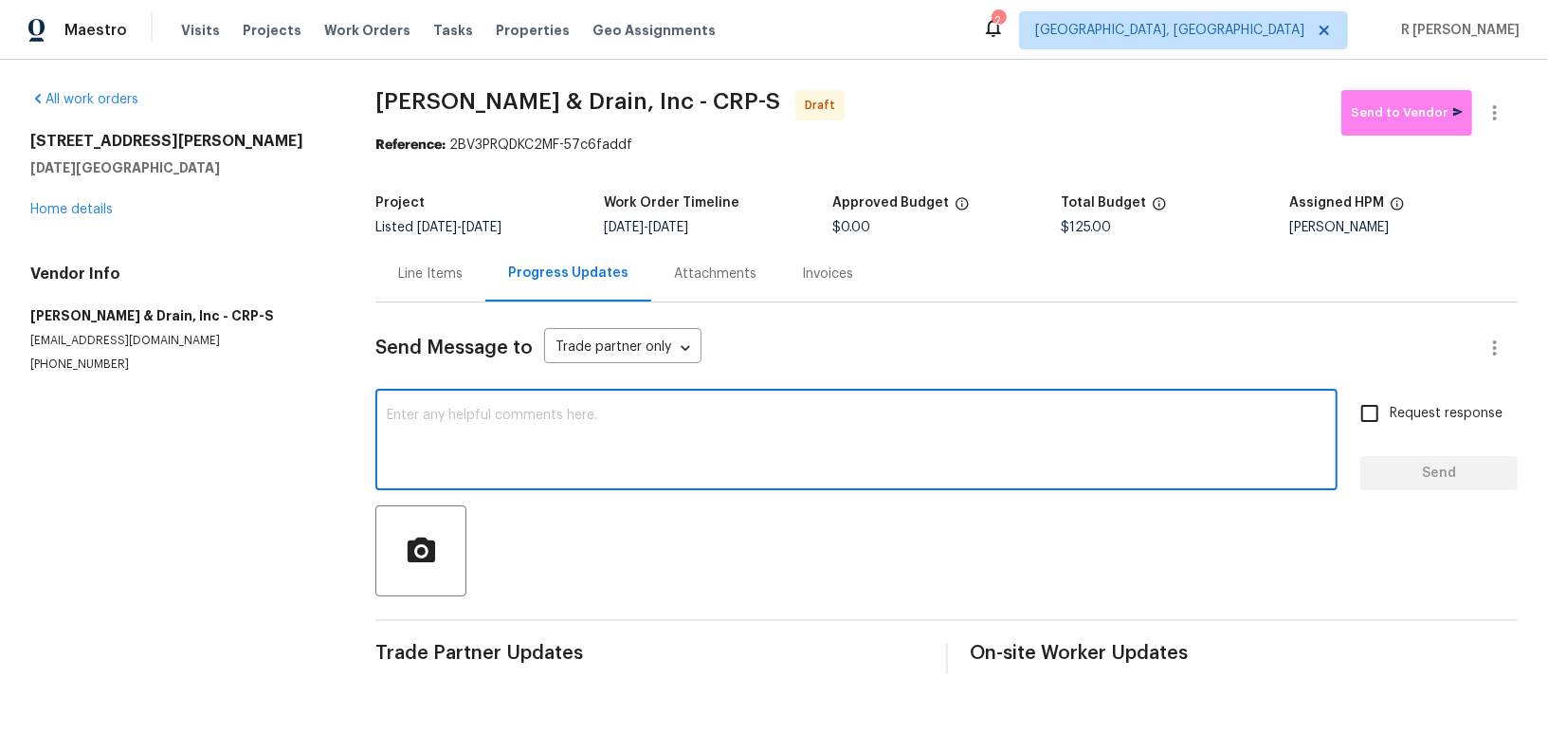
paste textarea "Hi this is (Yogesh) with Opendoor. I’m confirming you received the WO for the p…"
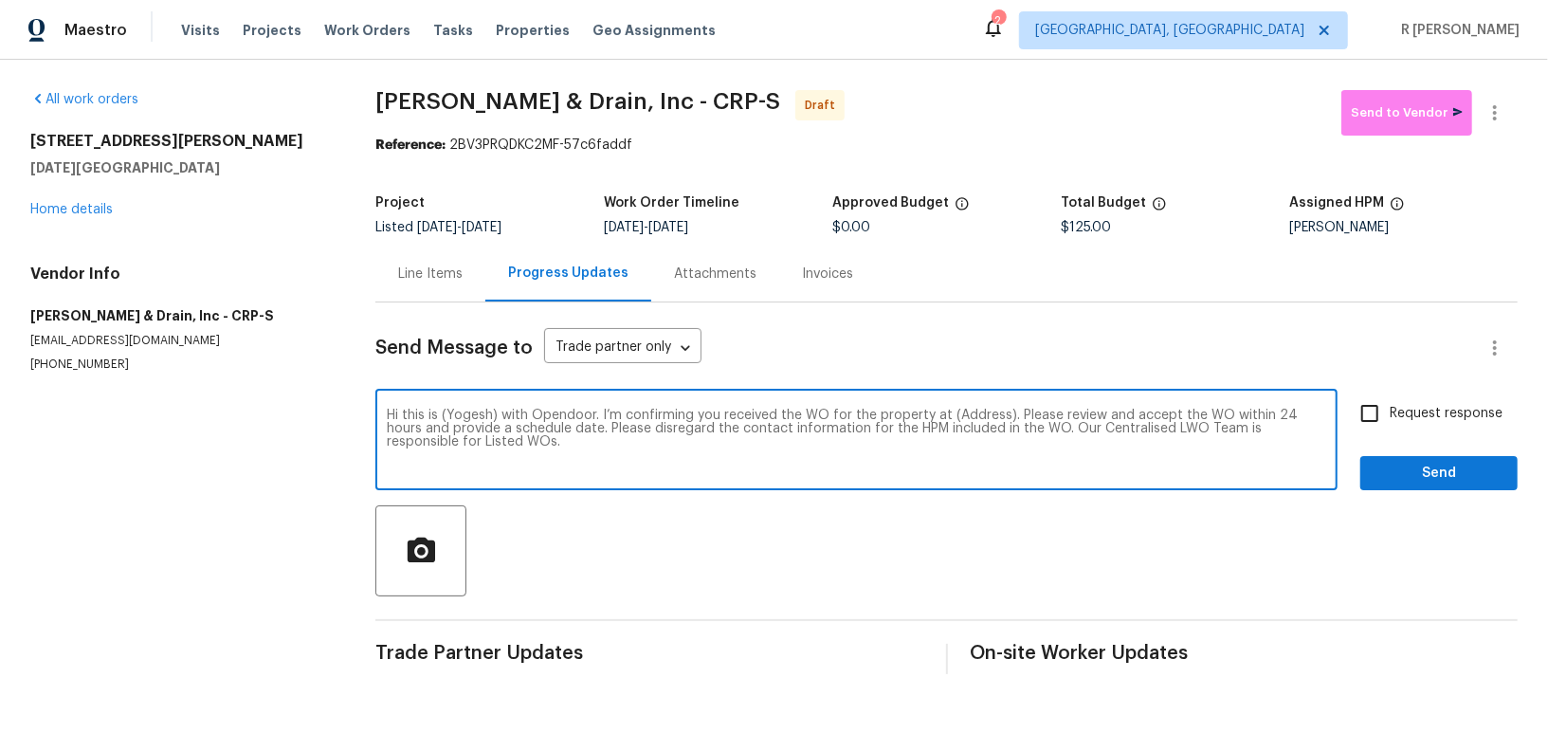
click at [967, 411] on textarea "Hi this is (Yogesh) with Opendoor. I’m confirming you received the WO for the p…" at bounding box center [857, 442] width 940 height 66
paste textarea "4053 Little John Dr, Corpus Christi, TX 78411"
type textarea "Hi this is (Yogesh) with Opendoor. I’m confirming you received the WO for the p…"
click at [1416, 408] on span "Request response" at bounding box center [1446, 414] width 113 height 20
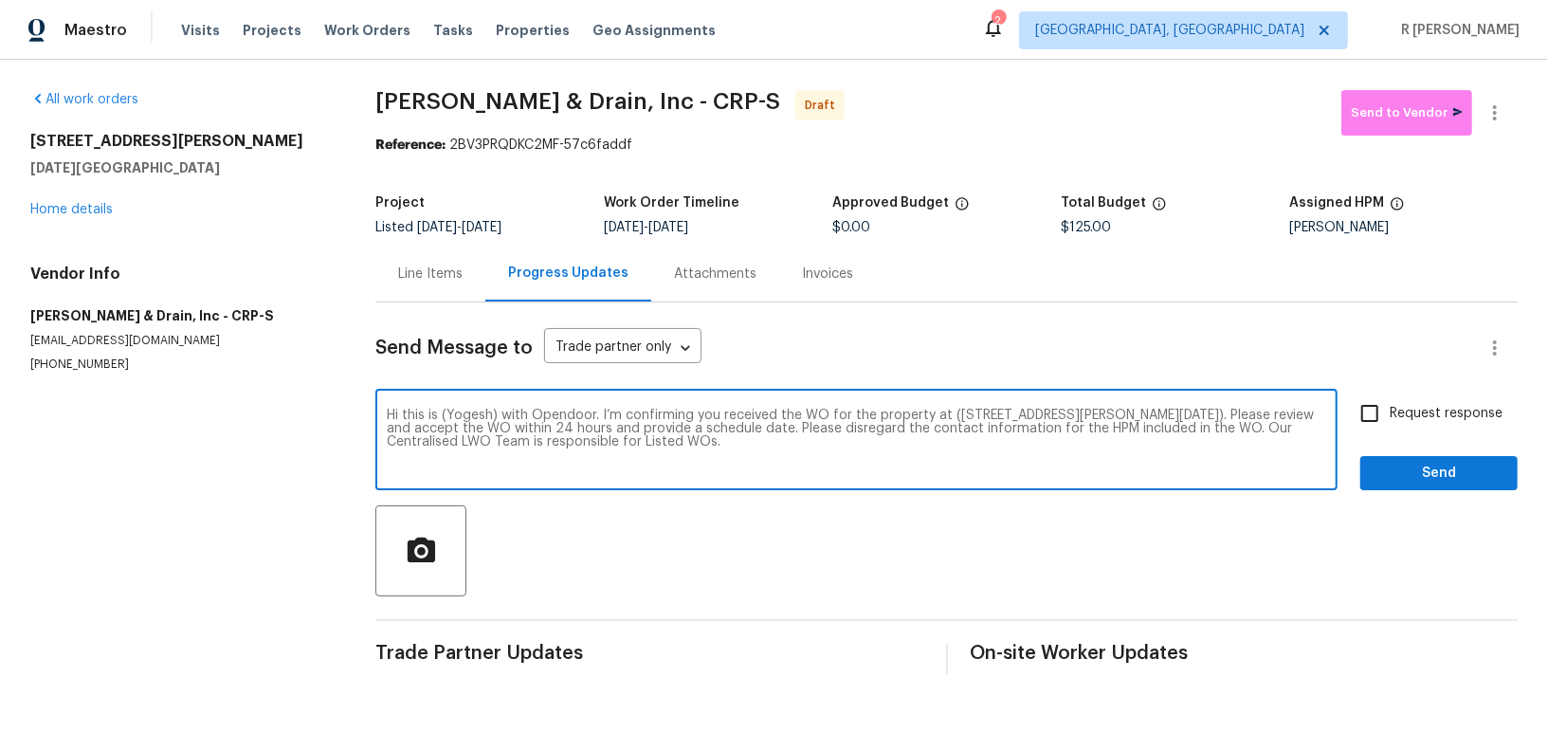
click at [1390, 408] on input "Request response" at bounding box center [1370, 413] width 40 height 40
checkbox input "true"
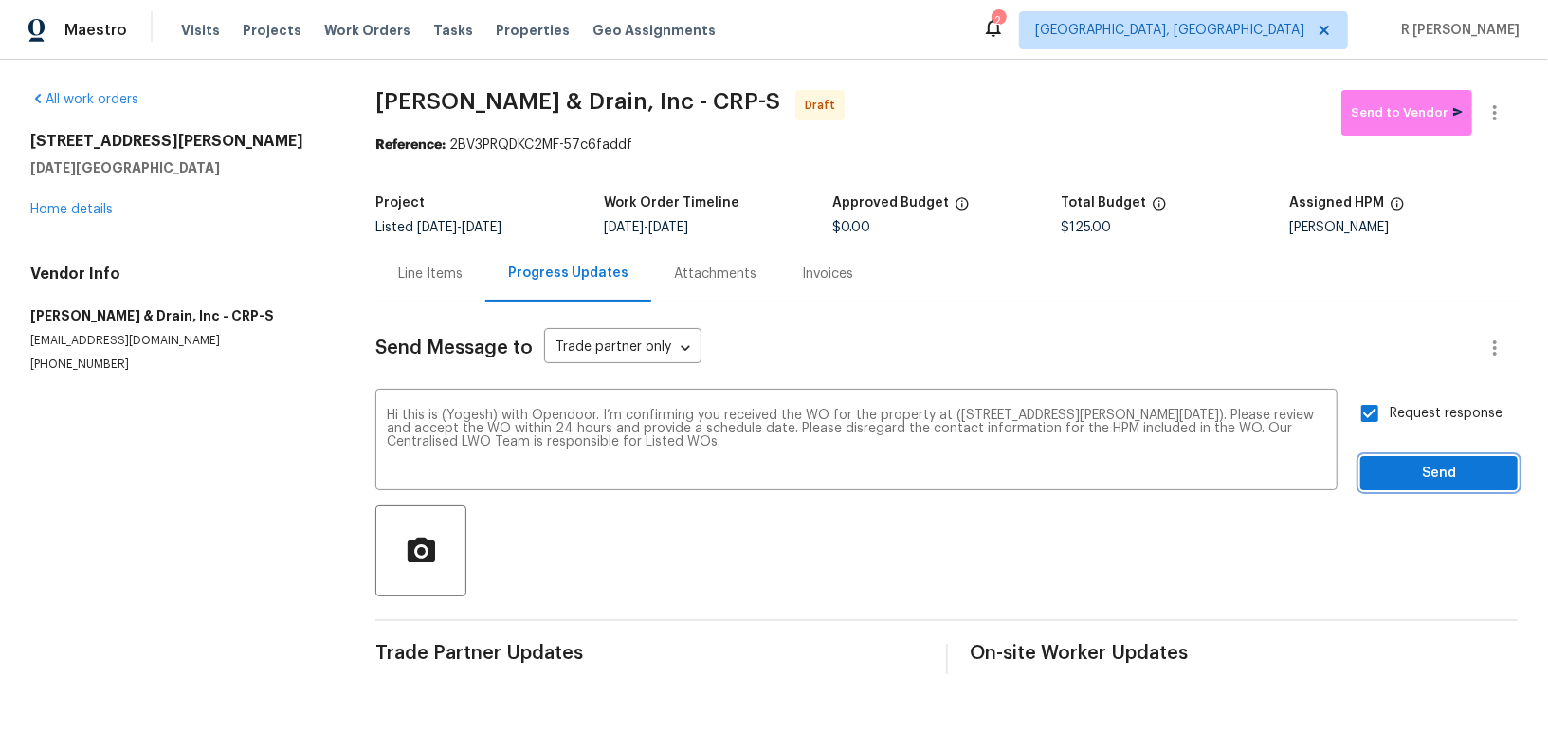
click at [1407, 482] on span "Send" at bounding box center [1439, 474] width 127 height 24
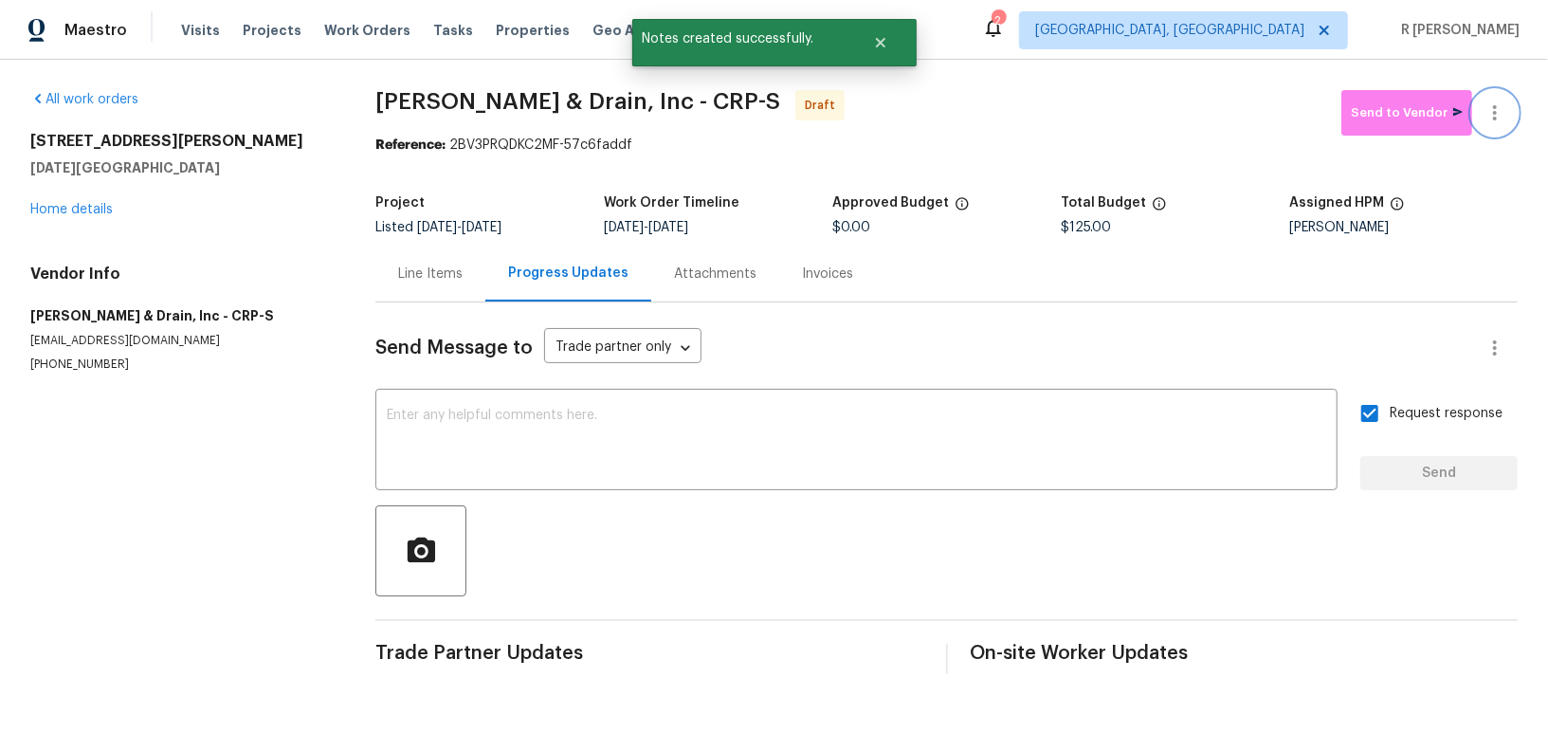
click at [1490, 99] on button "button" at bounding box center [1495, 113] width 46 height 46
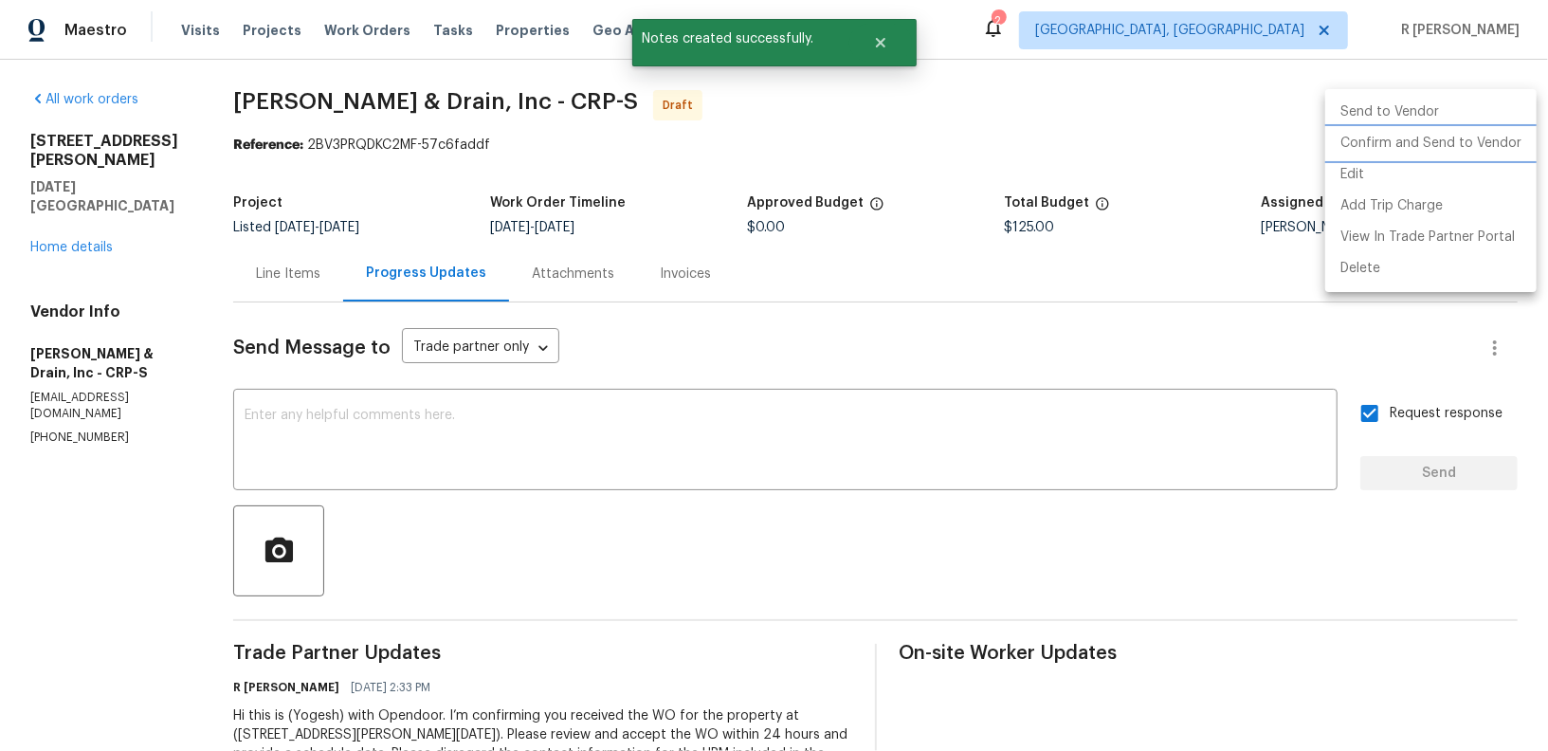
click at [1456, 149] on li "Confirm and Send to Vendor" at bounding box center [1431, 143] width 211 height 31
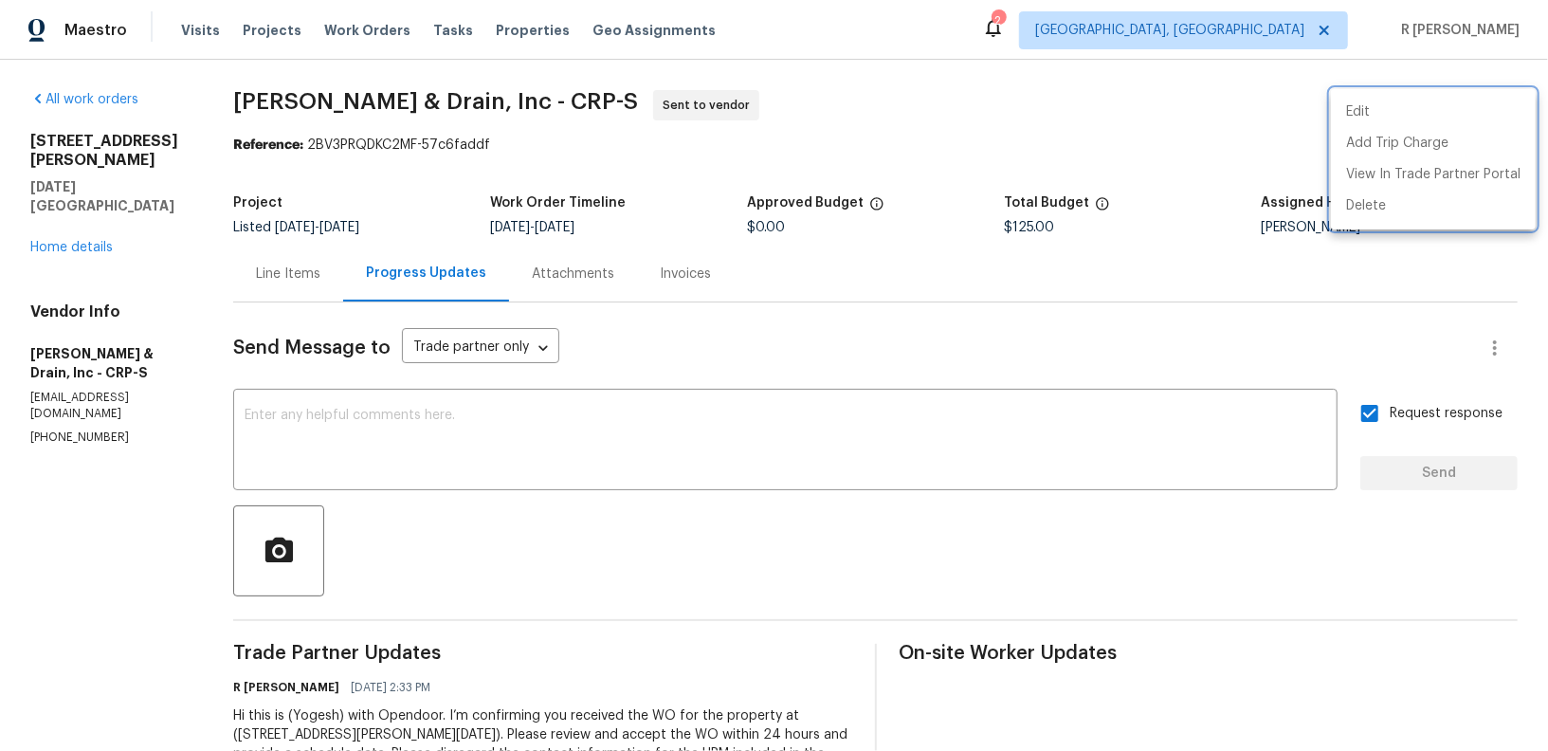
click at [96, 212] on div at bounding box center [774, 375] width 1548 height 751
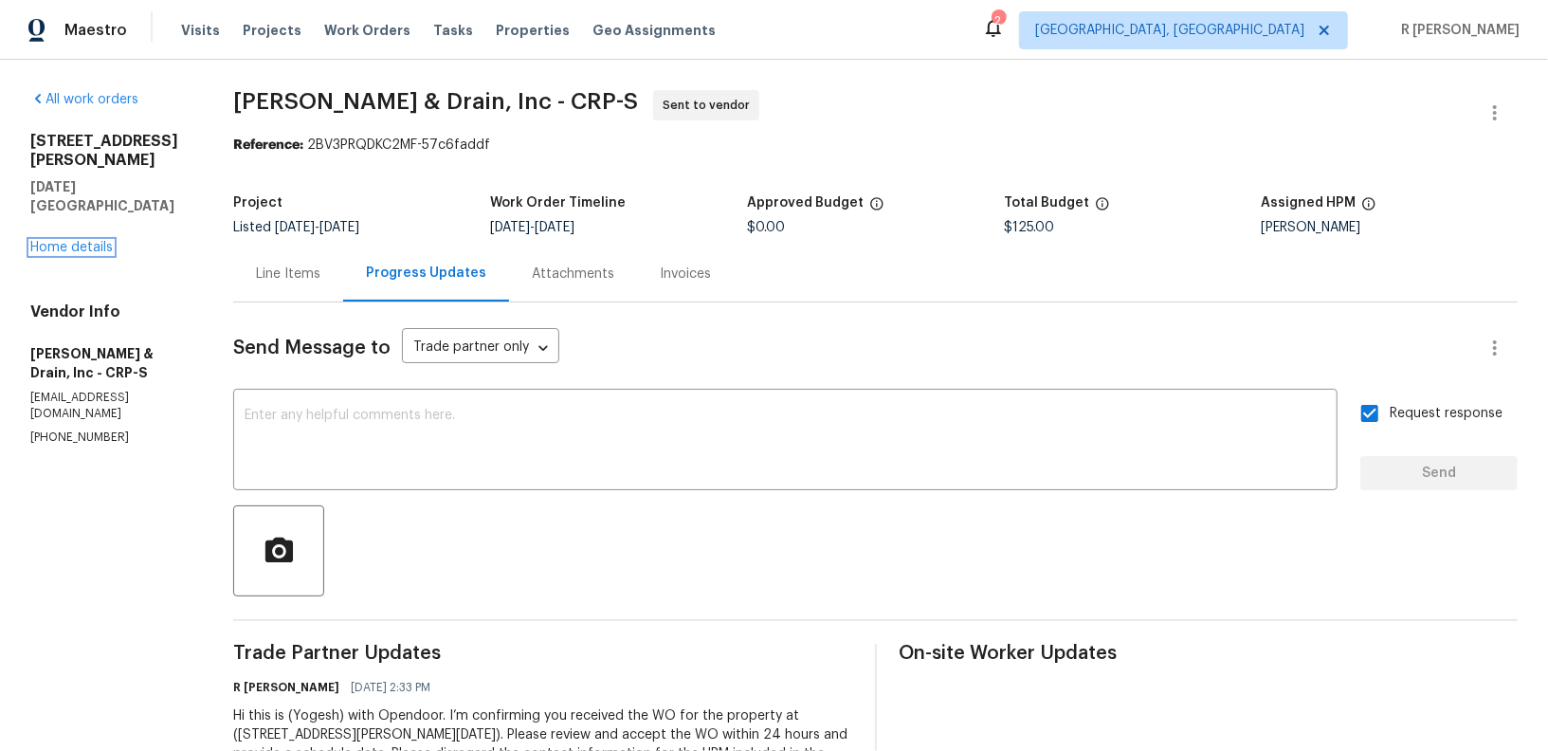
click at [96, 241] on link "Home details" at bounding box center [71, 247] width 82 height 13
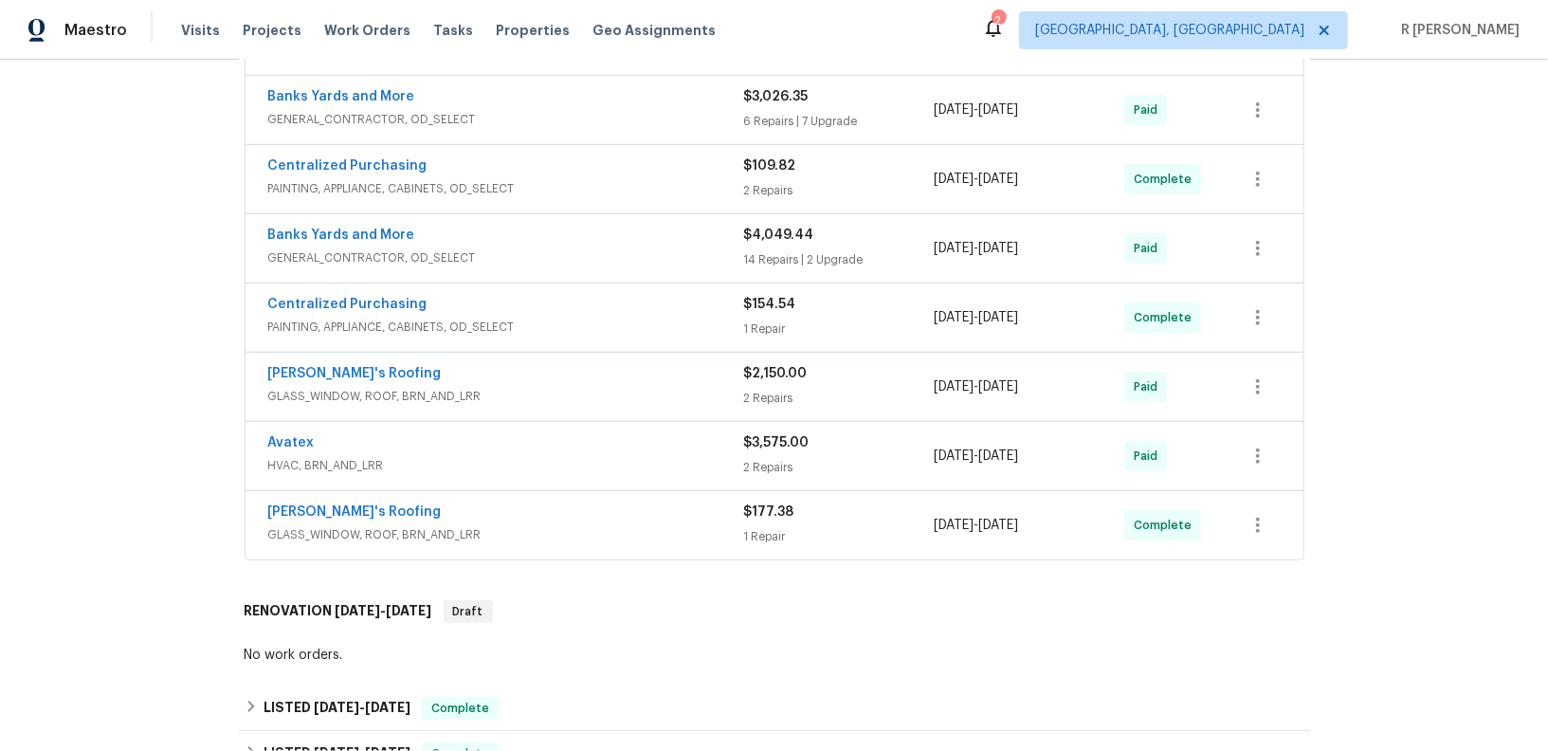
scroll to position [192, 0]
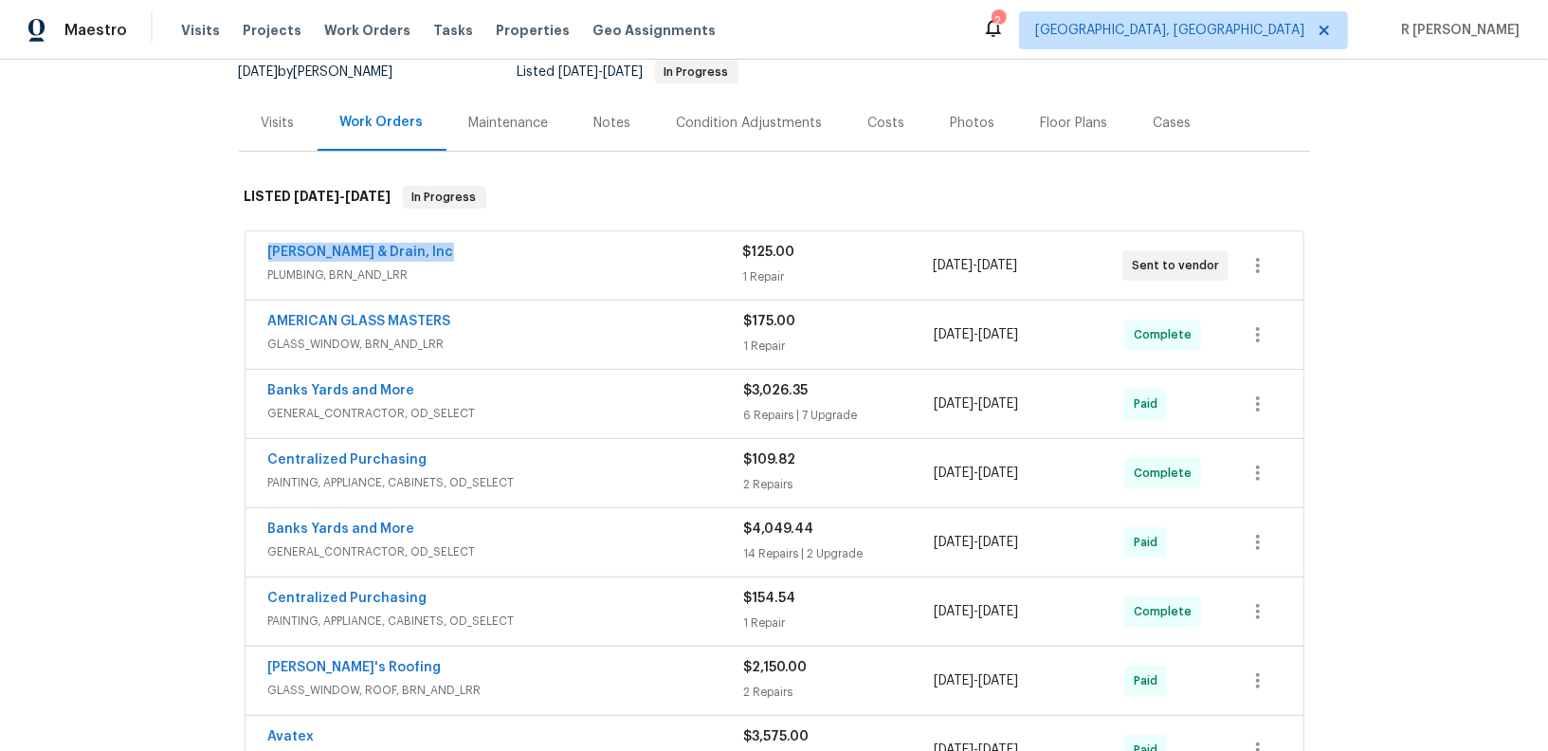
drag, startPoint x: 488, startPoint y: 247, endPoint x: 4, endPoint y: 245, distance: 484.5
click at [4, 245] on div "Back to all projects 4053 Little John Dr, Corpus Christi, TX 78411 3 Beds | 2 B…" at bounding box center [774, 405] width 1548 height 691
copy link "Owen Plumbing & Drain, Inc"
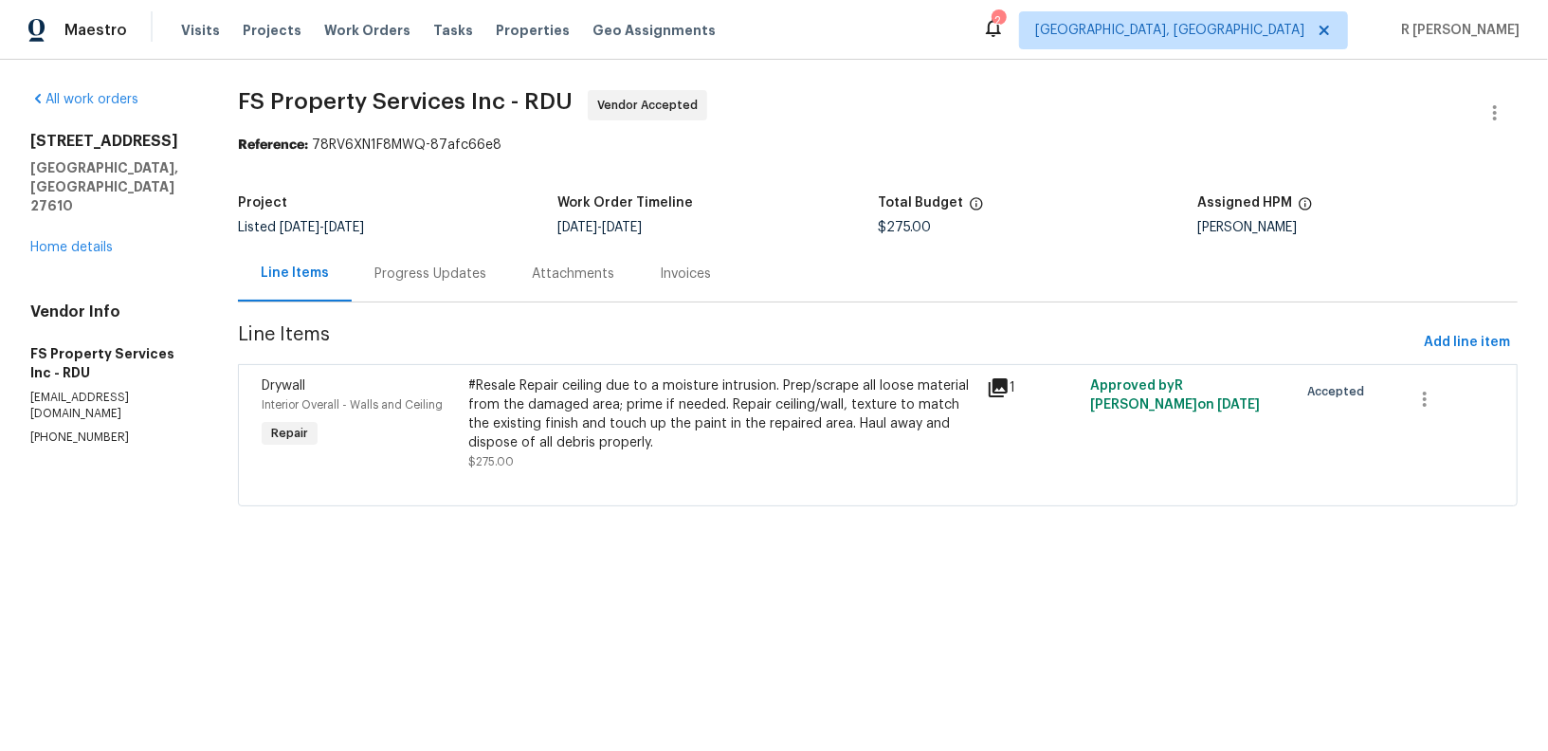
click at [463, 261] on div "Progress Updates" at bounding box center [430, 274] width 157 height 56
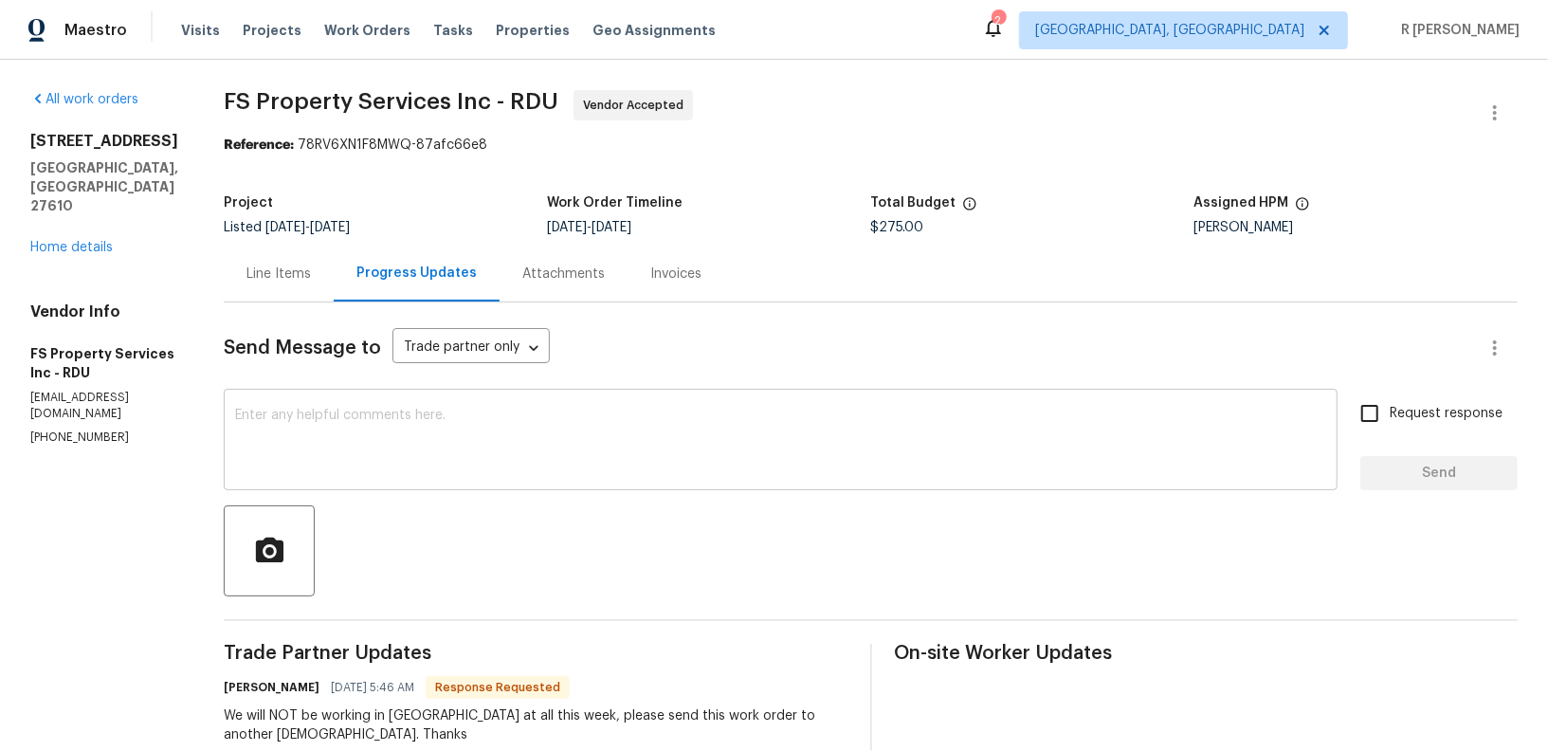
click at [541, 420] on textarea at bounding box center [780, 442] width 1091 height 66
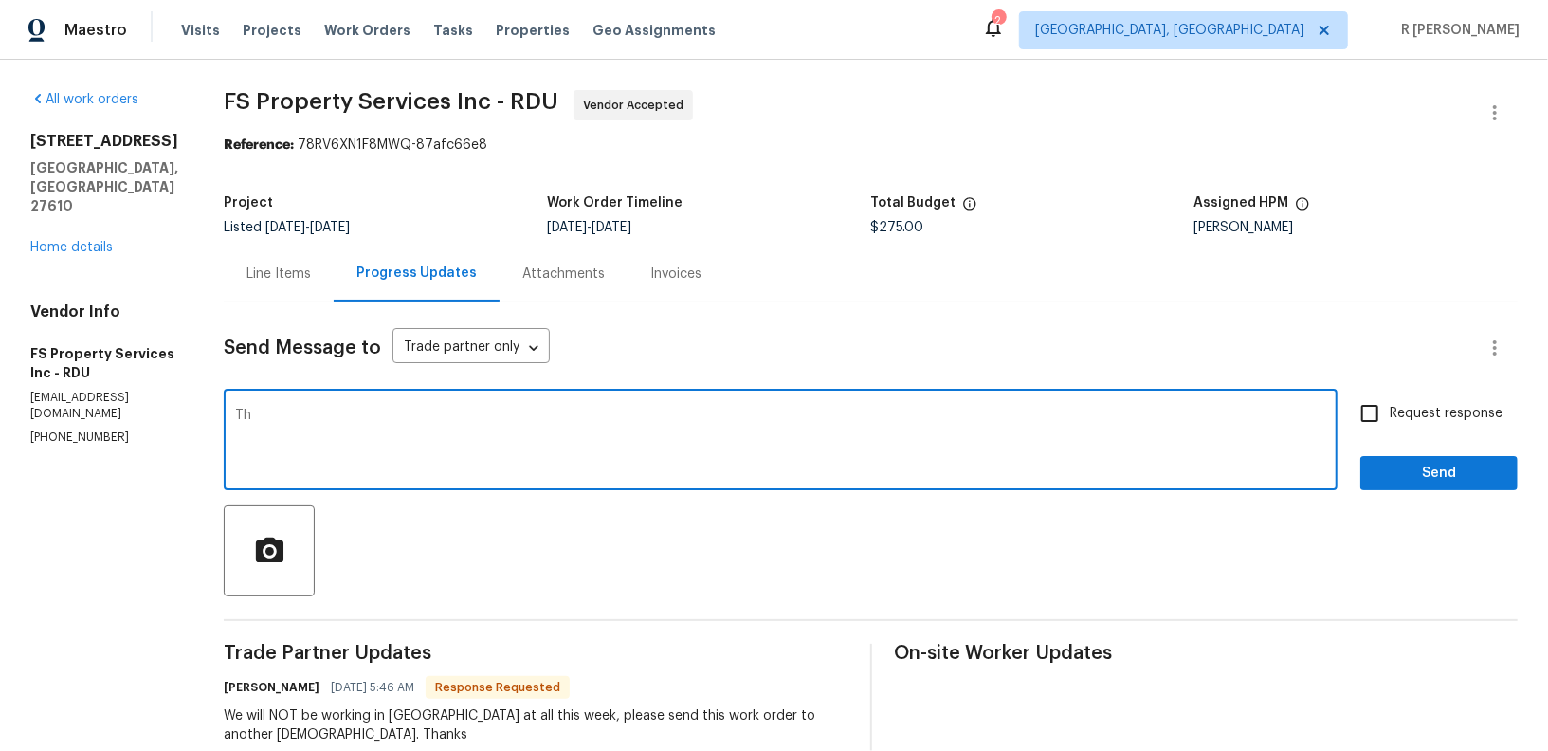
type textarea "T"
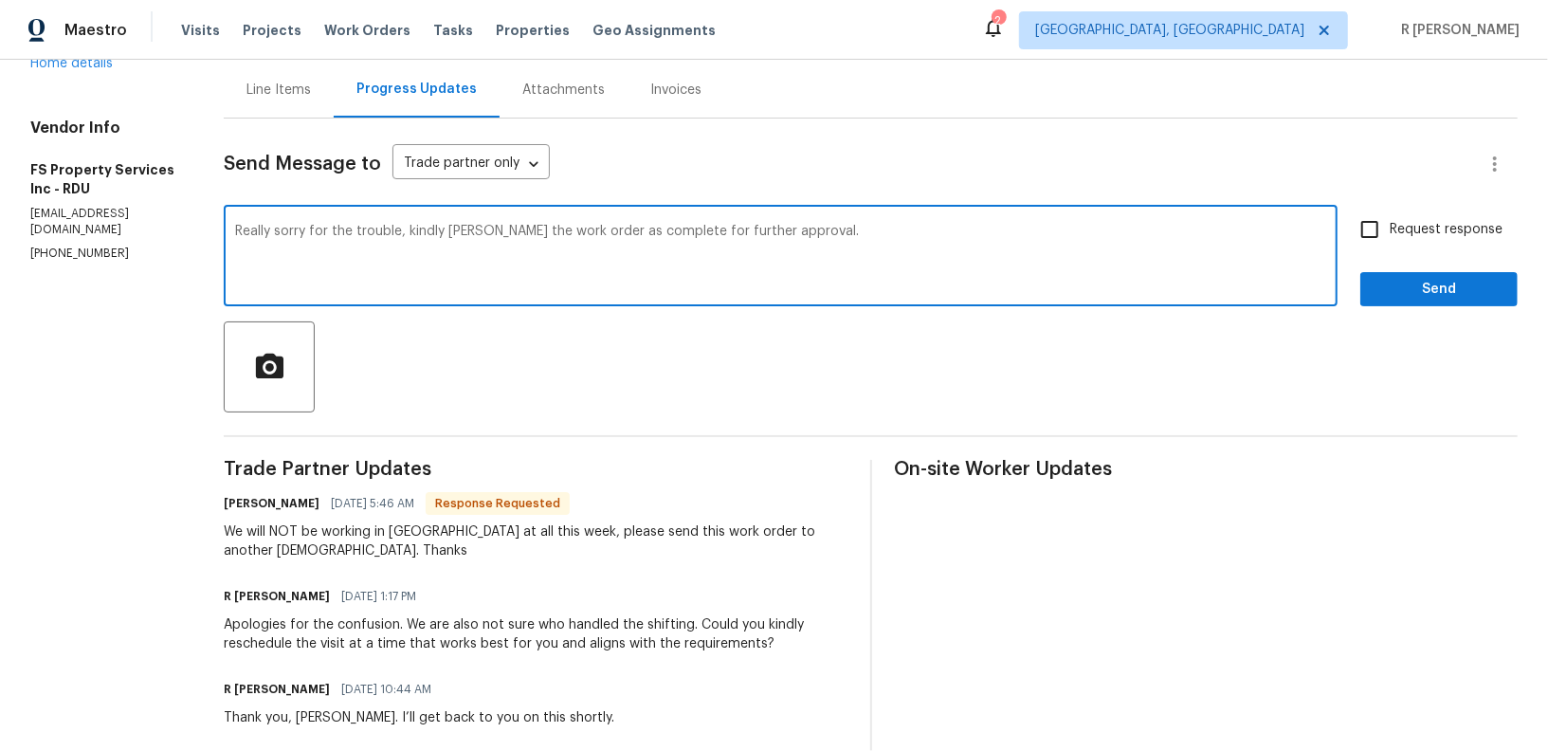
scroll to position [185, 0]
click at [479, 233] on textarea "Really sorry for the trouble, kindly mark the work order as complete for furthe…" at bounding box center [780, 257] width 1091 height 66
click at [1052, 239] on textarea "Really sorry for the trouble, kindly update the final cost and mark the work or…" at bounding box center [780, 257] width 1091 height 66
type textarea "Really sorry for the trouble, kindly update the final cost and mark the work or…"
click at [1487, 271] on button "Send" at bounding box center [1439, 288] width 157 height 35
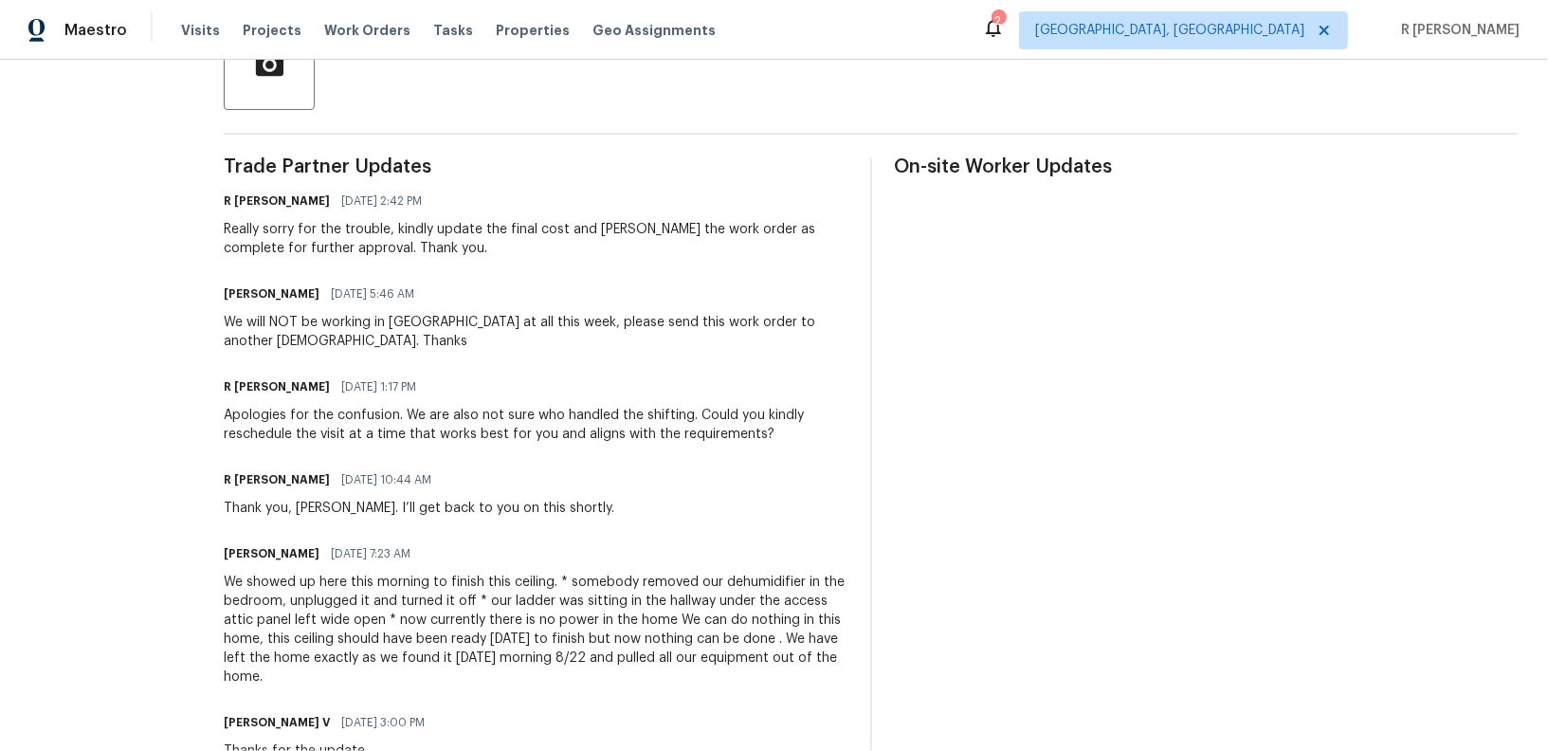
scroll to position [529, 0]
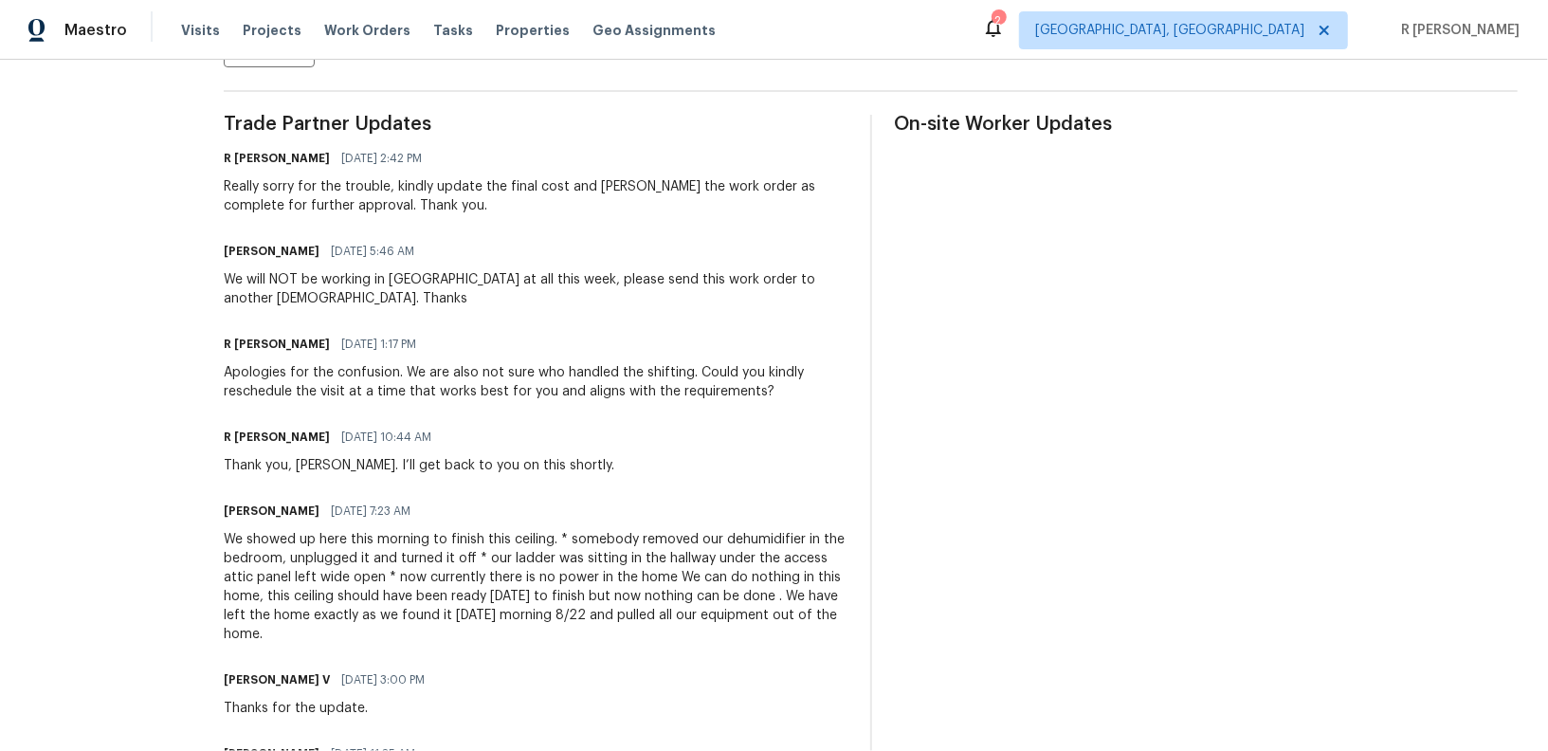
click at [516, 578] on div "We showed up here this morning to finish this ceiling. * somebody removed our d…" at bounding box center [536, 587] width 624 height 114
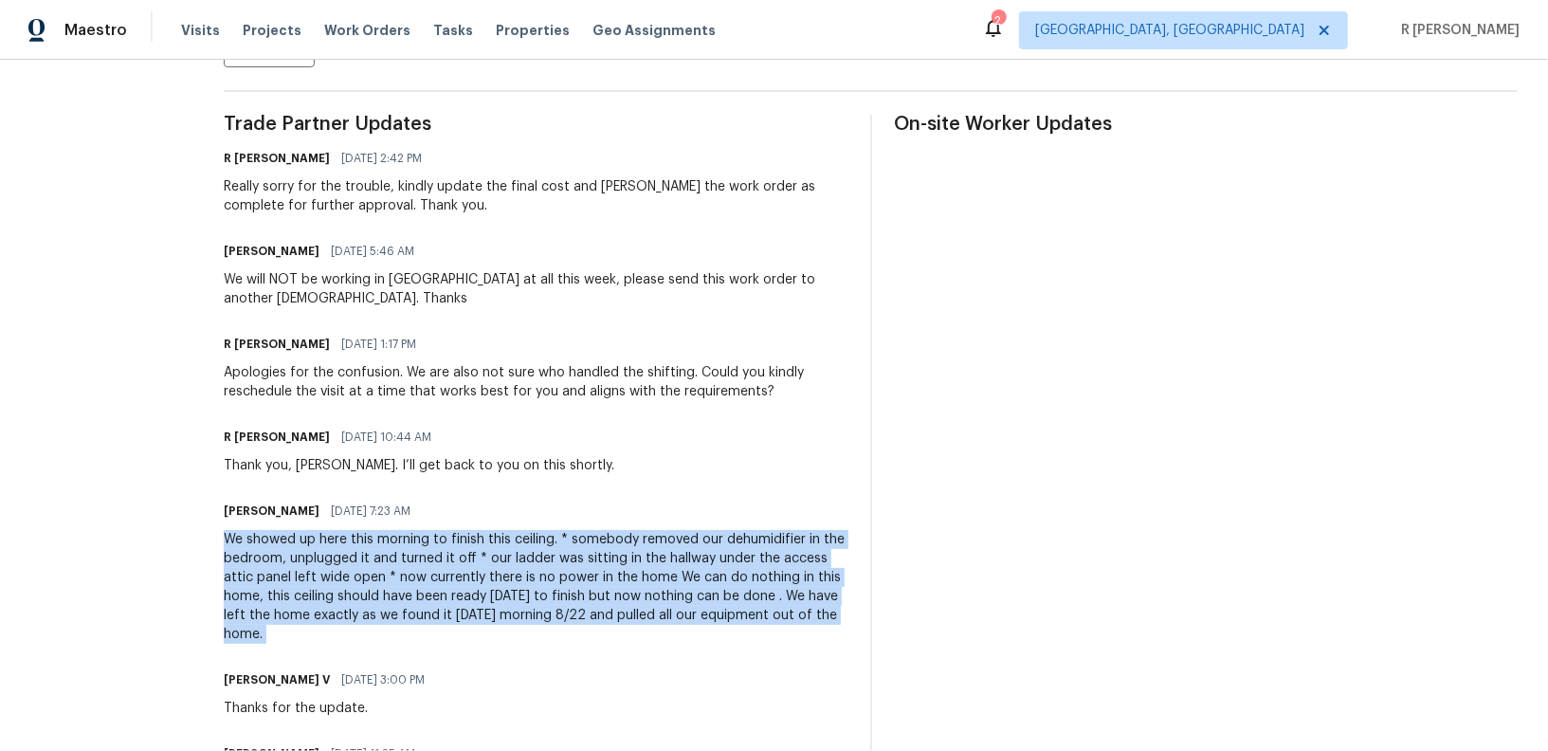
click at [516, 578] on div "We showed up here this morning to finish this ceiling. * somebody removed our d…" at bounding box center [536, 587] width 624 height 114
copy div "We showed up here this morning to finish this ceiling. * somebody removed our d…"
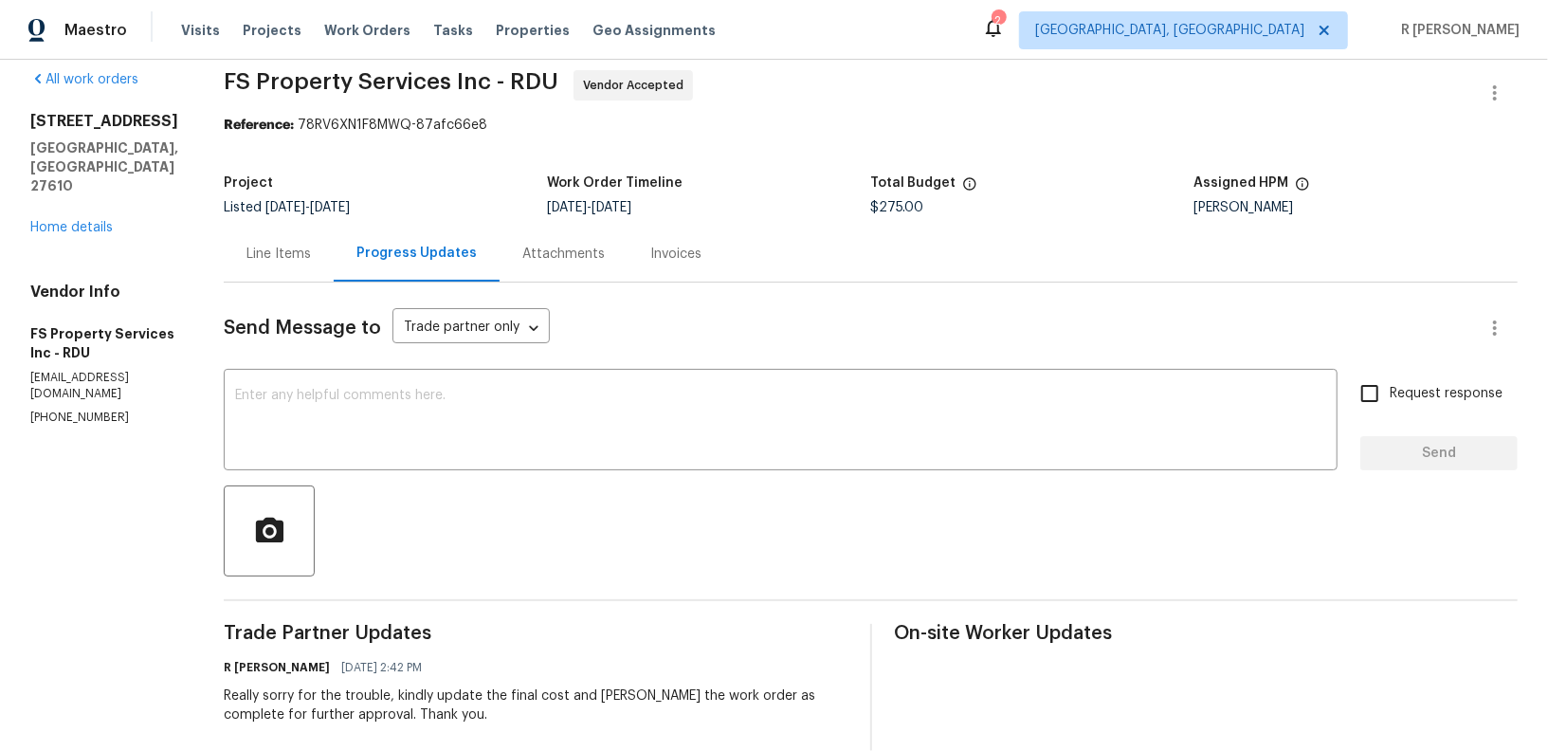
scroll to position [0, 0]
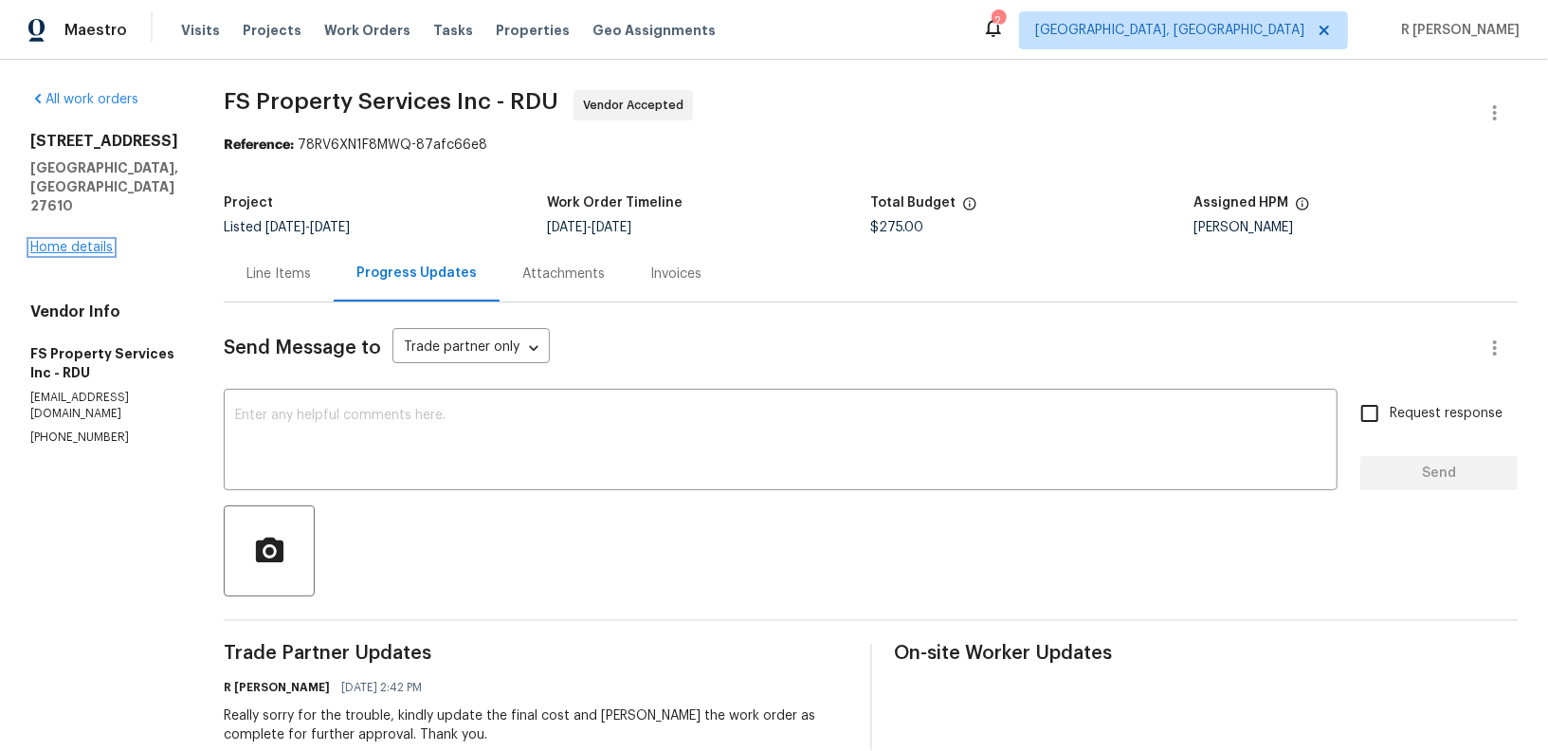
click at [105, 241] on link "Home details" at bounding box center [71, 247] width 82 height 13
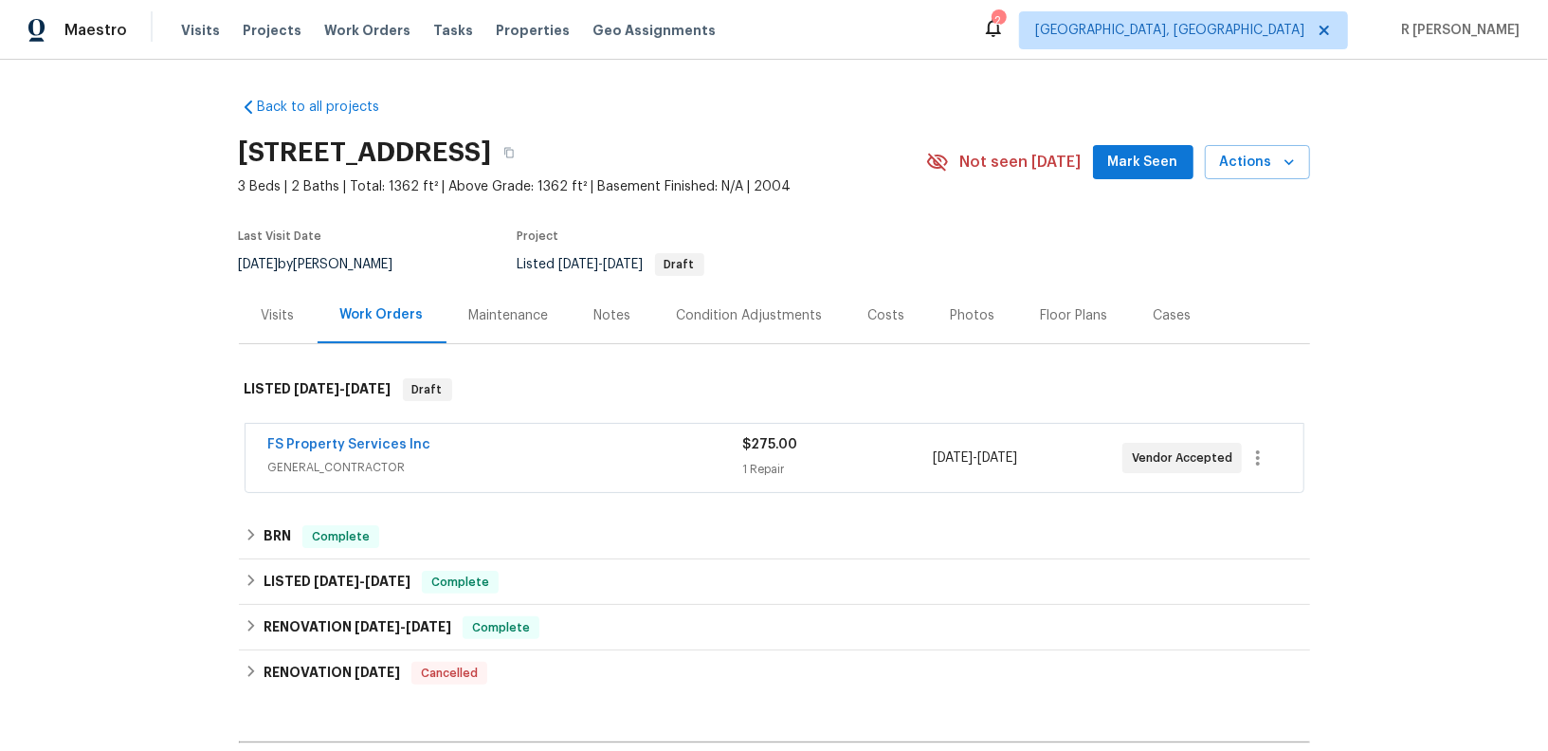
scroll to position [232, 0]
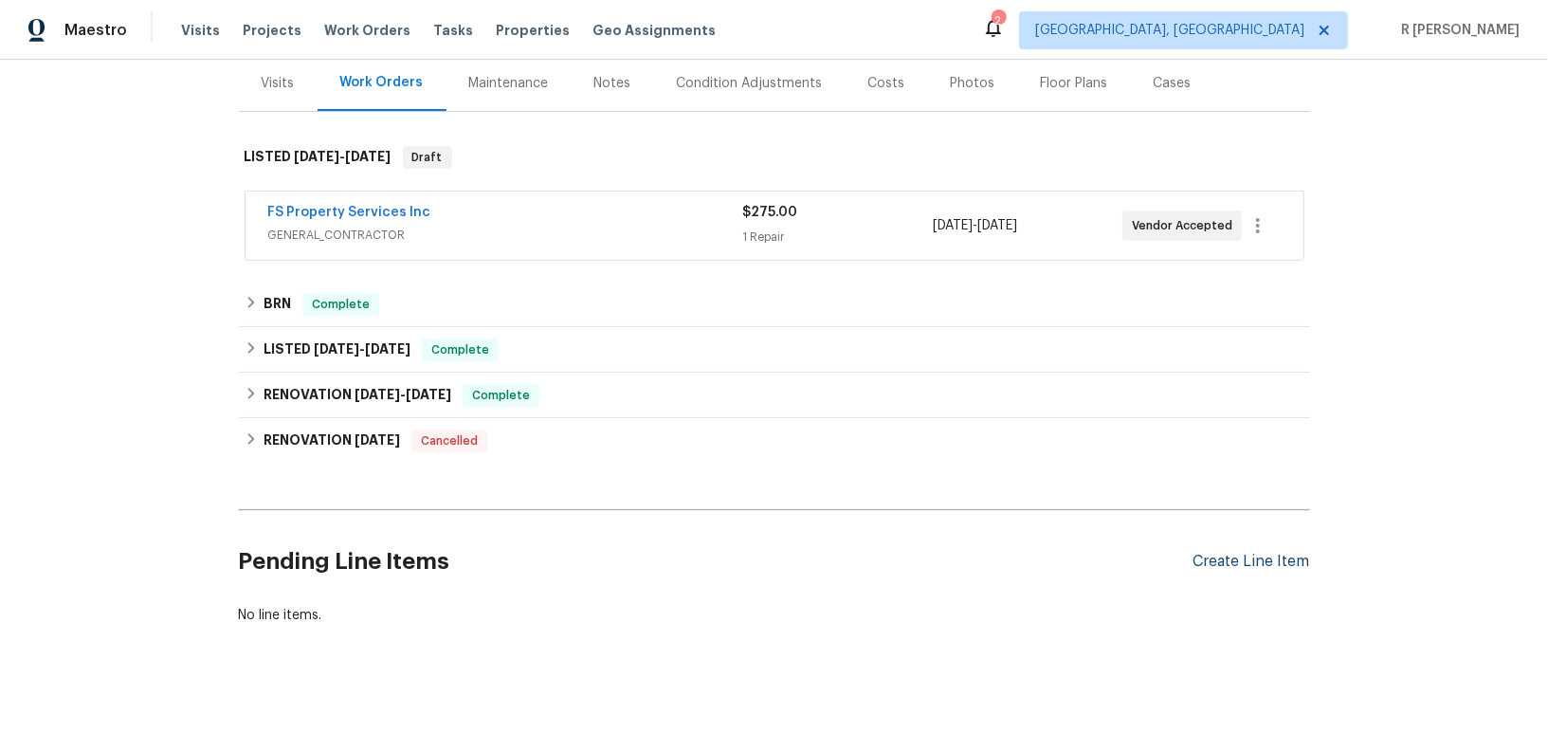
click at [1252, 567] on div "Create Line Item" at bounding box center [1252, 562] width 117 height 18
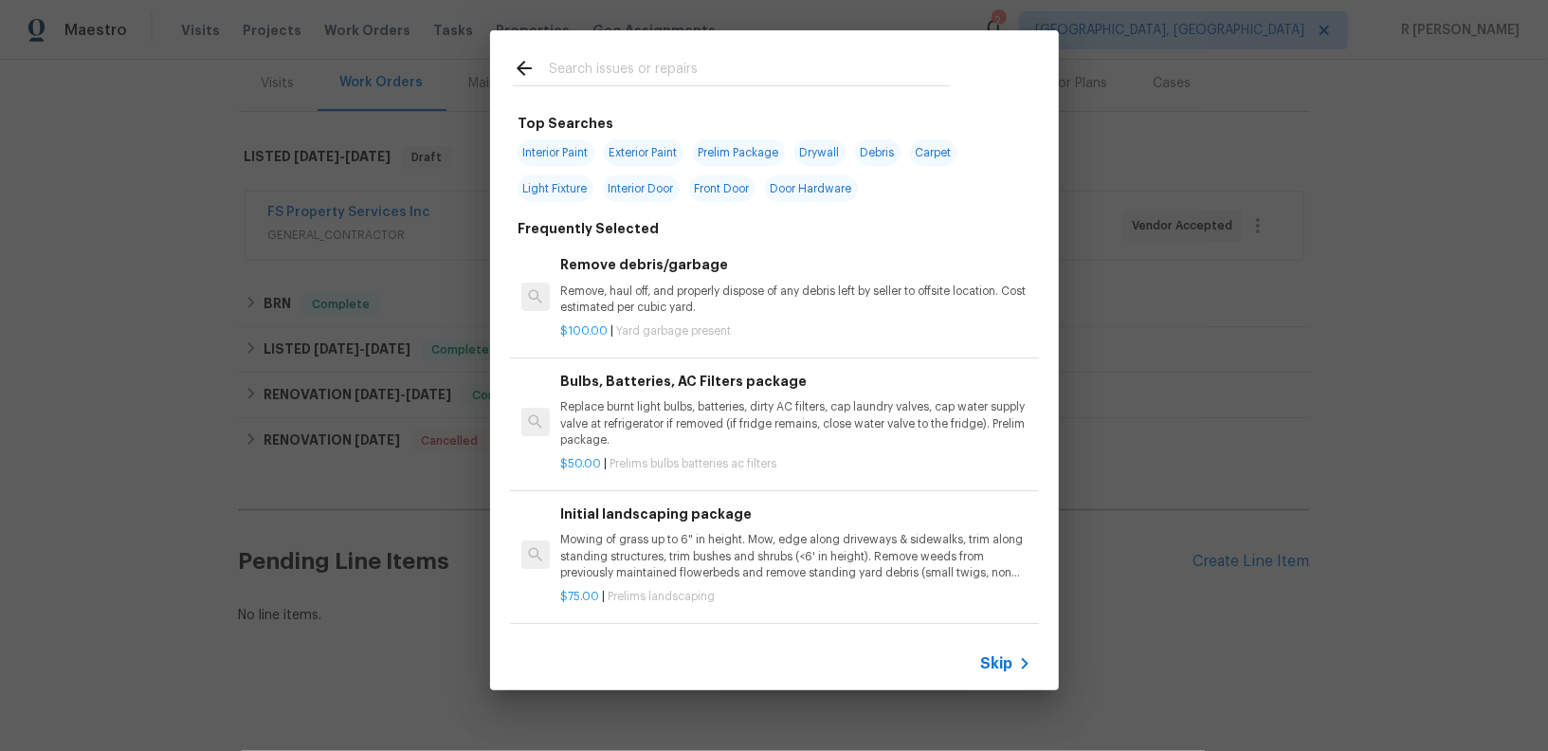
click at [698, 59] on input "text" at bounding box center [750, 71] width 402 height 28
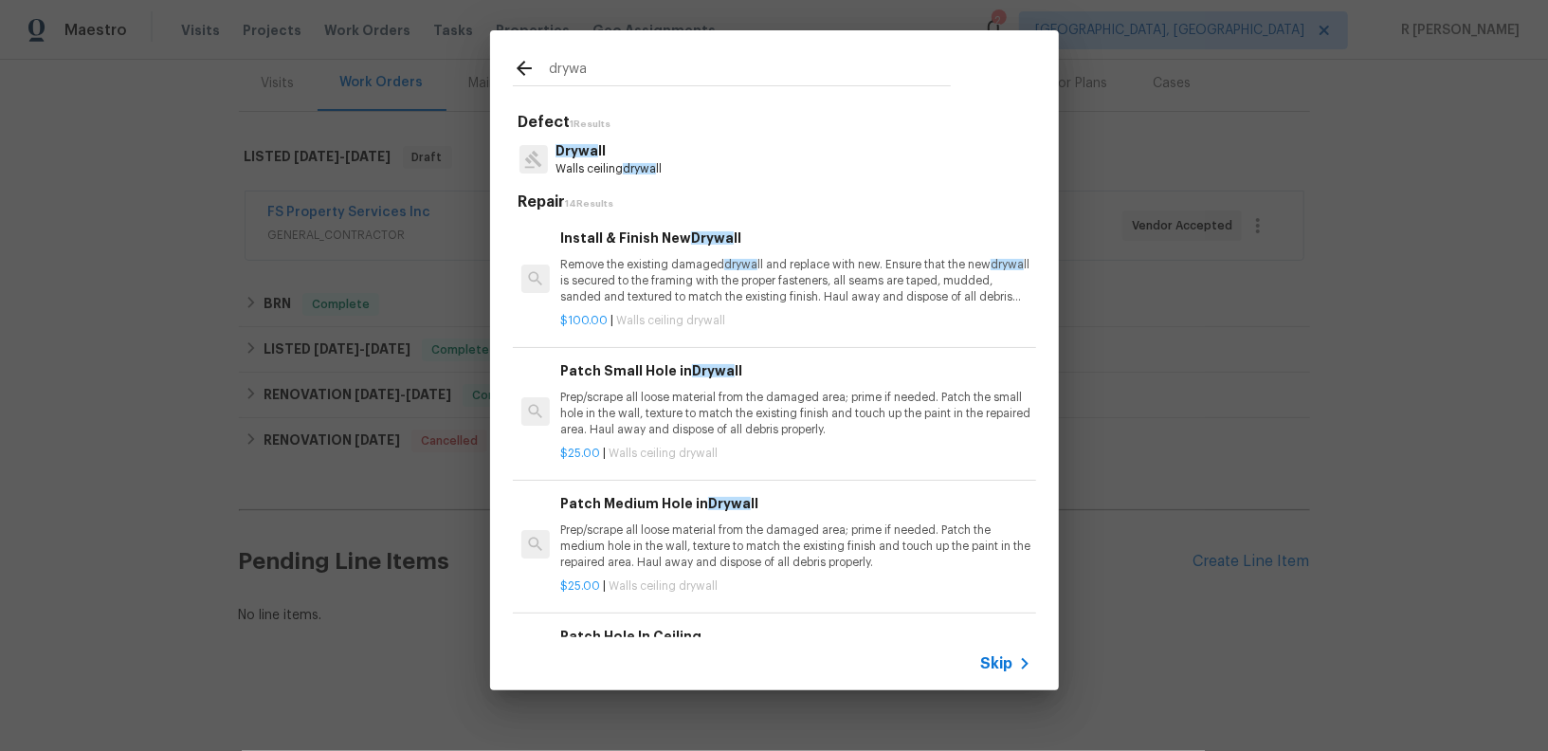
type input "drywa"
click at [629, 167] on span "drywa" at bounding box center [639, 168] width 33 height 11
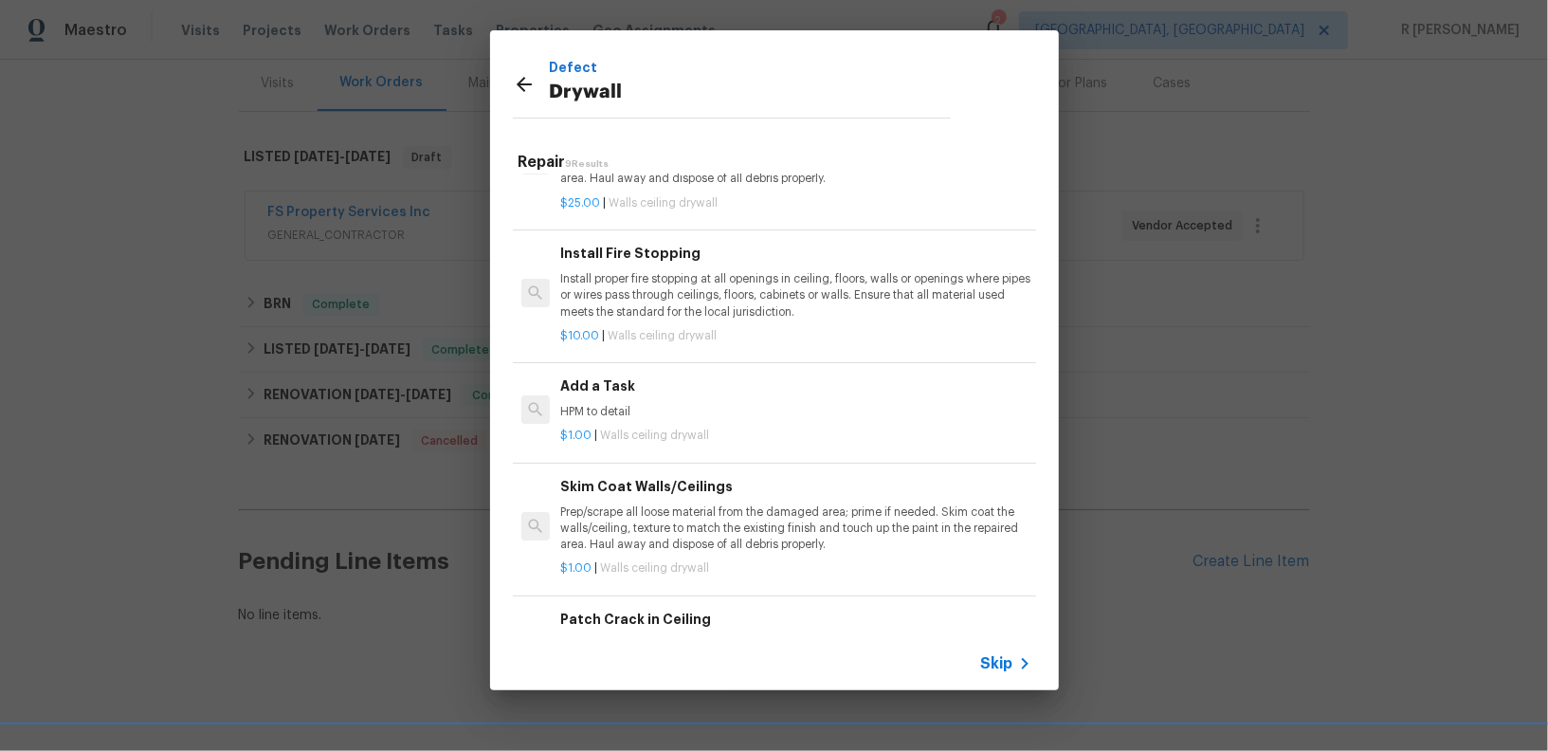
scroll to position [494, 0]
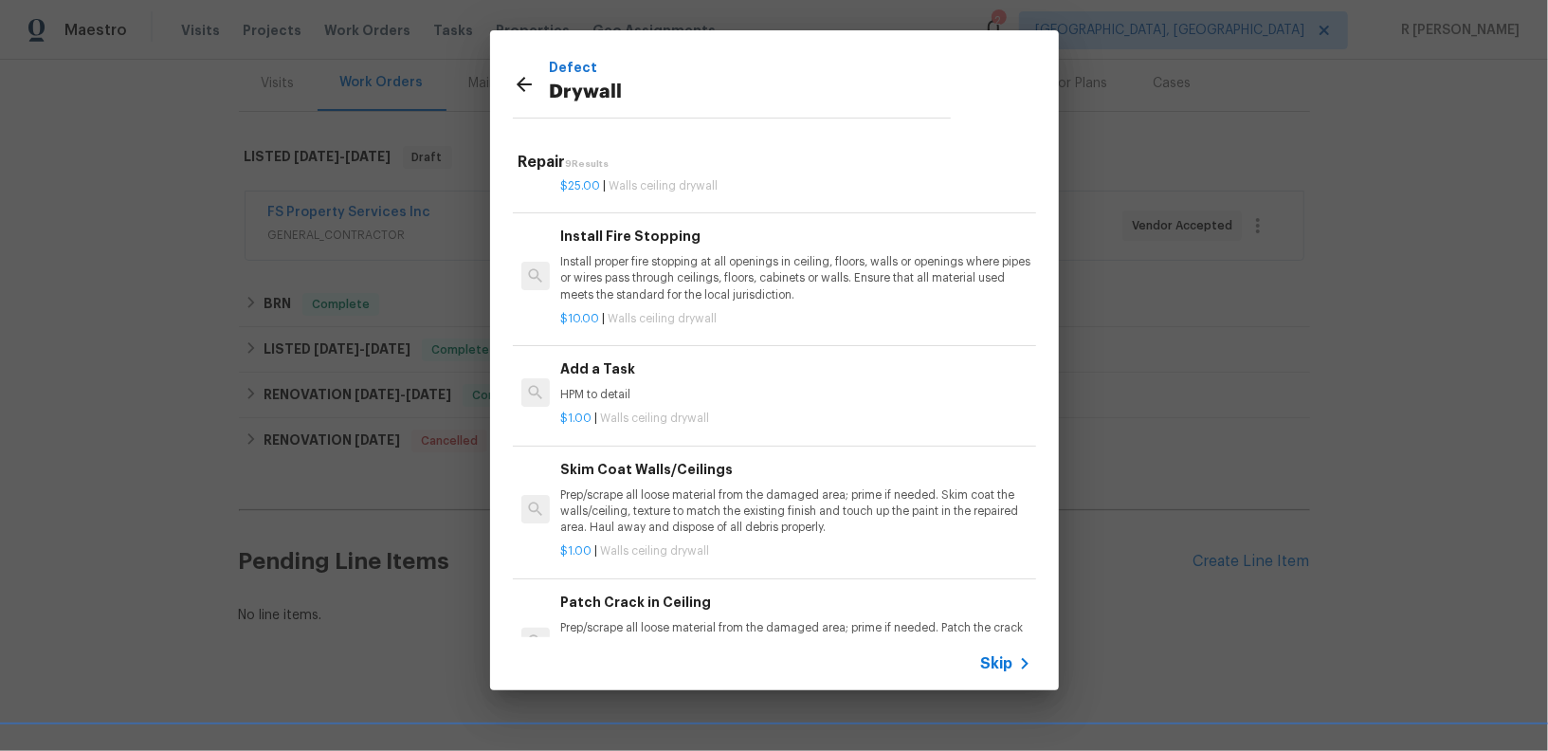
click at [634, 381] on div "Add a Task HPM to detail" at bounding box center [795, 381] width 470 height 46
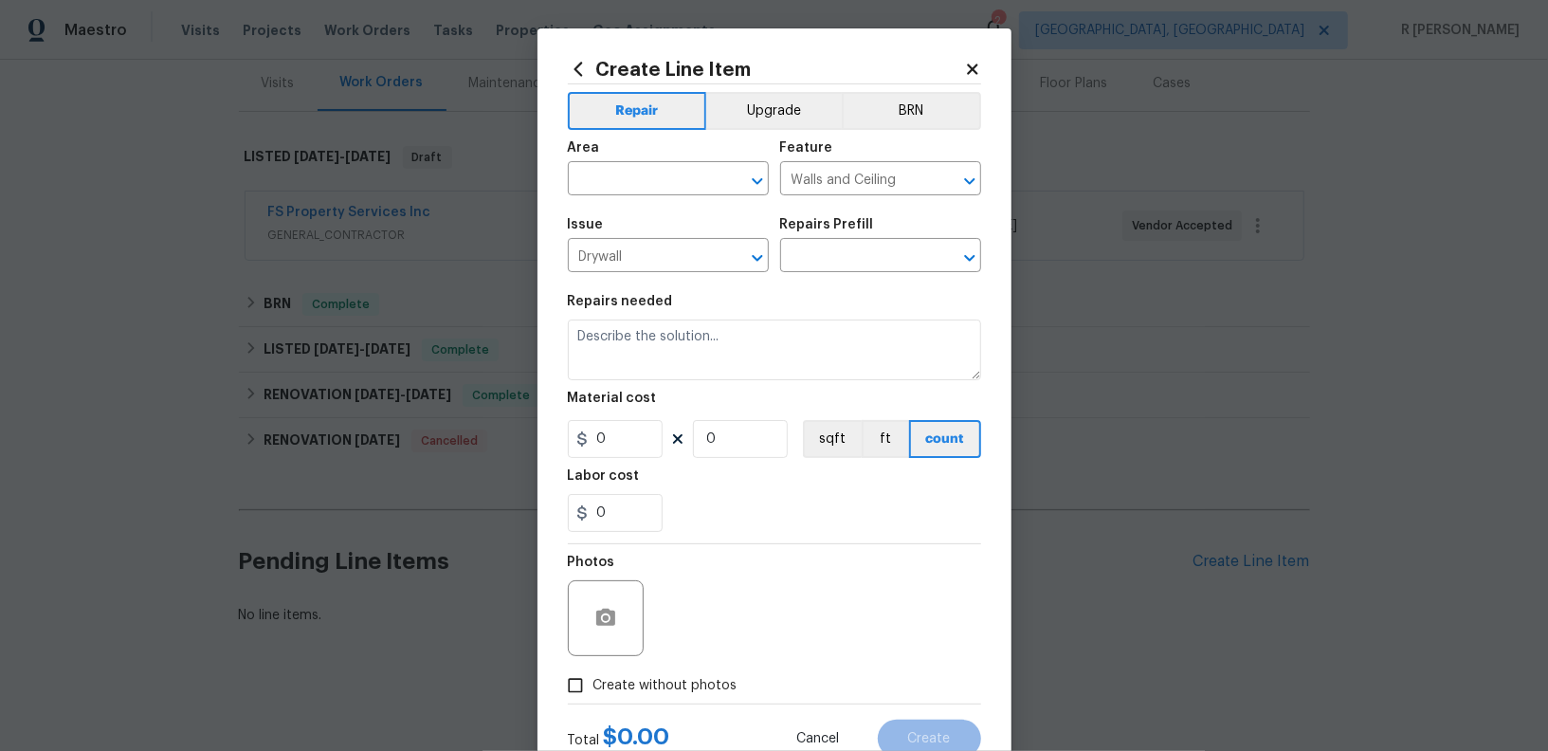
type input "Add a Task $1.00"
type textarea "HPM to detail"
type input "1"
click at [665, 187] on input "text" at bounding box center [642, 180] width 148 height 29
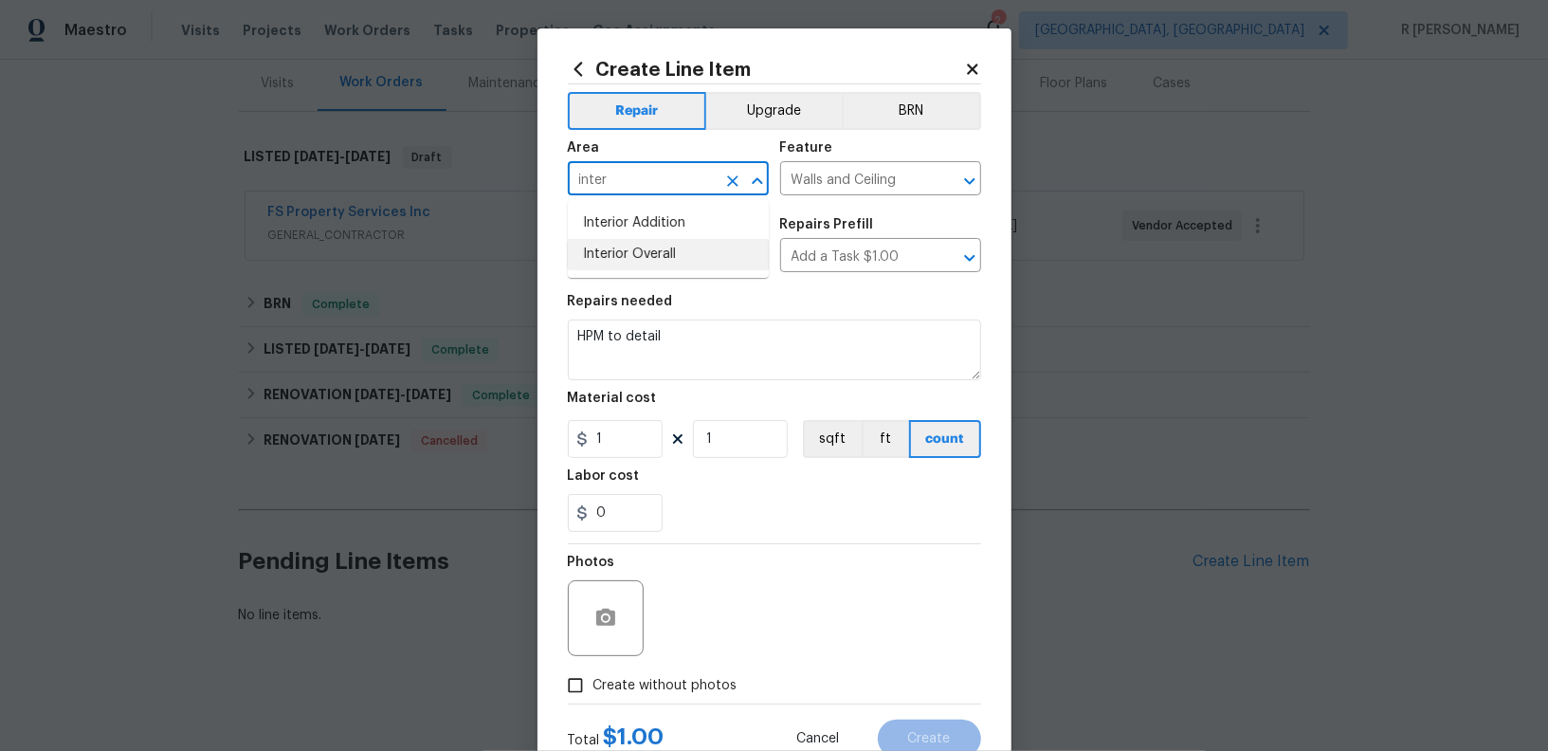
click at [671, 248] on li "Interior Overall" at bounding box center [668, 254] width 201 height 31
type input "Interior Overall"
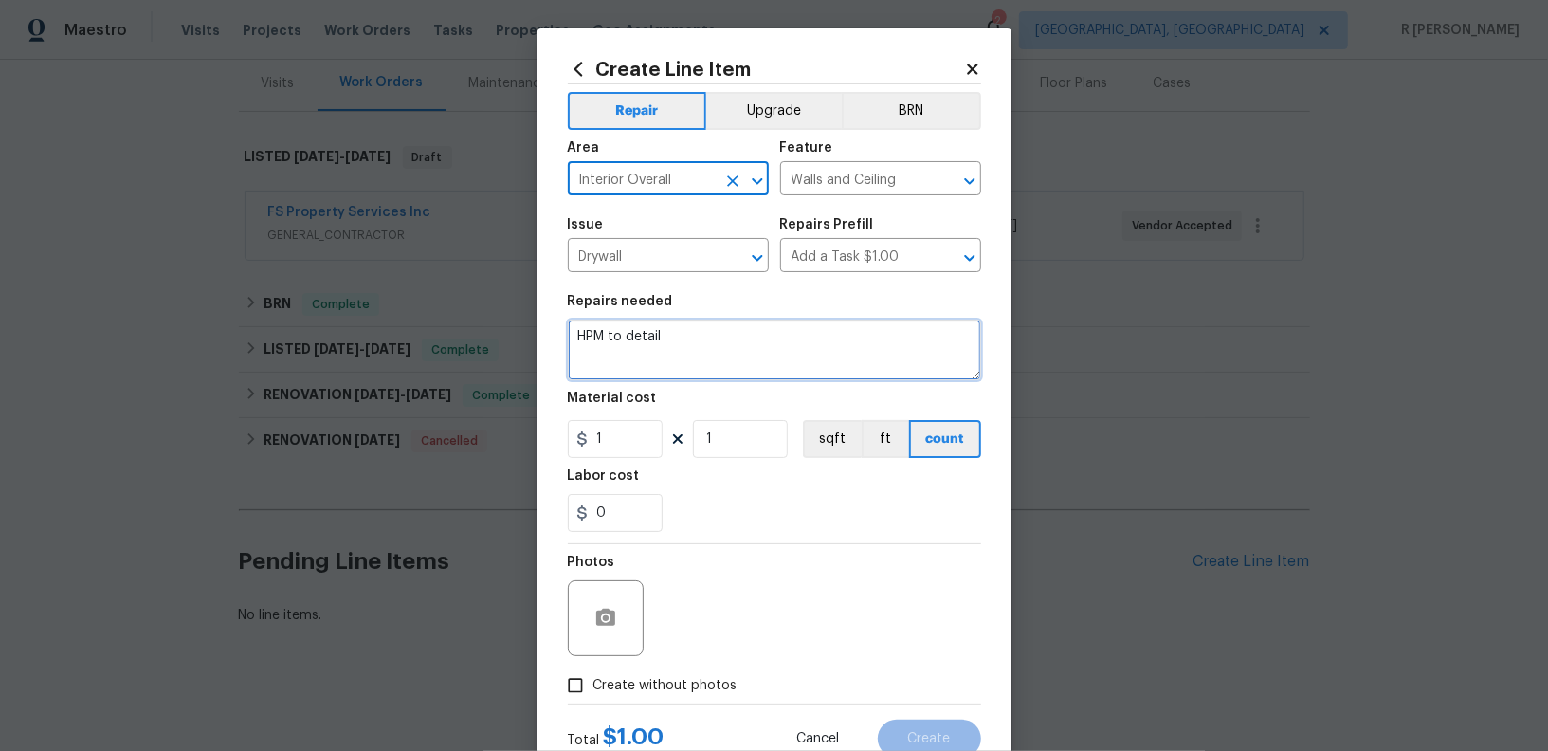
click at [731, 340] on textarea "HPM to detail" at bounding box center [774, 350] width 413 height 61
paste textarea "#Resale Repair ceiling due to a moisture intrusion. Prep/scrape all loose mater…"
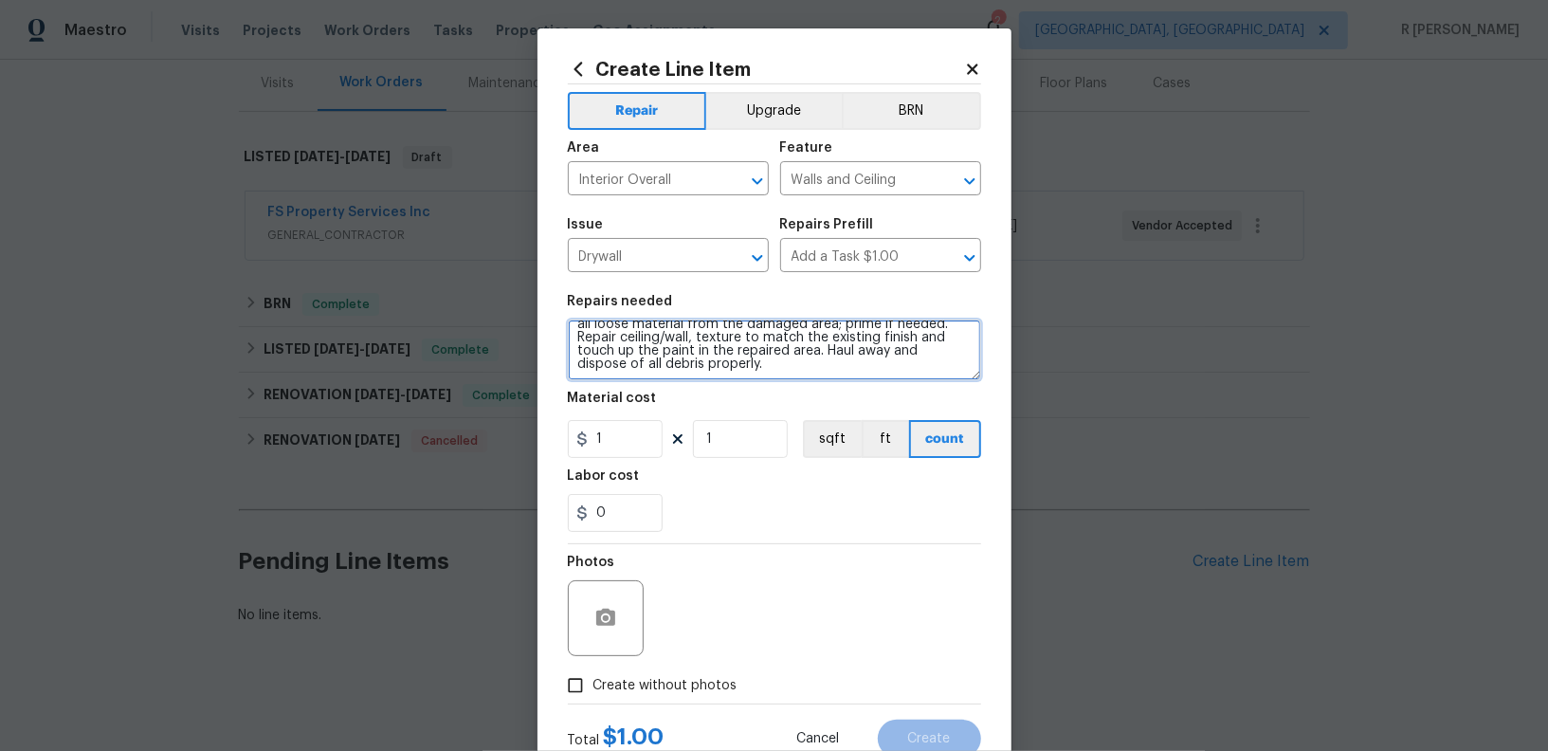
scroll to position [64, 0]
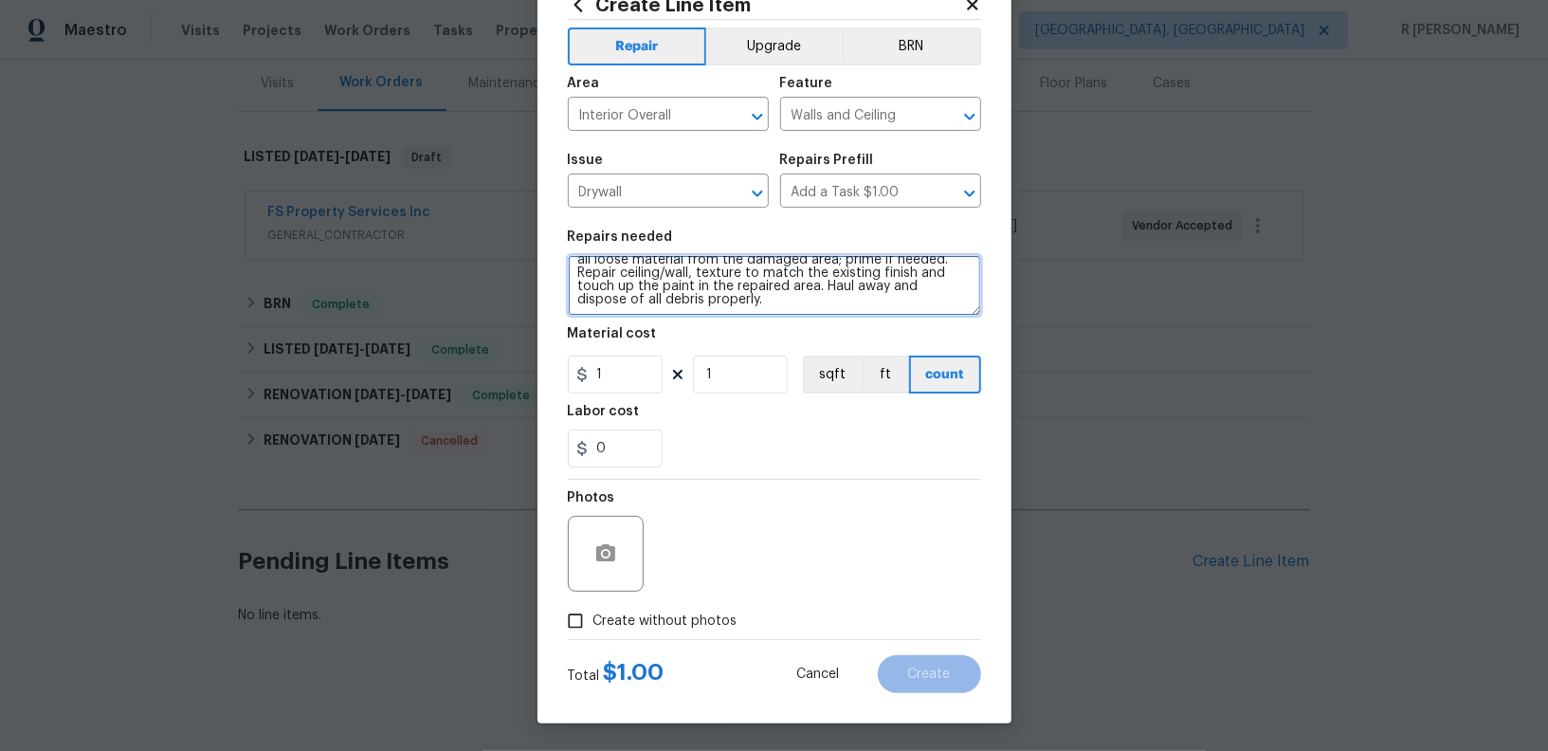
type textarea "#Resale Repair ceiling due to a moisture intrusion. Prep/scrape all loose mater…"
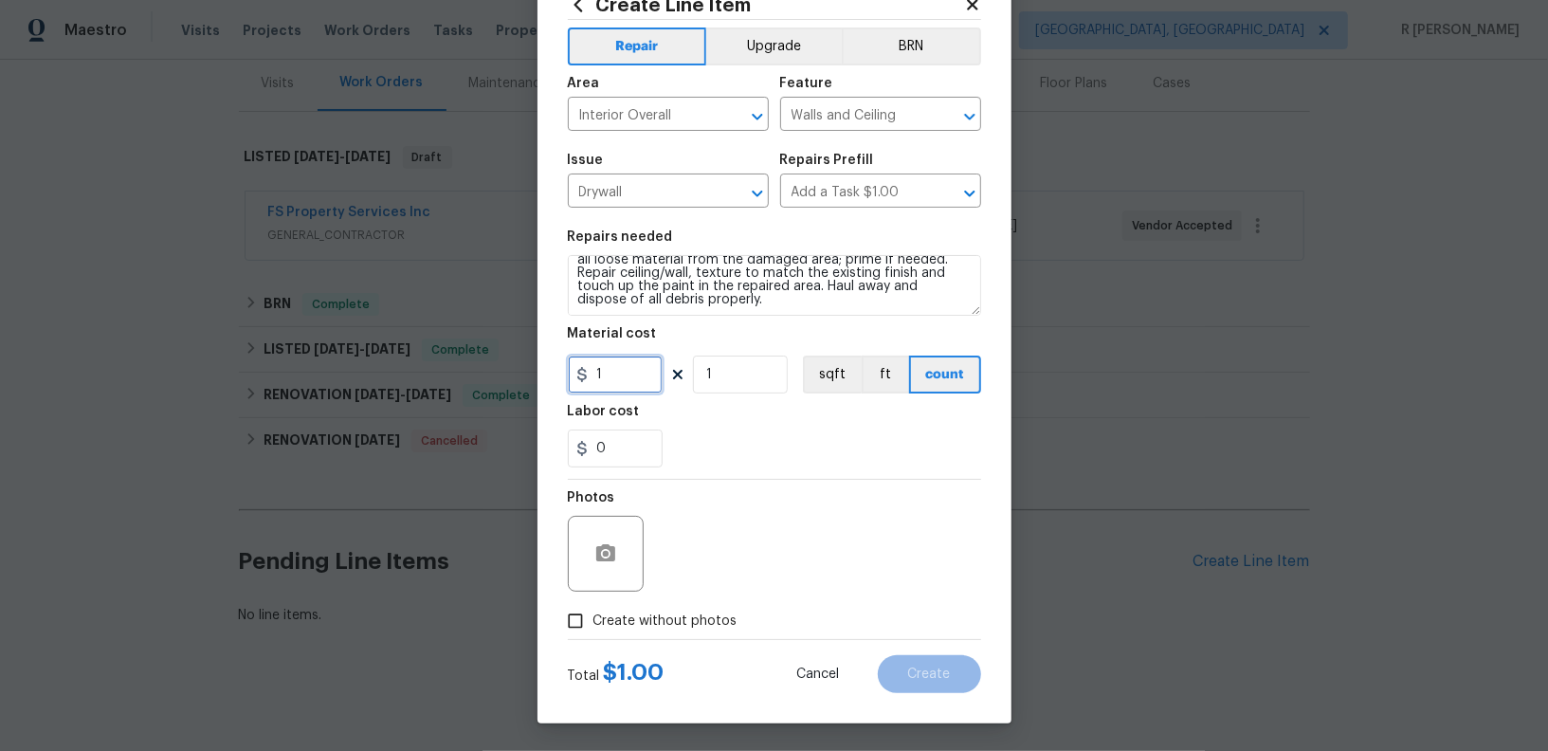
click at [640, 392] on input "1" at bounding box center [615, 375] width 95 height 38
type input "75"
click at [616, 558] on icon "button" at bounding box center [605, 553] width 23 height 23
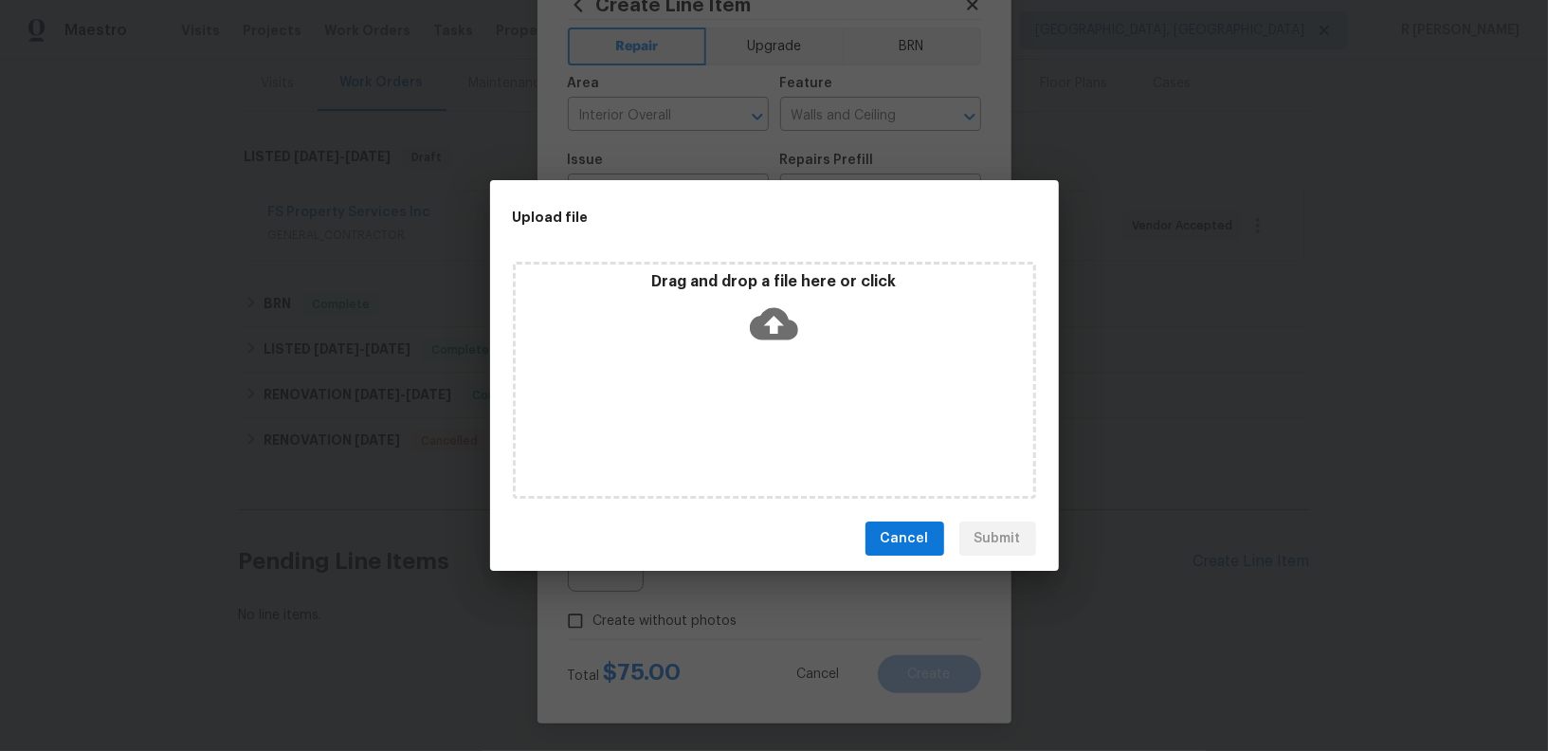
click at [764, 334] on icon at bounding box center [774, 324] width 48 height 32
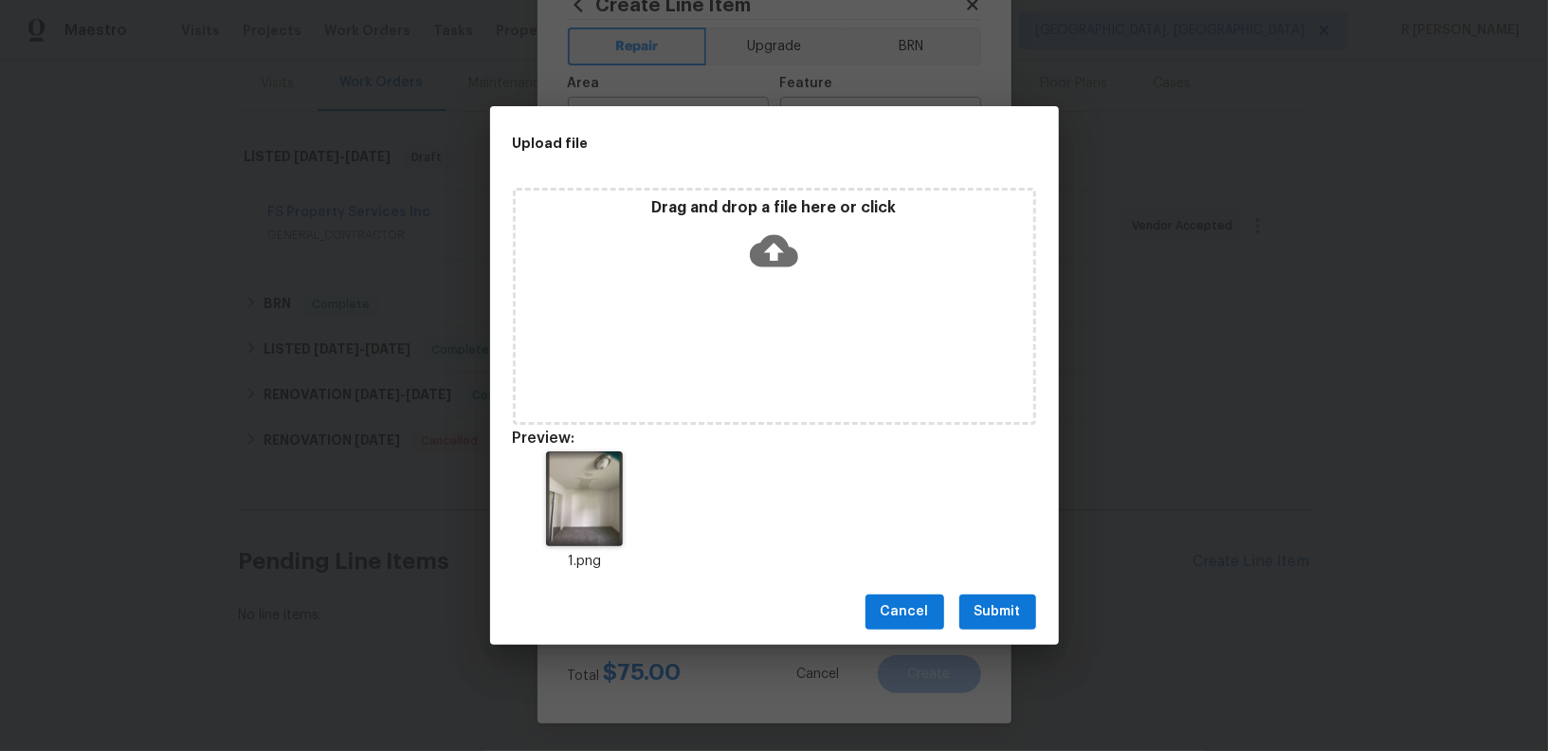
click at [996, 605] on span "Submit" at bounding box center [998, 612] width 46 height 24
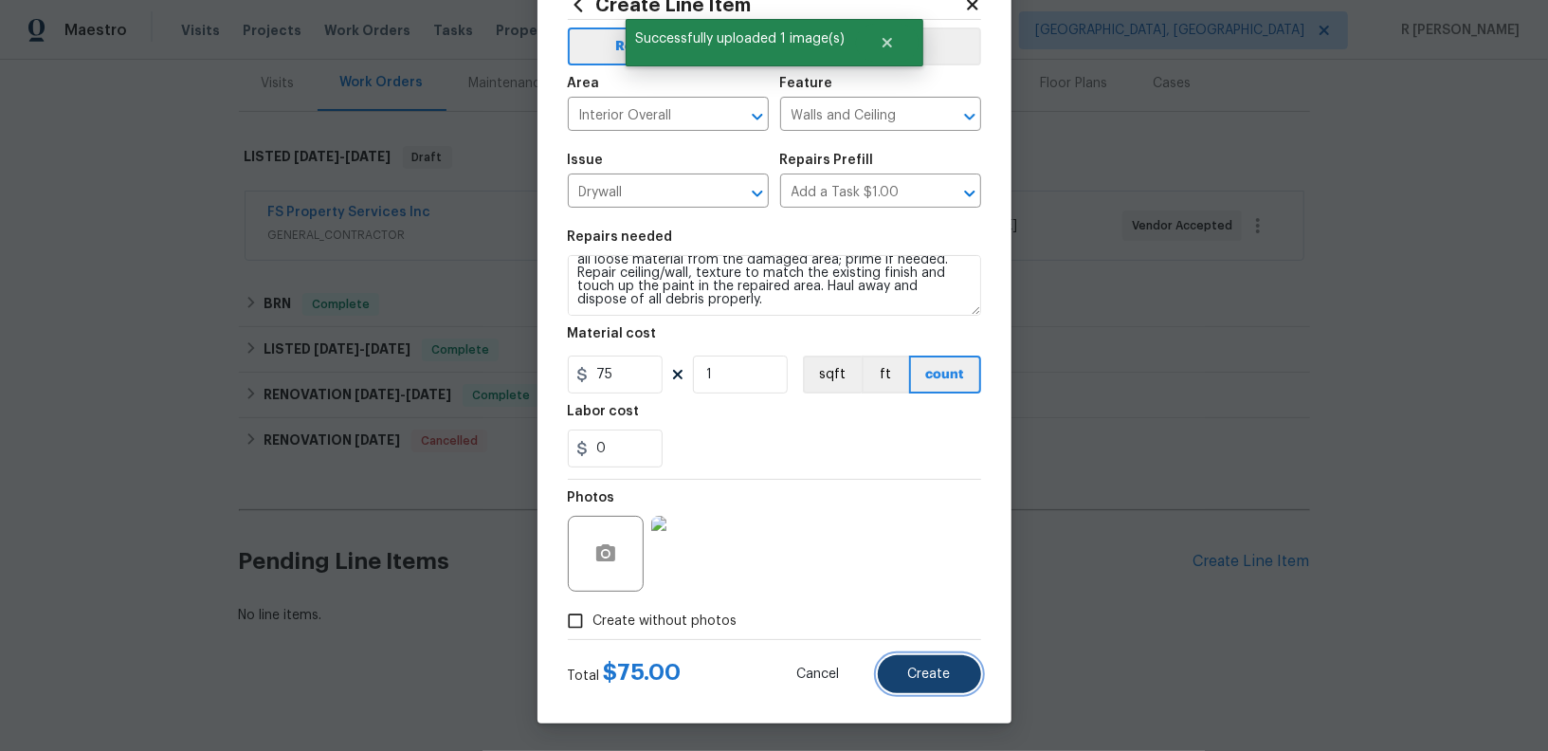
click at [928, 686] on button "Create" at bounding box center [929, 674] width 103 height 38
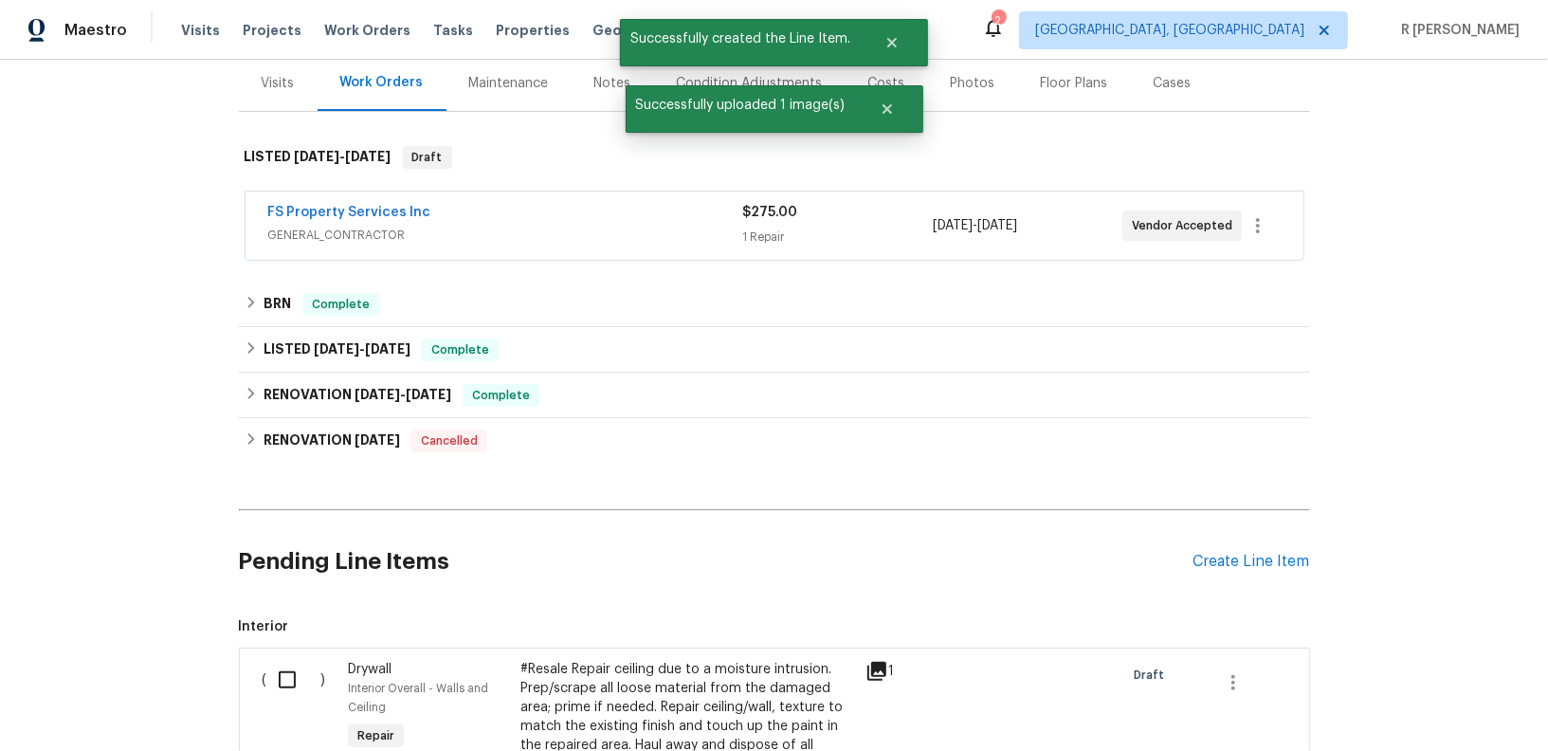
scroll to position [542, 0]
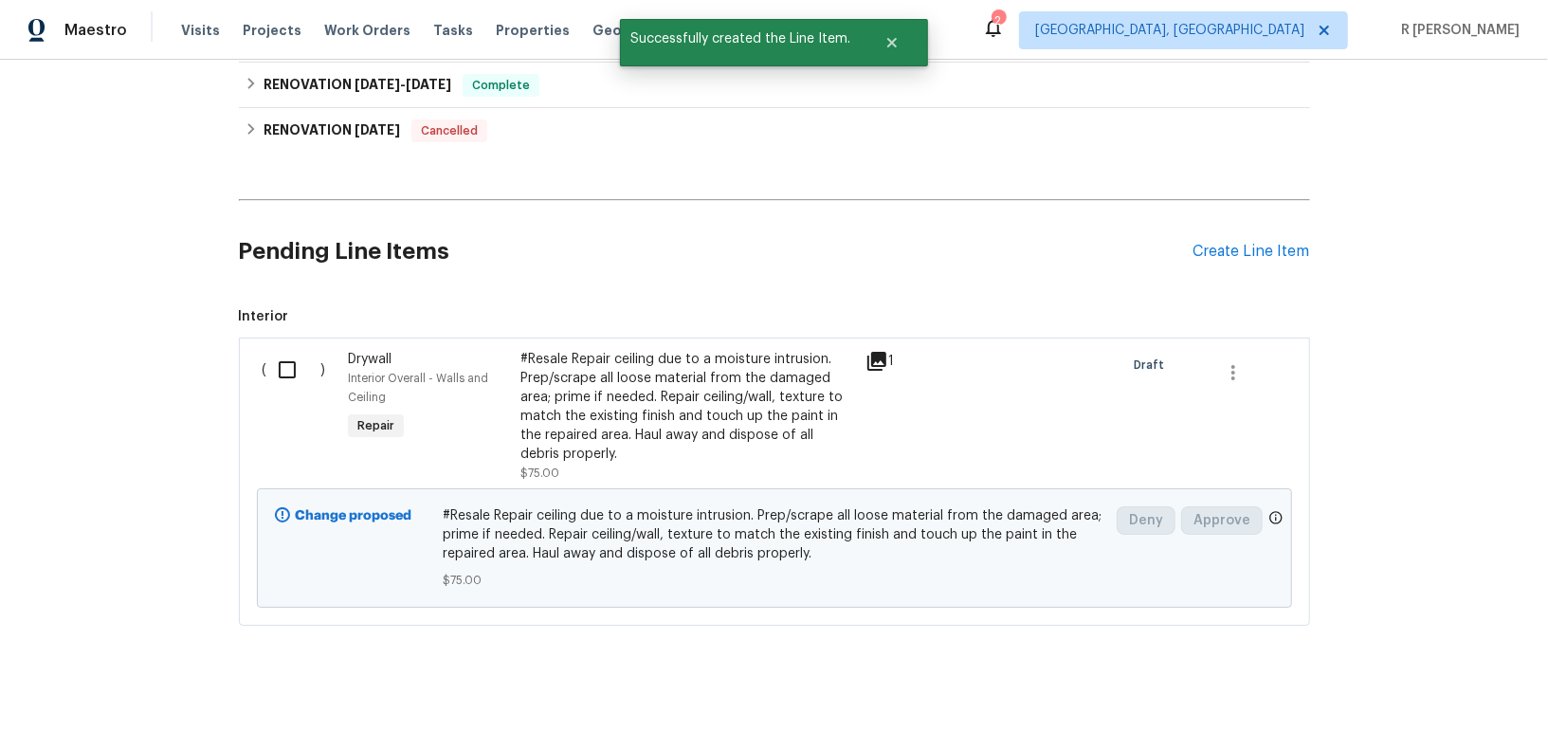
click at [278, 356] on input "checkbox" at bounding box center [294, 370] width 54 height 40
checkbox input "true"
click at [1436, 709] on span "Create Work Order" at bounding box center [1440, 704] width 126 height 24
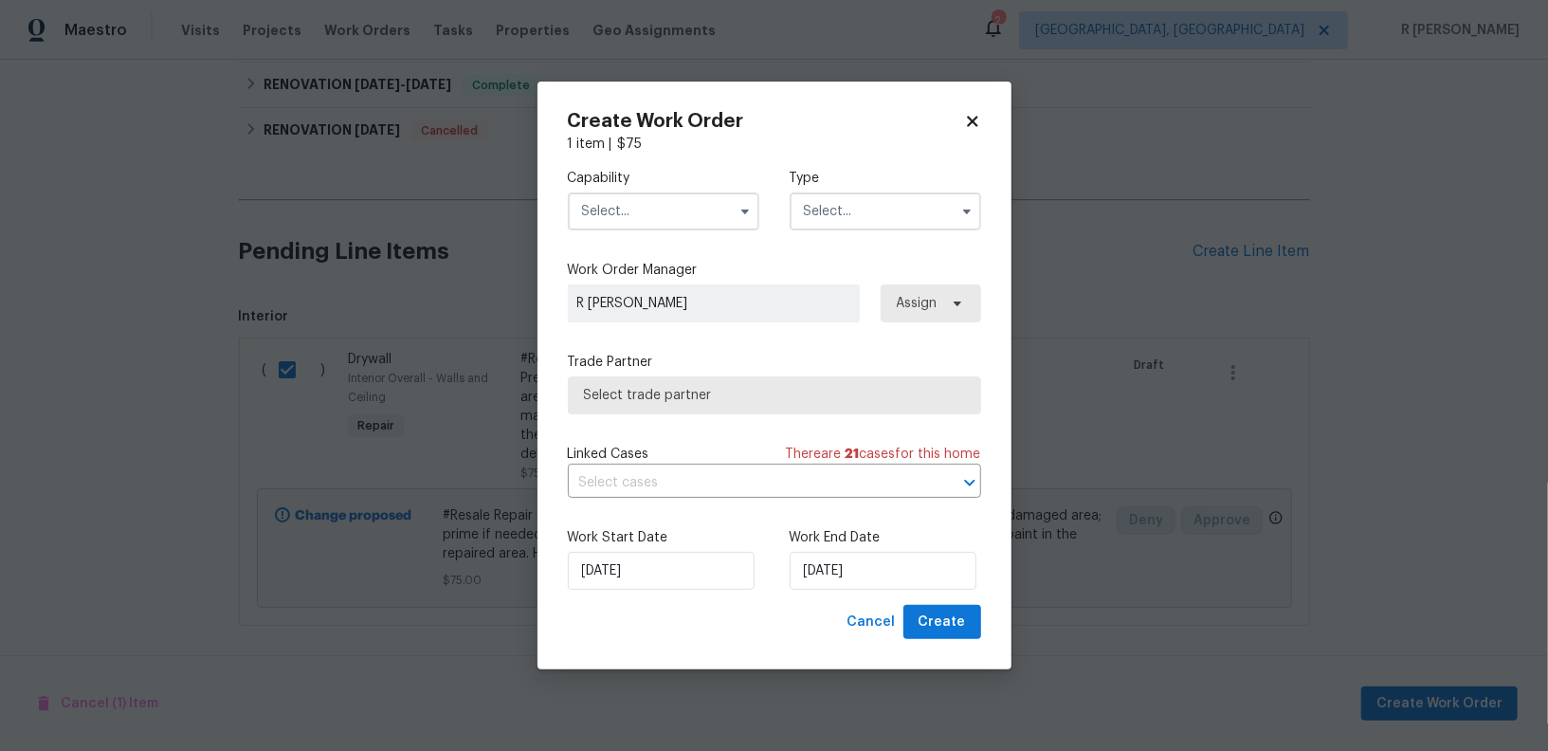
click at [688, 195] on input "text" at bounding box center [664, 211] width 192 height 38
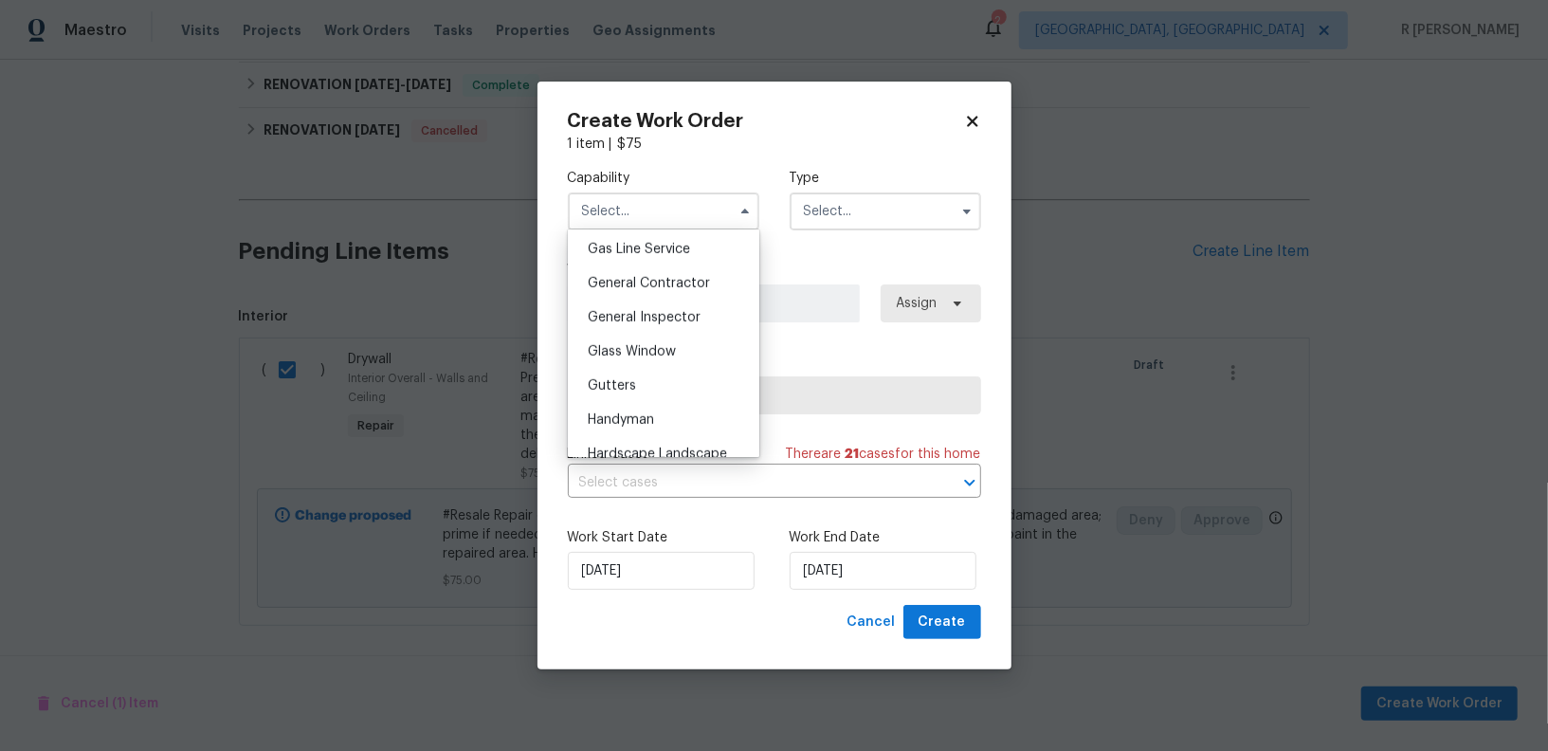
scroll to position [887, 0]
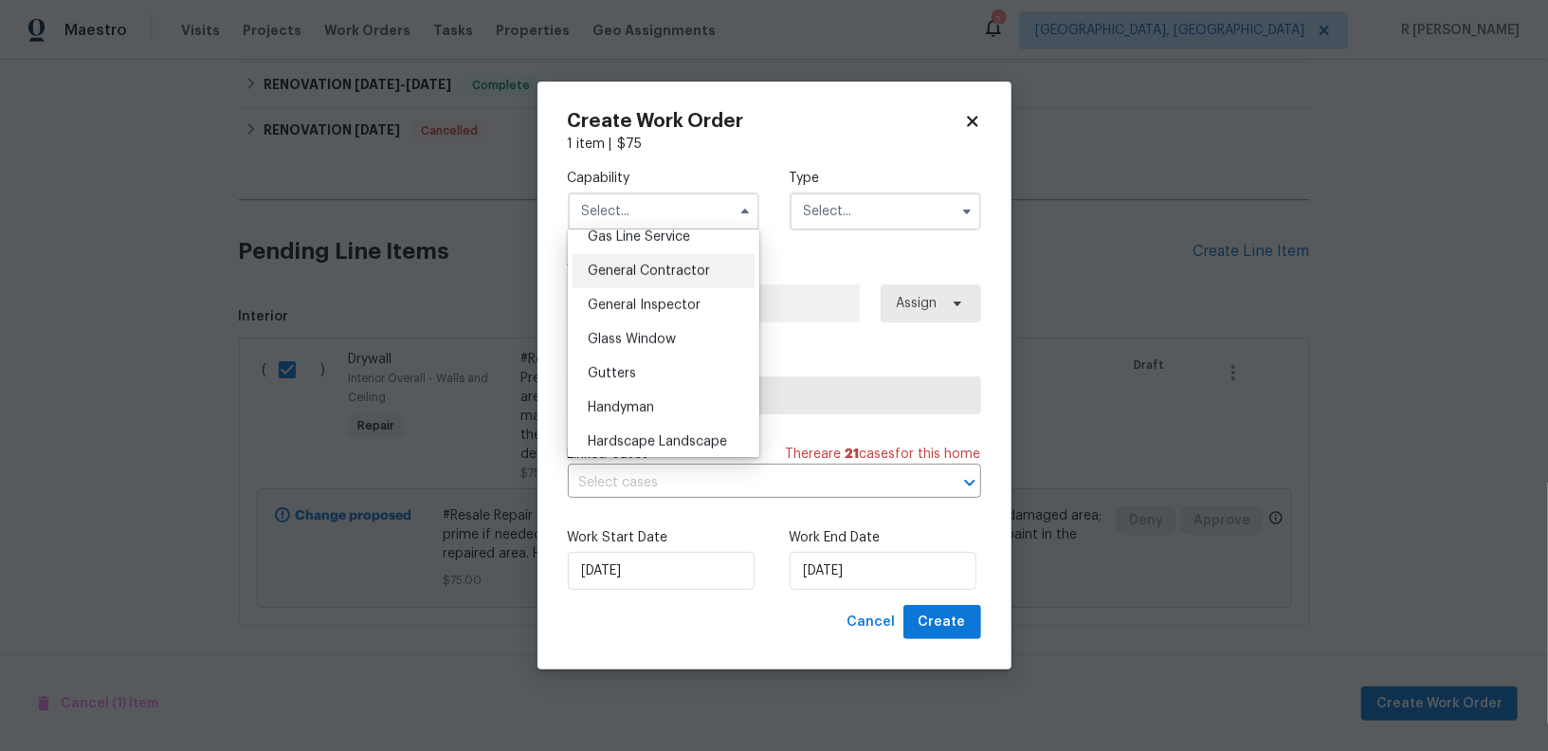
click at [663, 278] on div "General Contractor" at bounding box center [664, 271] width 182 height 34
type input "General Contractor"
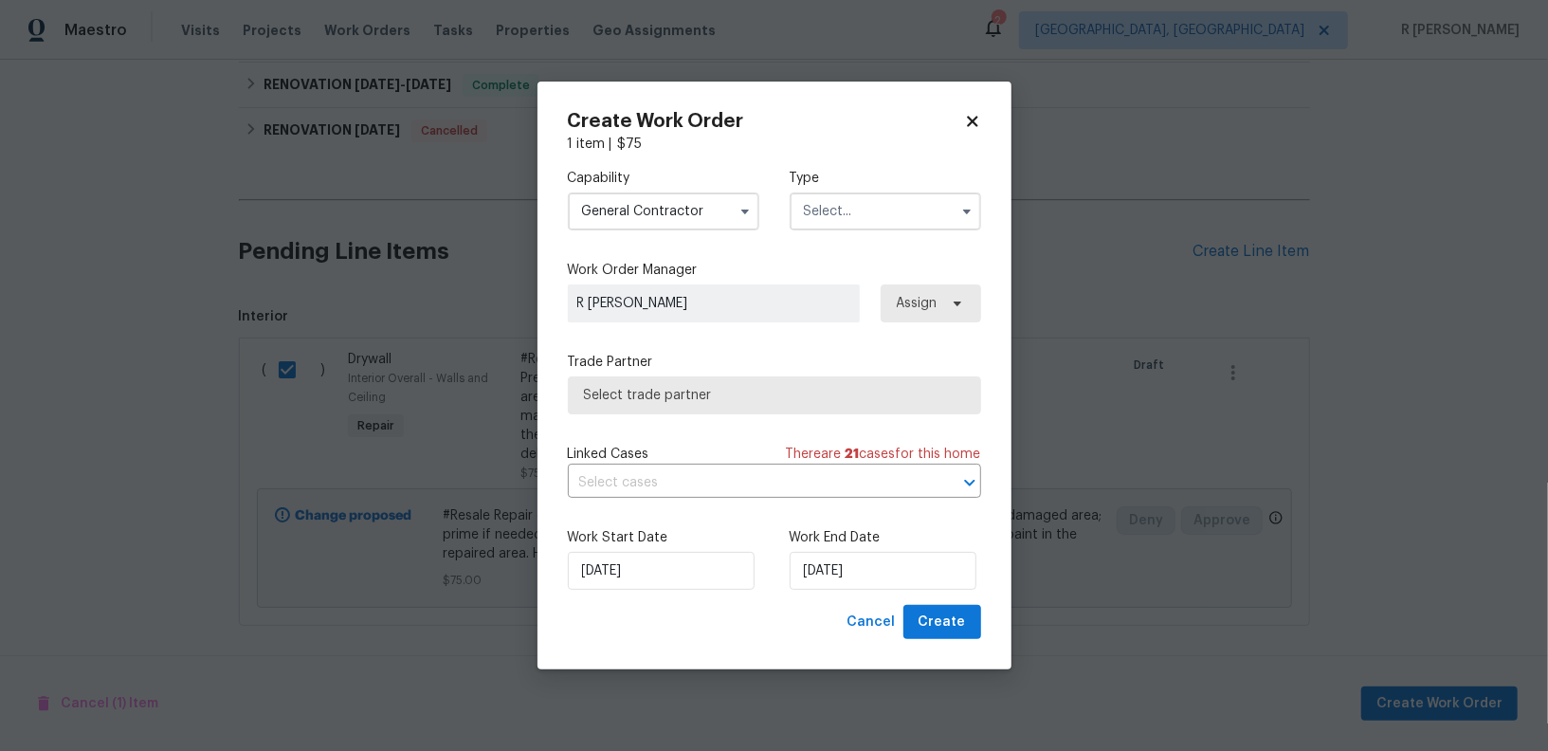
click at [859, 210] on input "text" at bounding box center [886, 211] width 192 height 38
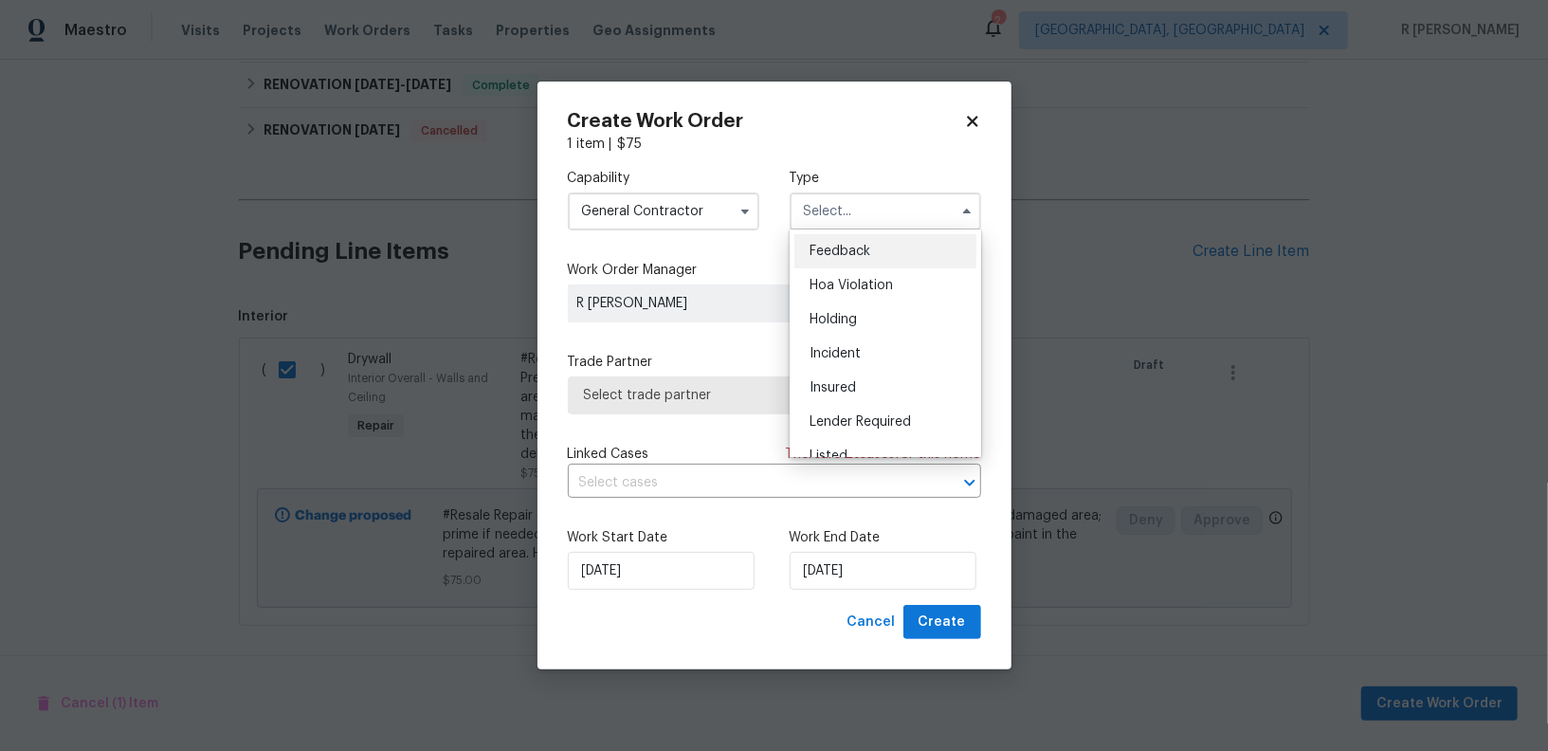
click at [859, 240] on div "Feedback" at bounding box center [886, 251] width 182 height 34
type input "Feedback"
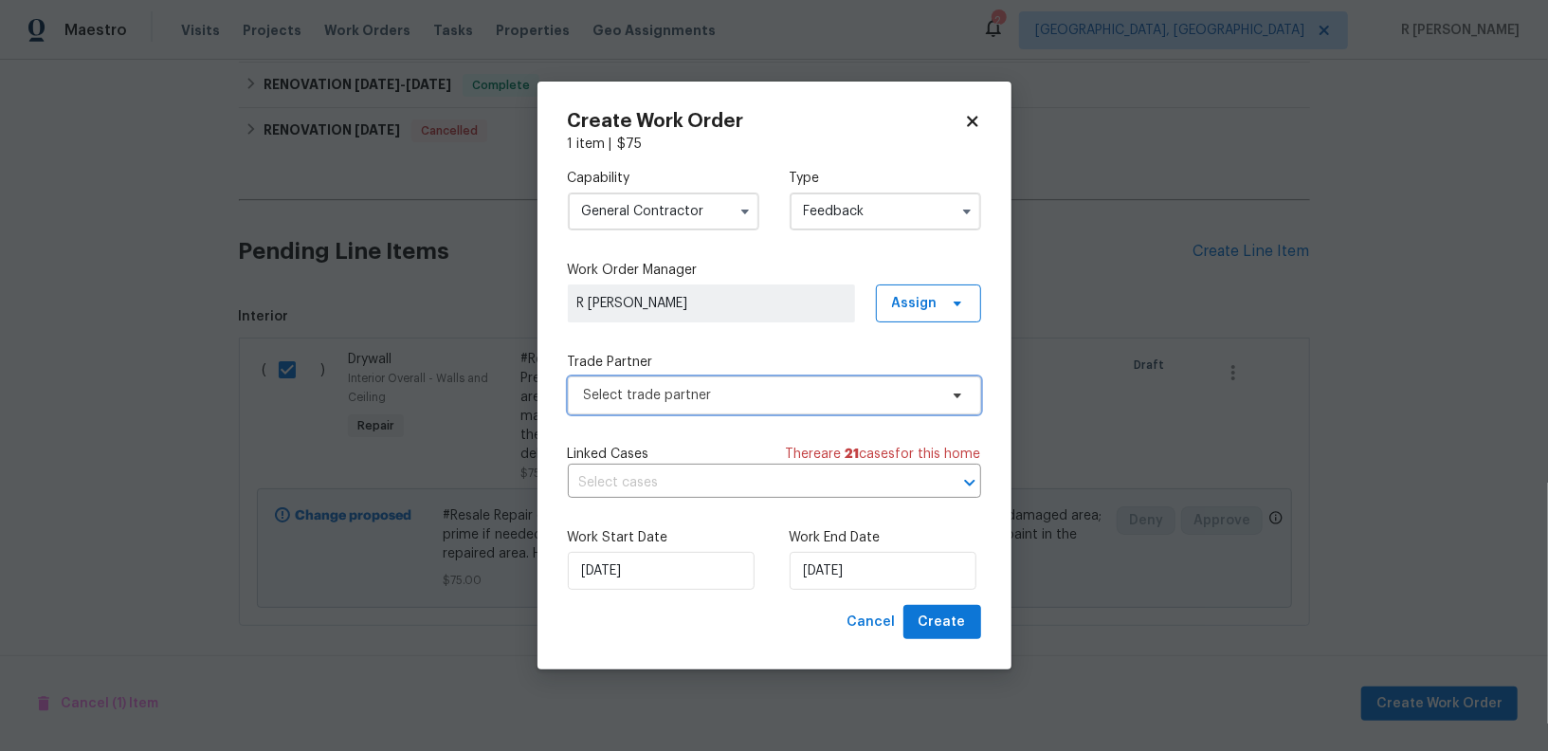
click at [670, 400] on span "Select trade partner" at bounding box center [761, 395] width 354 height 19
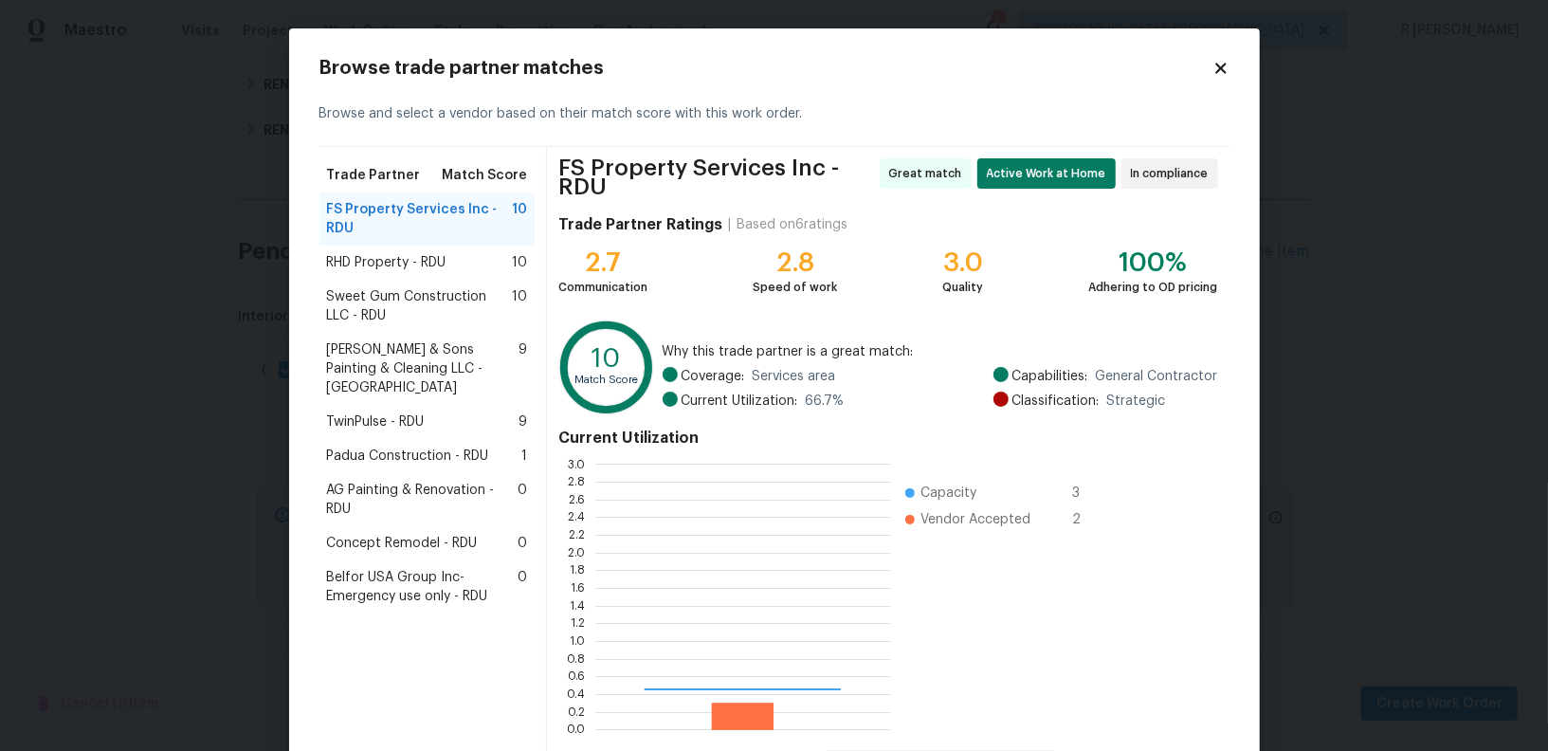
scroll to position [265, 295]
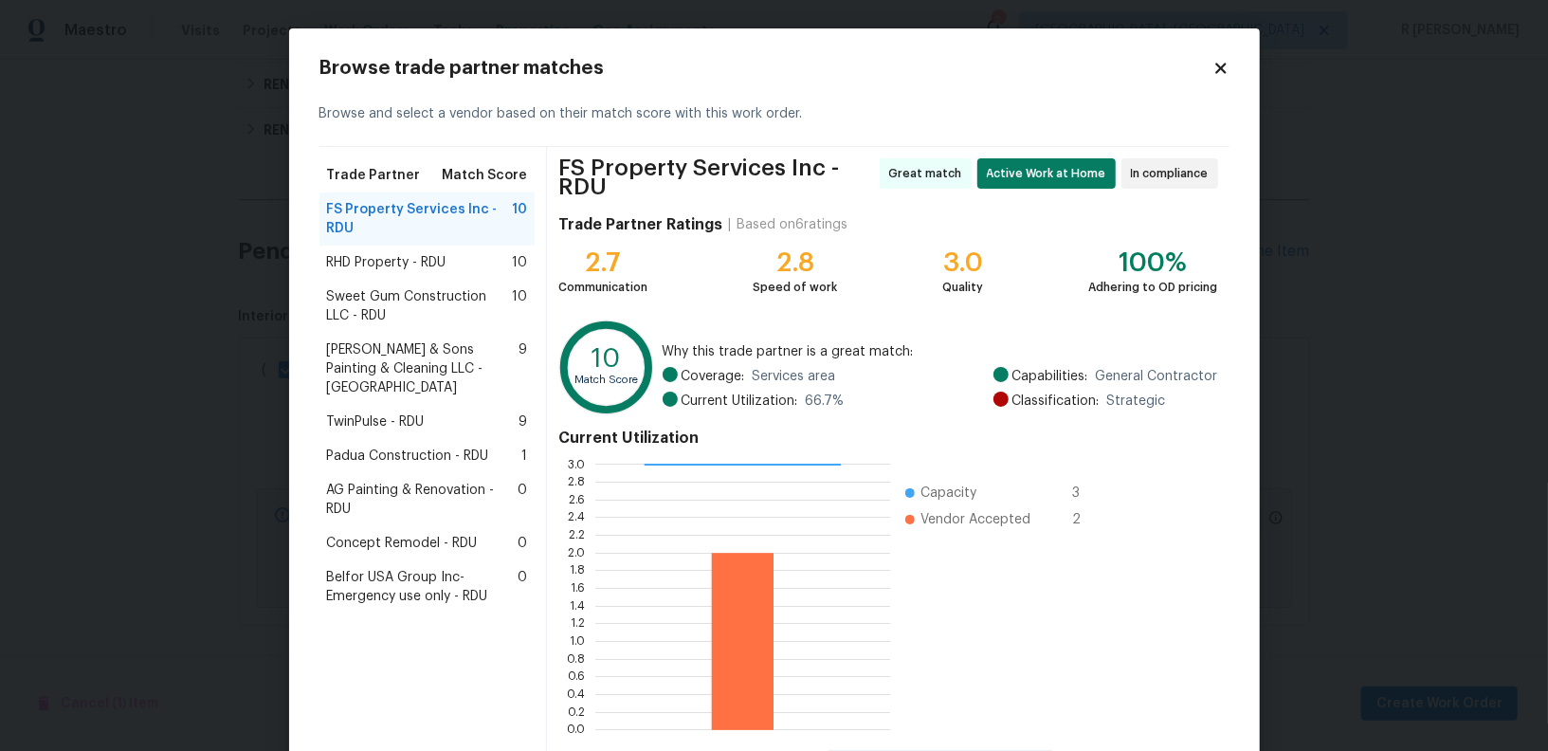
click at [404, 259] on span "RHD Property - RDU" at bounding box center [386, 262] width 119 height 19
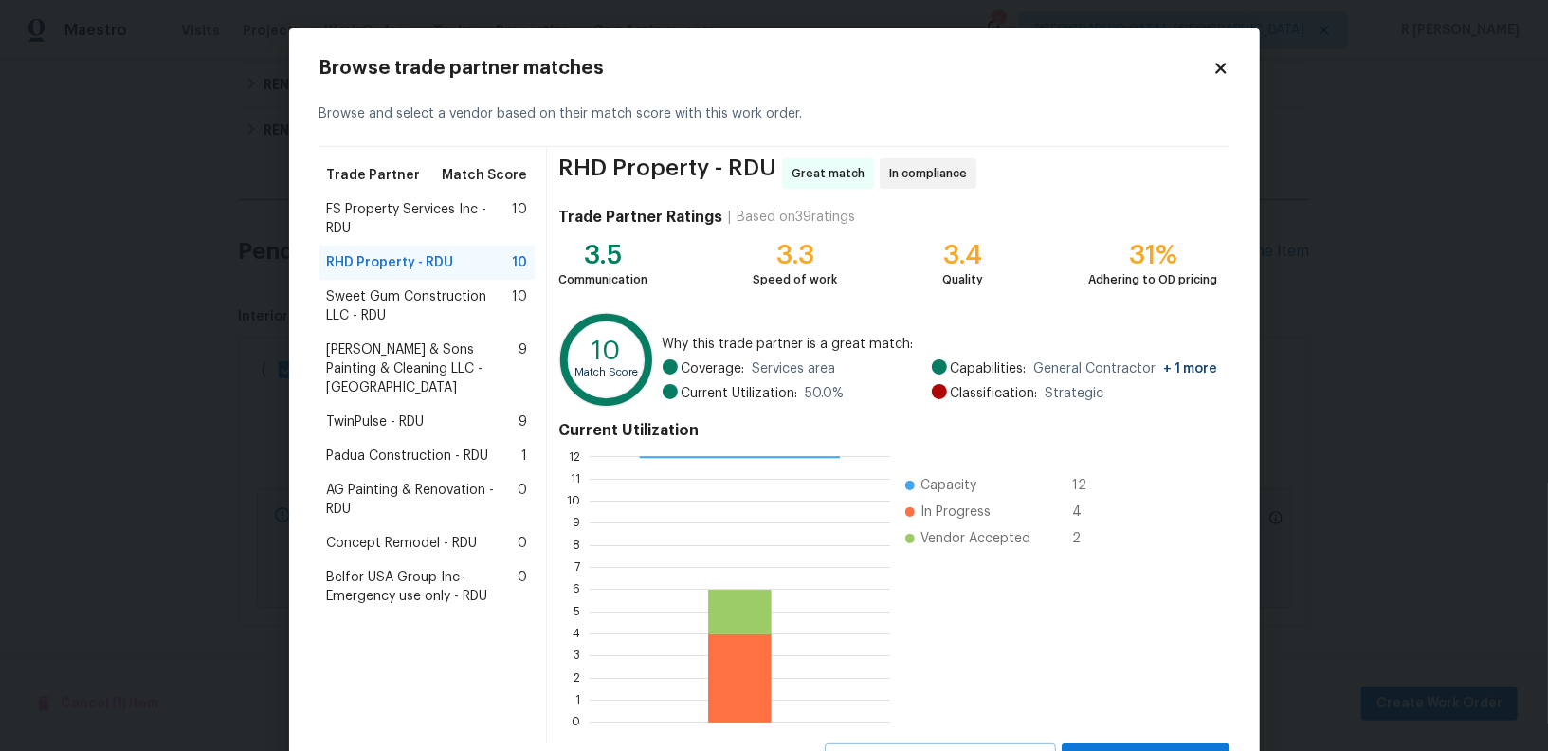
scroll to position [84, 0]
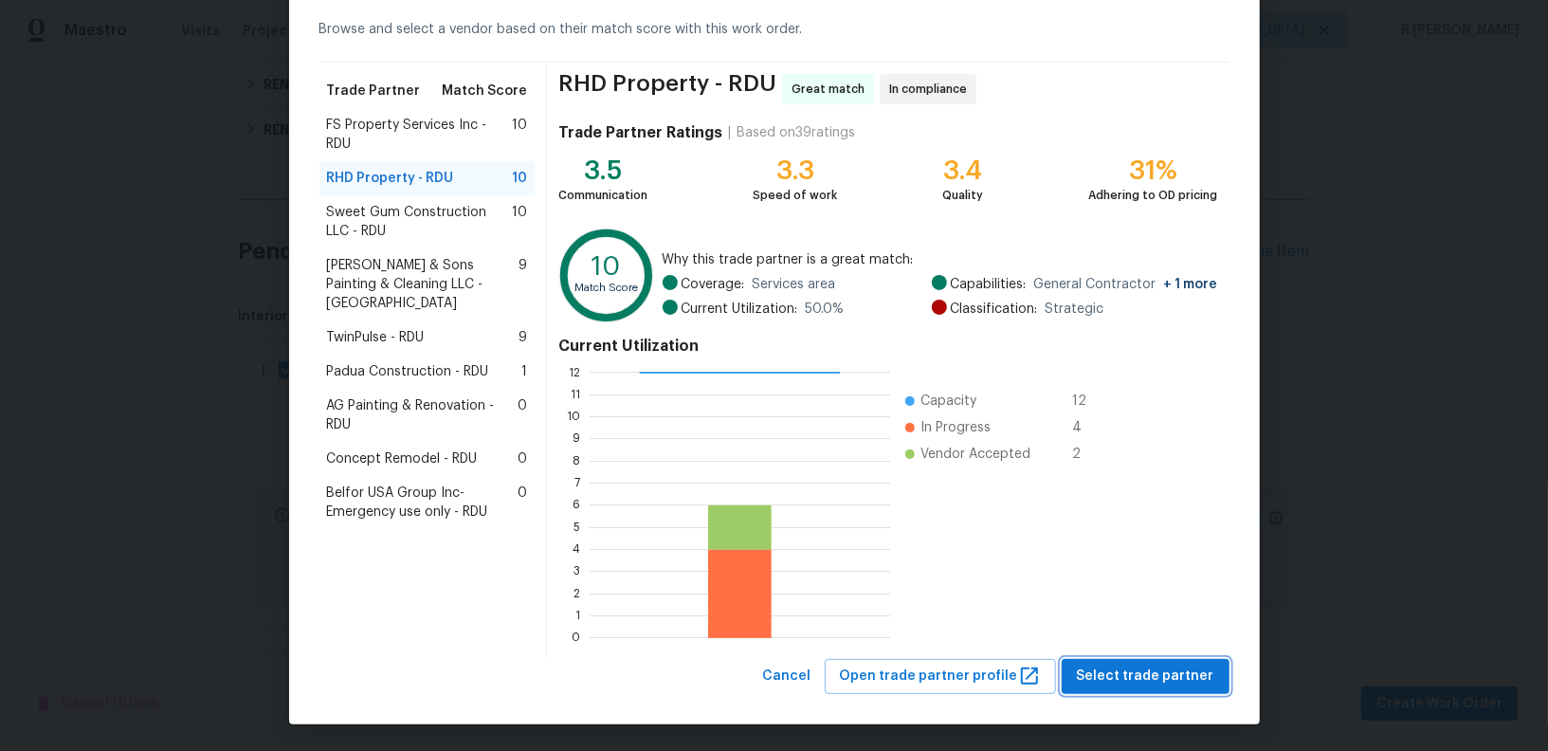
click at [1182, 684] on span "Select trade partner" at bounding box center [1145, 677] width 137 height 24
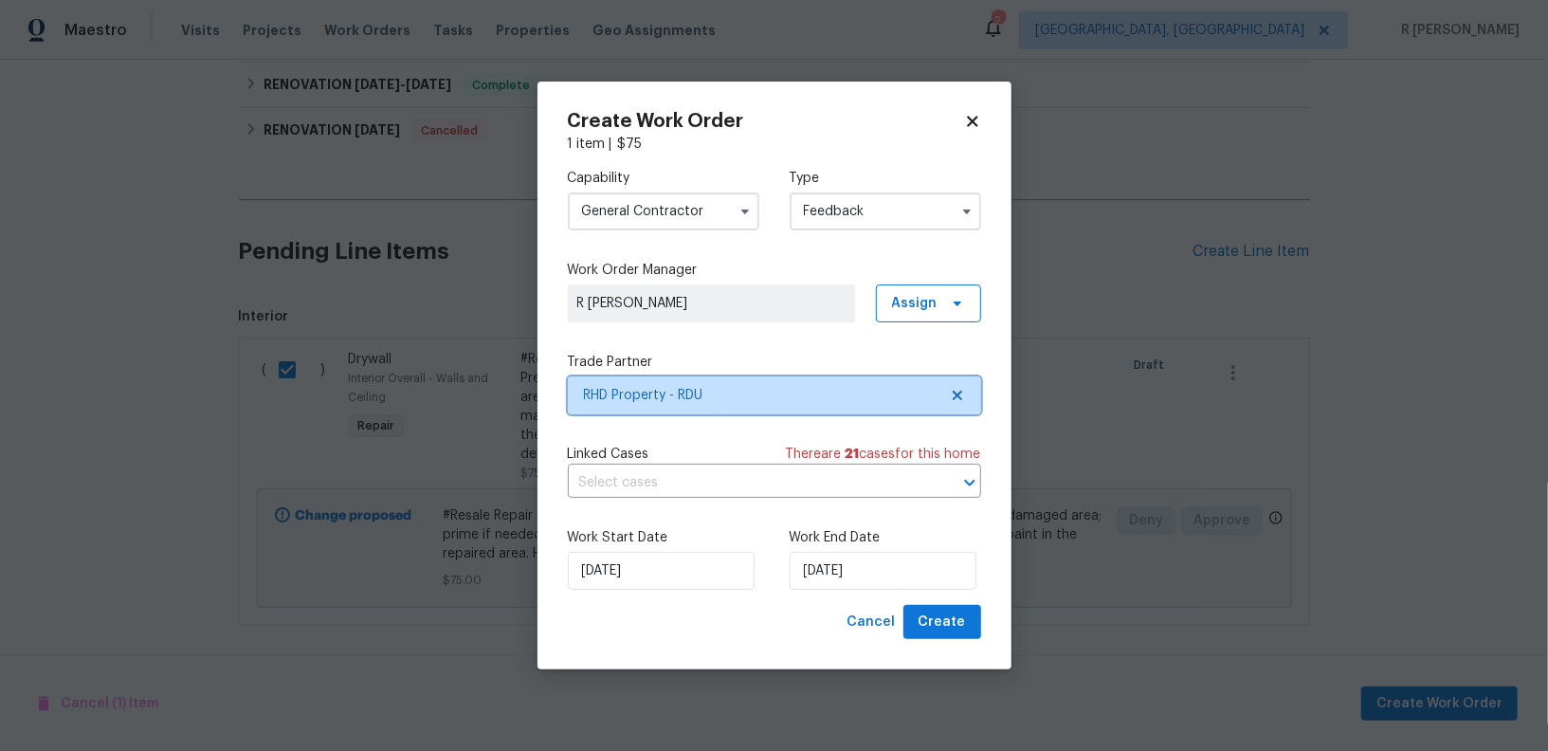
scroll to position [0, 0]
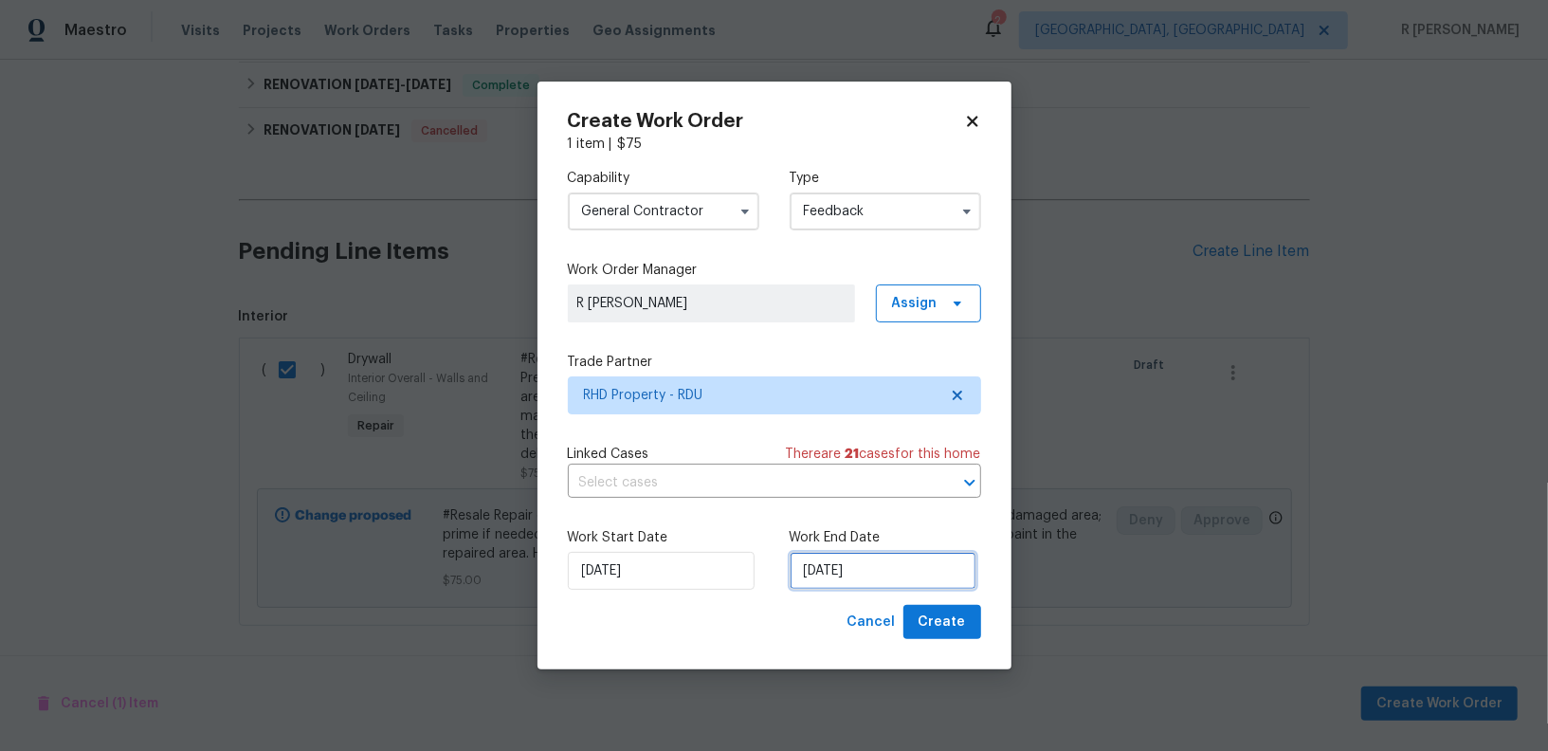
click at [832, 574] on input "[DATE]" at bounding box center [883, 571] width 187 height 38
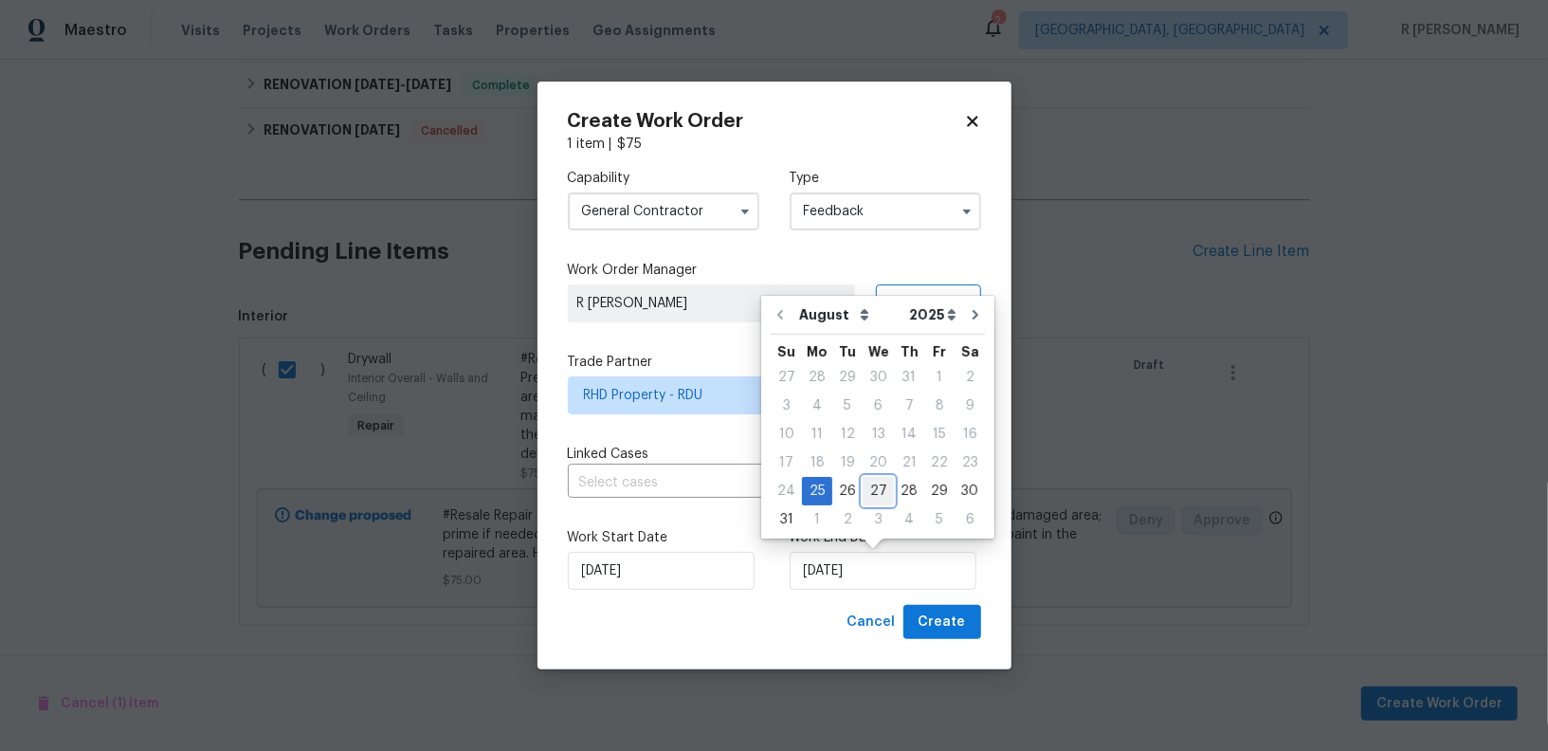
click at [876, 493] on div "27" at bounding box center [878, 491] width 31 height 27
type input "27/08/2025"
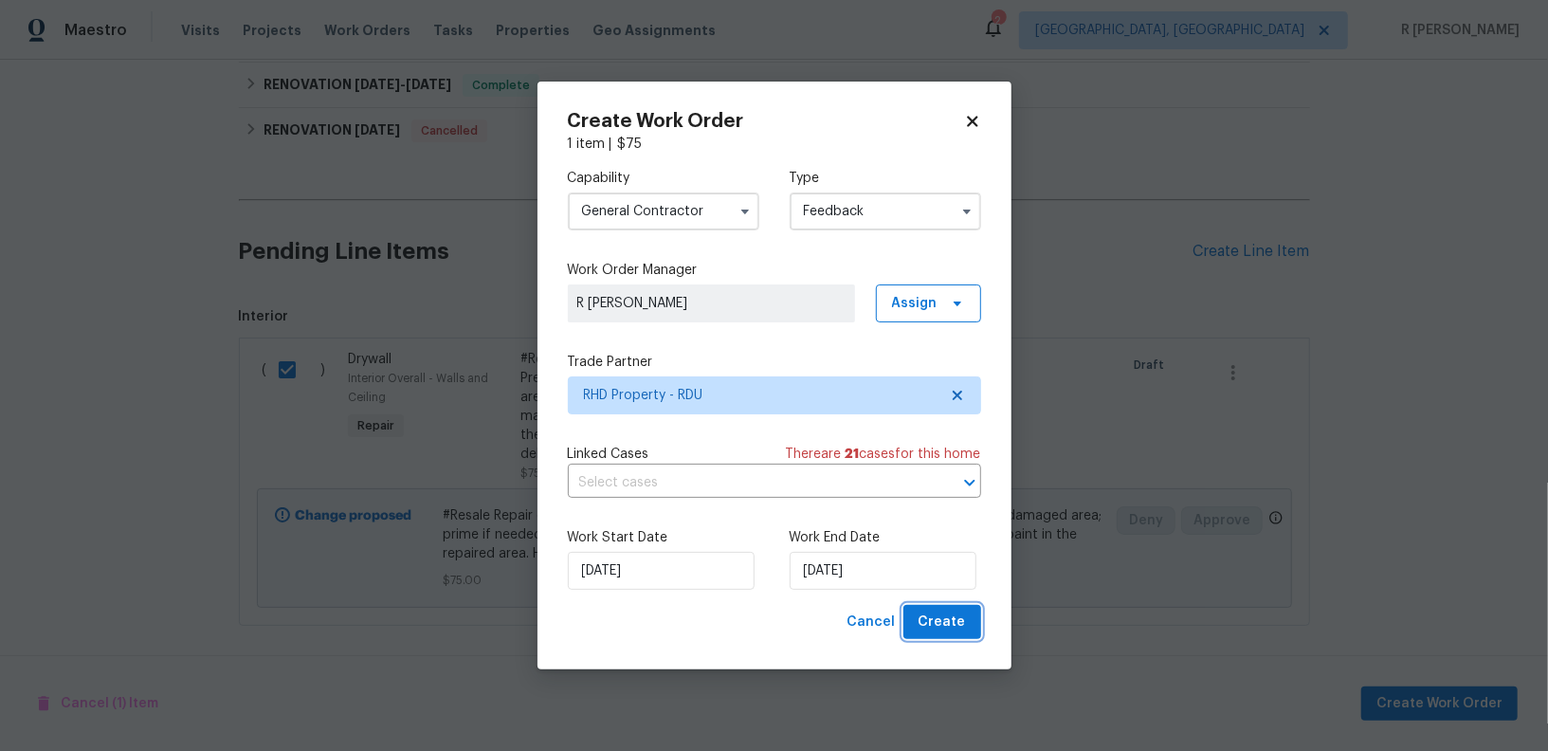
click at [953, 617] on span "Create" at bounding box center [942, 623] width 47 height 24
checkbox input "false"
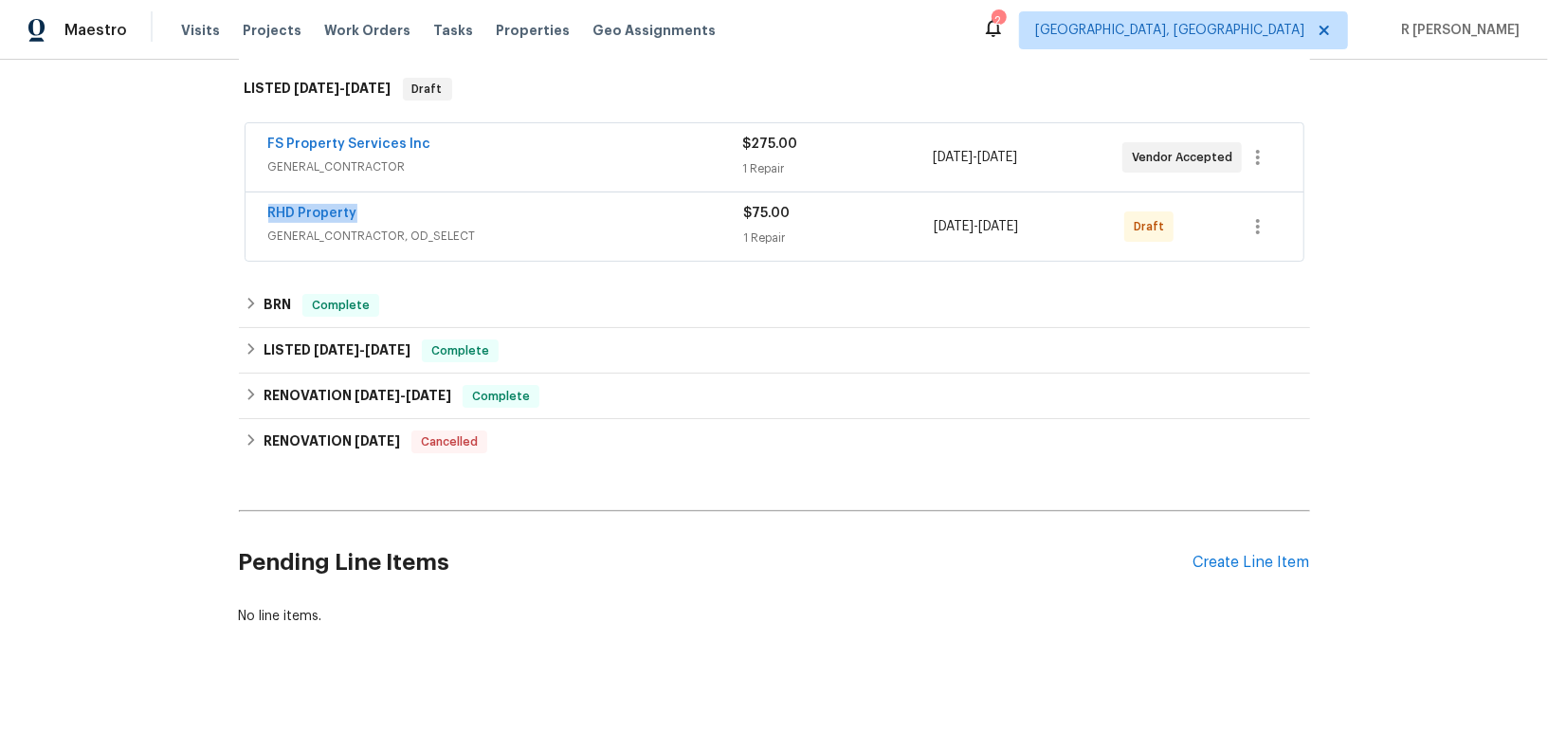
drag, startPoint x: 384, startPoint y: 210, endPoint x: 49, endPoint y: 210, distance: 334.7
click at [49, 210] on div "Back to all projects 5612 Tealbrook Dr, Raleigh, NC 27610 3 Beds | 2 Baths | To…" at bounding box center [774, 405] width 1548 height 691
copy link "RHD Property"
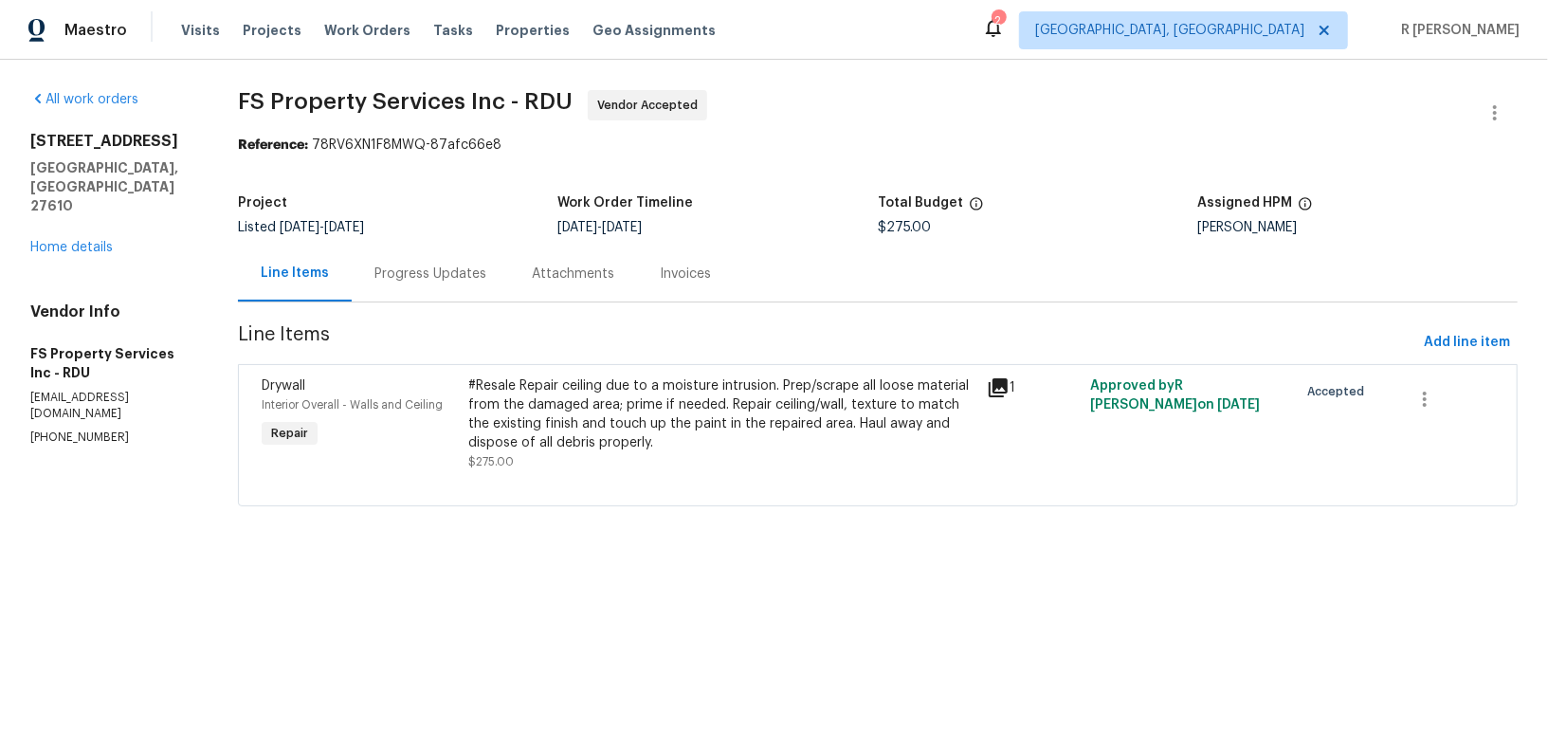
click at [600, 430] on div "#Resale Repair ceiling due to a moisture intrusion. Prep/scrape all loose mater…" at bounding box center [721, 414] width 507 height 76
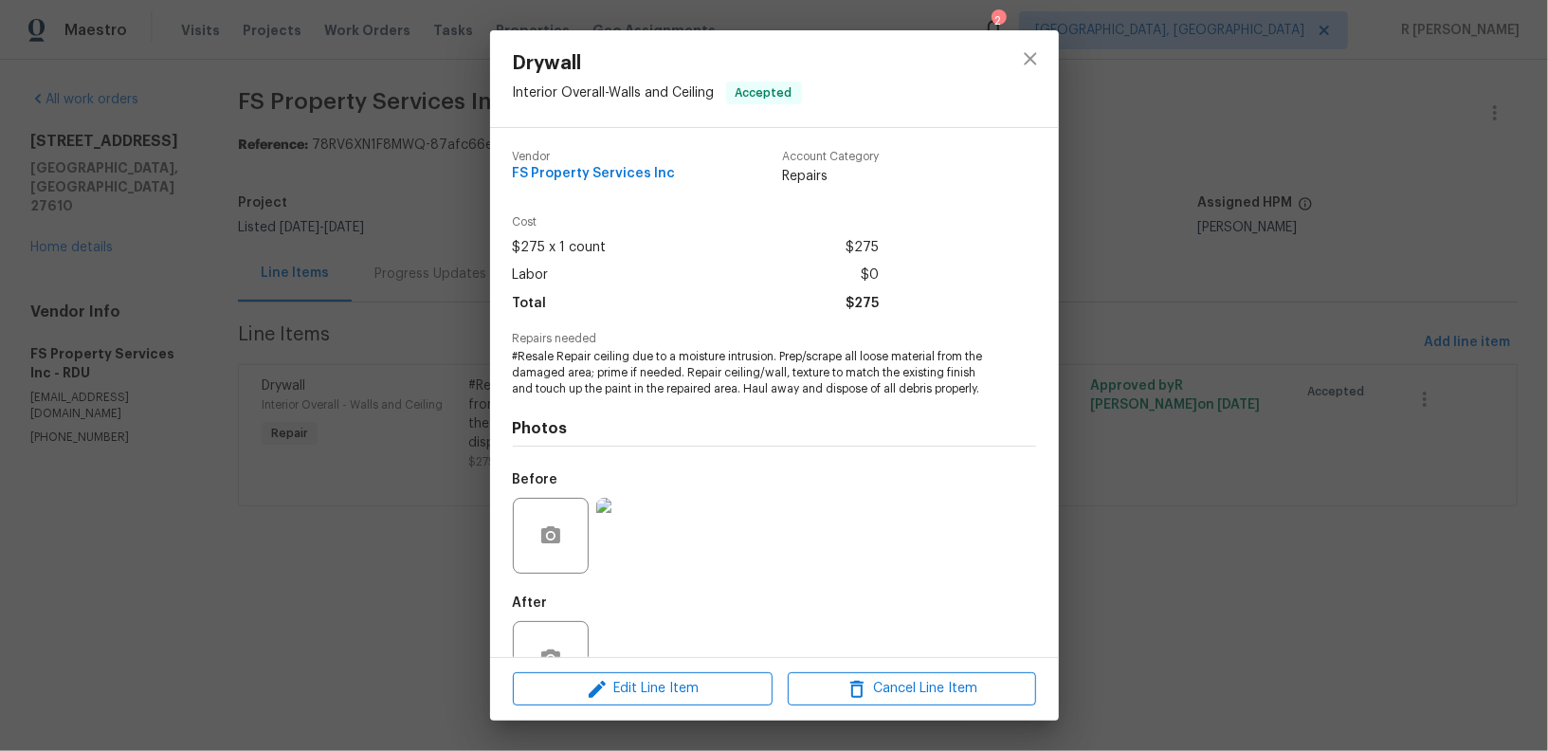
click at [623, 368] on span "#Resale Repair ceiling due to a moisture intrusion. Prep/scrape all loose mater…" at bounding box center [748, 372] width 471 height 47
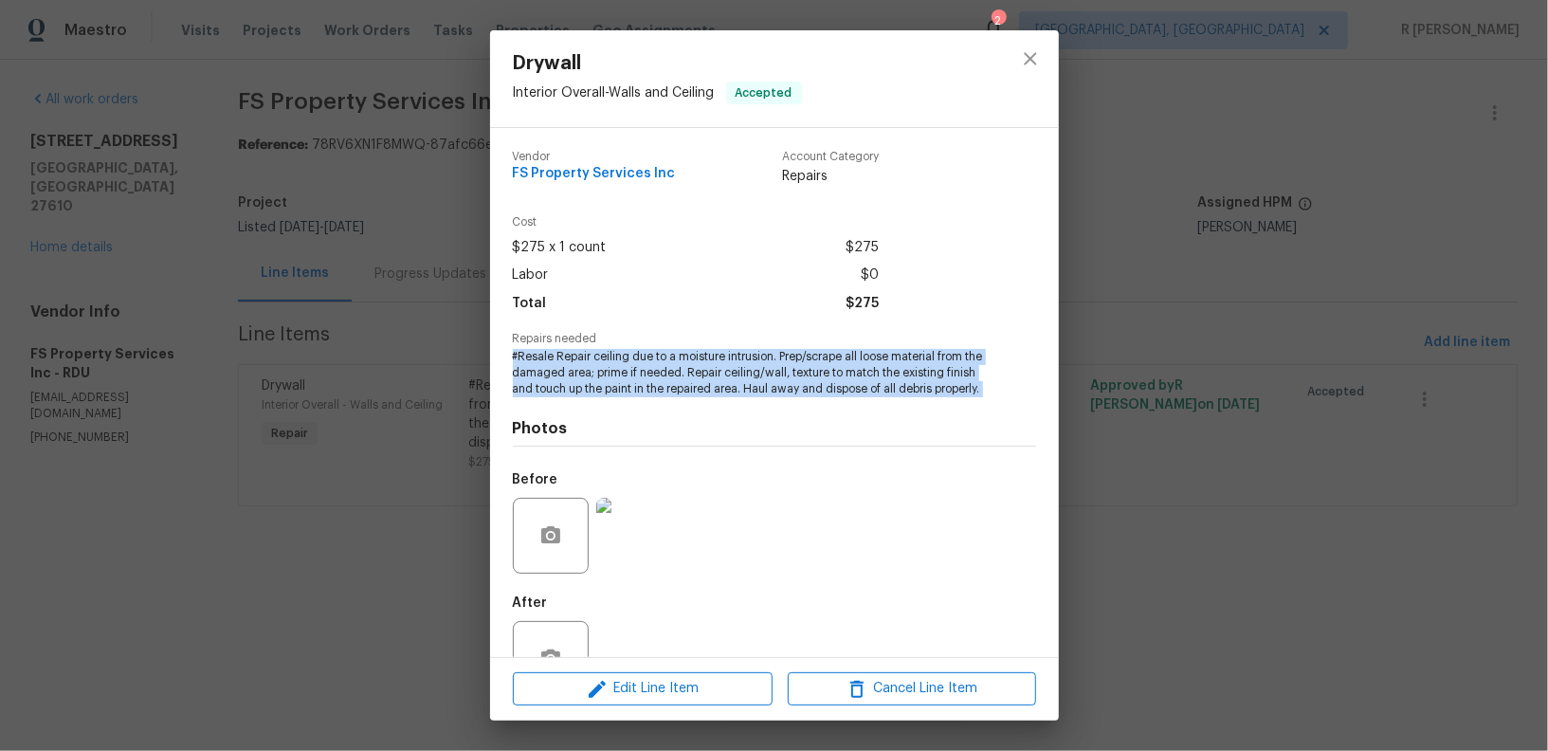
click at [623, 368] on span "#Resale Repair ceiling due to a moisture intrusion. Prep/scrape all loose mater…" at bounding box center [748, 372] width 471 height 47
copy span "#Resale Repair ceiling due to a moisture intrusion. Prep/scrape all loose mater…"
click at [624, 549] on img at bounding box center [634, 536] width 76 height 76
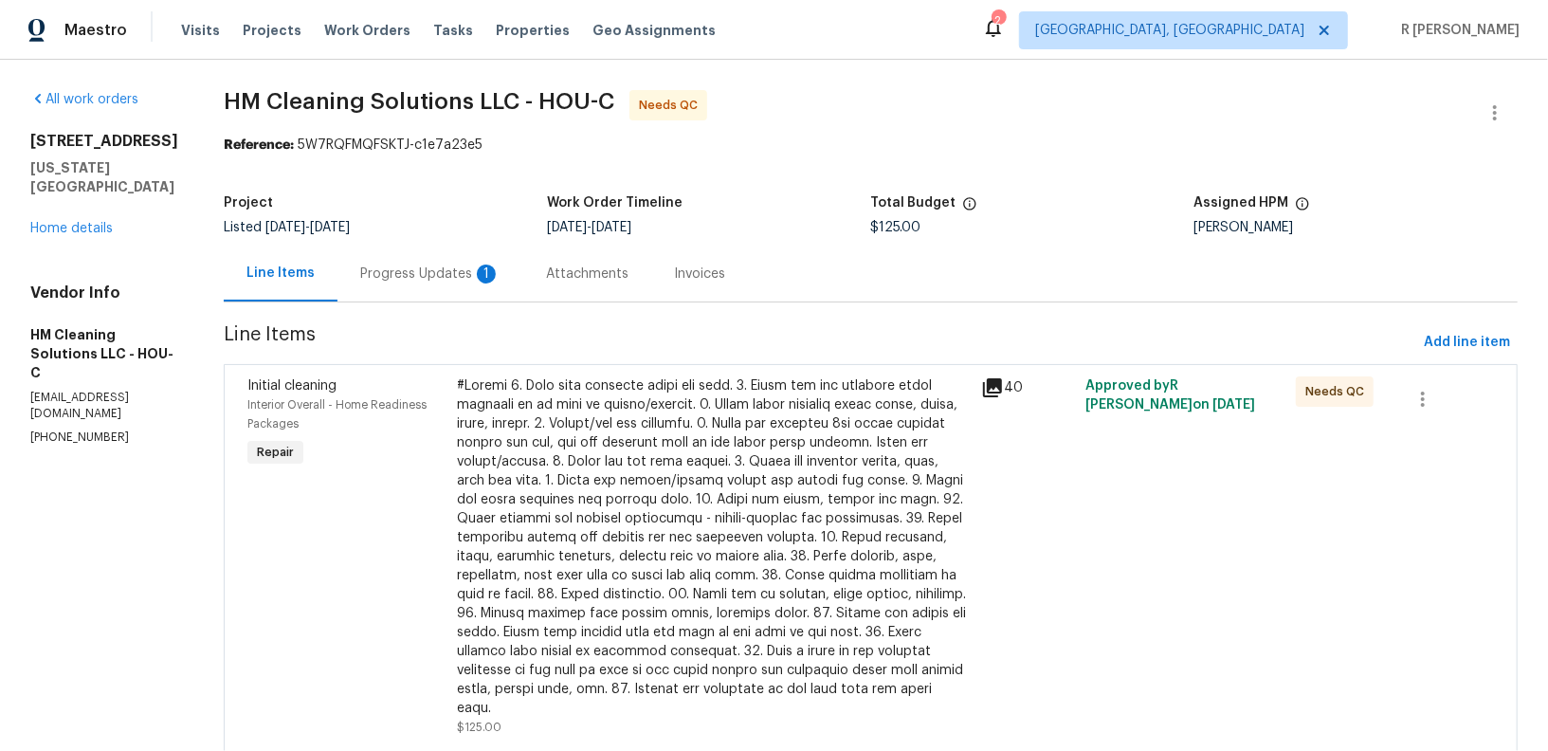
scroll to position [73, 0]
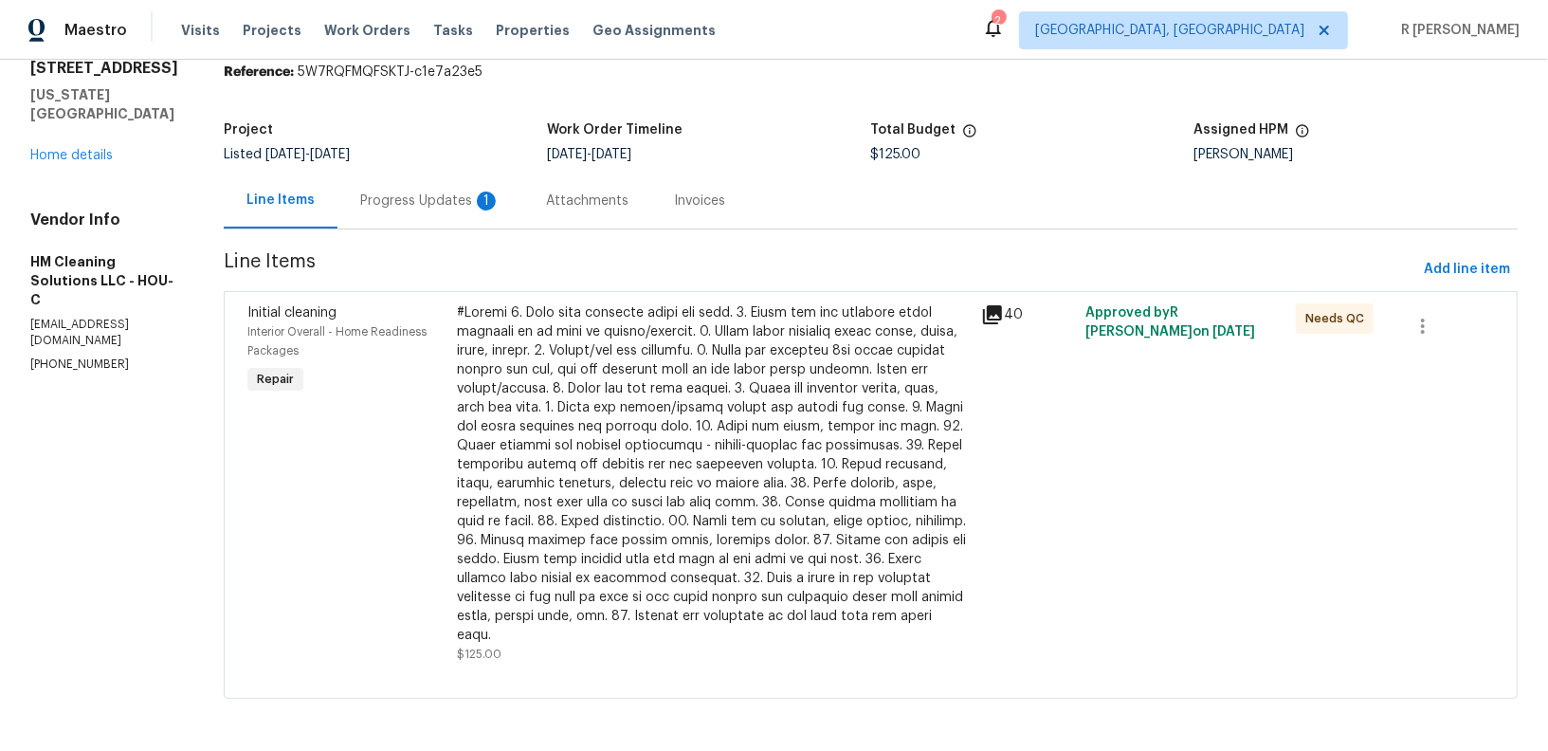
click at [446, 197] on div "Progress Updates 1" at bounding box center [430, 201] width 140 height 19
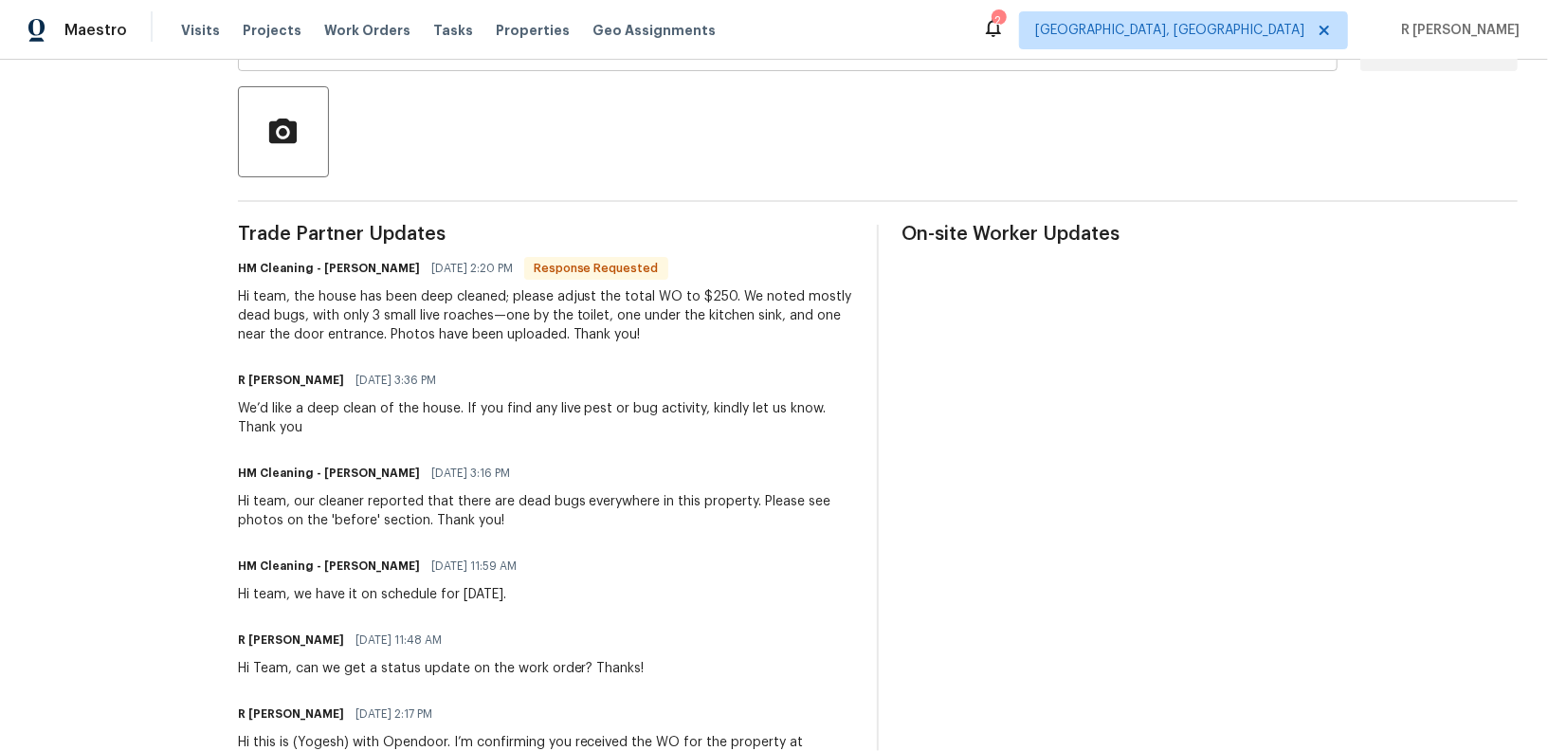
scroll to position [458, 0]
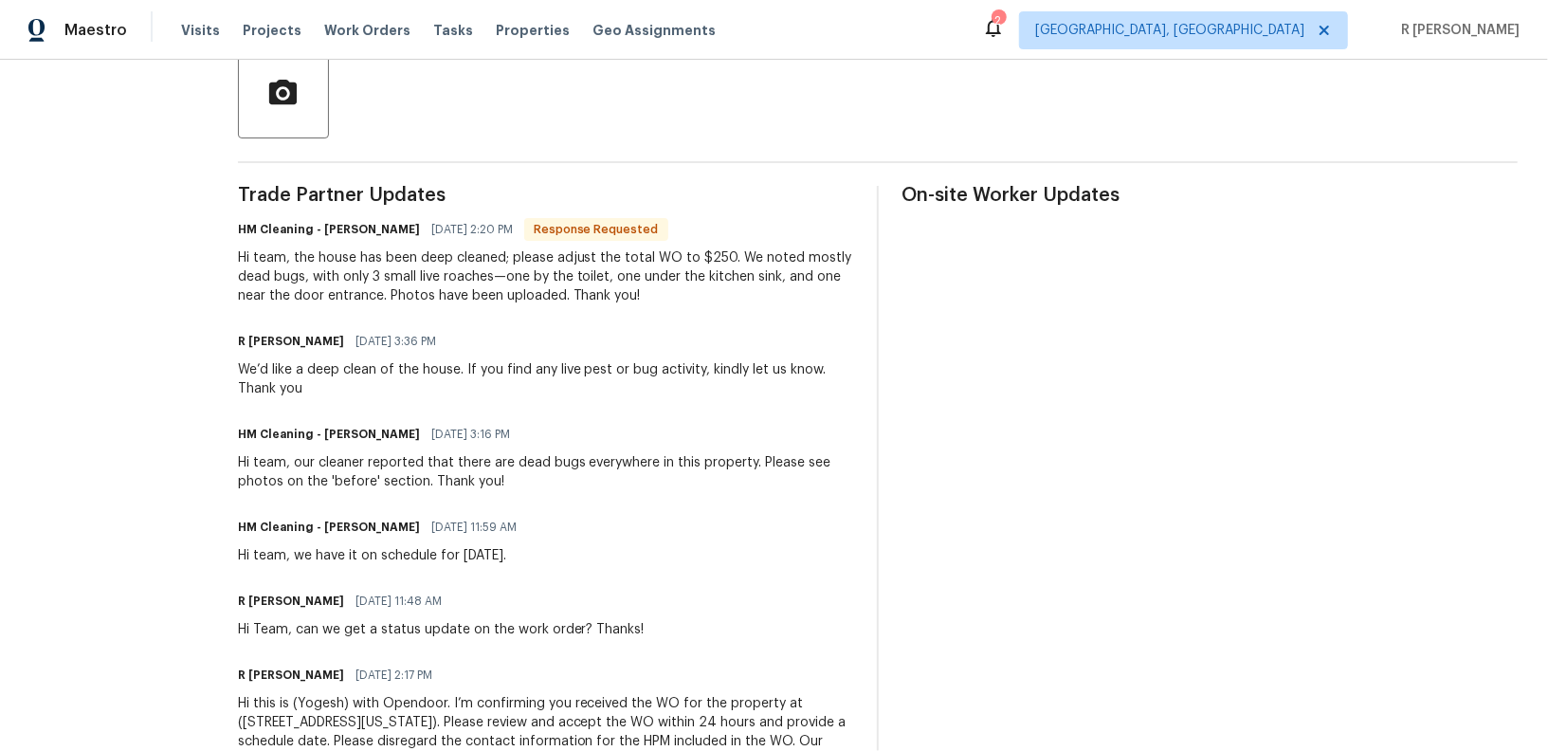
click at [517, 518] on span "[DATE] 11:59 AM" at bounding box center [473, 527] width 85 height 19
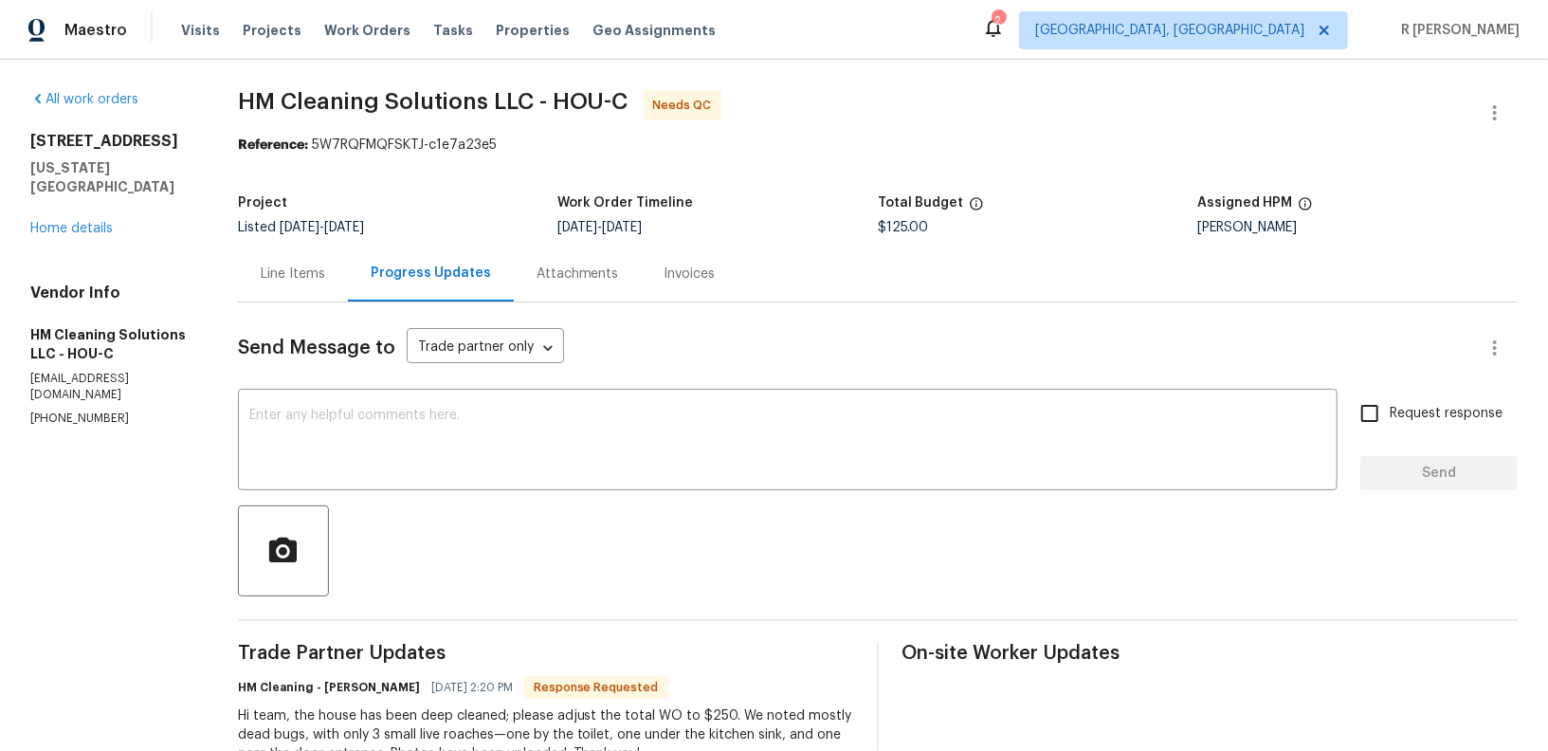
click at [332, 244] on div "Project Listed [DATE] - [DATE] Work Order Timeline [DATE] - [DATE] Total Budget…" at bounding box center [878, 215] width 1280 height 61
click at [325, 281] on div "Line Items" at bounding box center [293, 274] width 64 height 19
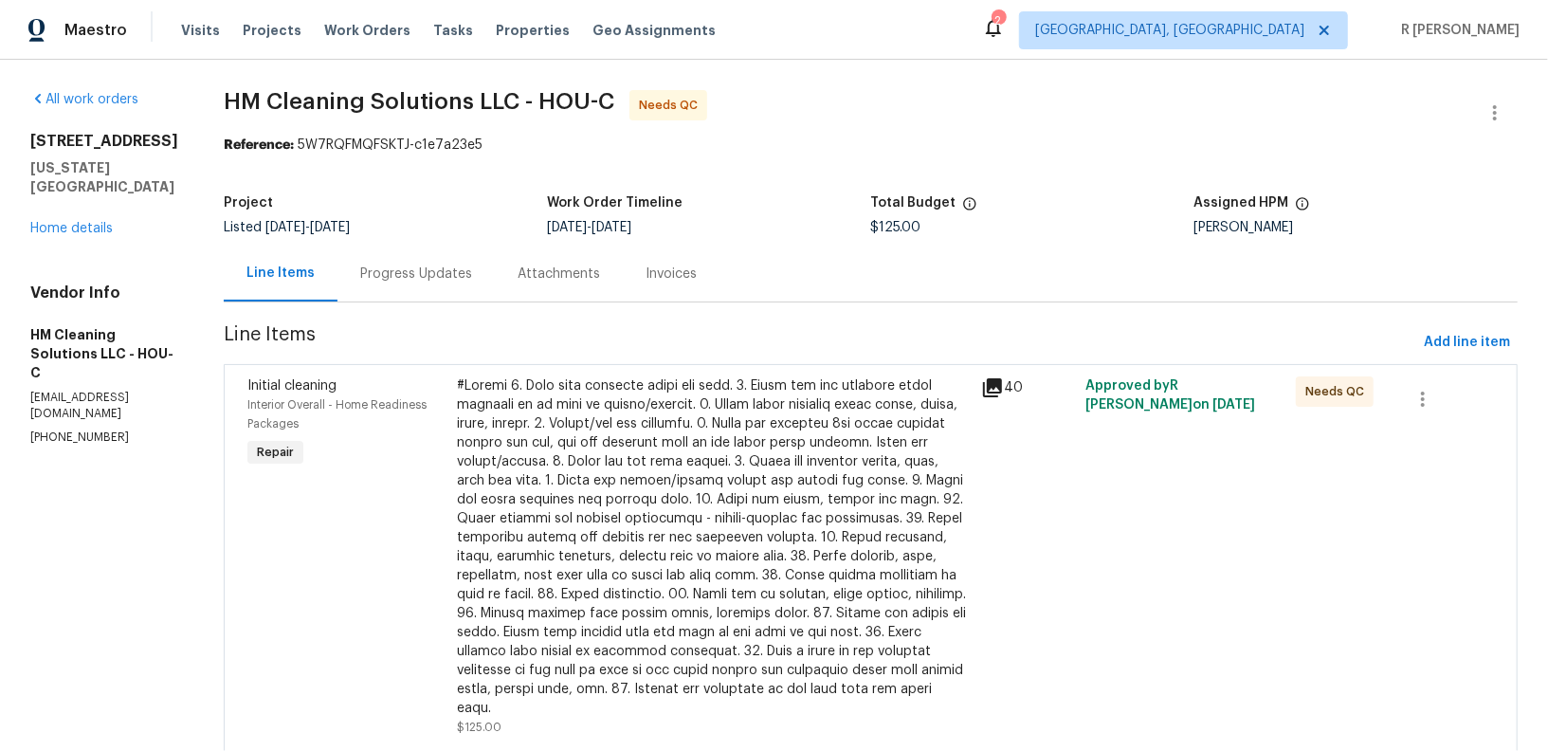
click at [1026, 391] on div "40" at bounding box center [1028, 387] width 94 height 23
click at [1004, 377] on icon at bounding box center [992, 387] width 23 height 23
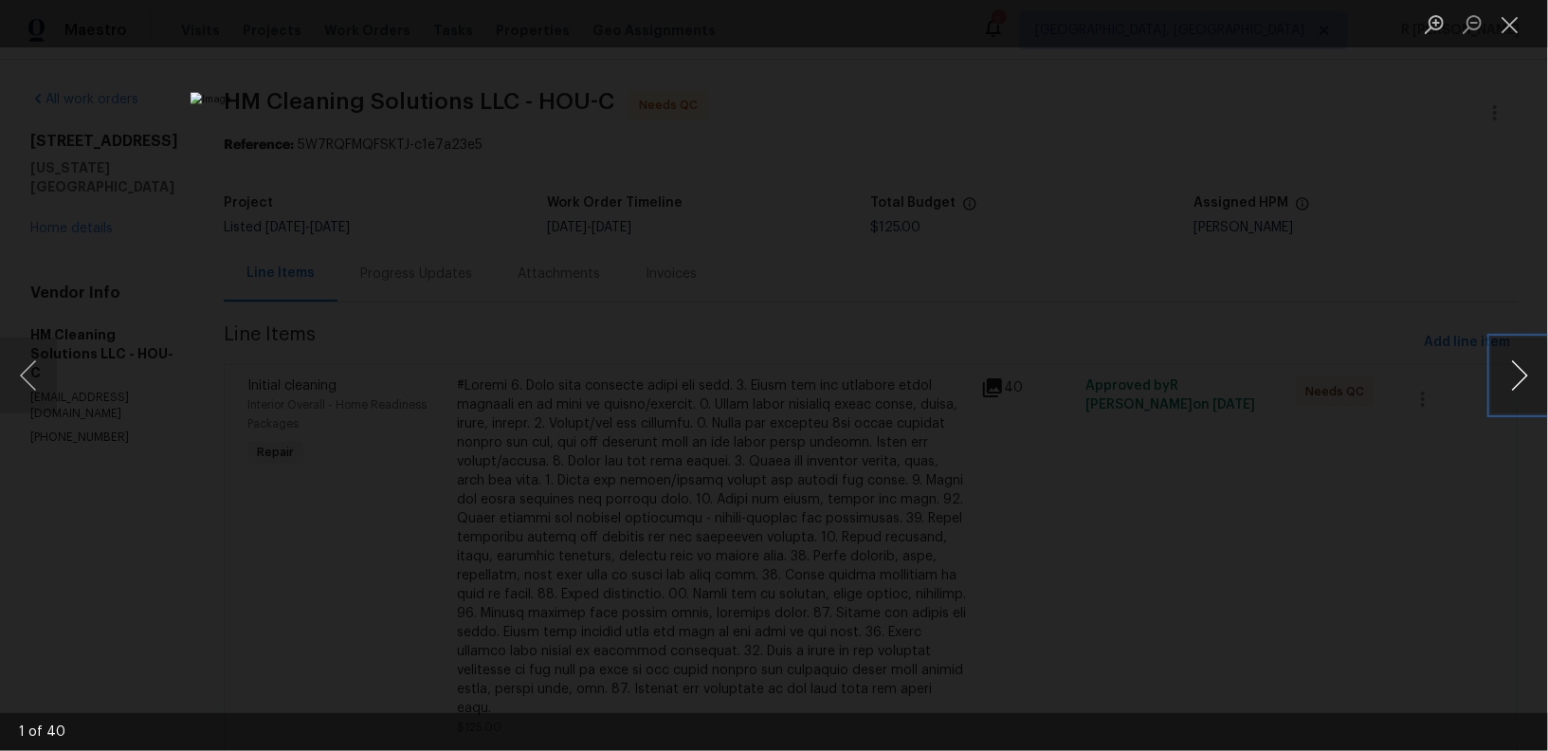
click at [1534, 385] on button "Next image" at bounding box center [1519, 376] width 57 height 76
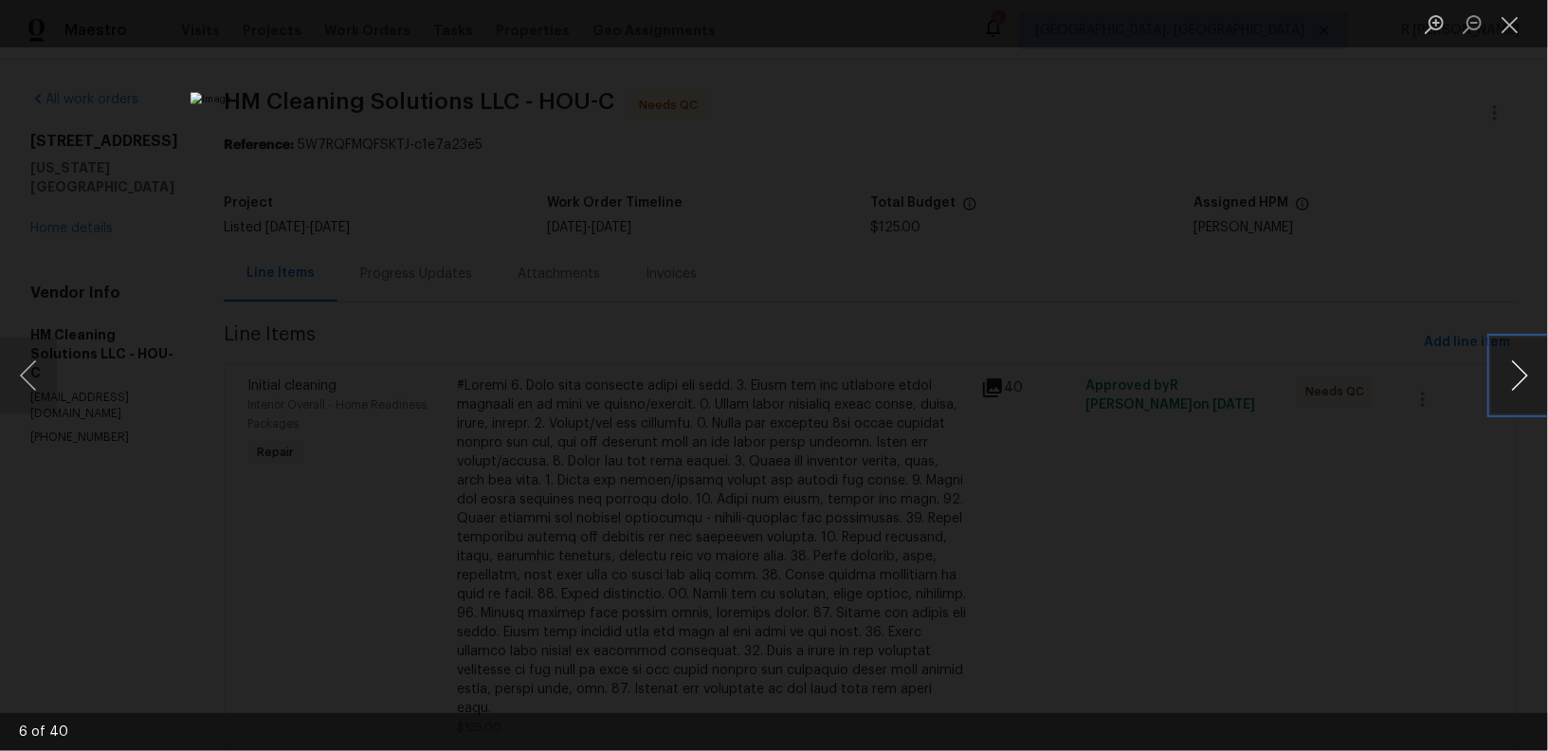
click at [1534, 385] on button "Next image" at bounding box center [1519, 376] width 57 height 76
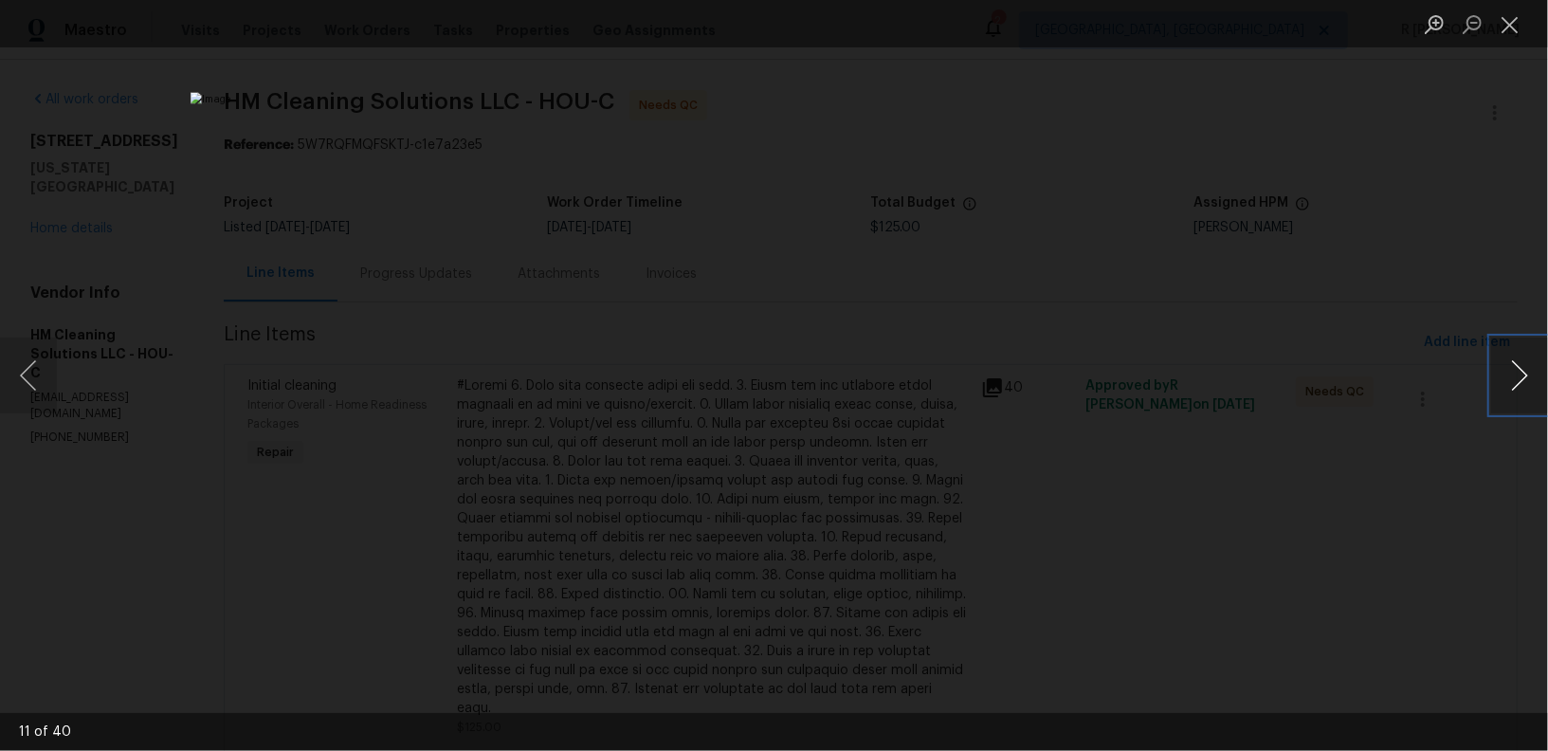
click at [1534, 385] on button "Next image" at bounding box center [1519, 376] width 57 height 76
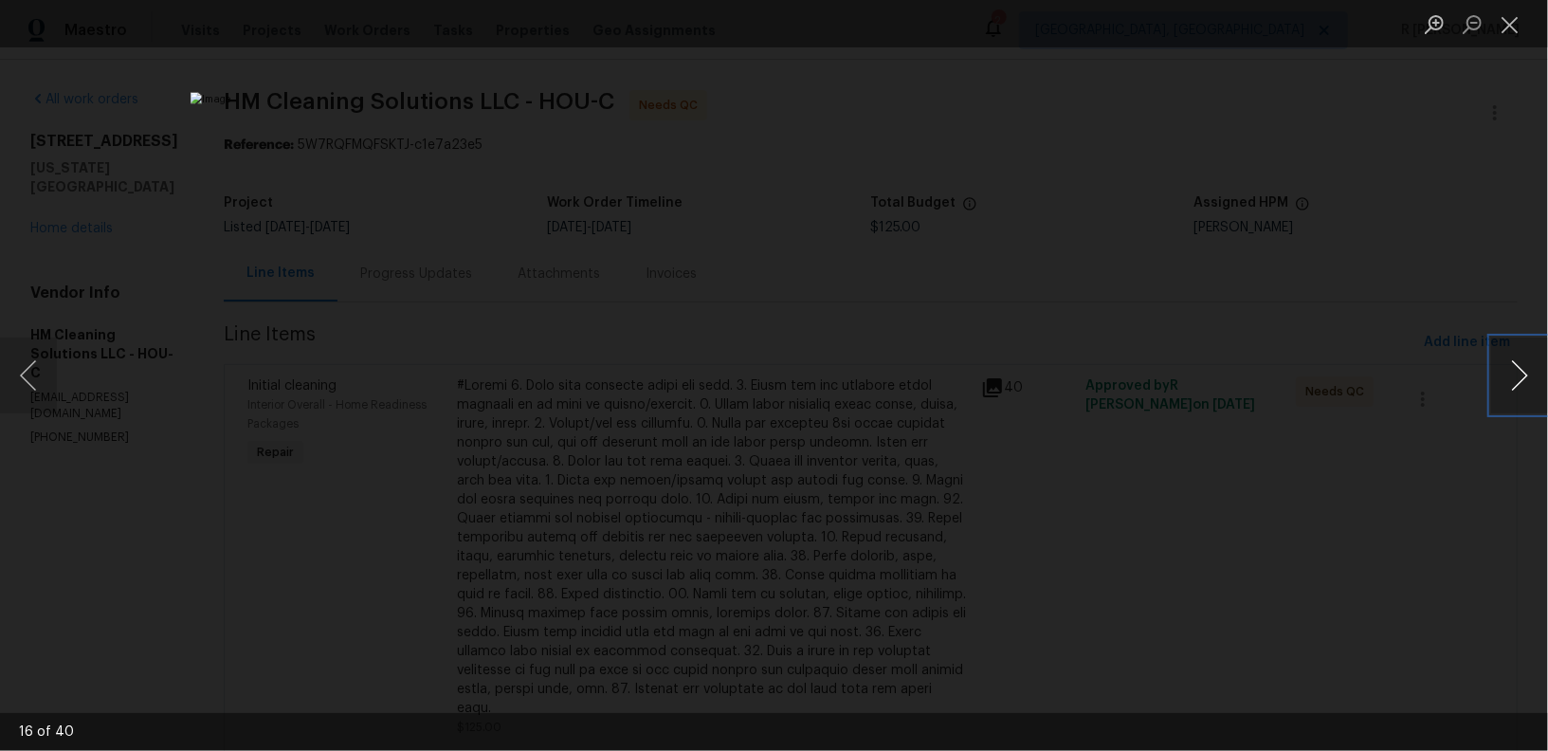
click at [1534, 385] on button "Next image" at bounding box center [1519, 376] width 57 height 76
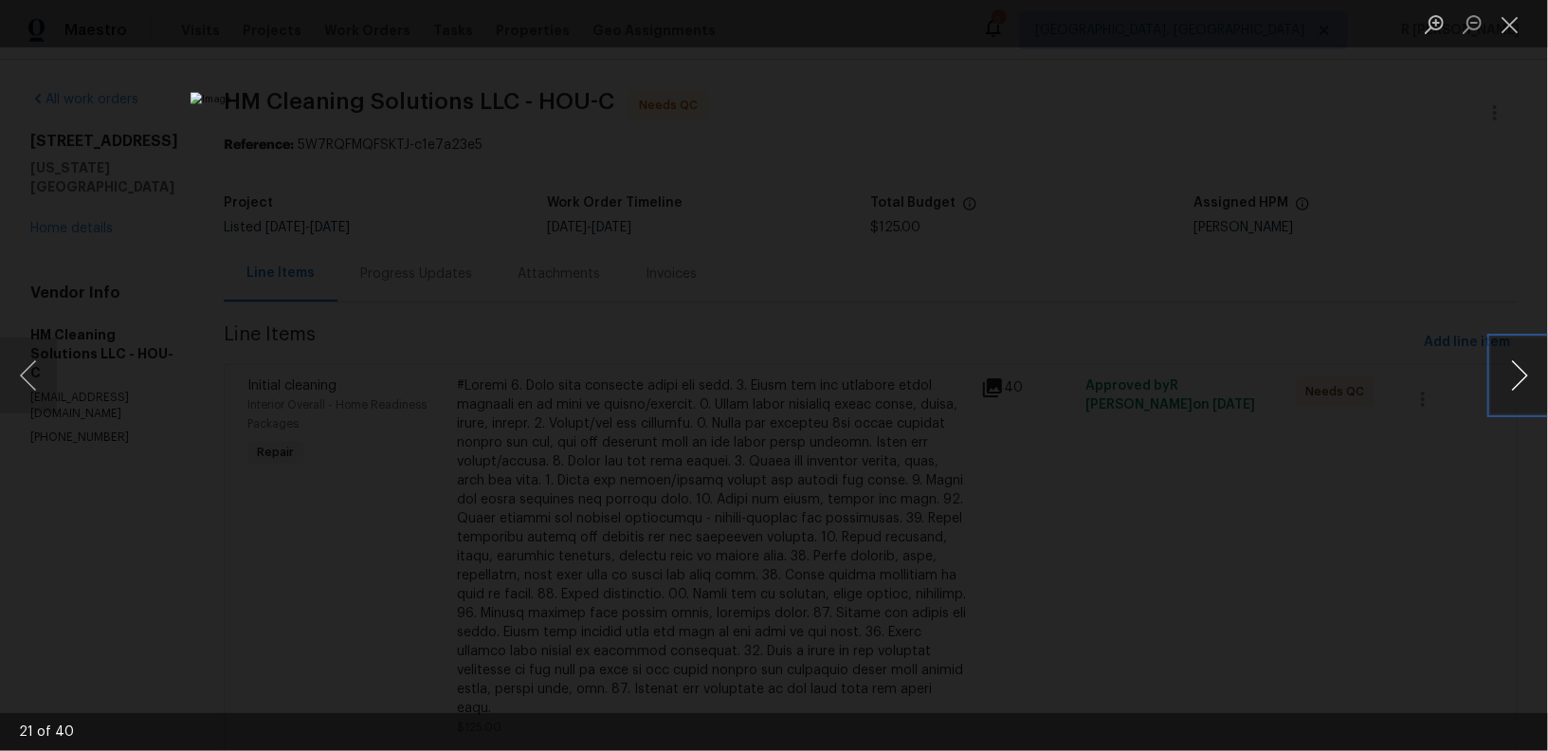
click at [1534, 385] on button "Next image" at bounding box center [1519, 376] width 57 height 76
click at [1537, 355] on button "Next image" at bounding box center [1519, 376] width 57 height 76
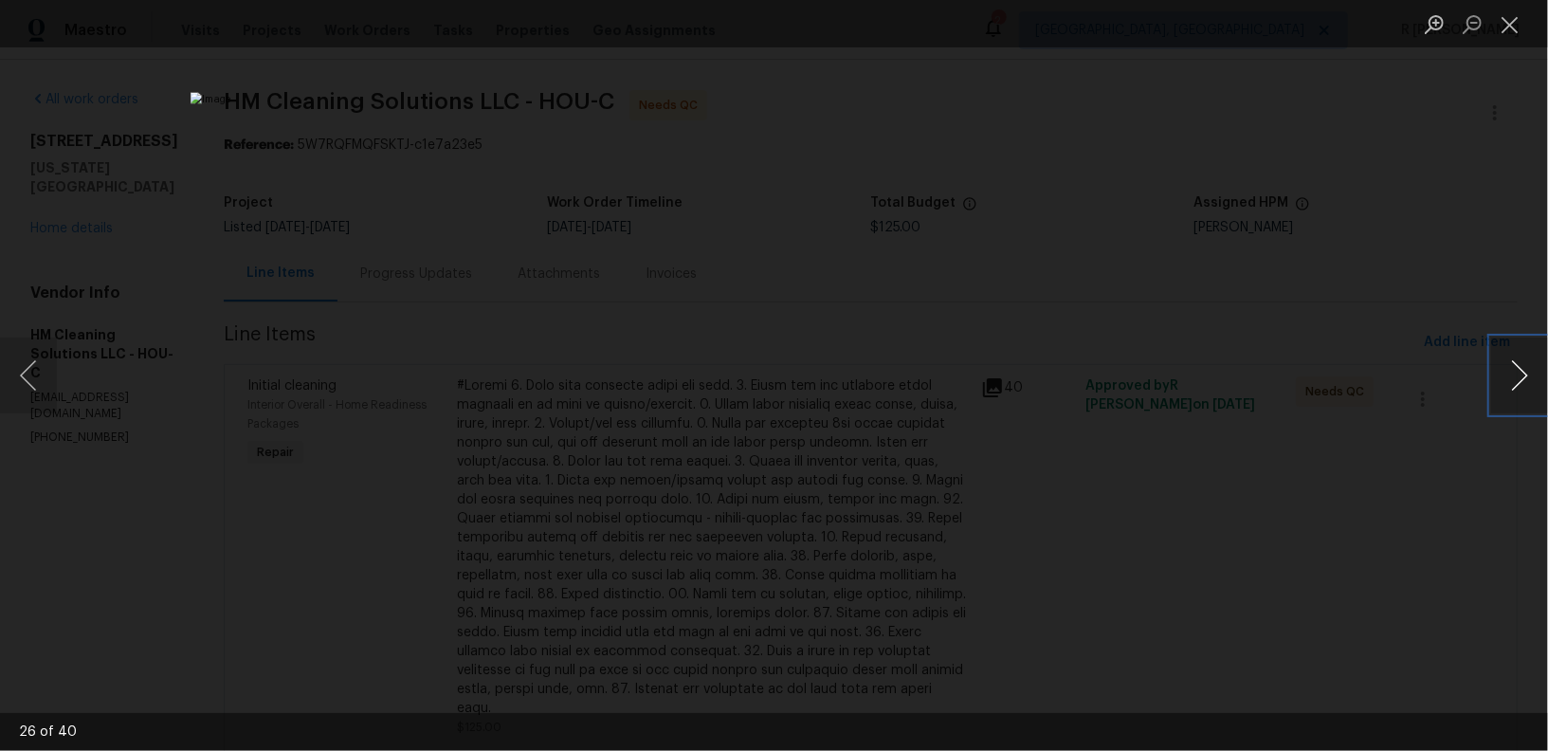
click at [1537, 355] on button "Next image" at bounding box center [1519, 376] width 57 height 76
click at [1503, 354] on button "Next image" at bounding box center [1519, 376] width 57 height 76
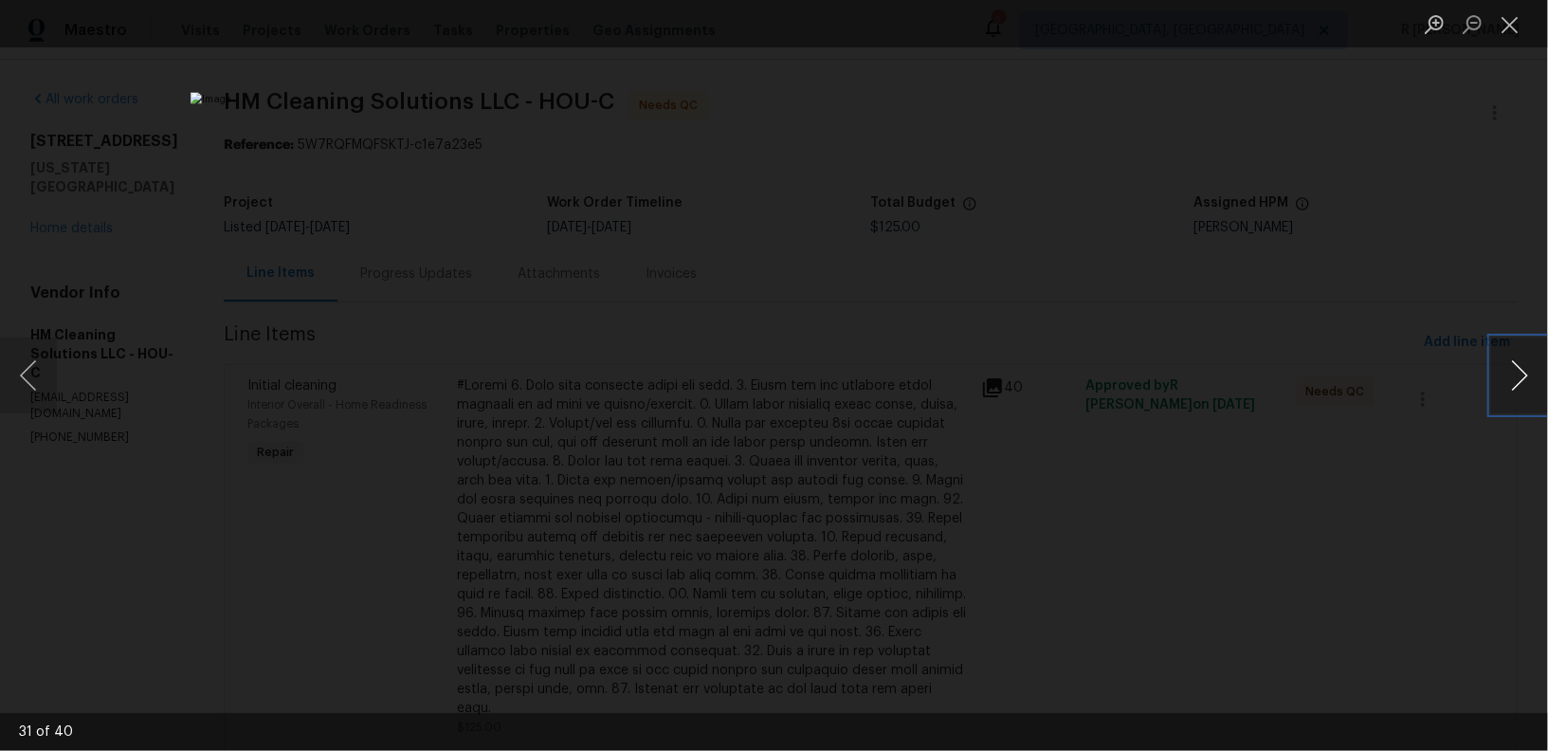
click at [1503, 354] on button "Next image" at bounding box center [1519, 376] width 57 height 76
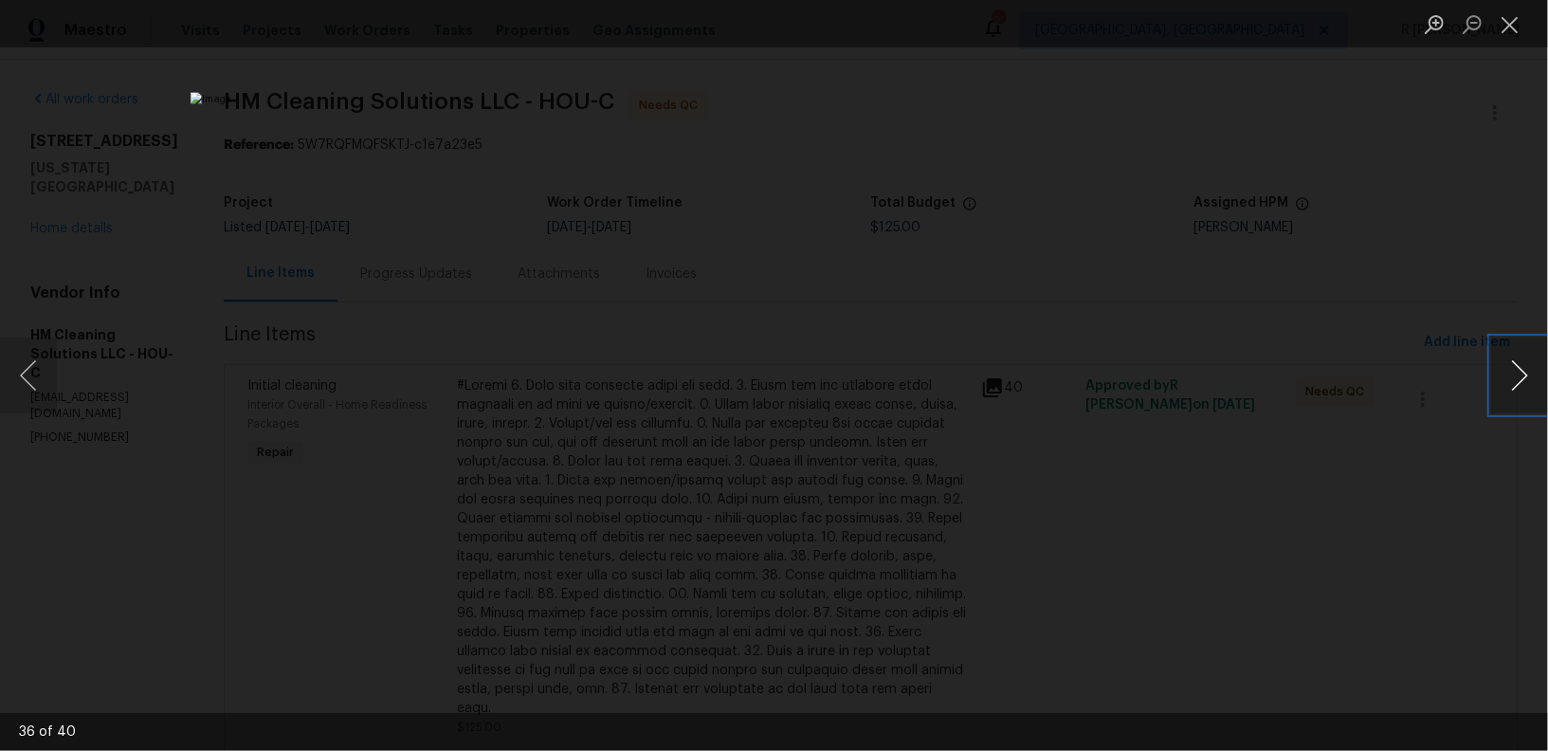
click at [1503, 354] on button "Next image" at bounding box center [1519, 376] width 57 height 76
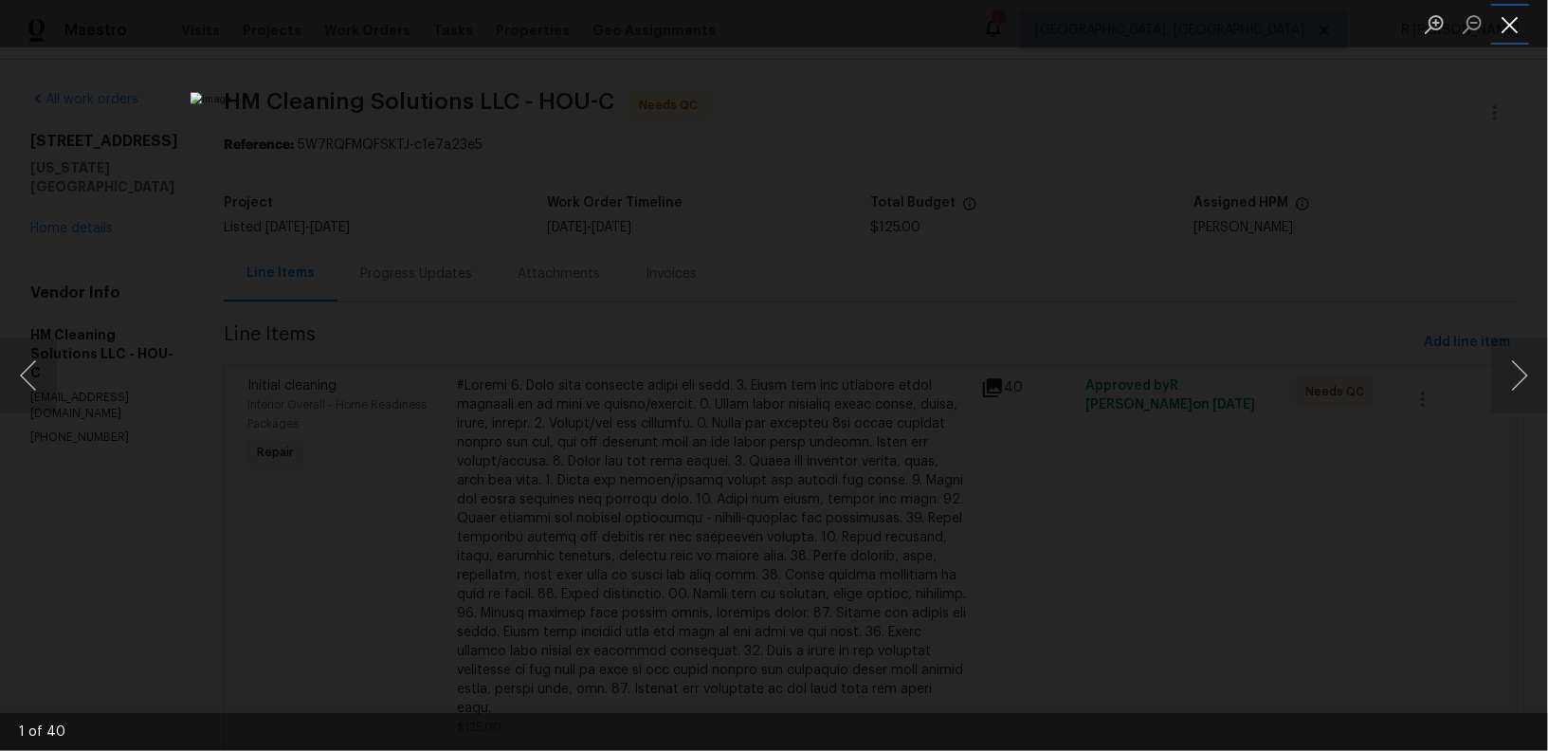
click at [1507, 30] on button "Close lightbox" at bounding box center [1510, 24] width 38 height 33
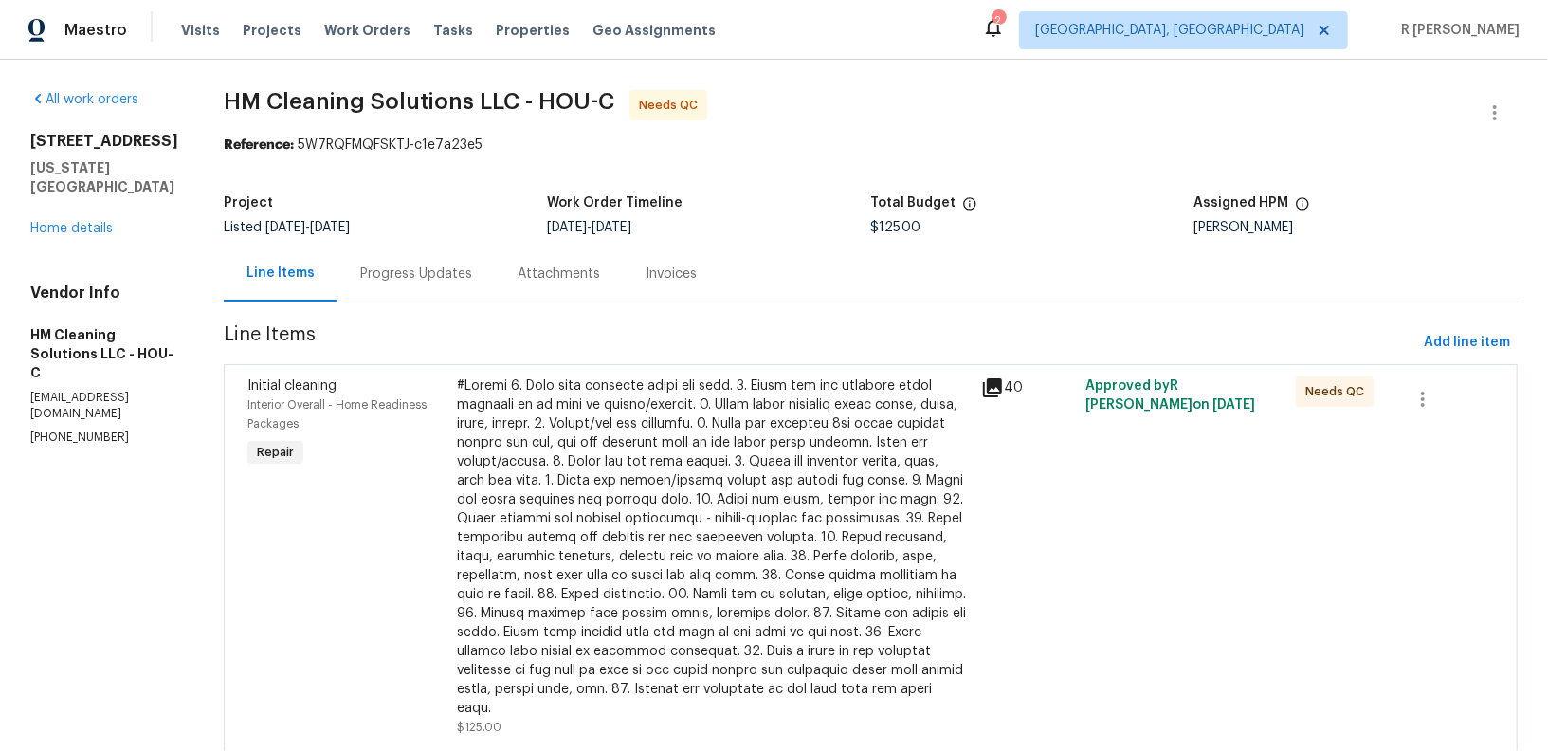
click at [446, 250] on div "Progress Updates" at bounding box center [416, 274] width 157 height 56
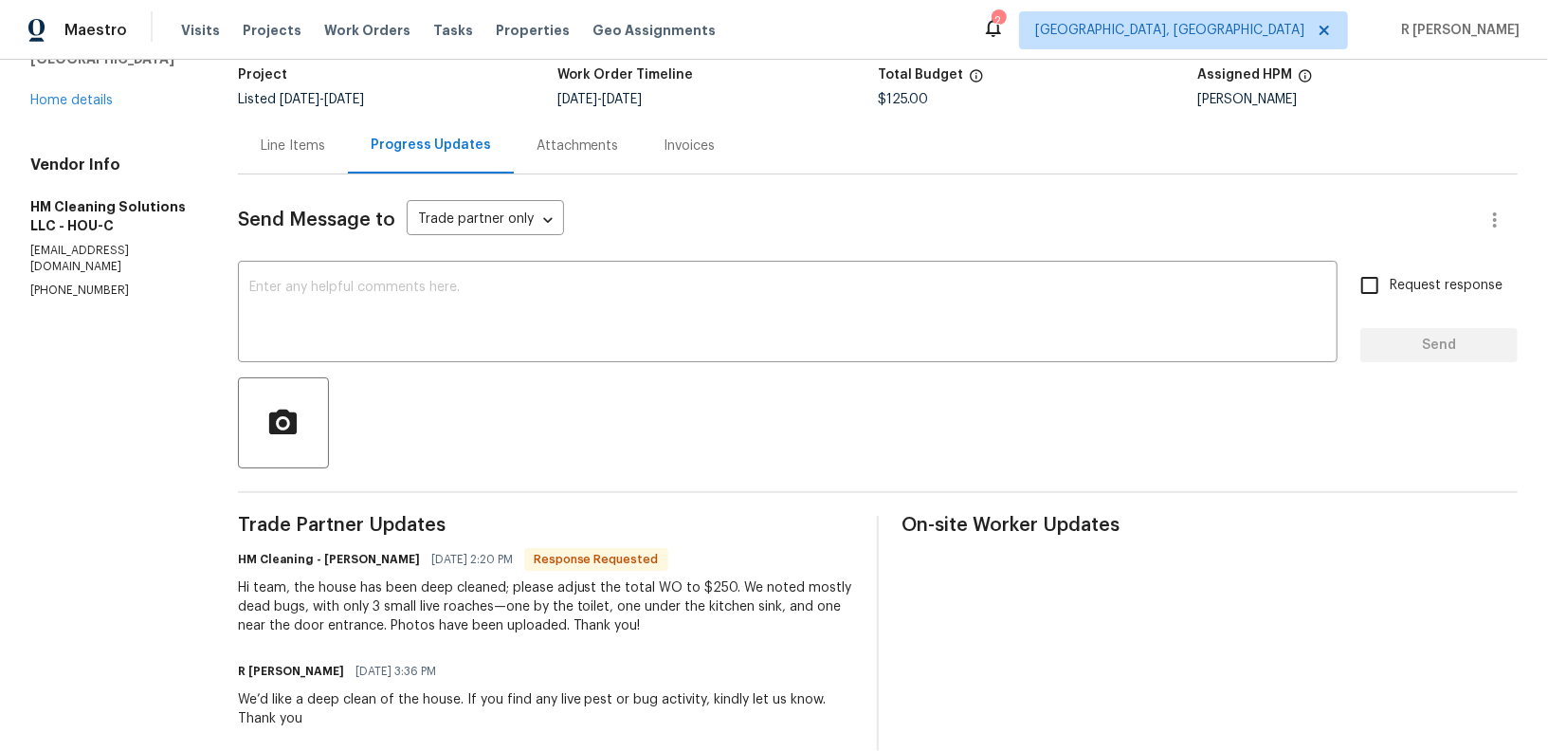
scroll to position [252, 0]
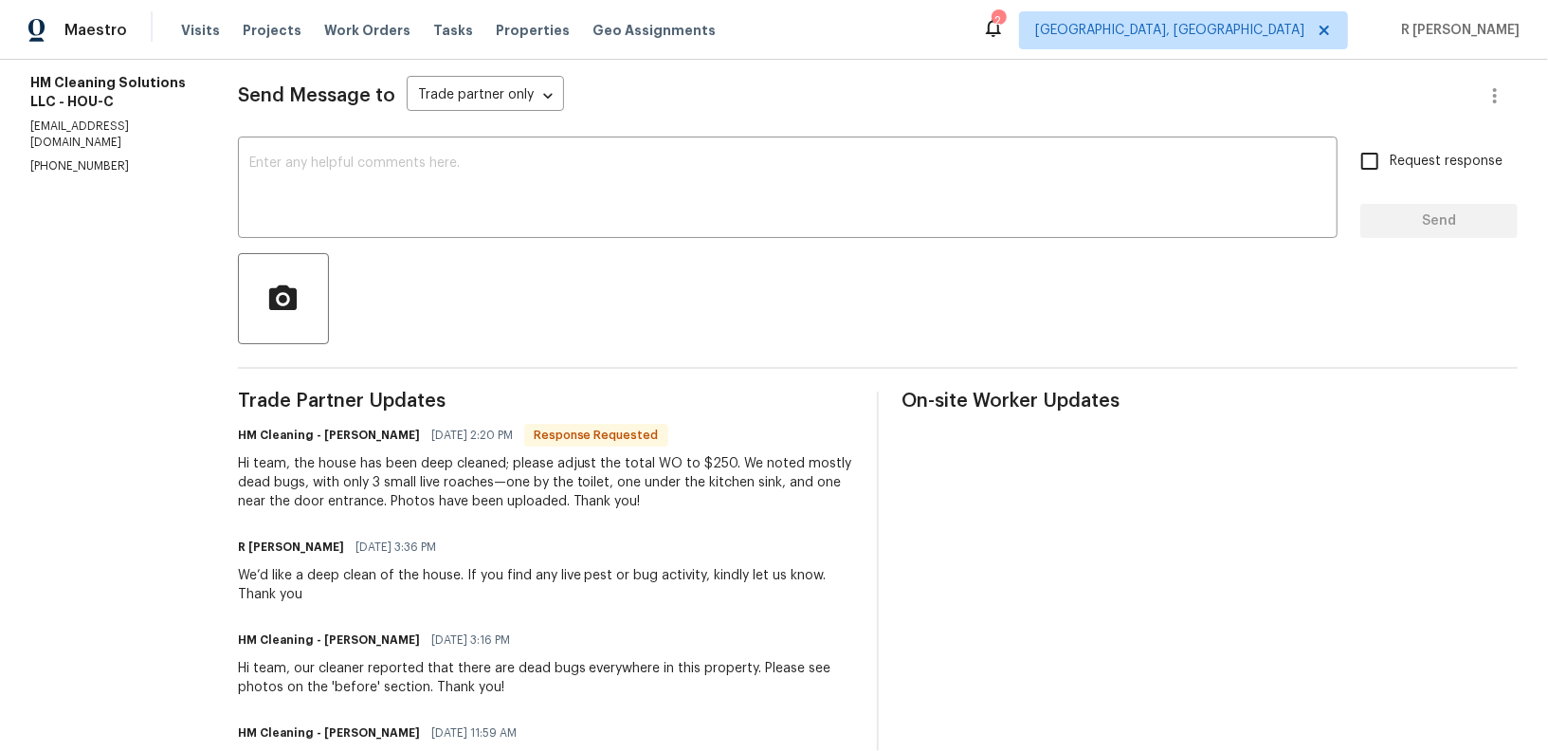
click at [538, 498] on div "Hi team, the house has been deep cleaned; please adjust the total WO to $250. W…" at bounding box center [546, 482] width 616 height 57
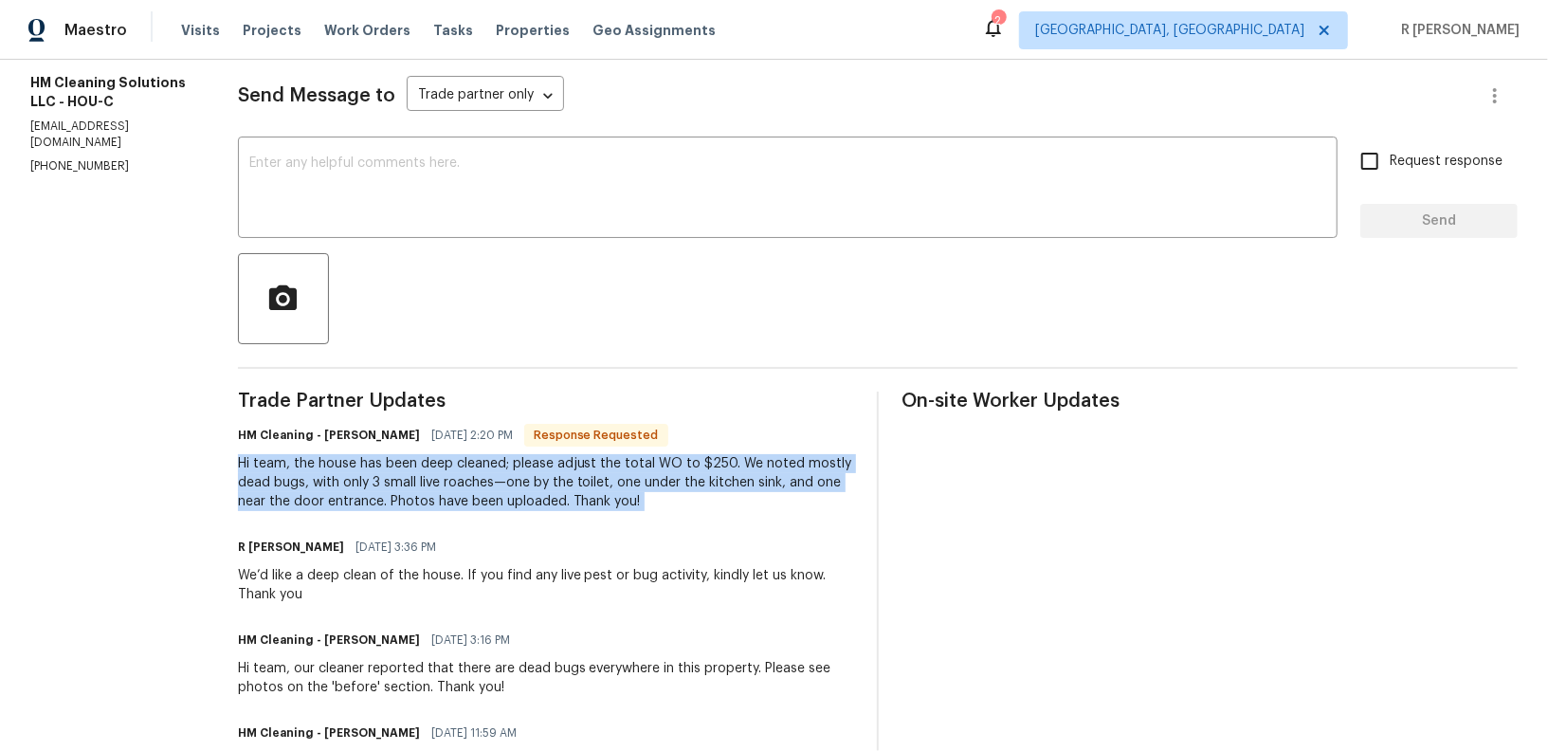
click at [538, 498] on div "Hi team, the house has been deep cleaned; please adjust the total WO to $250. W…" at bounding box center [546, 482] width 616 height 57
copy div "Hi team, the house has been deep cleaned; please adjust the total WO to $250. W…"
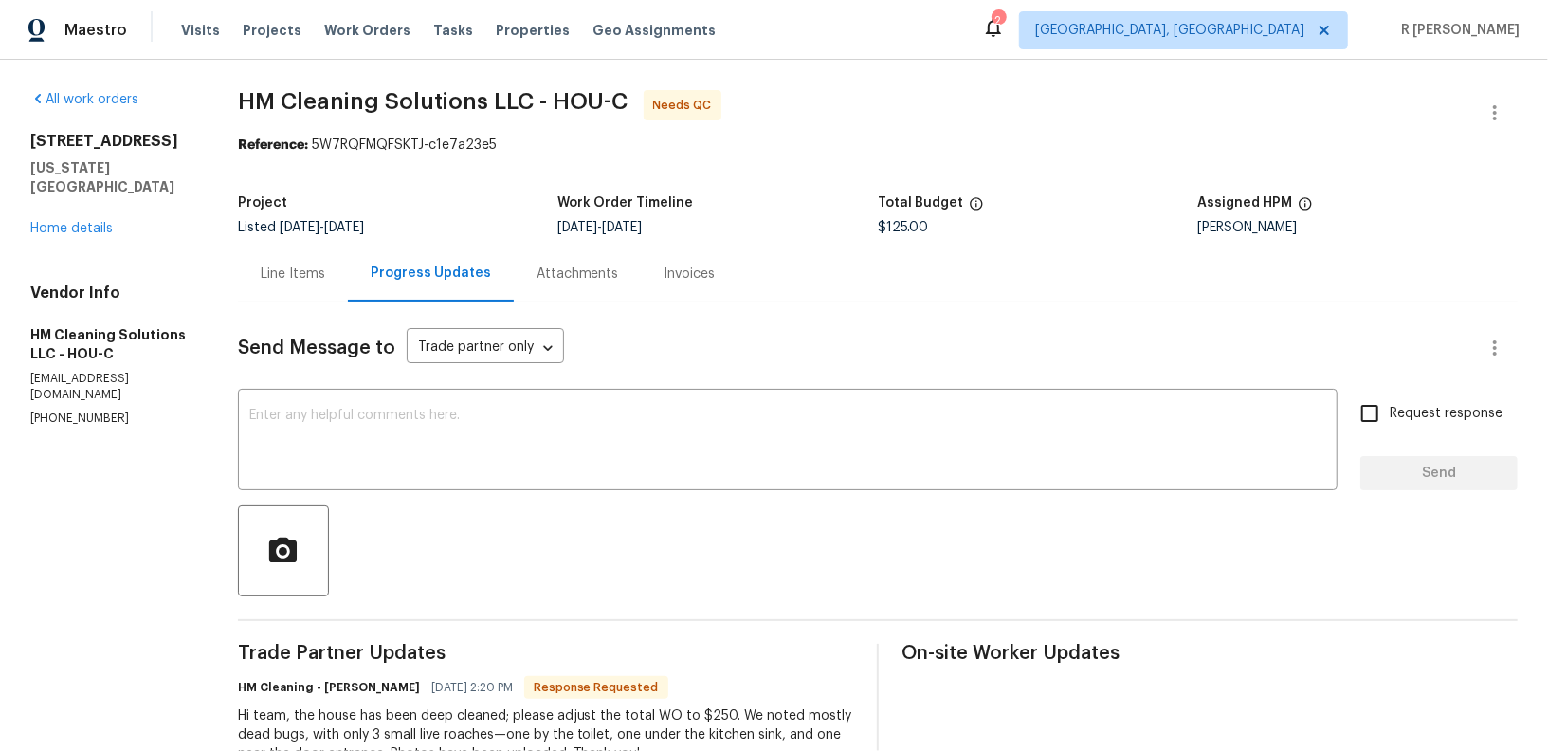
click at [325, 271] on div "Line Items" at bounding box center [293, 274] width 64 height 19
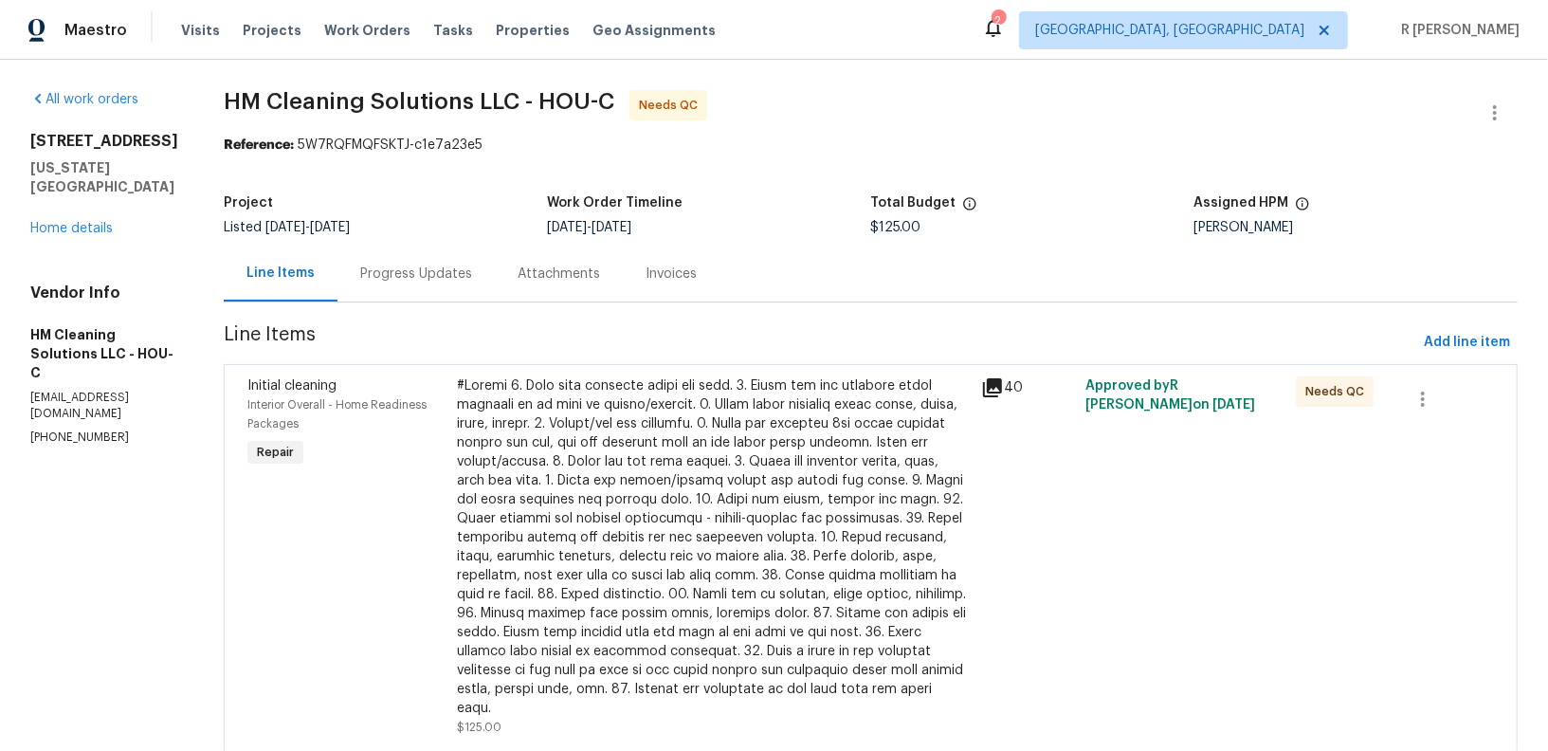
click at [855, 501] on div at bounding box center [713, 546] width 513 height 341
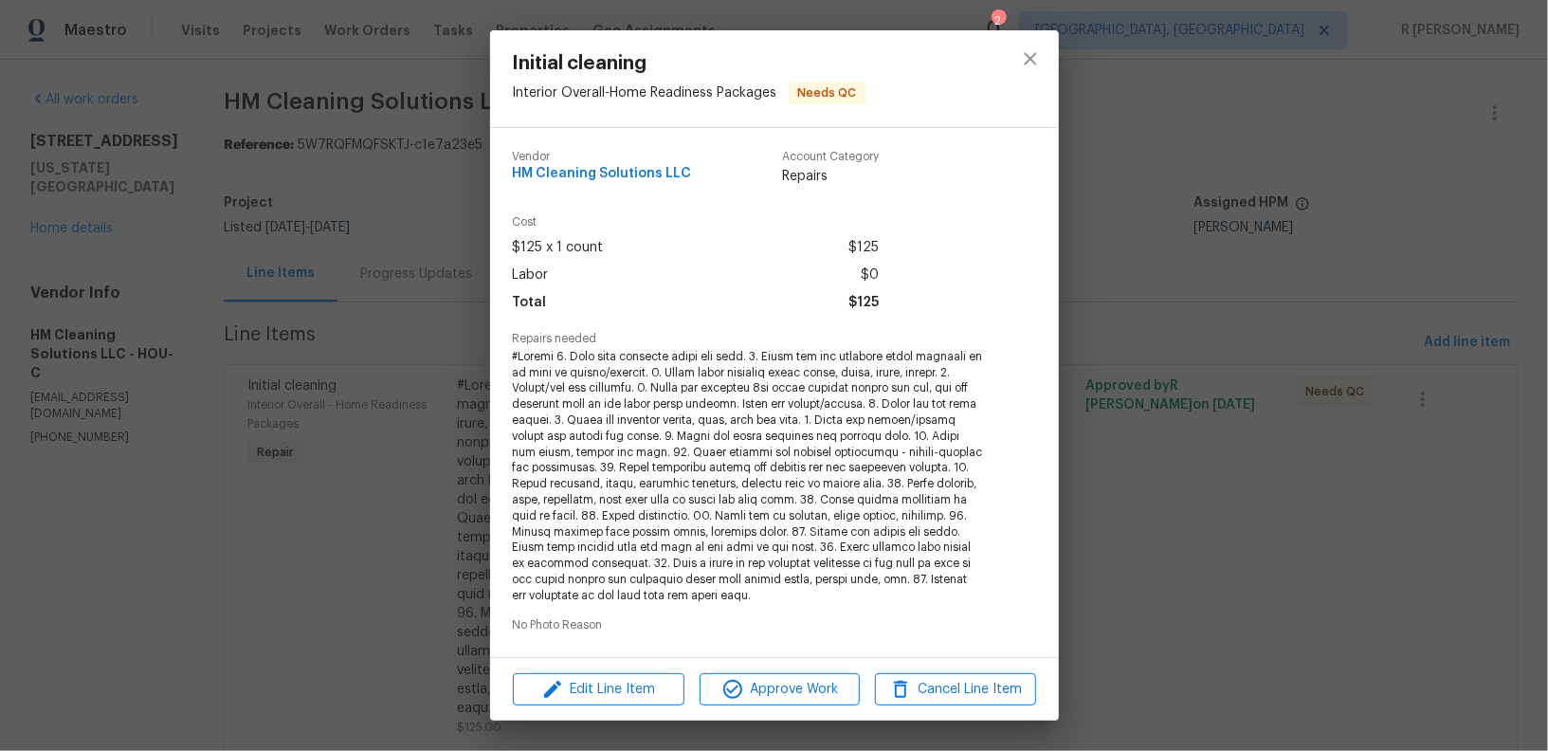
scroll to position [297, 0]
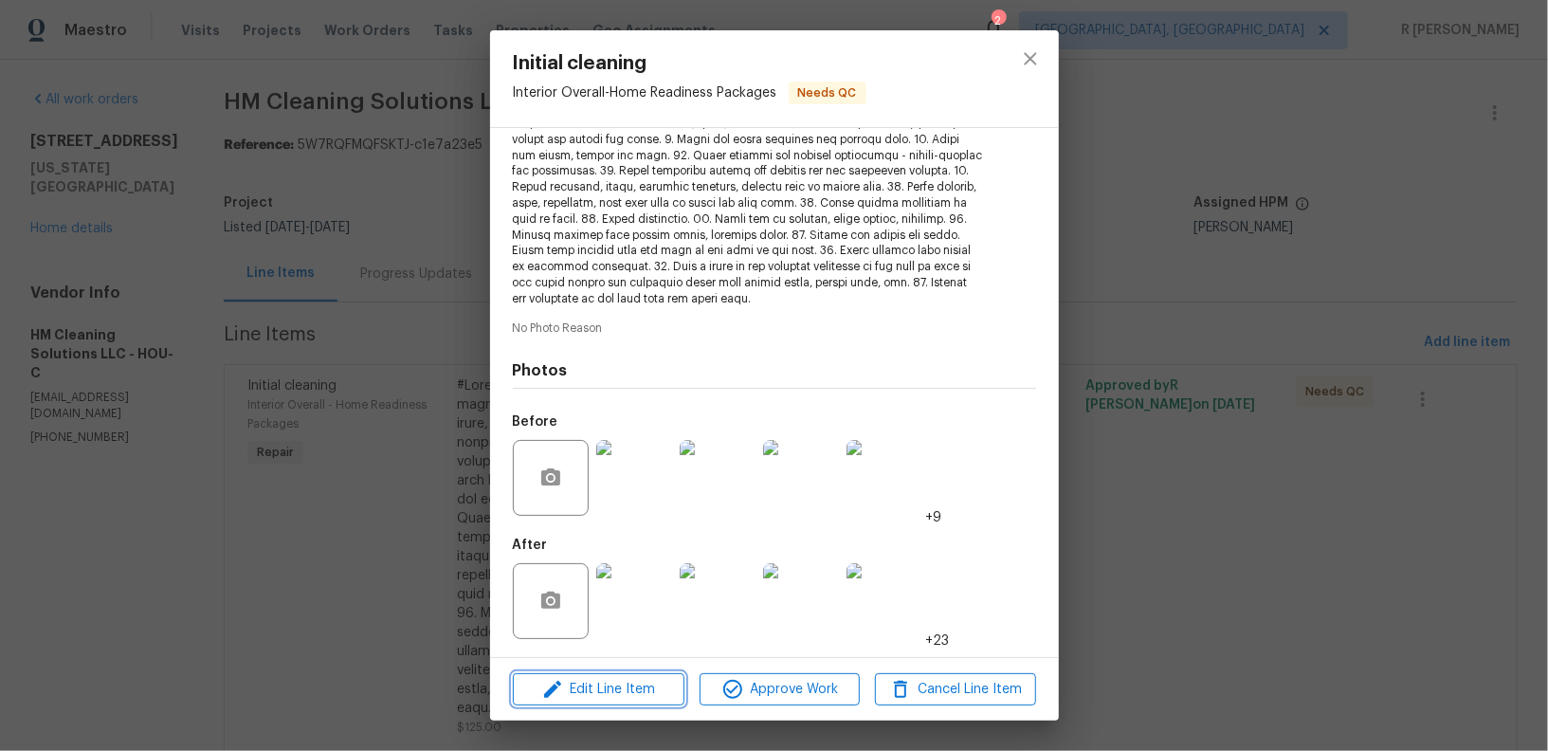
click at [623, 689] on span "Edit Line Item" at bounding box center [599, 690] width 160 height 24
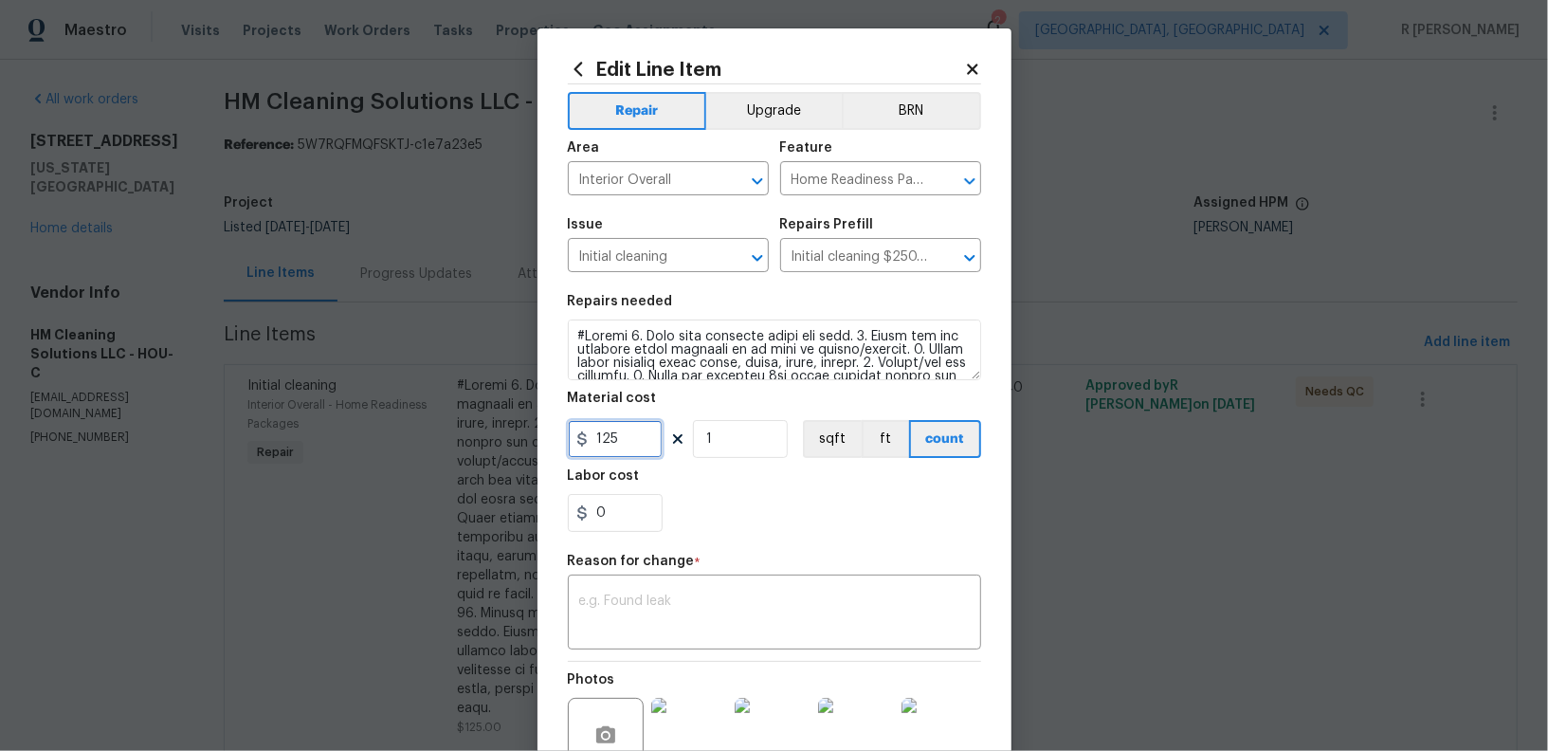
click at [627, 438] on input "125" at bounding box center [615, 439] width 95 height 38
type input "250"
click at [620, 585] on div "x ​" at bounding box center [774, 614] width 413 height 70
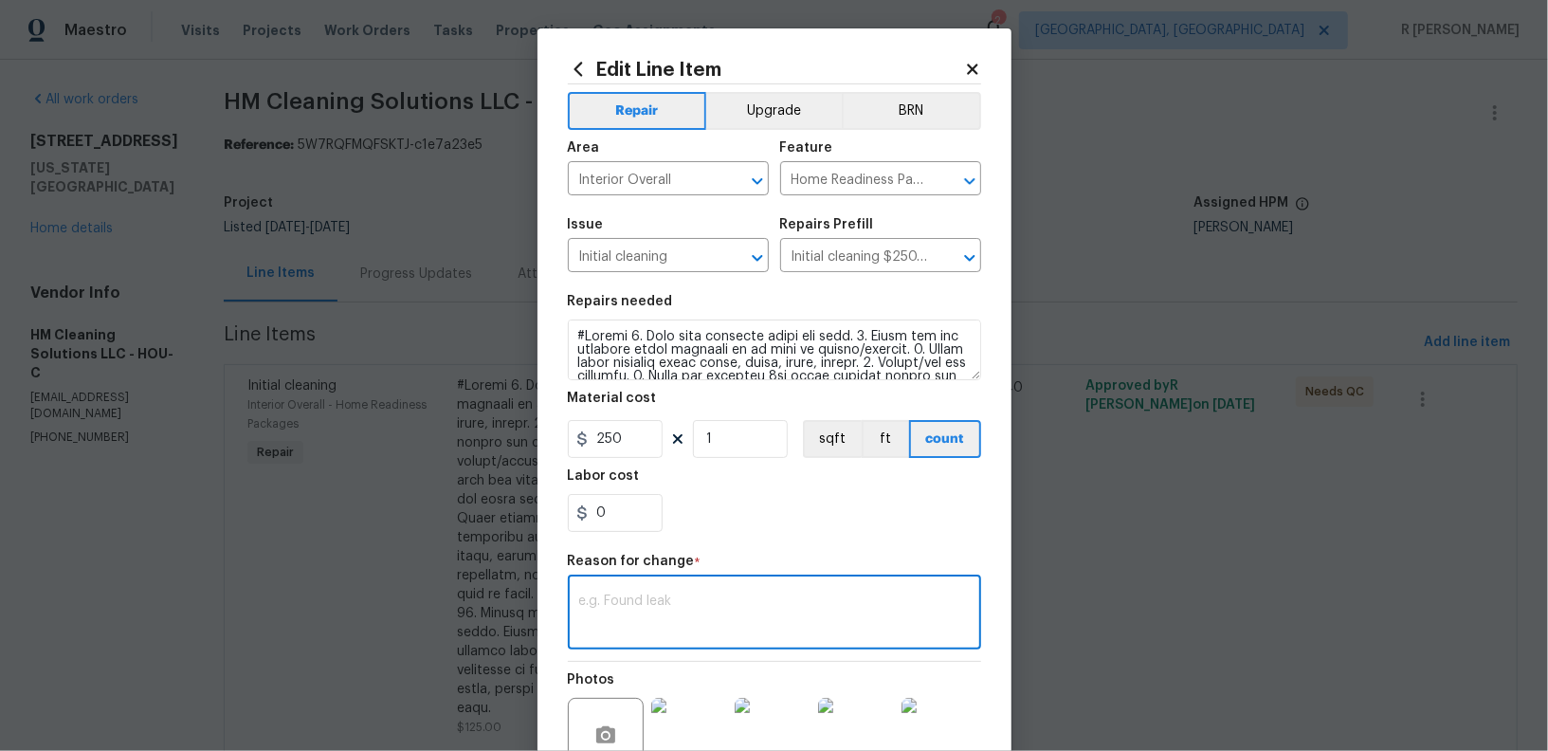
paste textarea "(YK) Updated per vendor’s final cost."
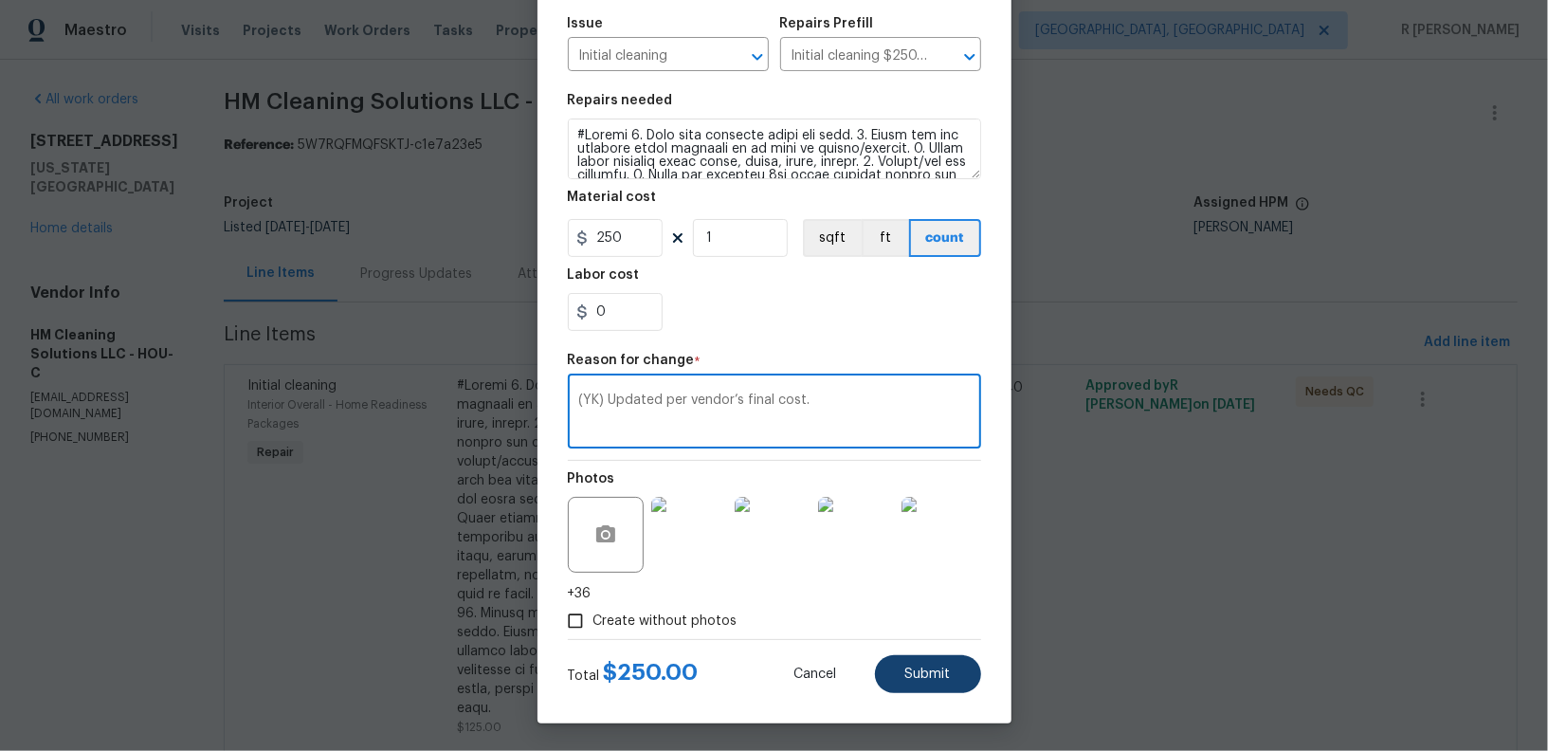
type textarea "(YK) Updated per vendor’s final cost."
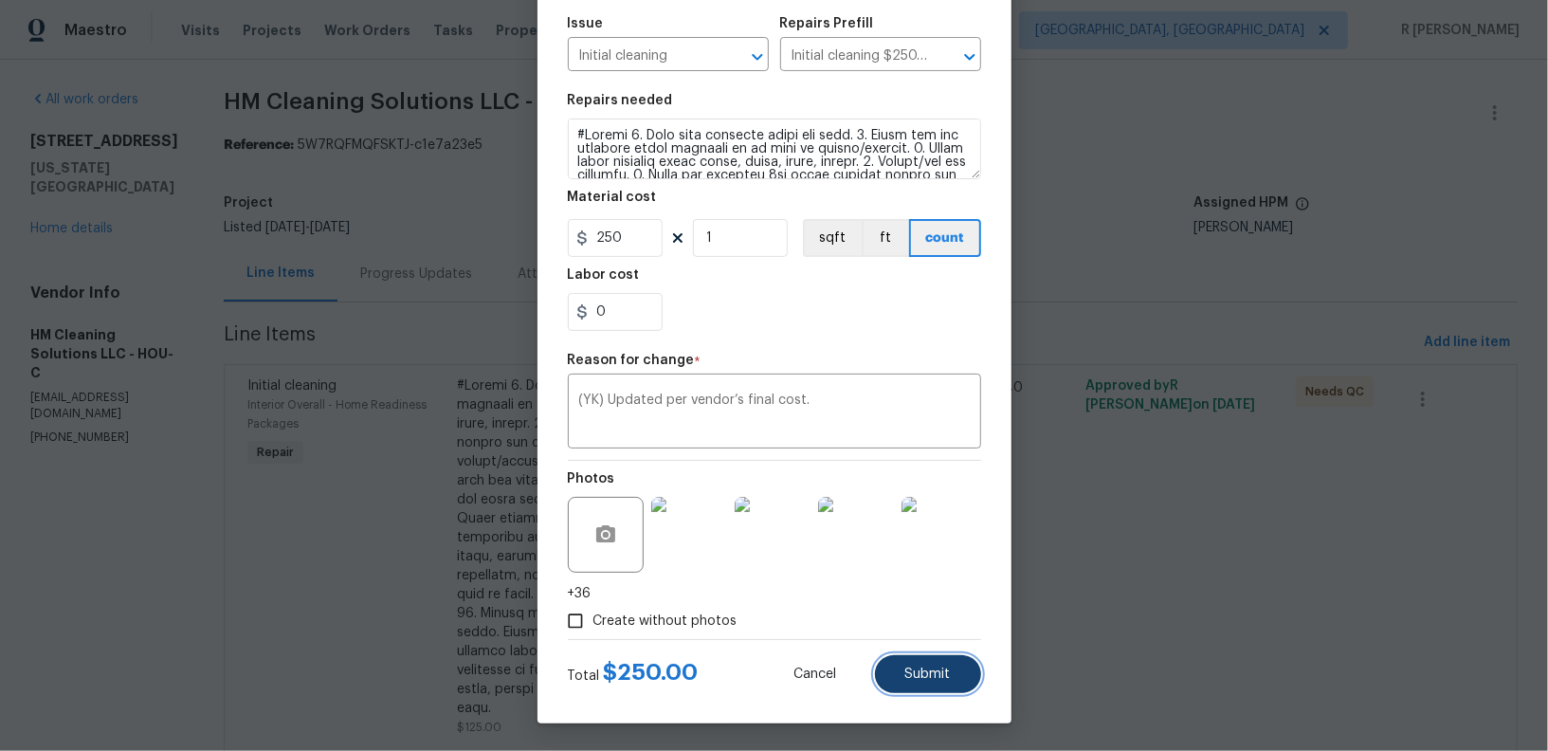
click at [925, 669] on span "Submit" at bounding box center [928, 674] width 46 height 14
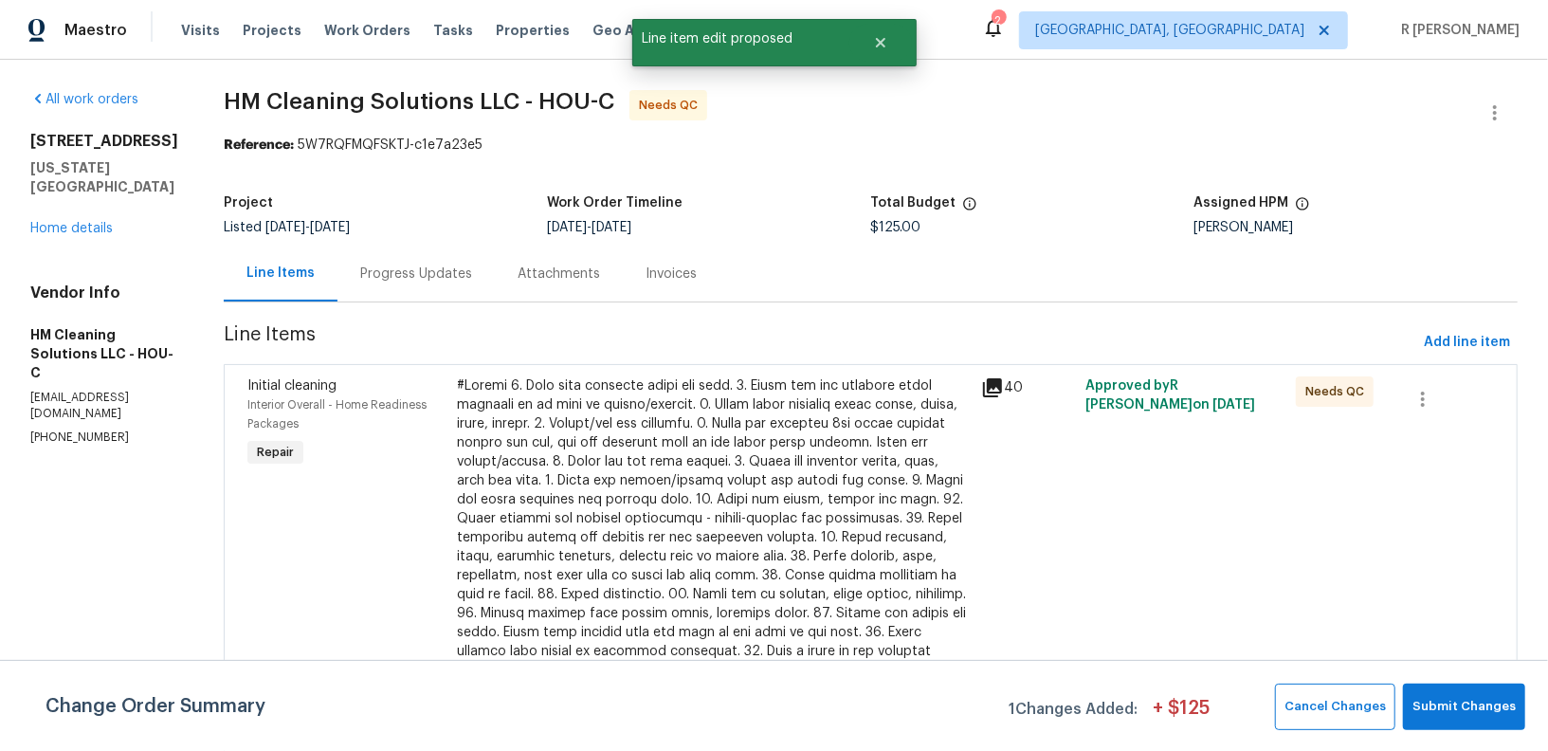
scroll to position [0, 0]
click at [1456, 723] on button "Submit Changes" at bounding box center [1464, 707] width 122 height 46
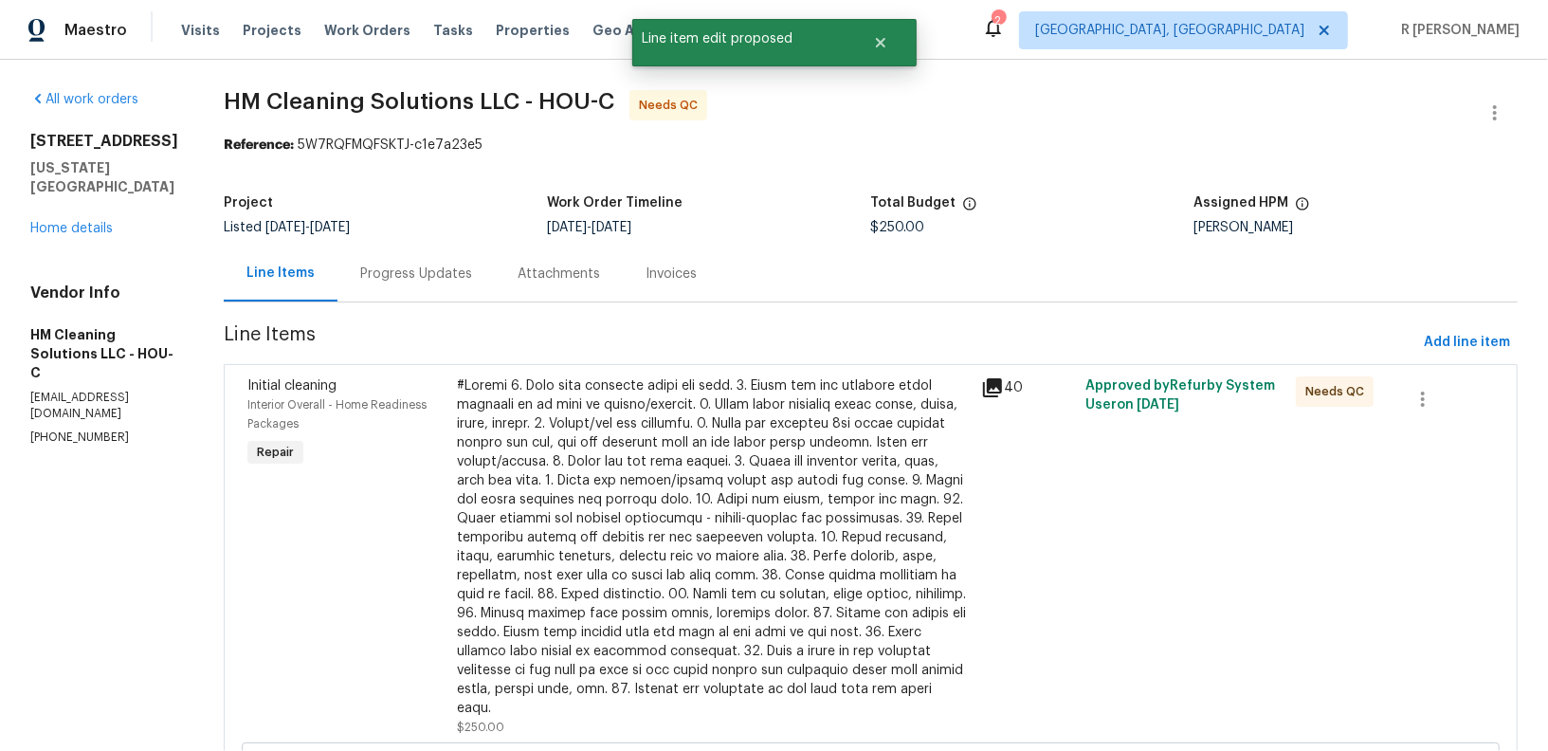
click at [431, 283] on div "Progress Updates" at bounding box center [416, 274] width 157 height 56
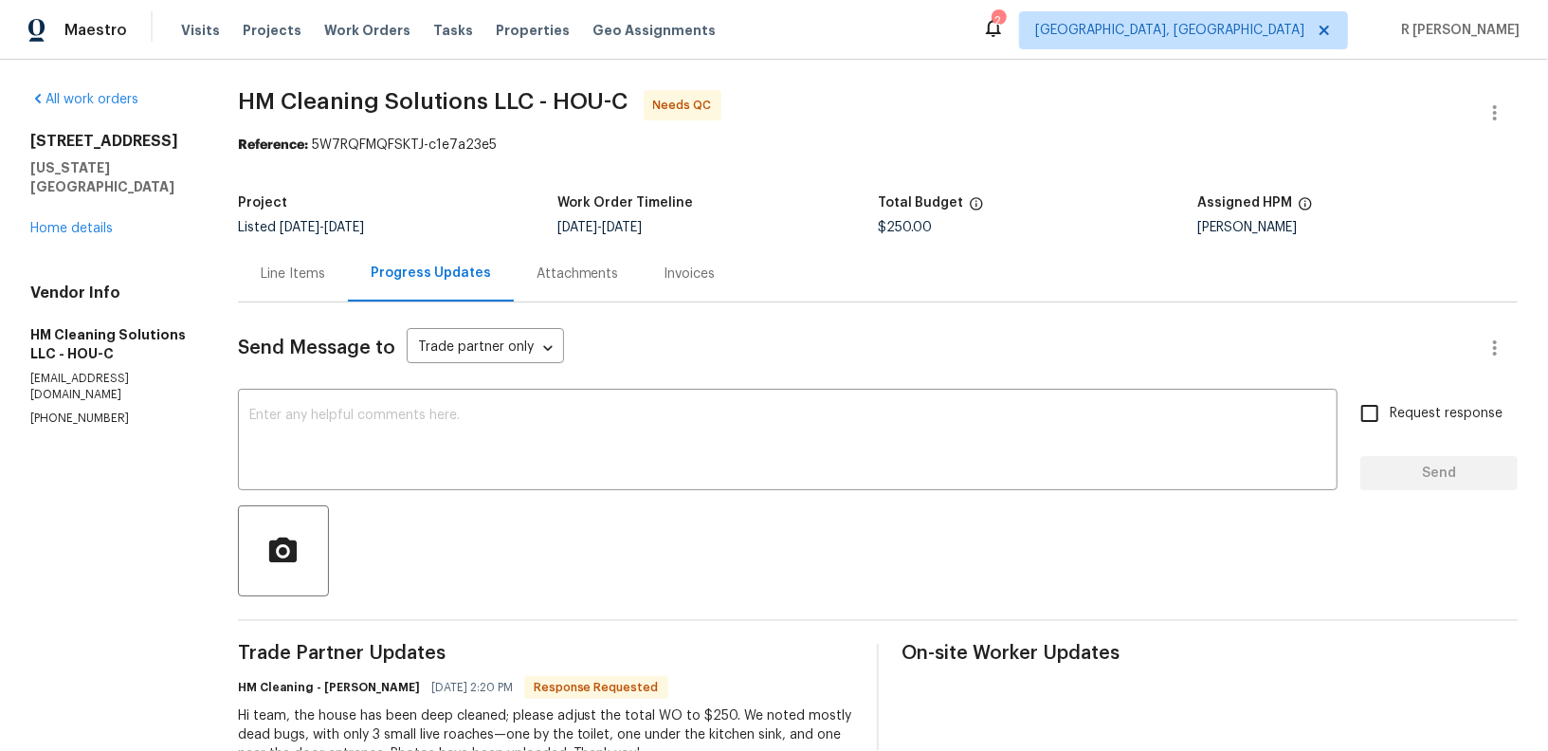
click at [325, 274] on div "Line Items" at bounding box center [293, 274] width 64 height 19
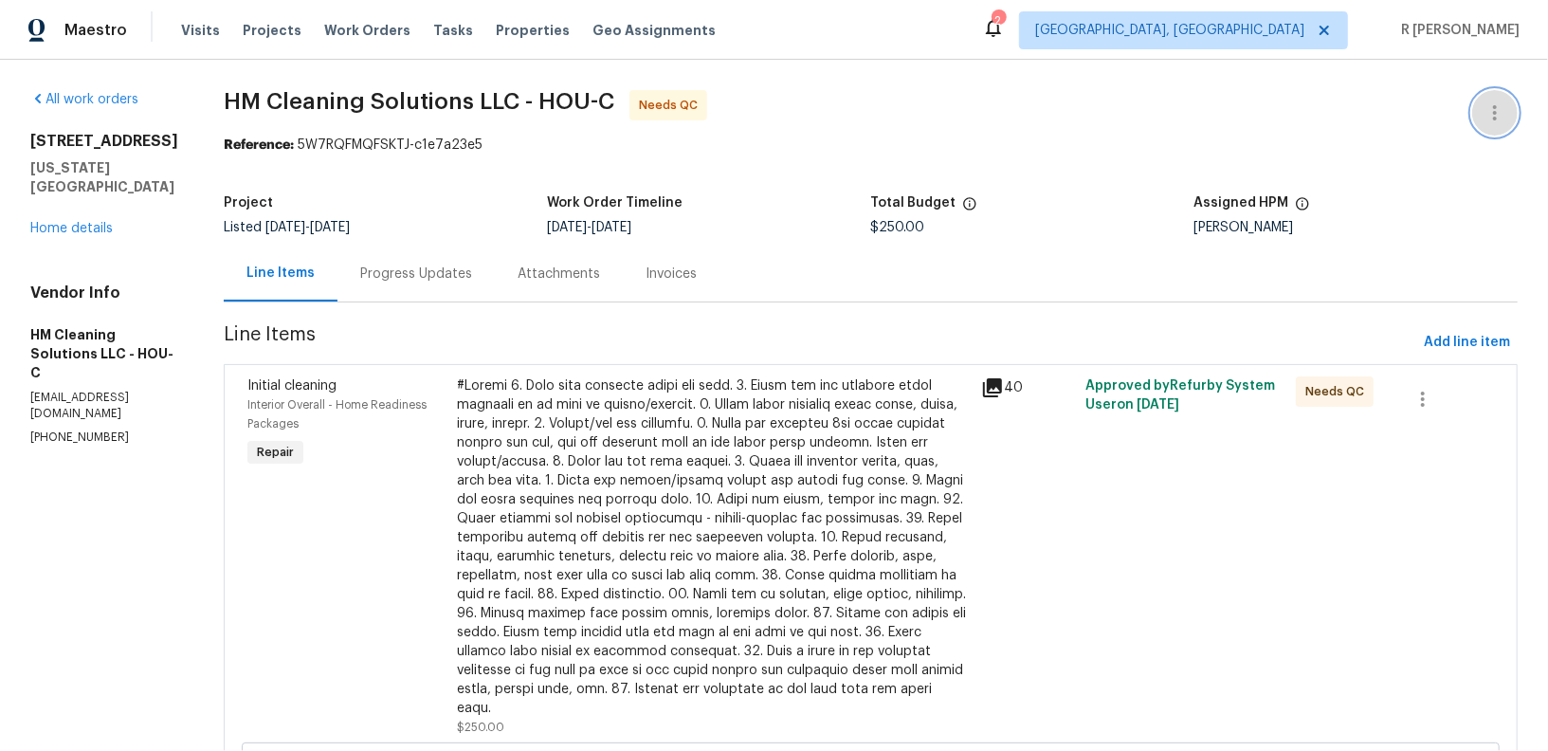
click at [1504, 112] on icon "button" at bounding box center [1495, 112] width 23 height 23
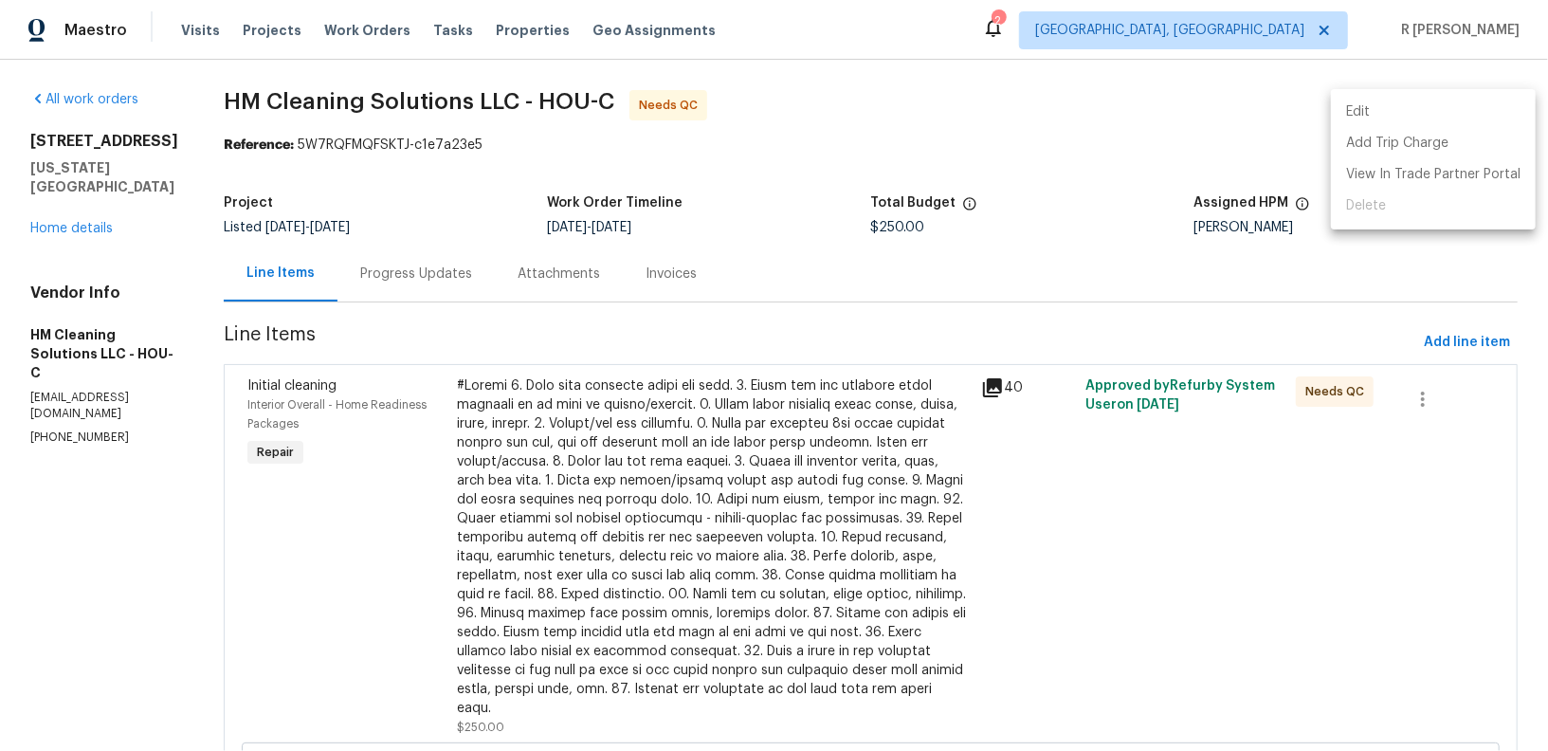
click at [1406, 103] on li "Edit" at bounding box center [1433, 112] width 205 height 31
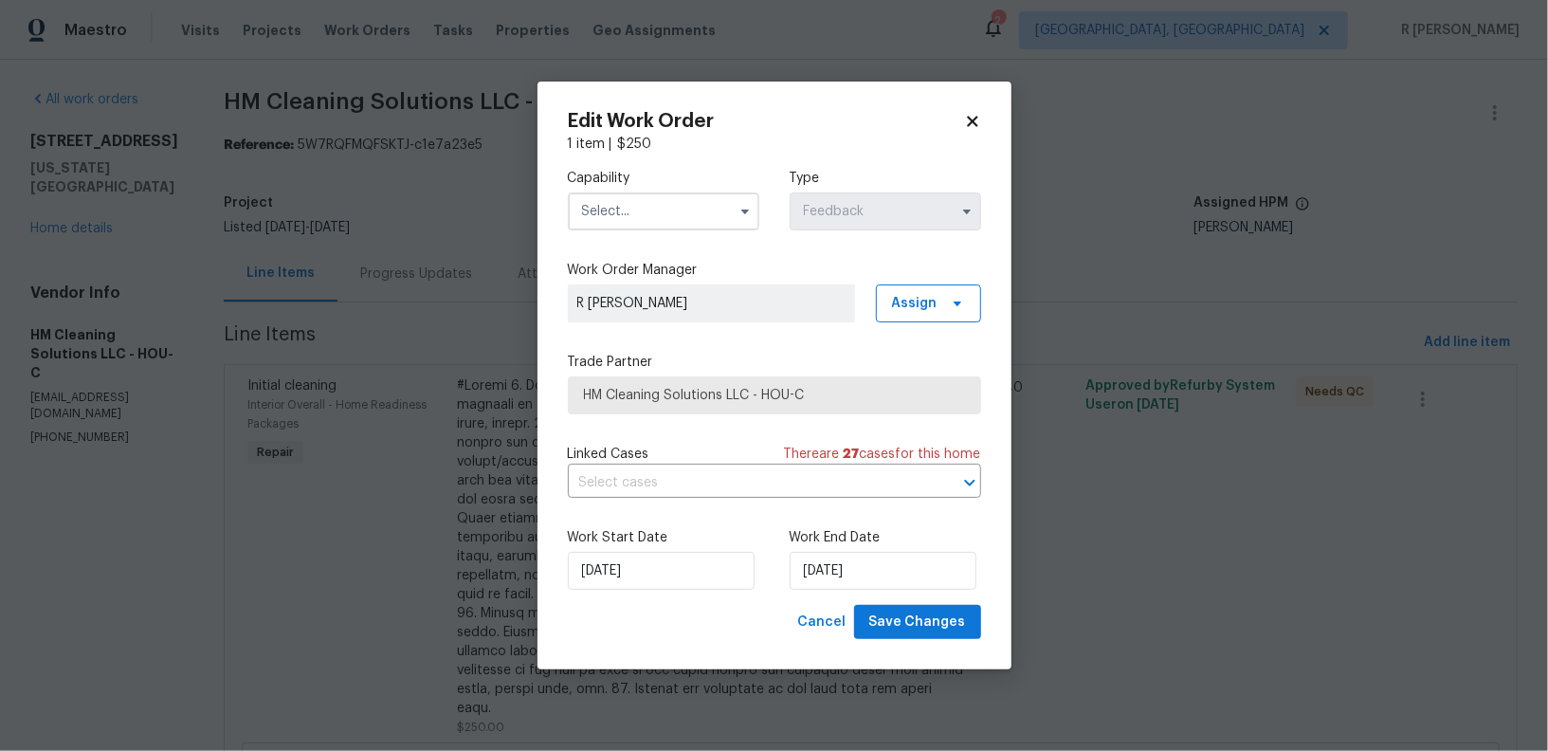
click at [668, 229] on input "text" at bounding box center [664, 211] width 192 height 38
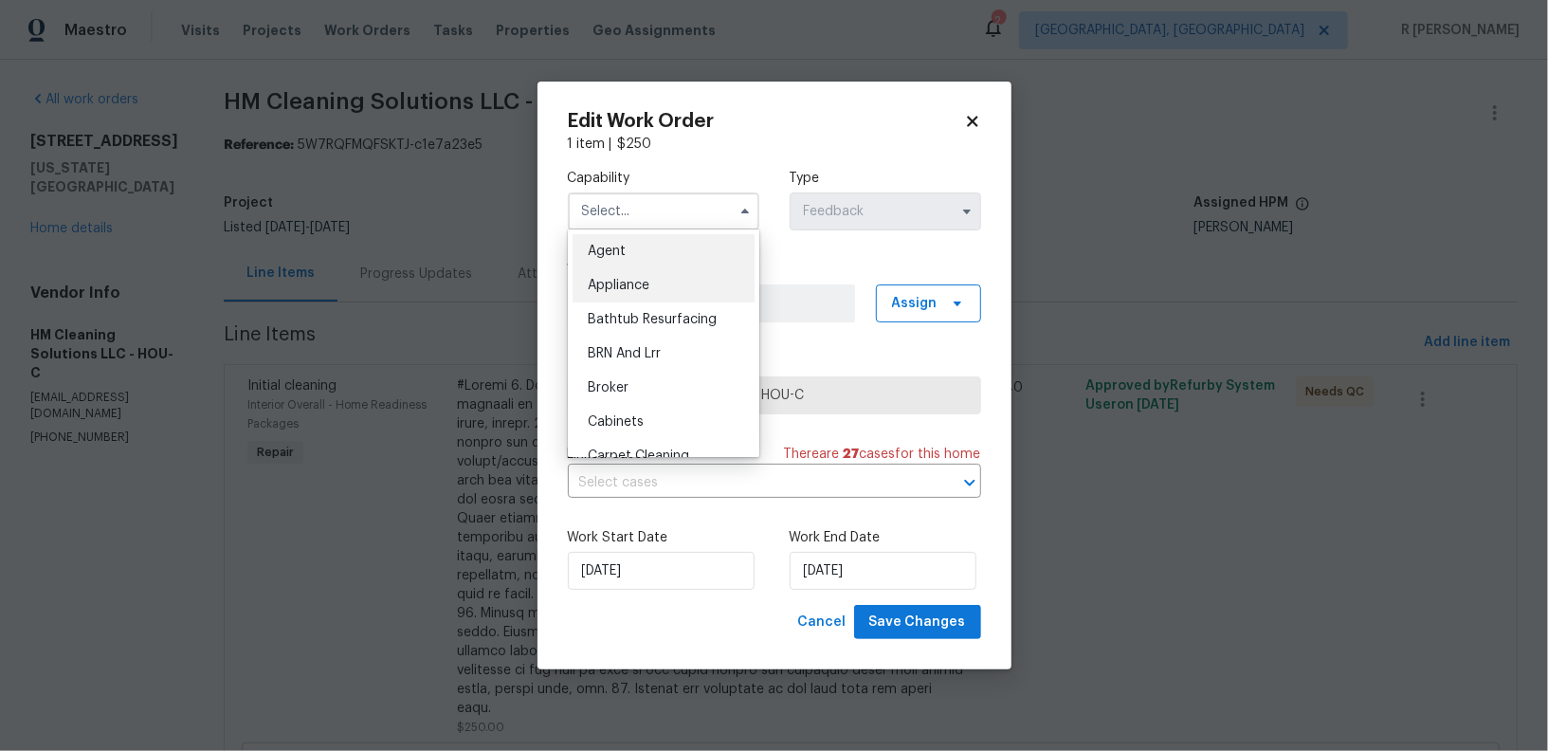
scroll to position [241, 0]
click at [660, 283] on div "Cleaning" at bounding box center [664, 283] width 182 height 34
type input "Cleaning"
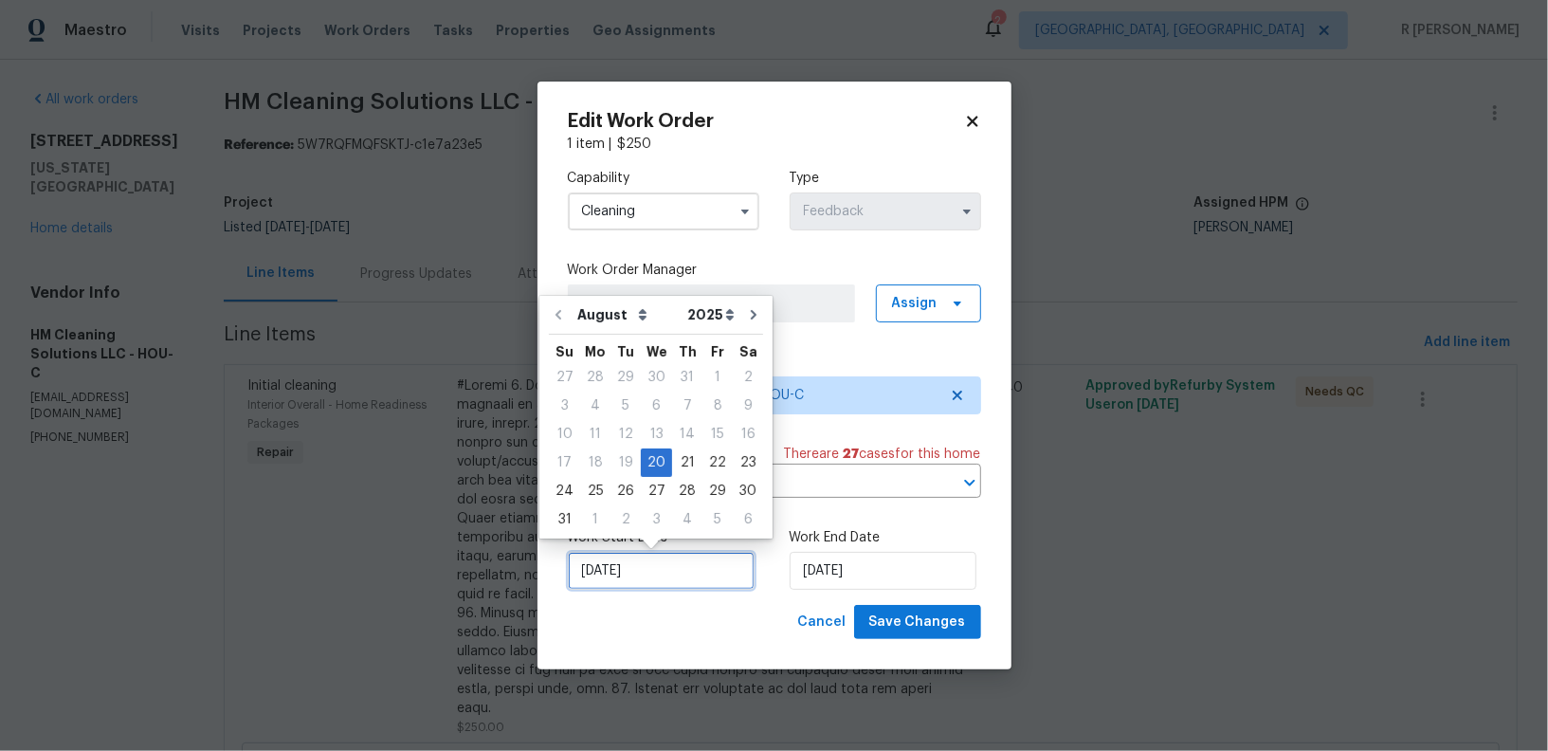
click at [675, 567] on input "20/08/2025" at bounding box center [661, 571] width 187 height 38
click at [672, 460] on div "21" at bounding box center [687, 462] width 30 height 27
type input "21/08/2025"
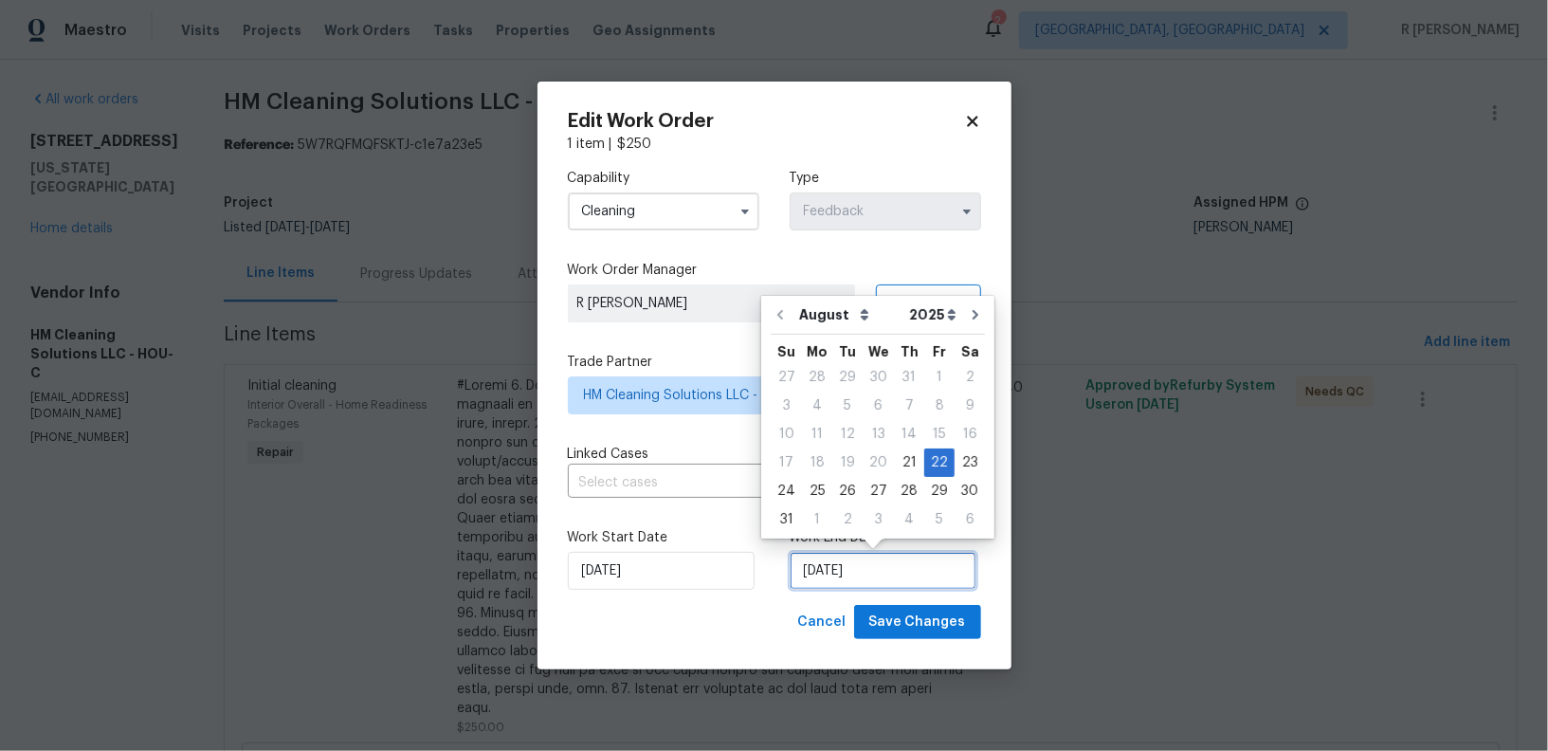
click at [832, 574] on input "22/08/2025" at bounding box center [883, 571] width 187 height 38
click at [821, 488] on div "25" at bounding box center [817, 491] width 30 height 27
type input "25/08/2025"
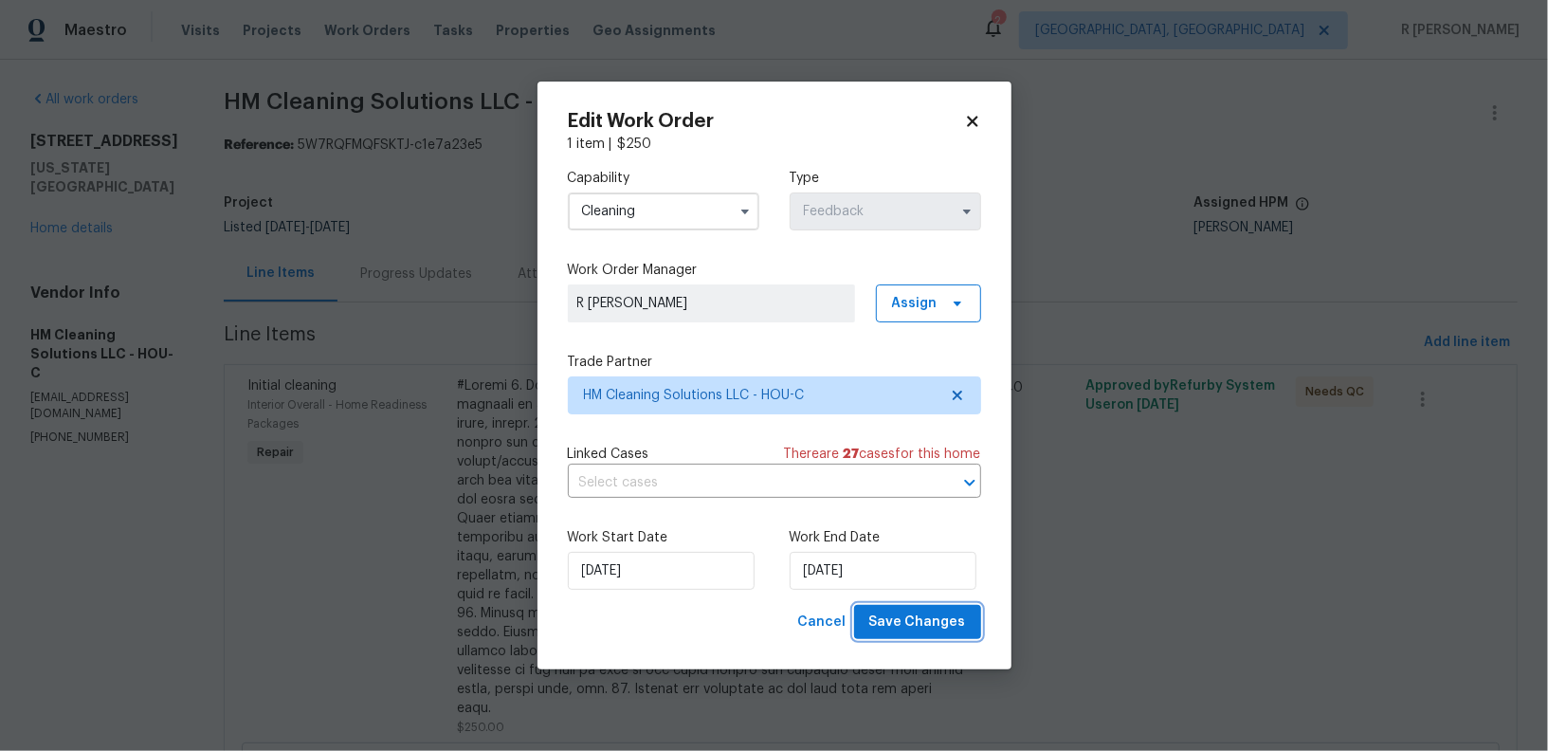
click at [910, 622] on span "Save Changes" at bounding box center [917, 623] width 97 height 24
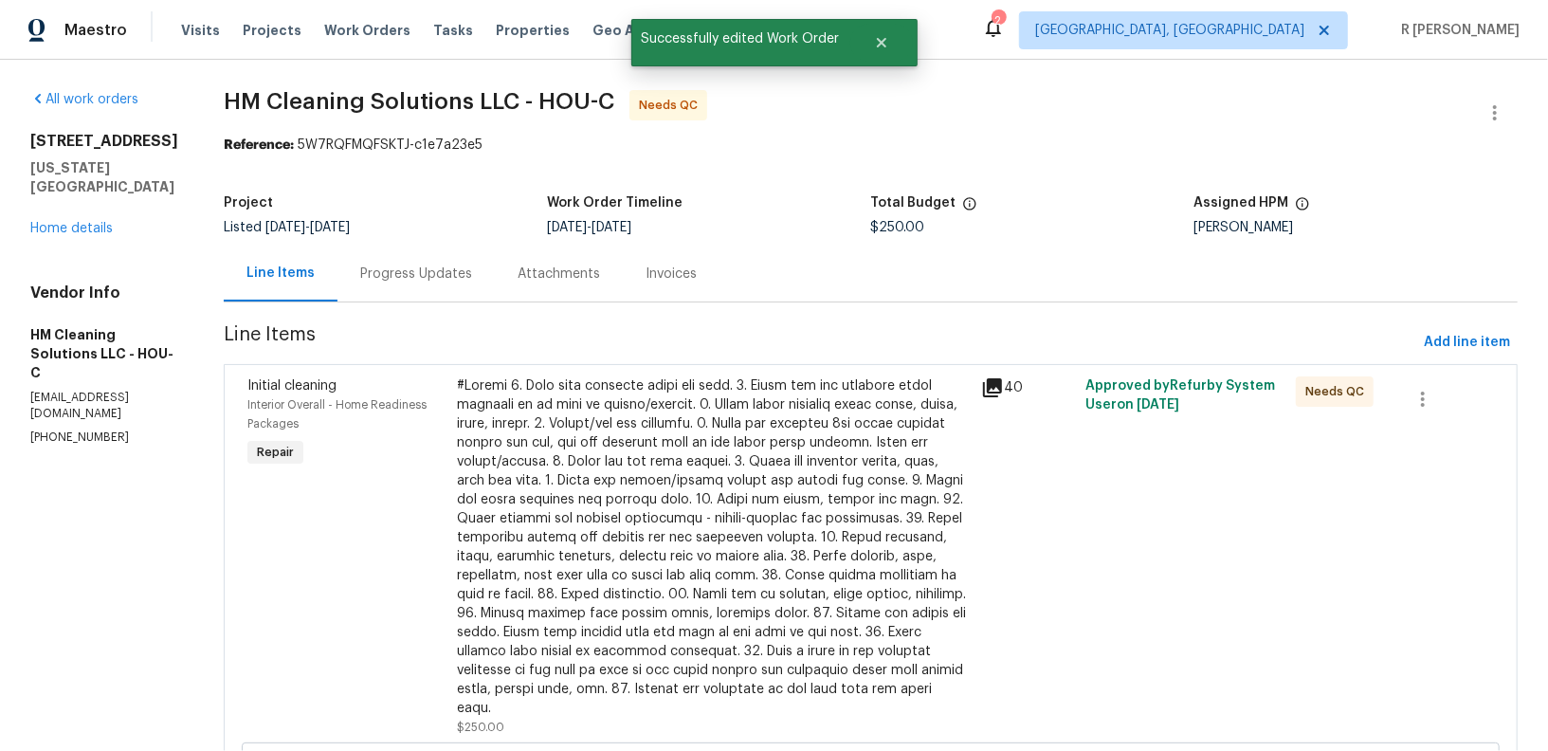
click at [605, 527] on div at bounding box center [713, 546] width 513 height 341
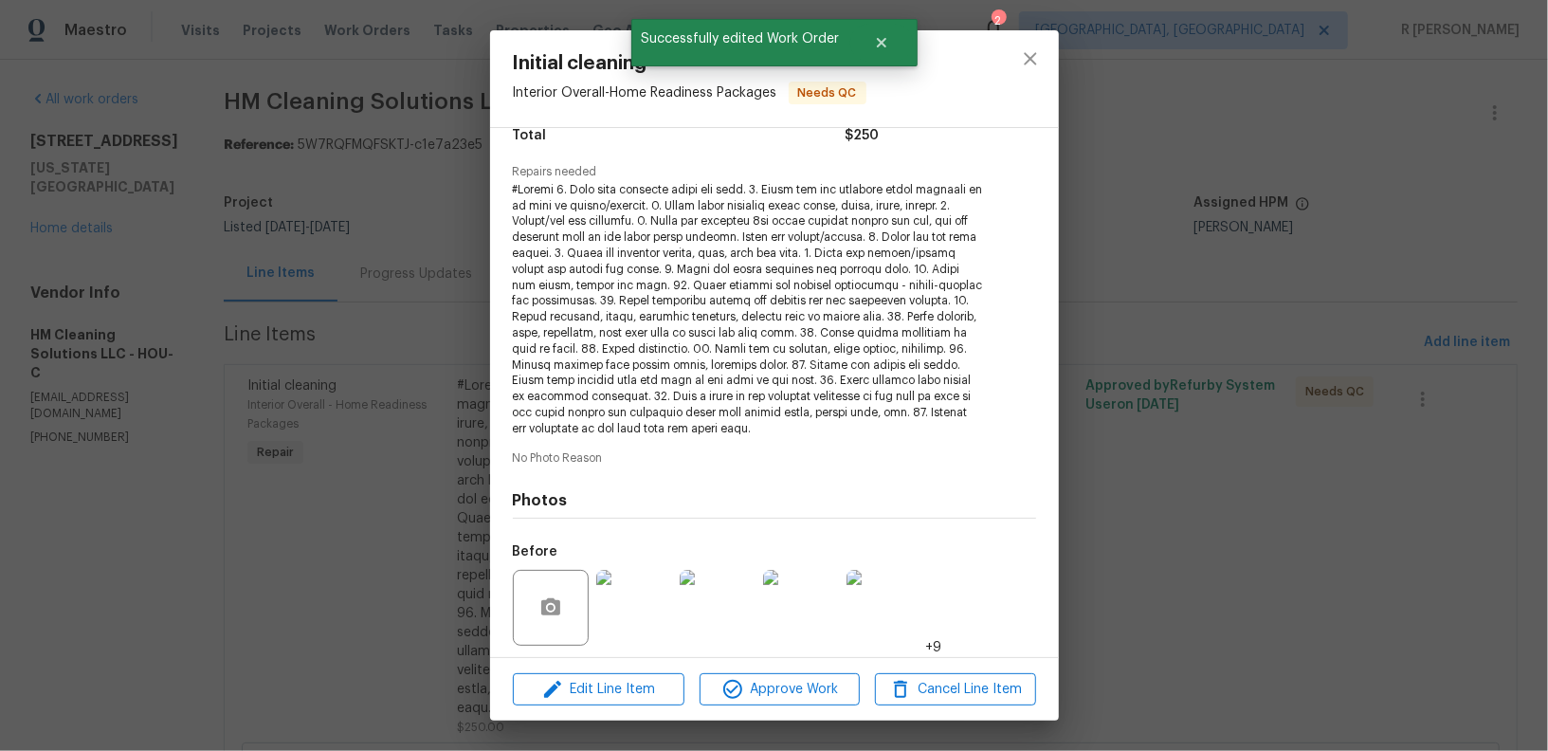
scroll to position [297, 0]
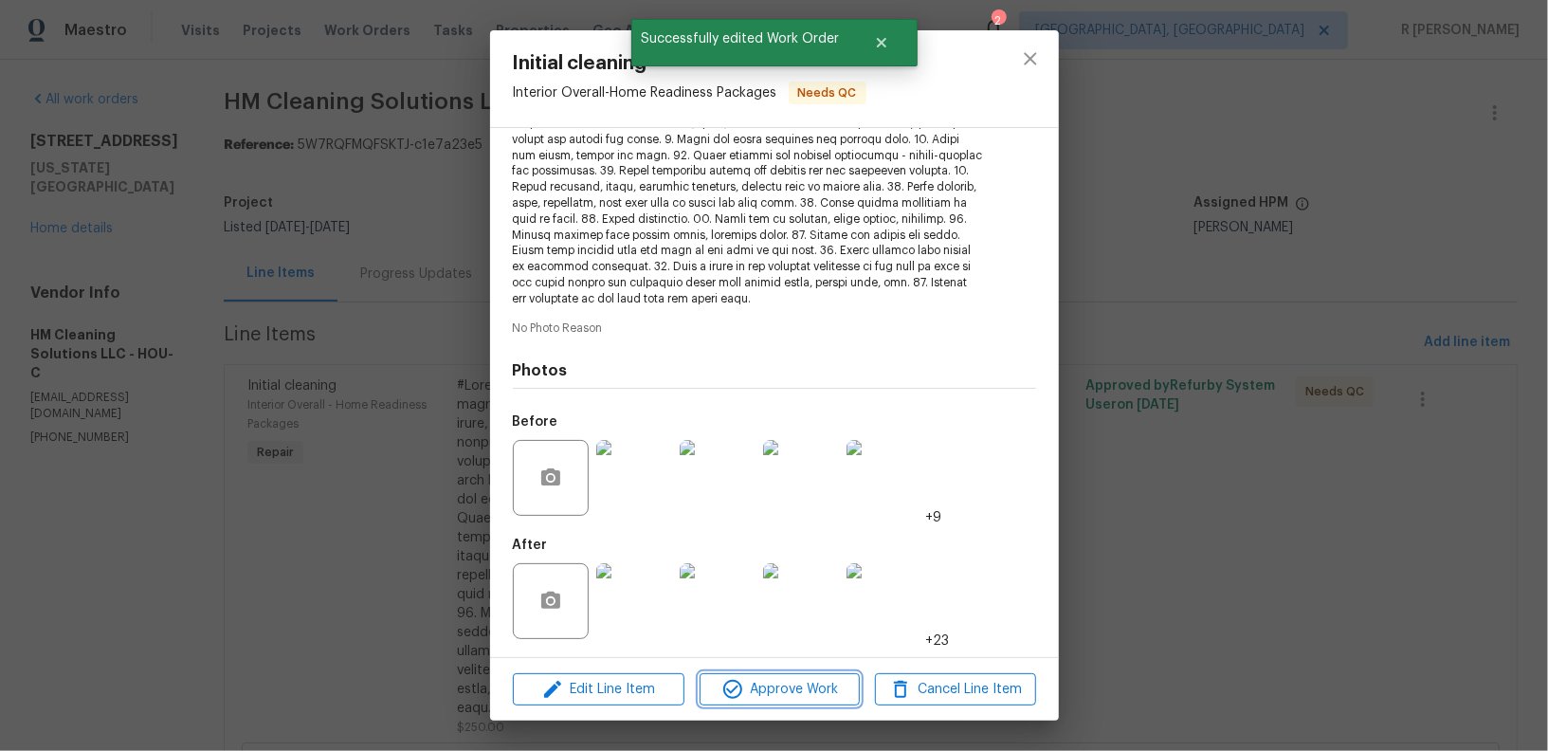
click at [786, 699] on span "Approve Work" at bounding box center [779, 690] width 149 height 24
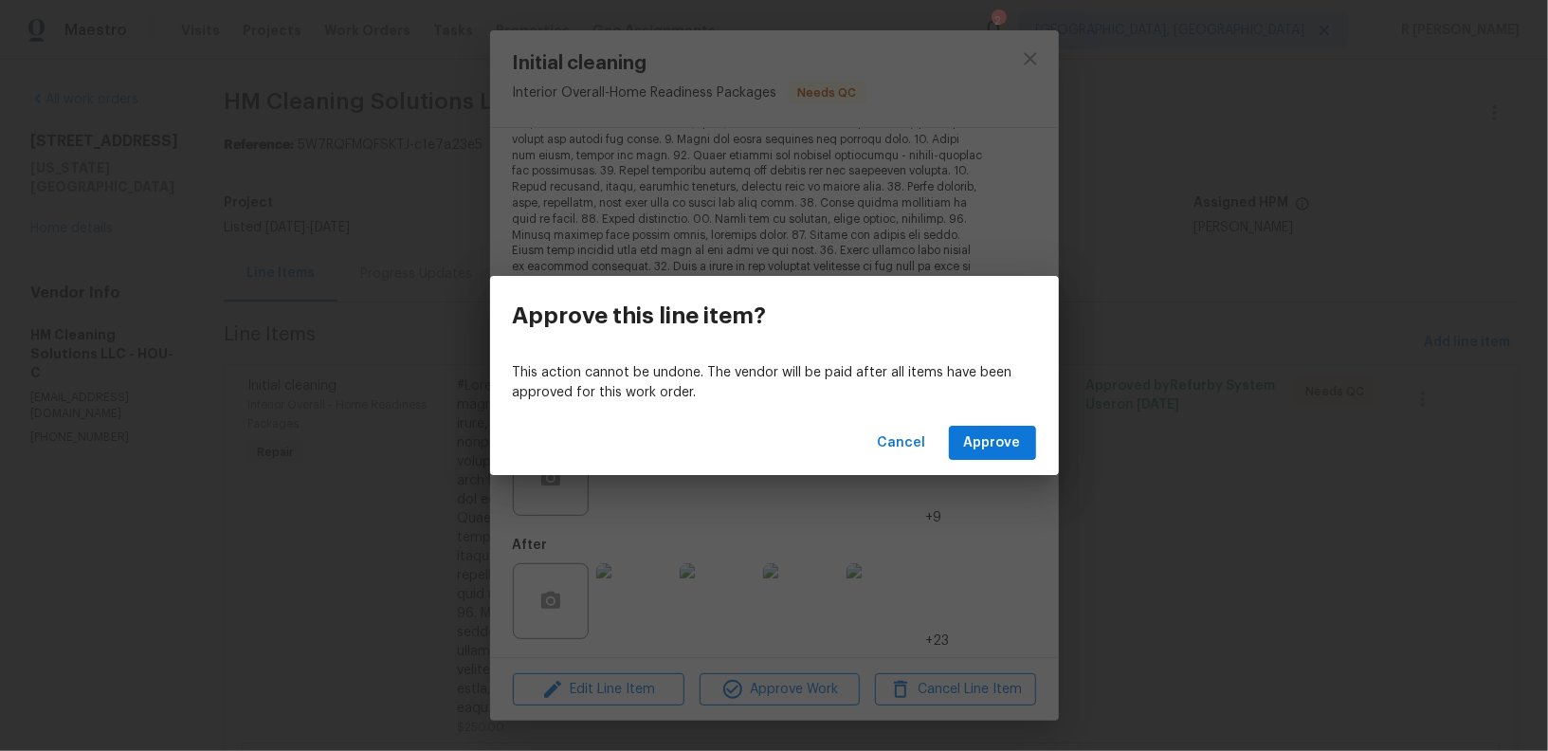
click at [997, 461] on div "Cancel Approve" at bounding box center [774, 443] width 569 height 65
click at [992, 437] on span "Approve" at bounding box center [992, 443] width 57 height 24
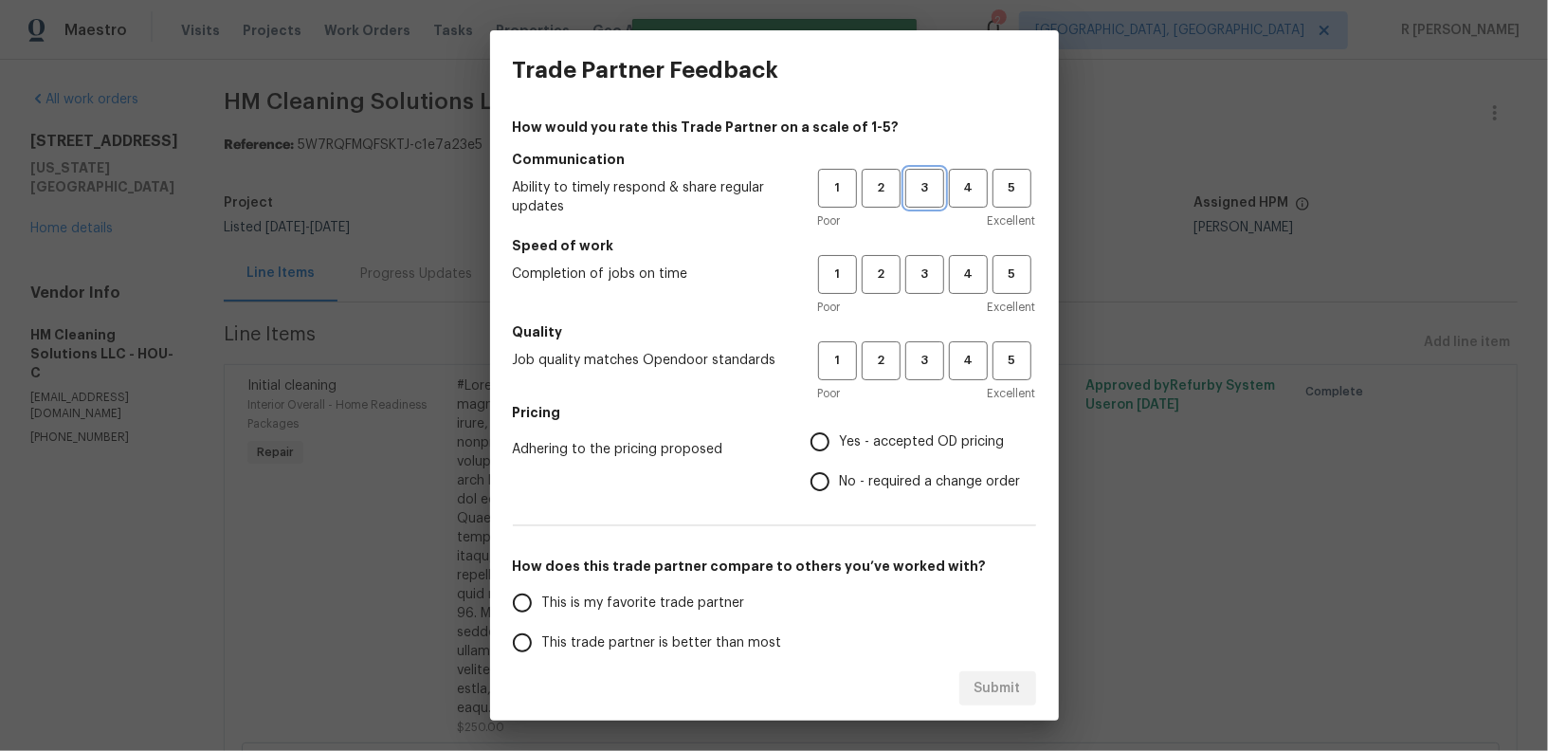
click at [923, 197] on span "3" at bounding box center [924, 188] width 35 height 22
click at [923, 252] on h5 "Speed of work" at bounding box center [774, 245] width 523 height 19
click at [923, 276] on span "3" at bounding box center [924, 275] width 35 height 22
click at [930, 353] on span "3" at bounding box center [924, 361] width 35 height 22
click at [868, 485] on span "No - required a change order" at bounding box center [930, 482] width 181 height 20
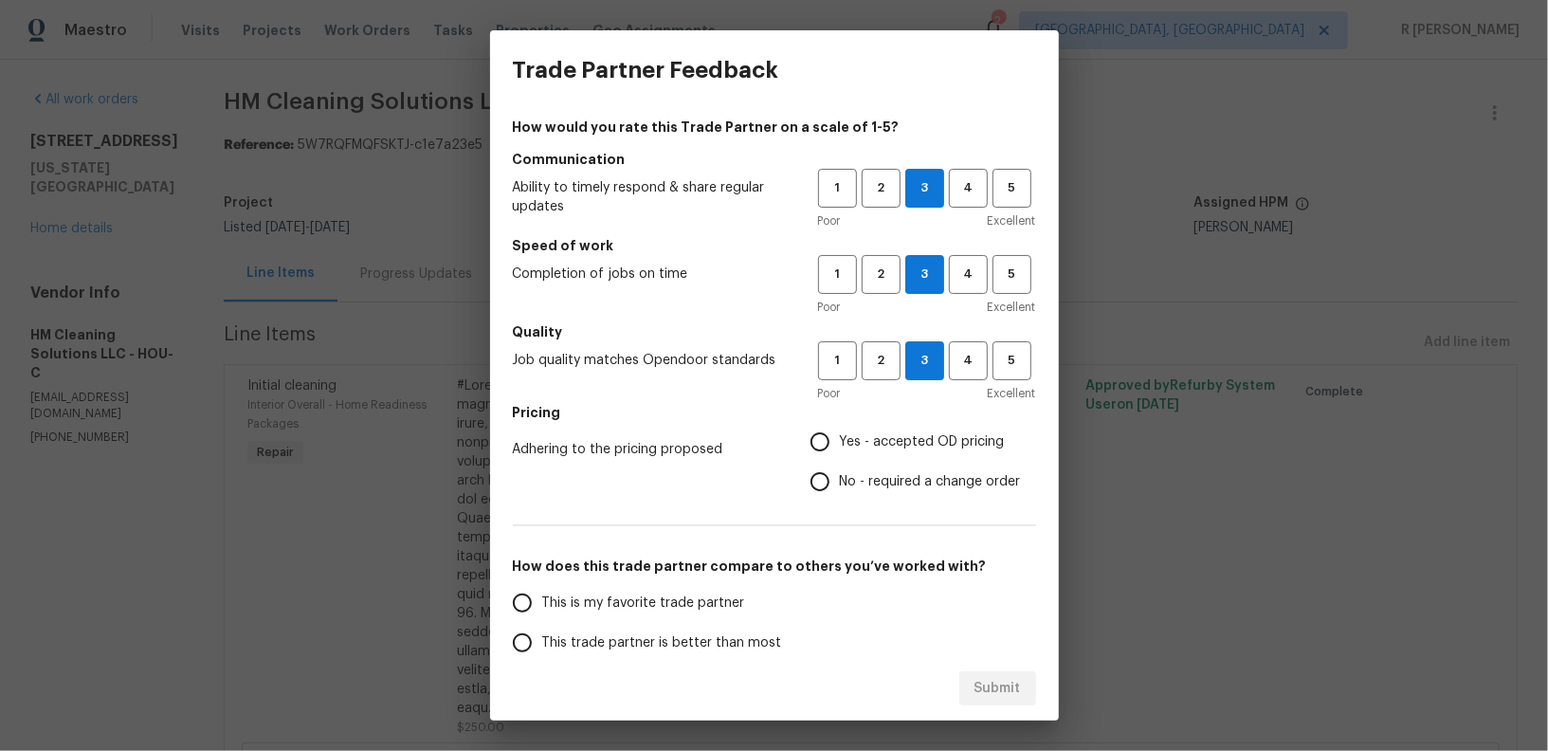
click at [840, 485] on input "No - required a change order" at bounding box center [820, 482] width 40 height 40
radio input "true"
click at [711, 639] on span "This trade partner is better than most" at bounding box center [662, 643] width 240 height 20
click at [542, 639] on input "This trade partner is better than most" at bounding box center [523, 643] width 40 height 40
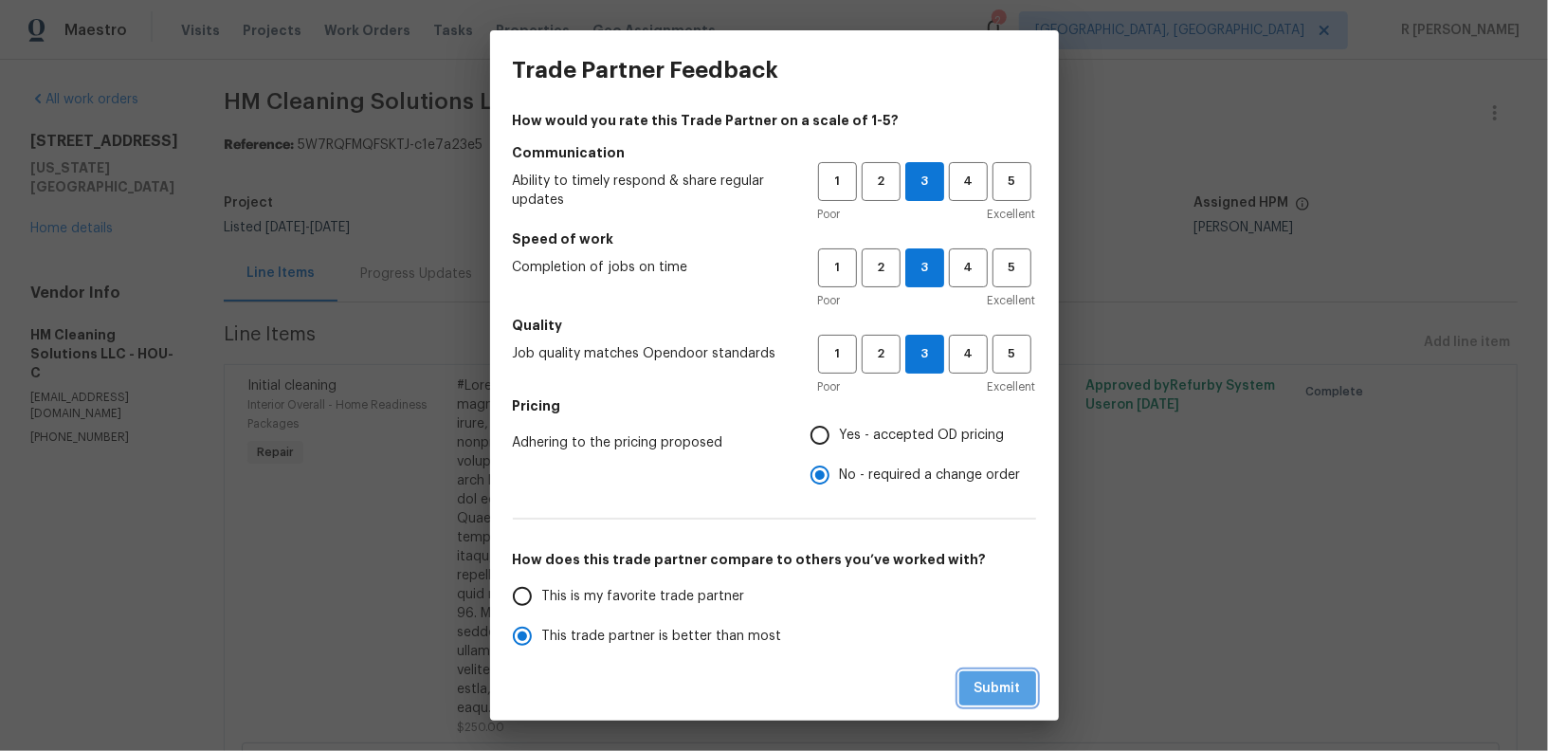
click at [987, 685] on span "Submit" at bounding box center [998, 689] width 46 height 24
radio input "true"
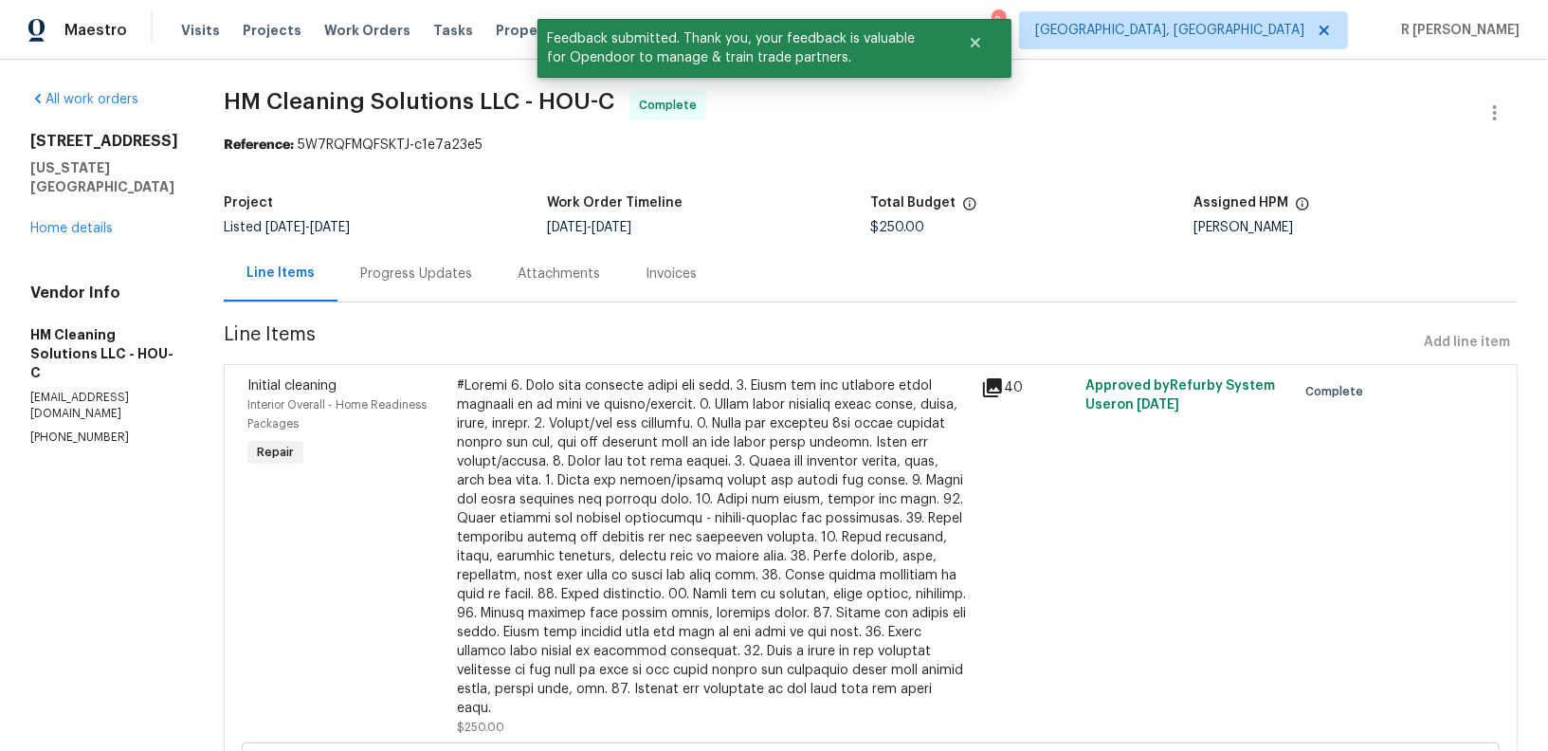
click at [447, 265] on div "Progress Updates" at bounding box center [416, 274] width 112 height 19
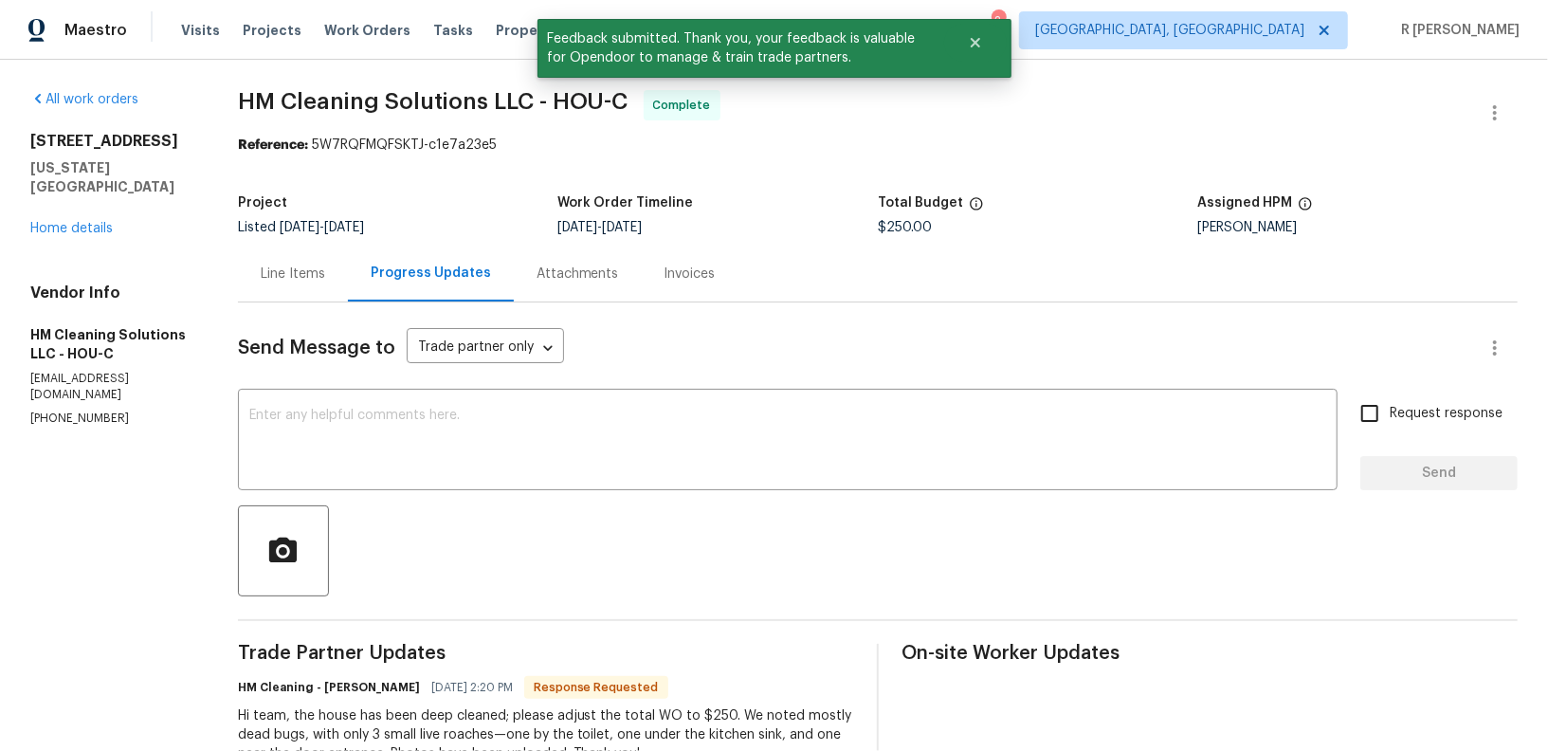
click at [466, 402] on div "x ​" at bounding box center [788, 441] width 1100 height 97
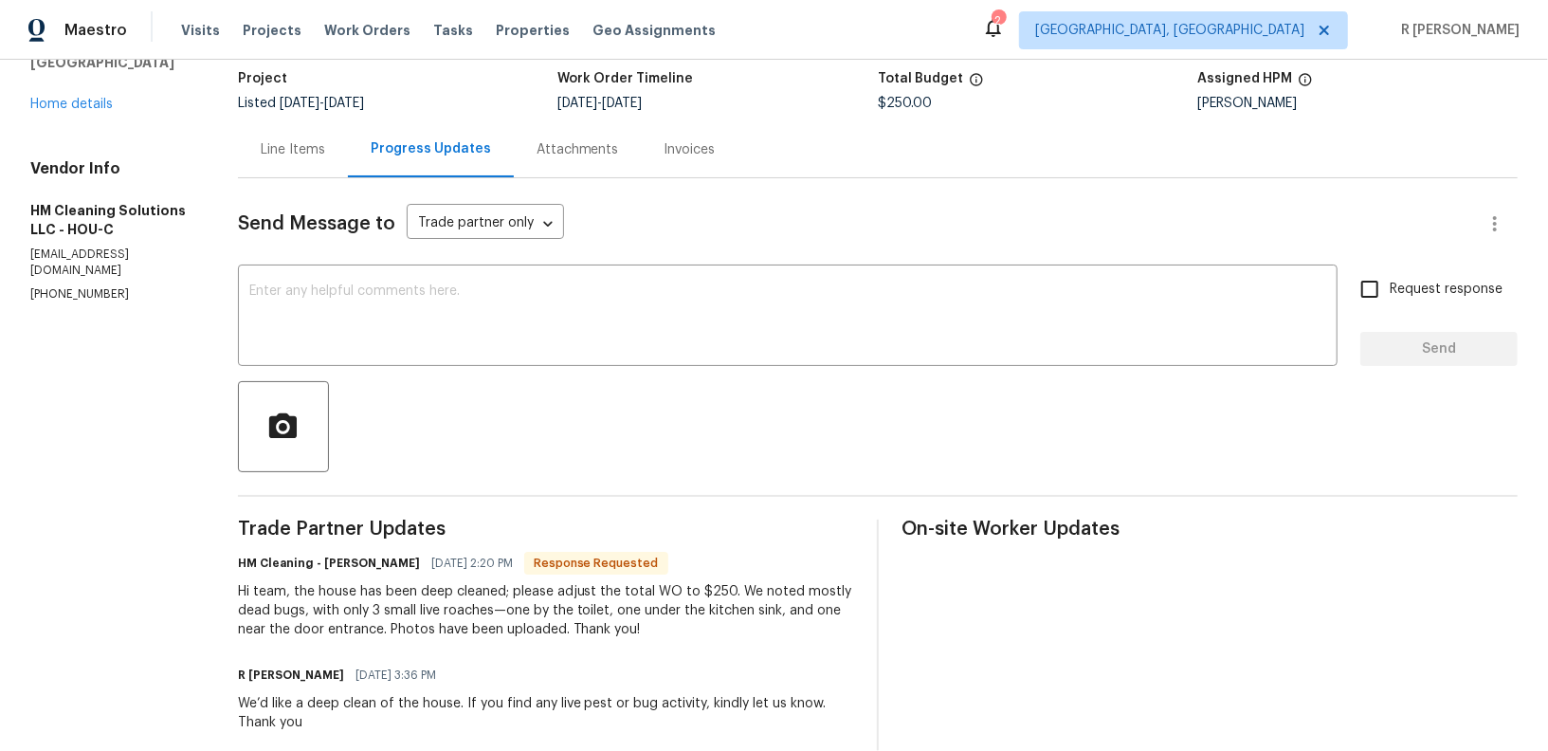
scroll to position [213, 0]
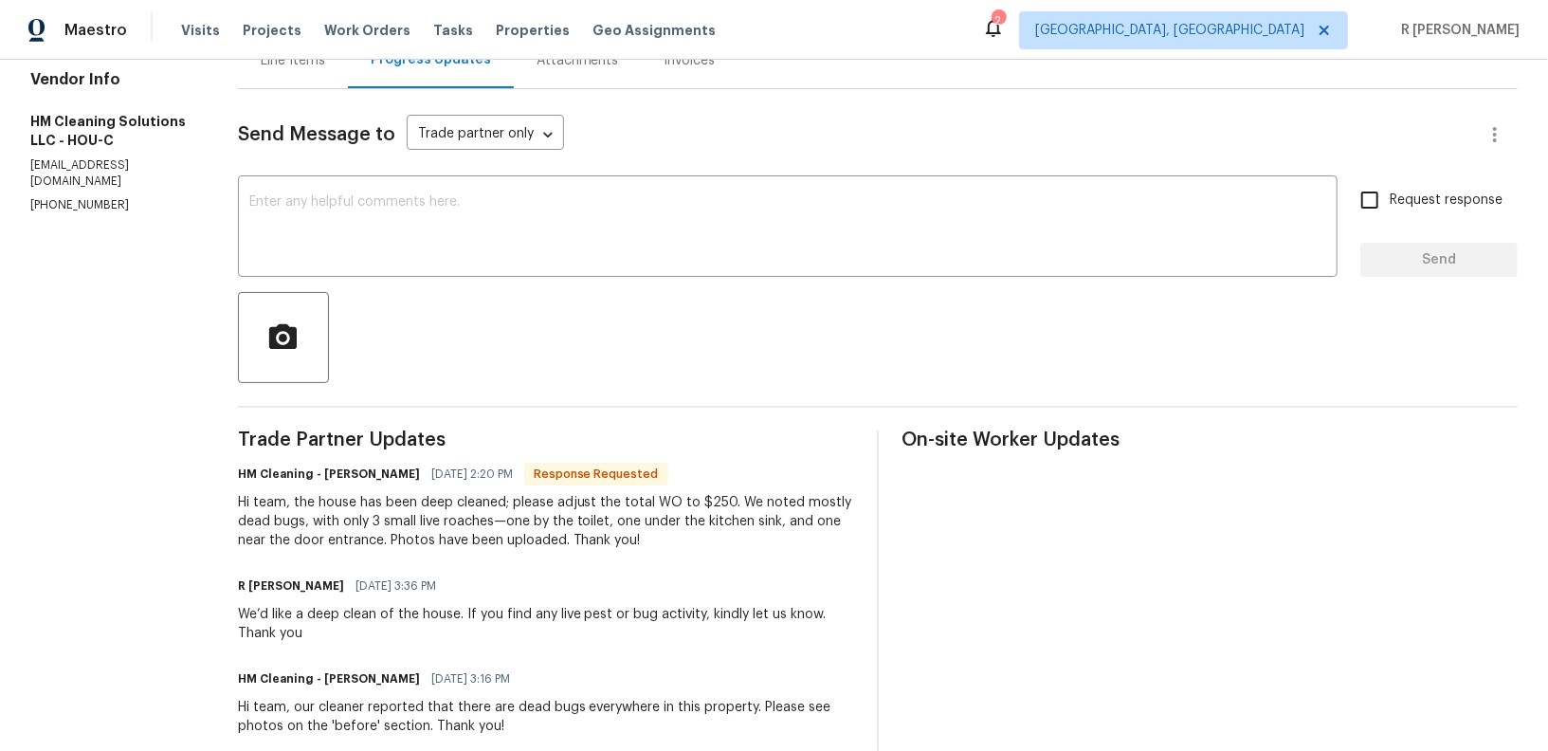
click at [615, 323] on div at bounding box center [878, 337] width 1280 height 91
click at [617, 265] on div "x ​" at bounding box center [788, 228] width 1100 height 97
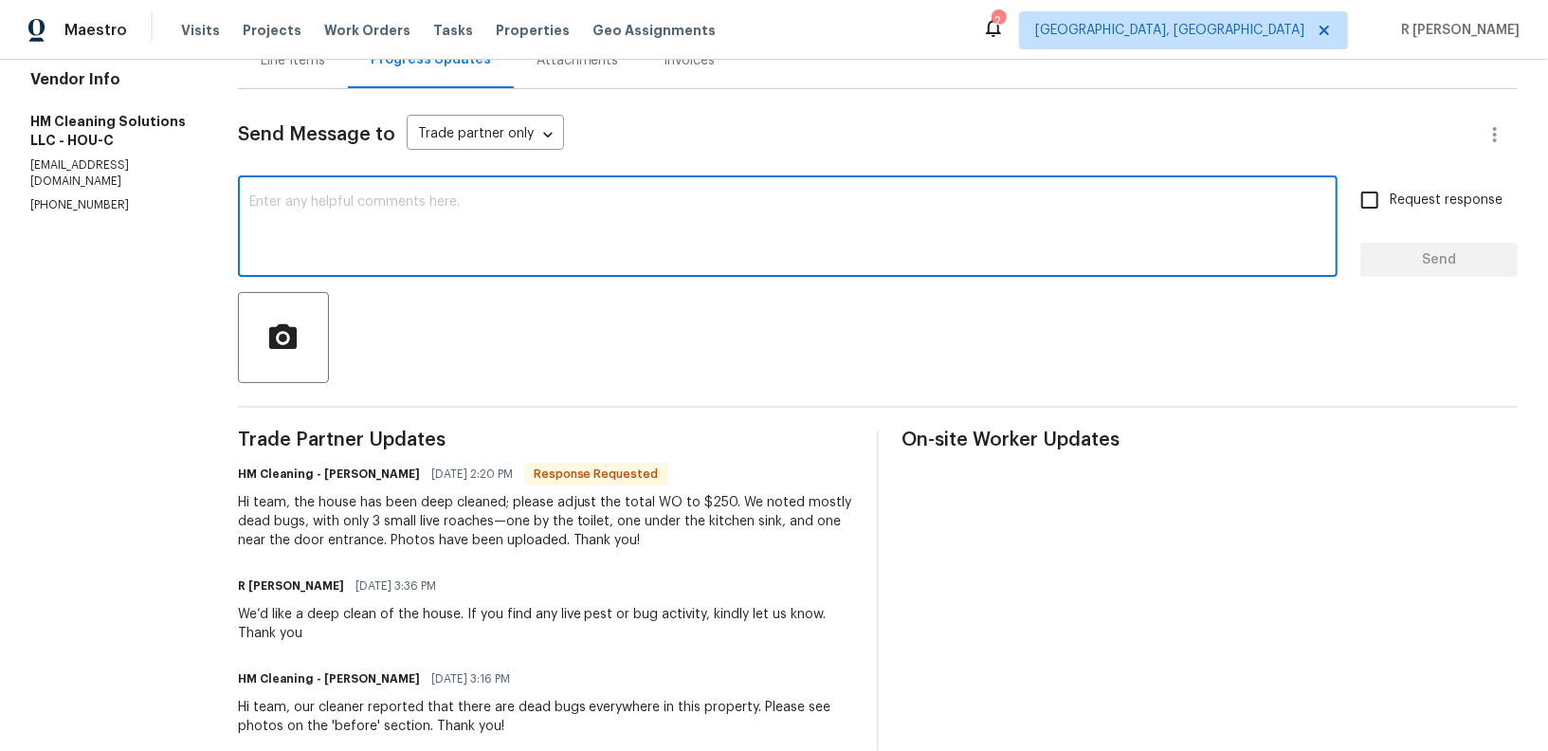
paste textarea "Final cost updated and work order approved. Kindly upload the detailed invoice.…"
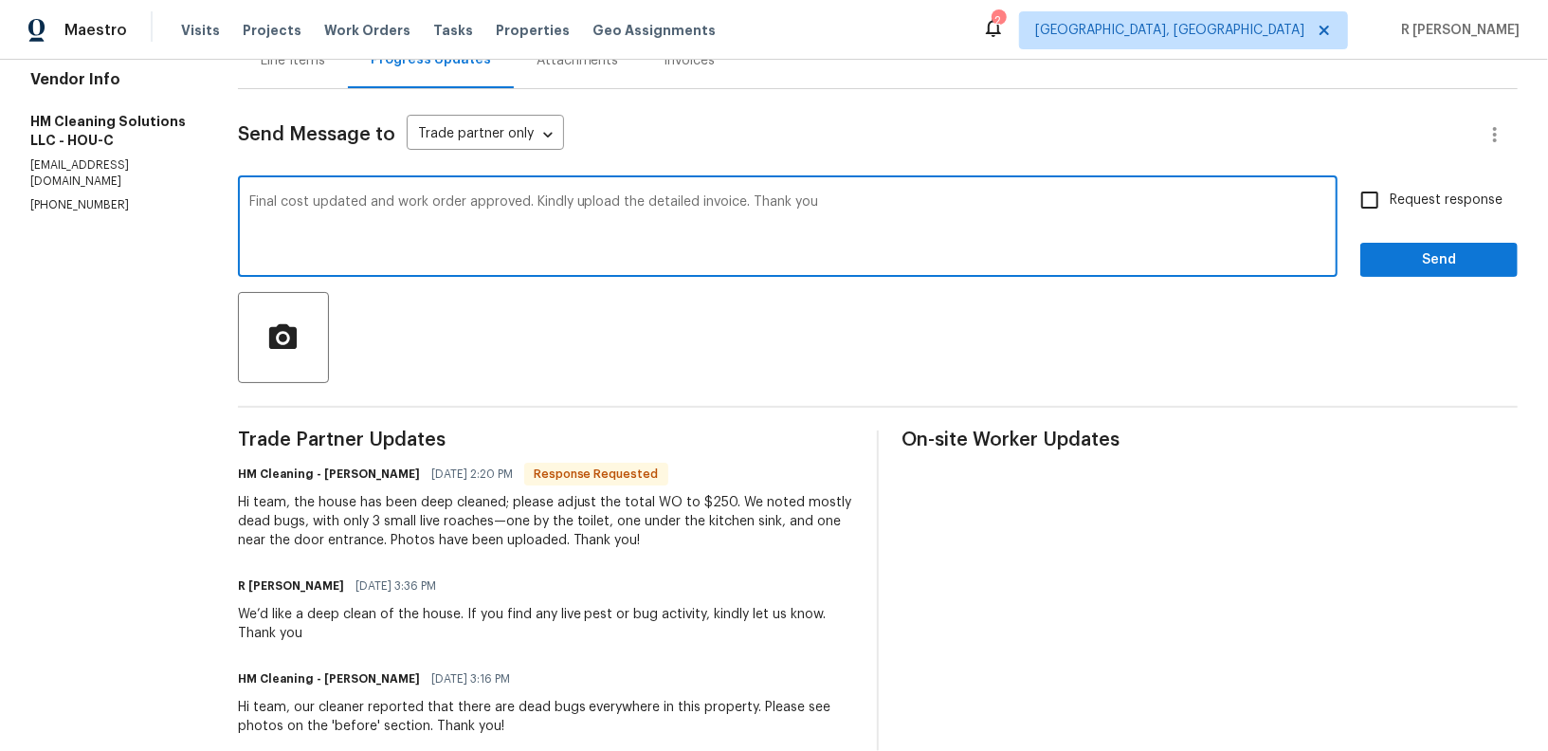
type textarea "Final cost updated and work order approved. Kindly upload the detailed invoice.…"
click at [1394, 197] on span "Request response" at bounding box center [1446, 201] width 113 height 20
click at [1390, 197] on input "Request response" at bounding box center [1370, 200] width 40 height 40
checkbox input "true"
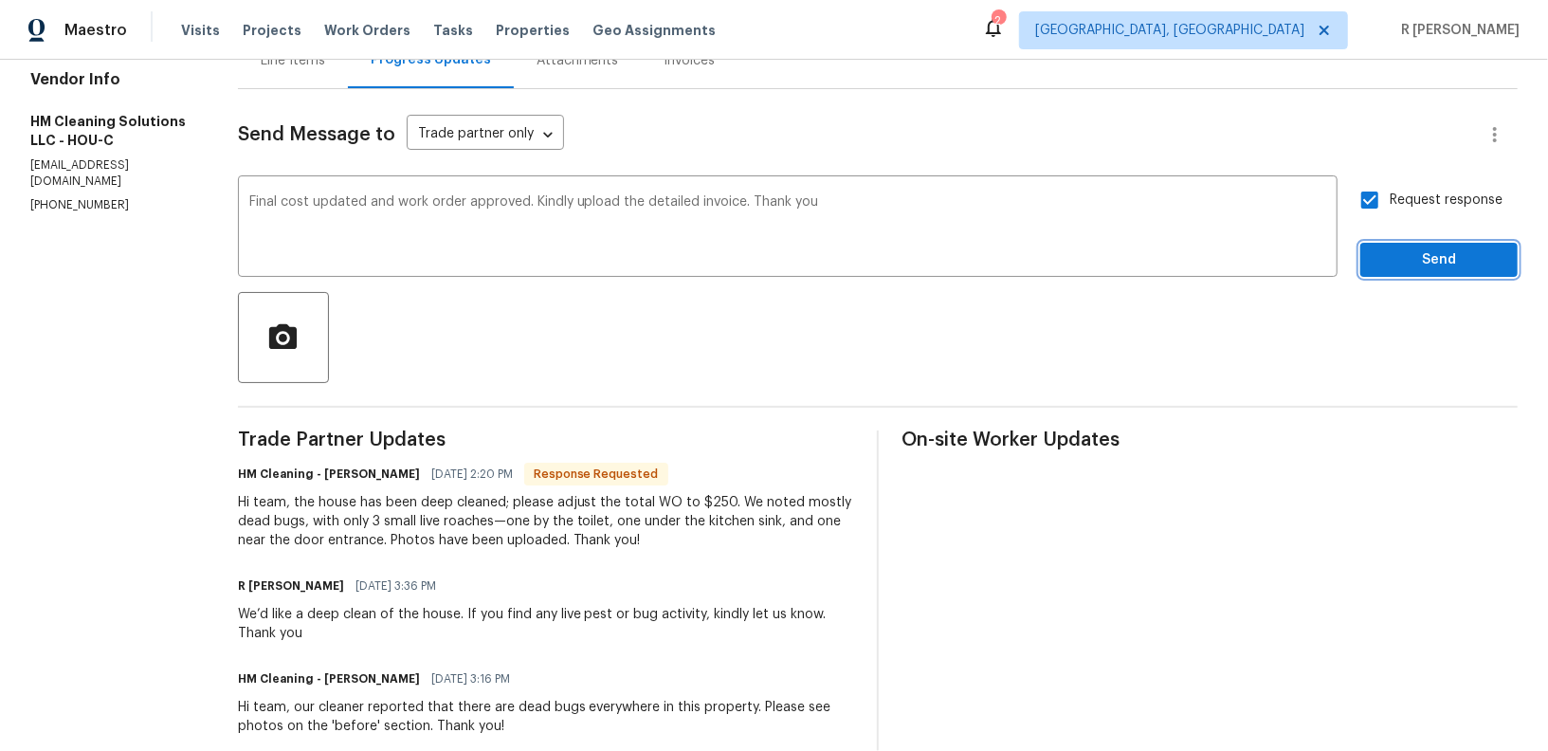
click at [1406, 264] on span "Send" at bounding box center [1439, 260] width 127 height 24
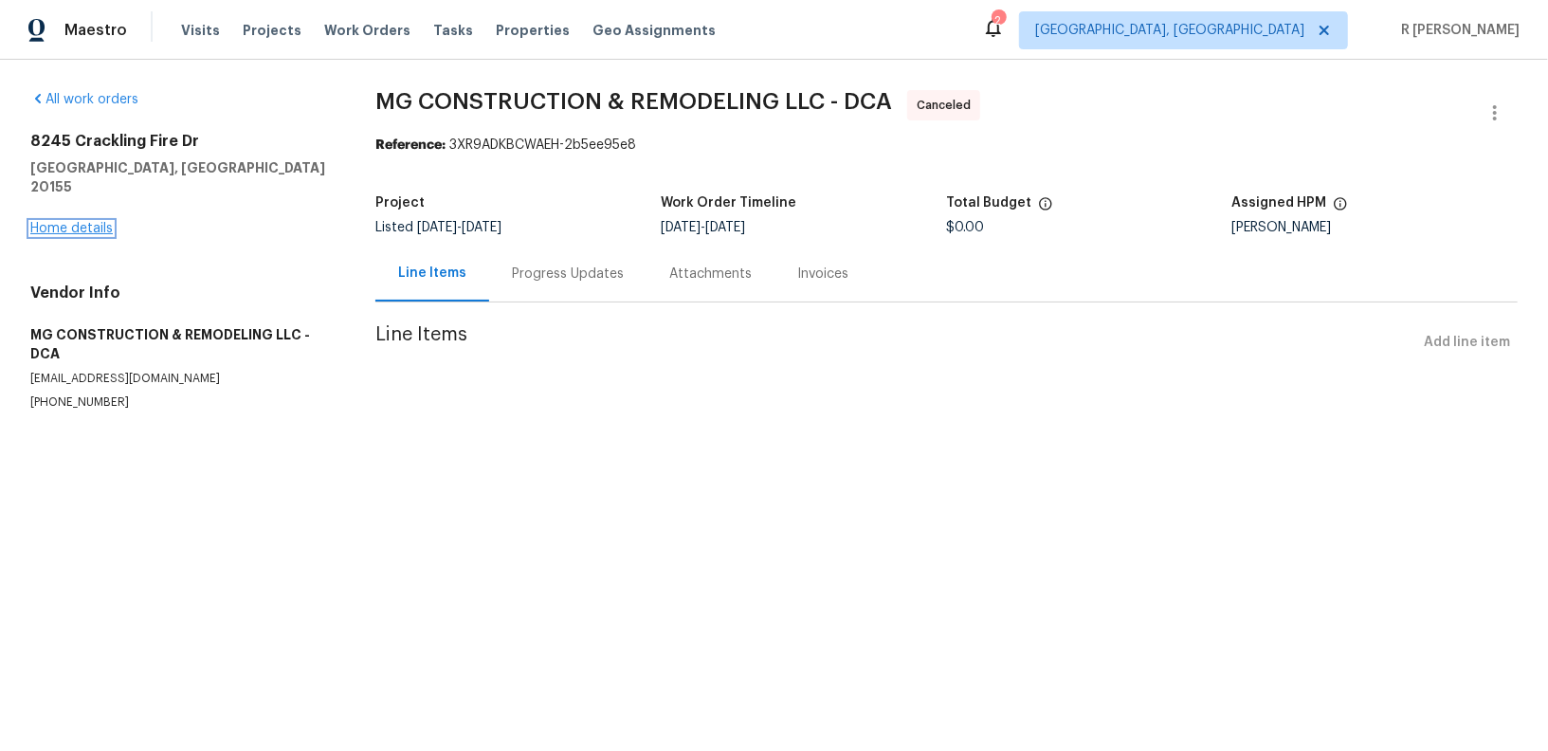
click at [90, 222] on link "Home details" at bounding box center [71, 228] width 82 height 13
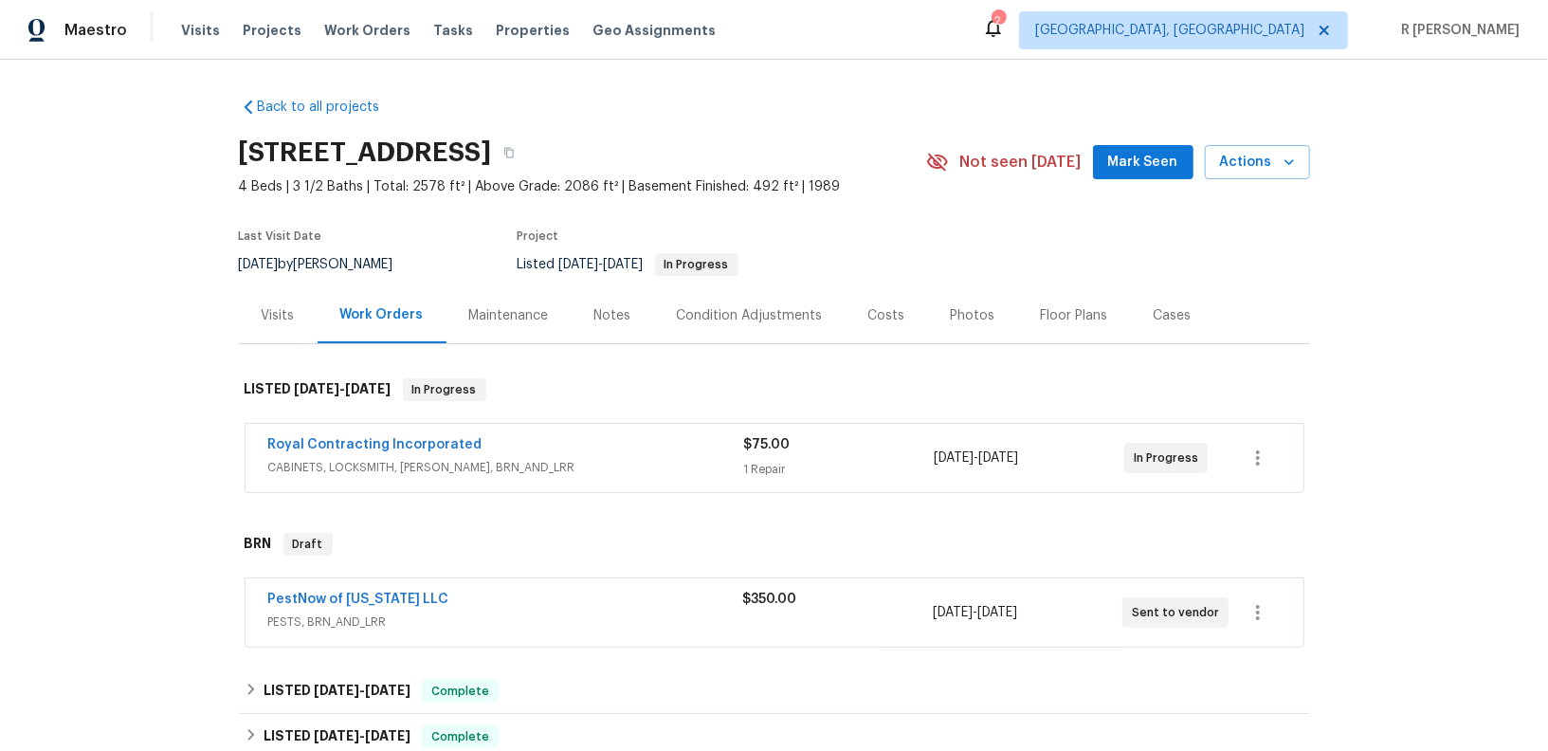
click at [400, 424] on div "Royal Contracting Incorporated CABINETS, LOCKSMITH, HANDYMAN, BRN_AND_LRR $75.0…" at bounding box center [775, 458] width 1058 height 68
click at [399, 438] on link "Royal Contracting Incorporated" at bounding box center [375, 444] width 214 height 13
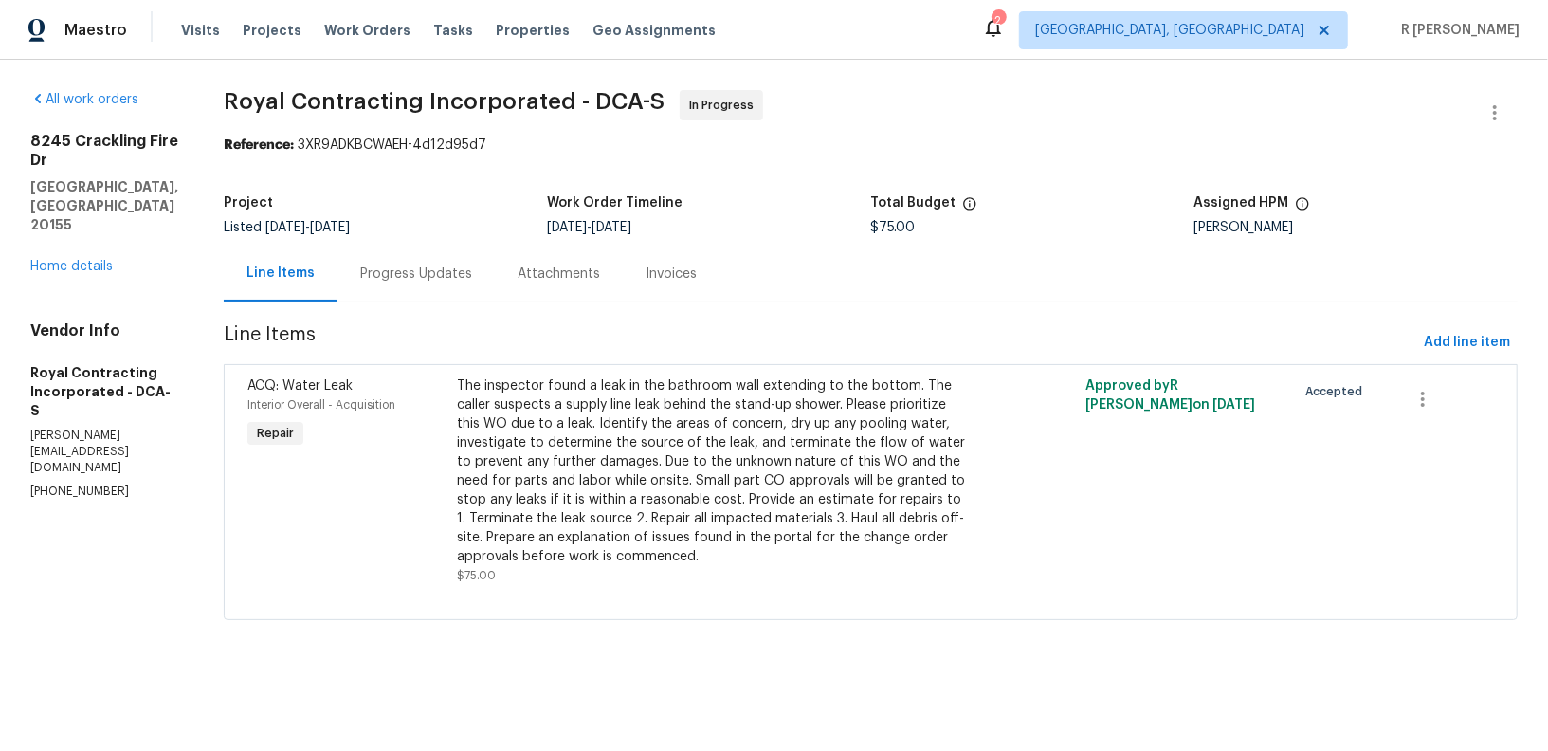
click at [446, 284] on div "Progress Updates" at bounding box center [416, 274] width 157 height 56
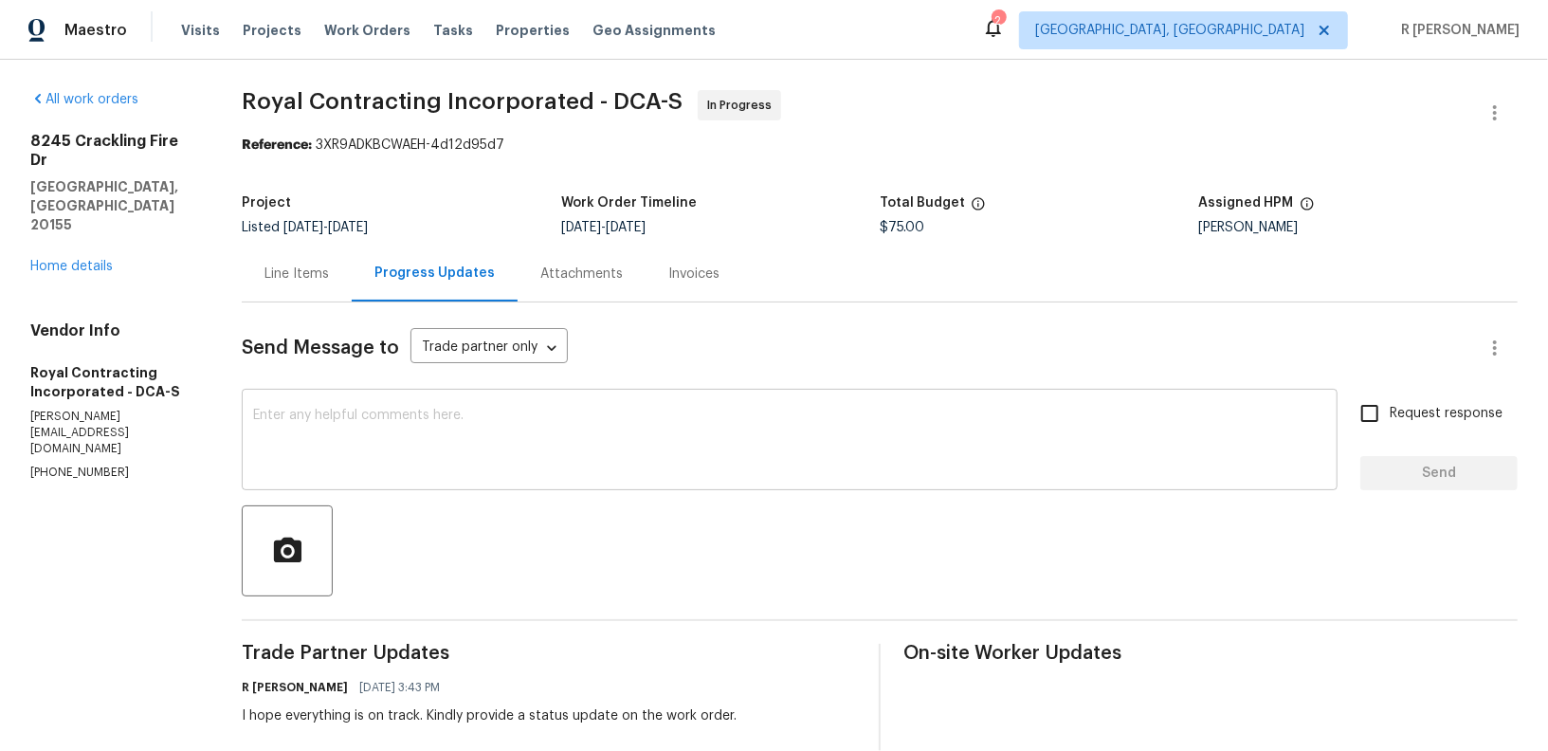
click at [563, 440] on textarea at bounding box center [789, 442] width 1073 height 66
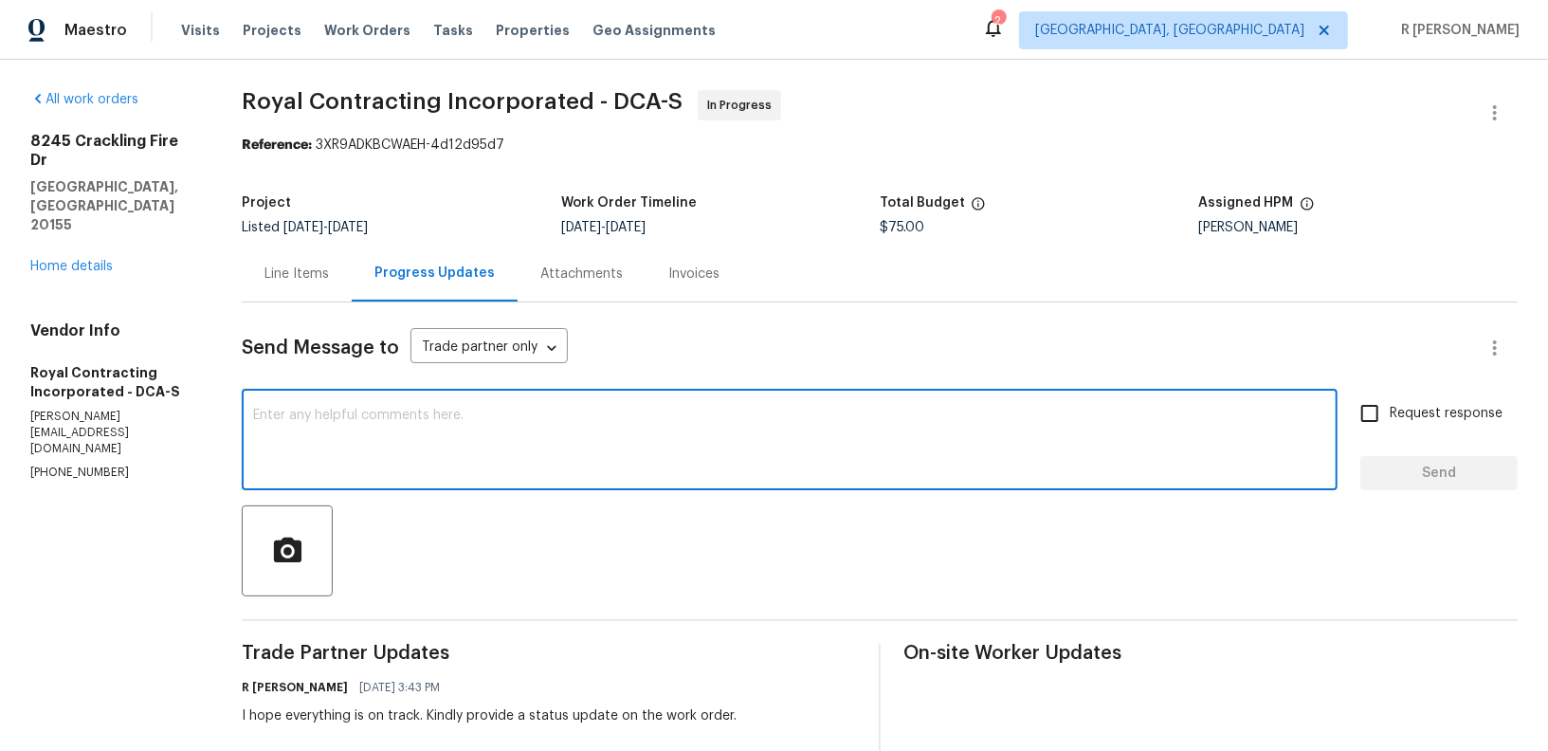
paste textarea "This work order needs to be completed by the target date in order to meet our d…"
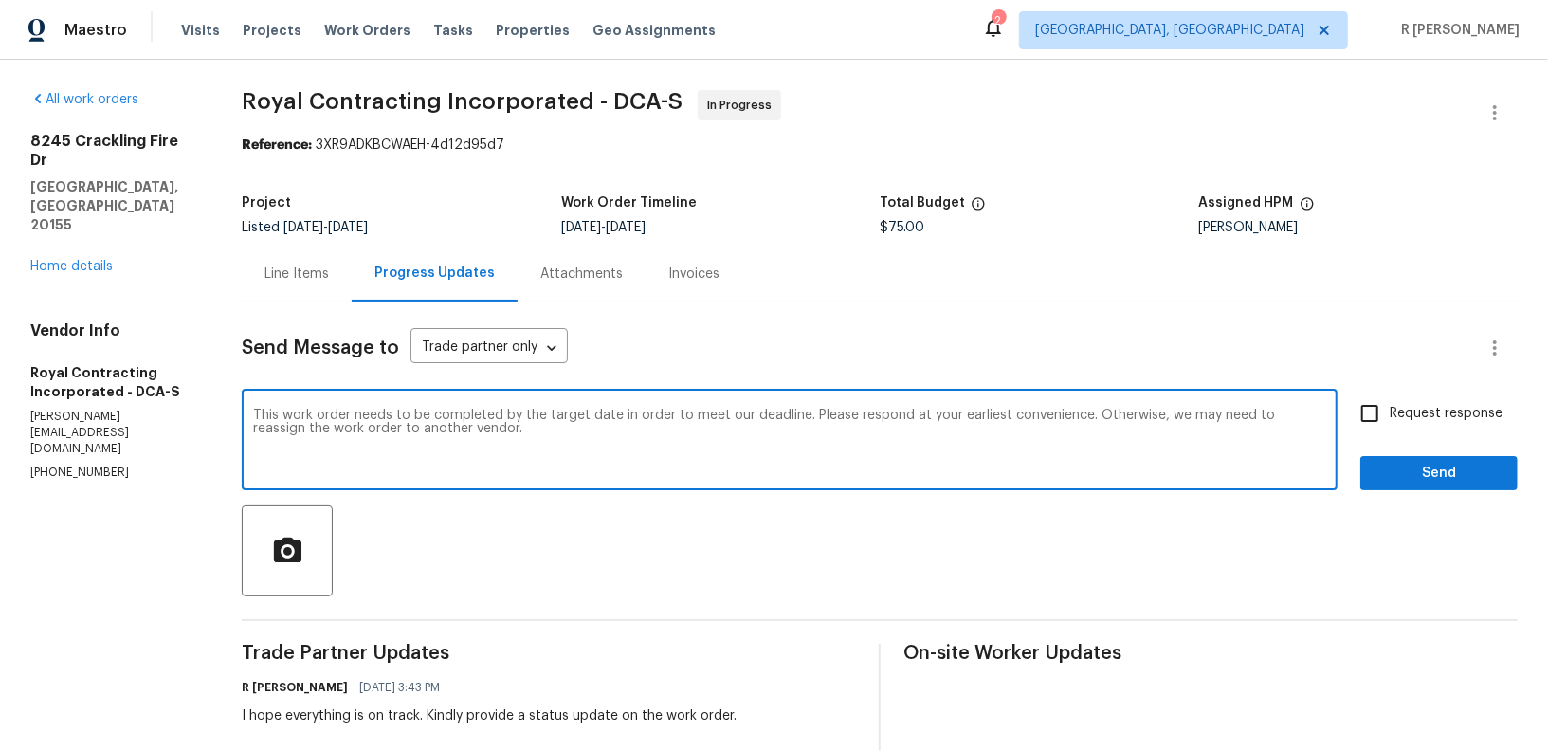
type textarea "This work order needs to be completed by the target date in order to meet our d…"
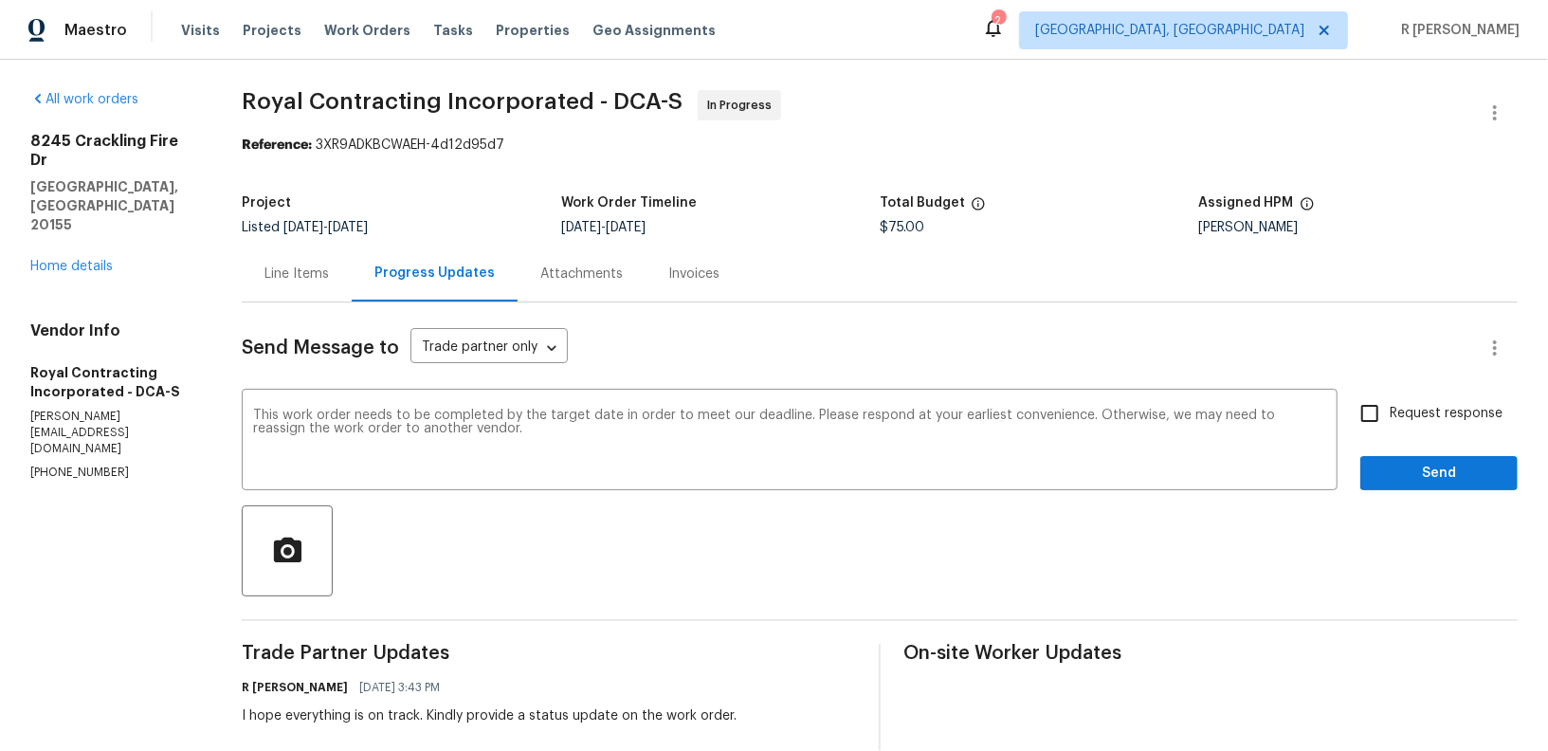
click at [1435, 418] on span "Request response" at bounding box center [1446, 414] width 113 height 20
click at [1390, 418] on input "Request response" at bounding box center [1370, 413] width 40 height 40
checkbox input "true"
click at [1424, 516] on div at bounding box center [880, 550] width 1276 height 91
click at [1417, 463] on span "Send" at bounding box center [1439, 474] width 127 height 24
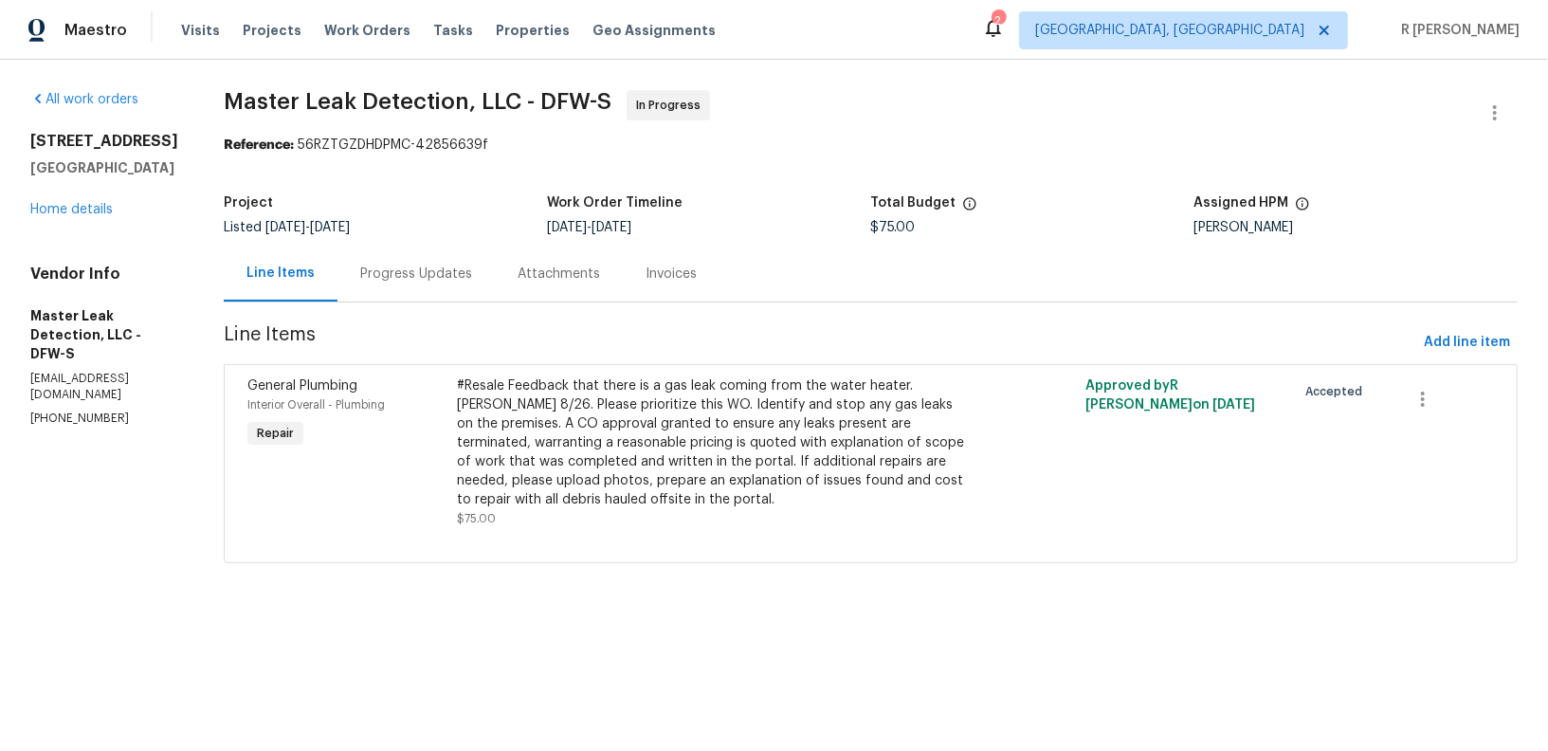
click at [446, 268] on div "Progress Updates" at bounding box center [416, 274] width 112 height 19
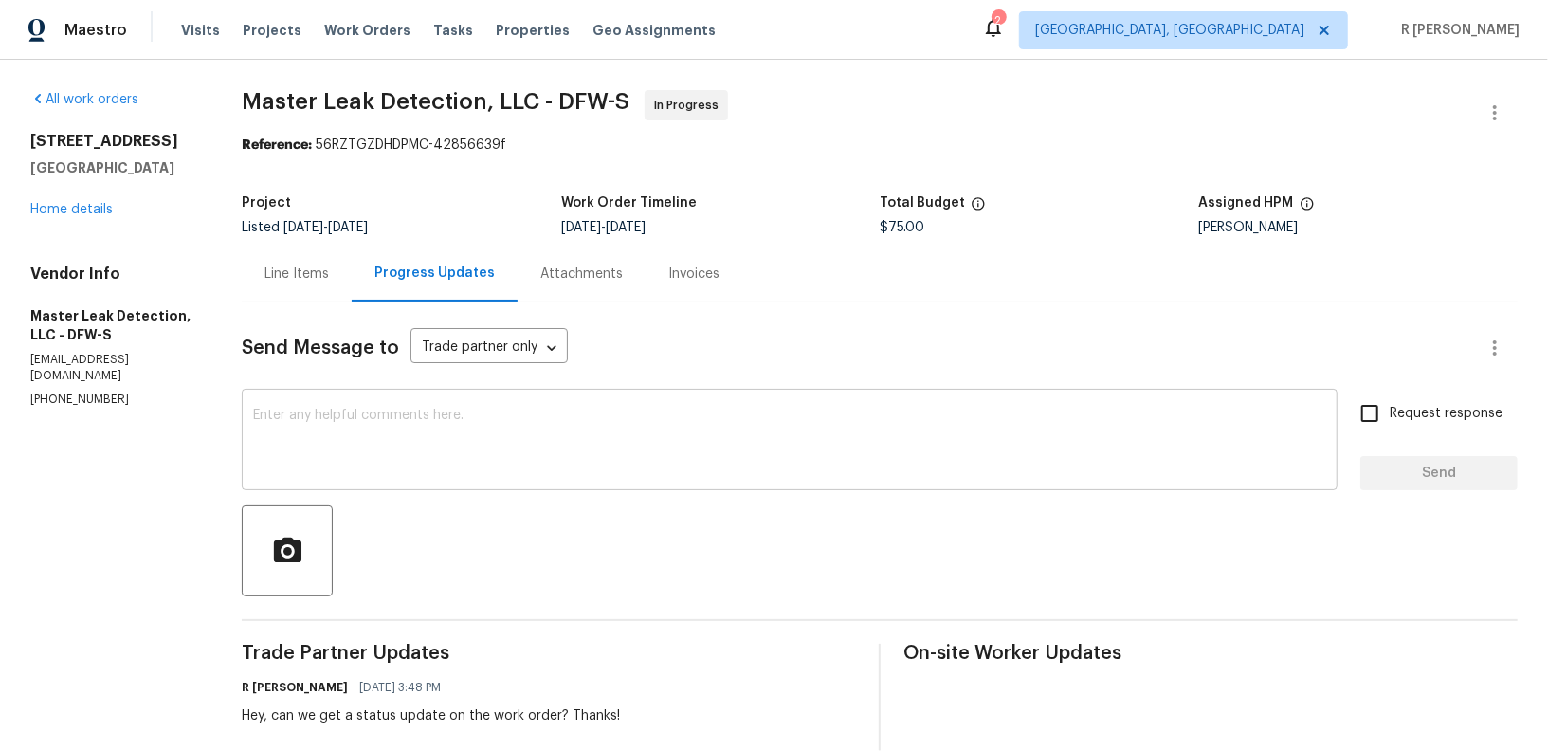
click at [780, 420] on textarea at bounding box center [789, 442] width 1073 height 66
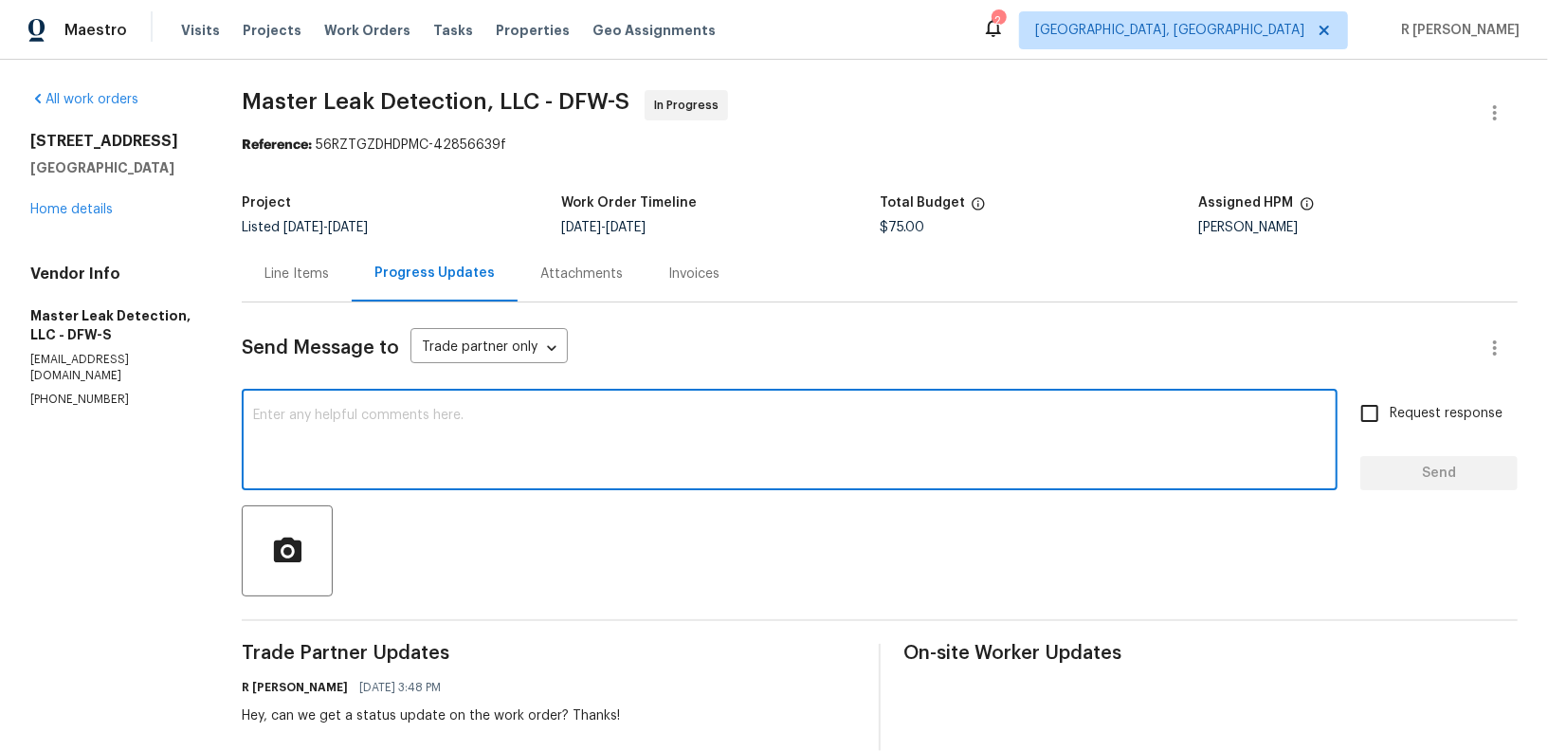
paste textarea "I hope everything is on track. Kindly provide a status update on the work order."
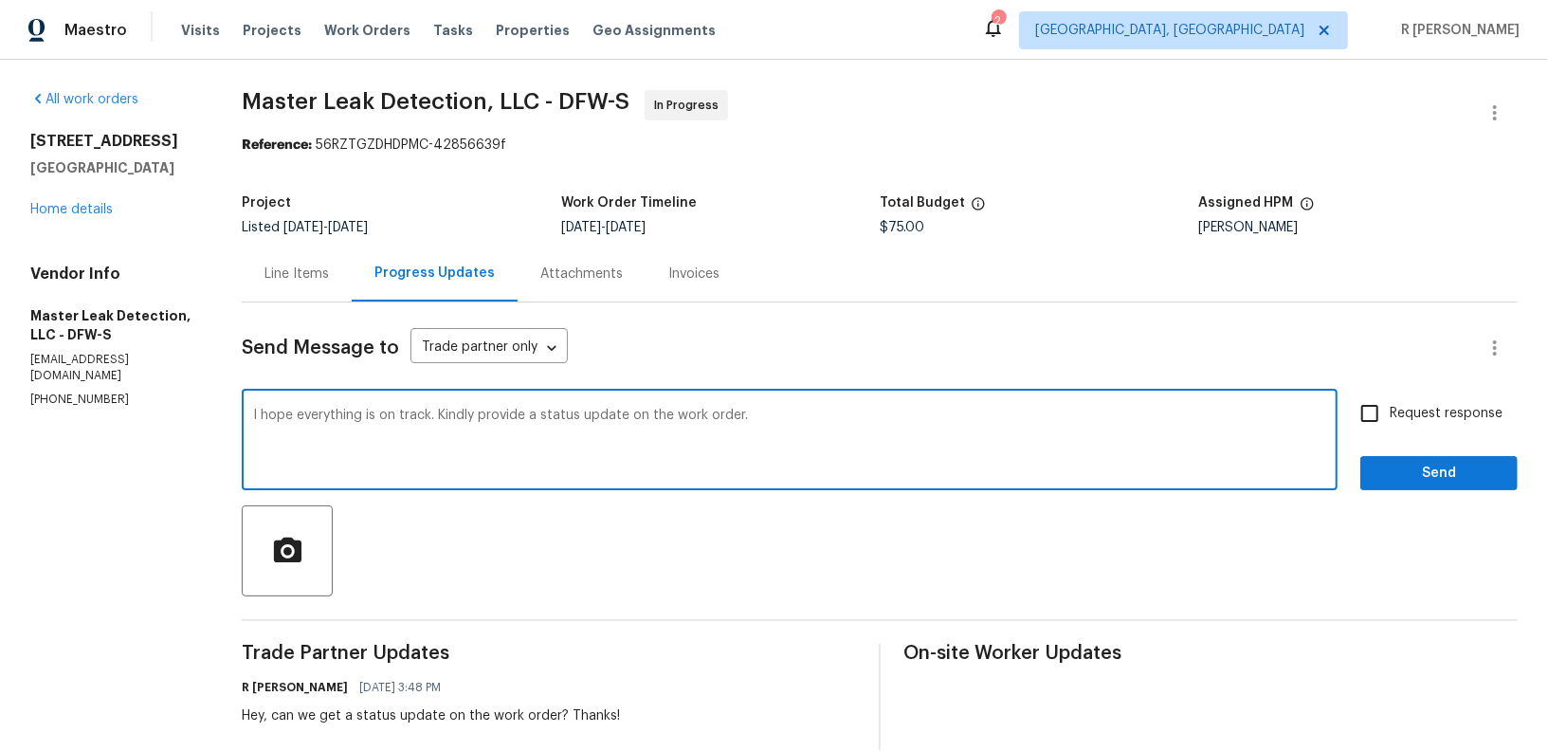
type textarea "I hope everything is on track. Kindly provide a status update on the work order."
click at [1416, 466] on span "Send" at bounding box center [1439, 474] width 127 height 24
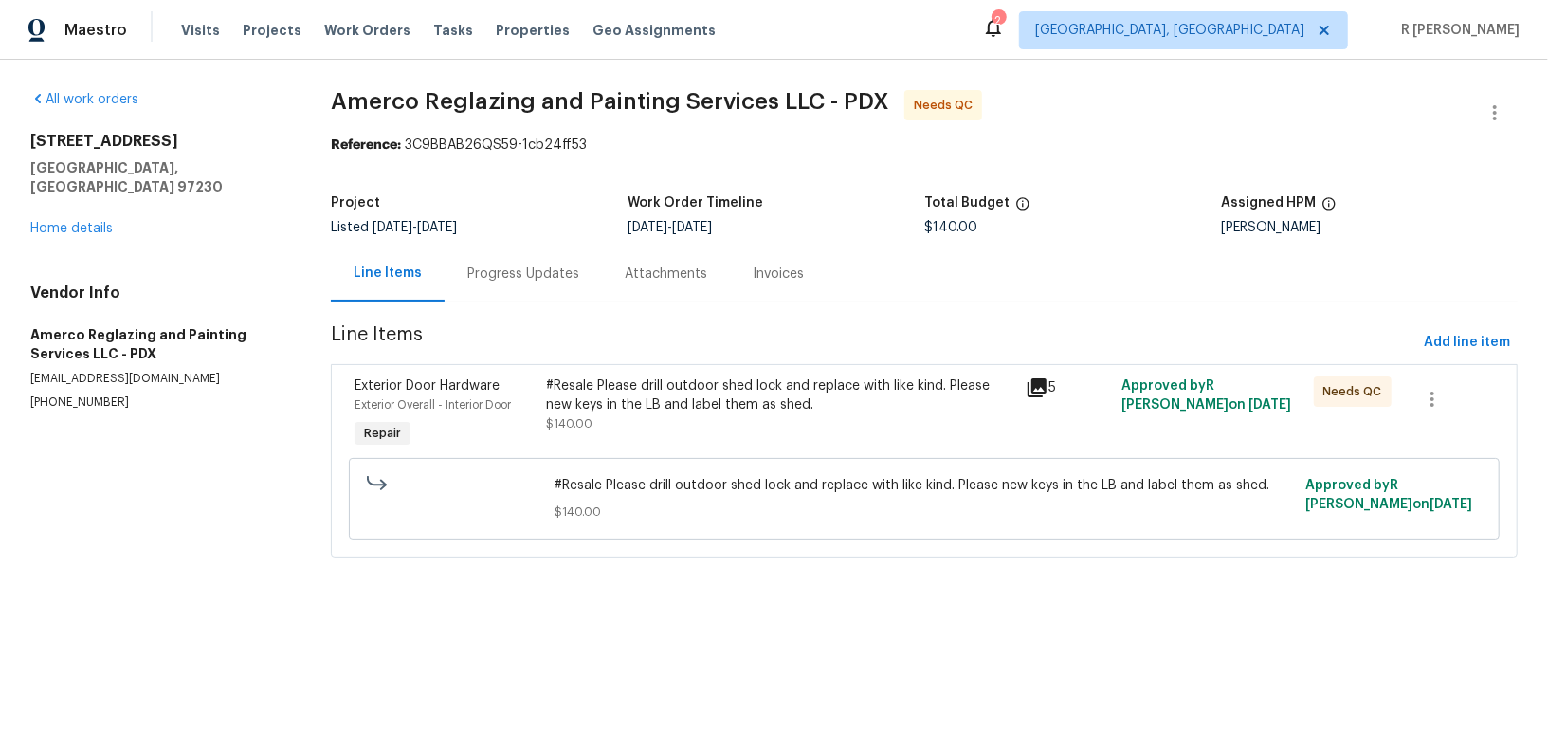
click at [522, 283] on div "Progress Updates" at bounding box center [523, 274] width 112 height 19
